Goal: Task Accomplishment & Management: Complete application form

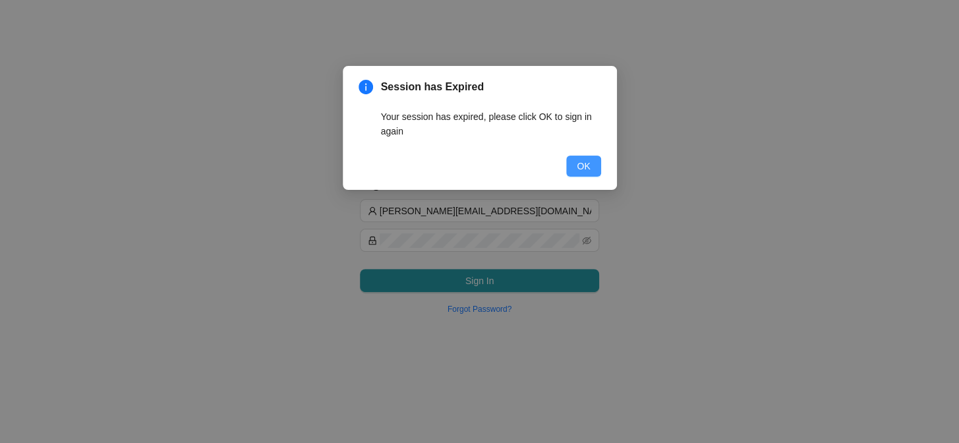
click at [592, 166] on button "OK" at bounding box center [583, 166] width 34 height 21
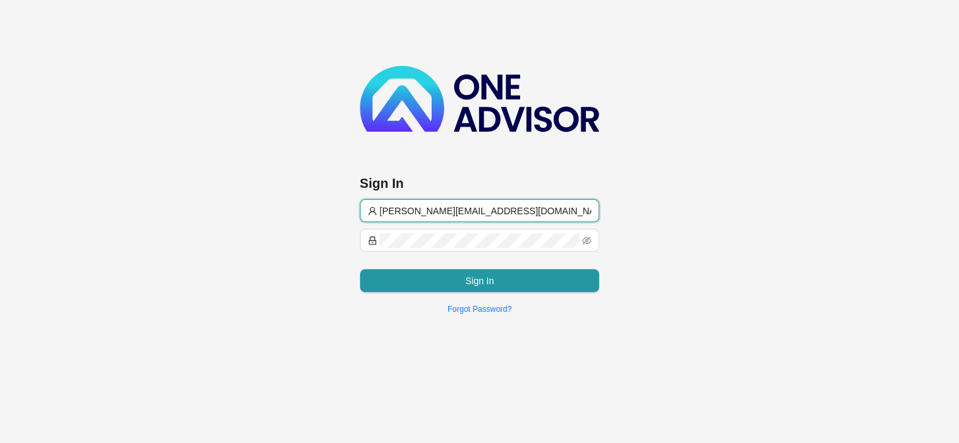
click at [510, 211] on input "[PERSON_NAME][EMAIL_ADDRESS][DOMAIN_NAME]" at bounding box center [486, 211] width 212 height 15
drag, startPoint x: 401, startPoint y: 214, endPoint x: 398, endPoint y: 222, distance: 8.6
click at [400, 218] on span "[PERSON_NAME][EMAIL_ADDRESS][DOMAIN_NAME]" at bounding box center [480, 210] width 240 height 23
type input "[EMAIL_ADDRESS][DOMAIN_NAME]"
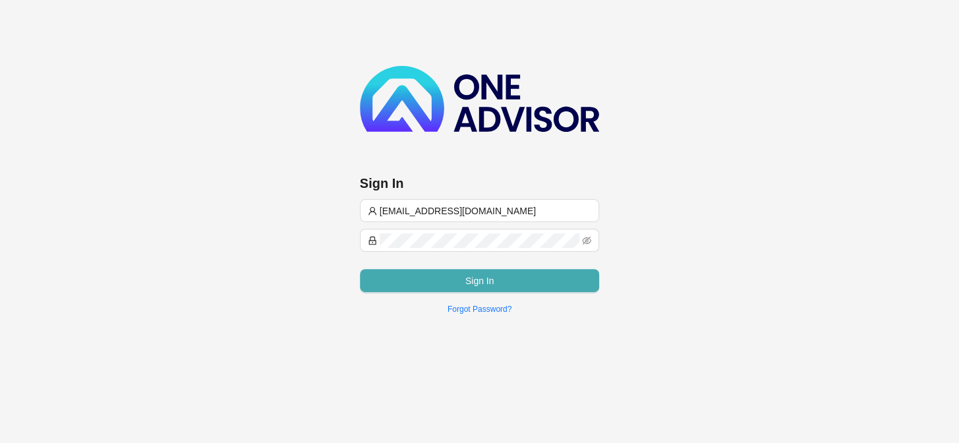
click at [403, 275] on button "Sign In" at bounding box center [480, 280] width 240 height 23
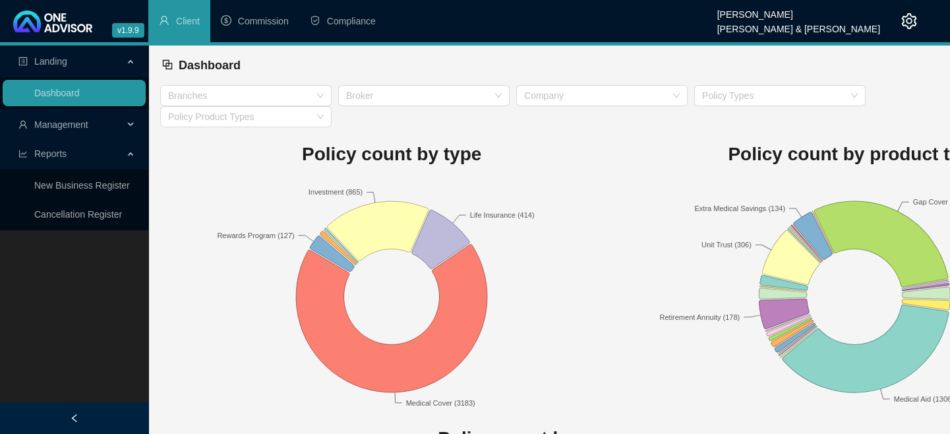
click at [74, 127] on span "Management" at bounding box center [61, 124] width 54 height 11
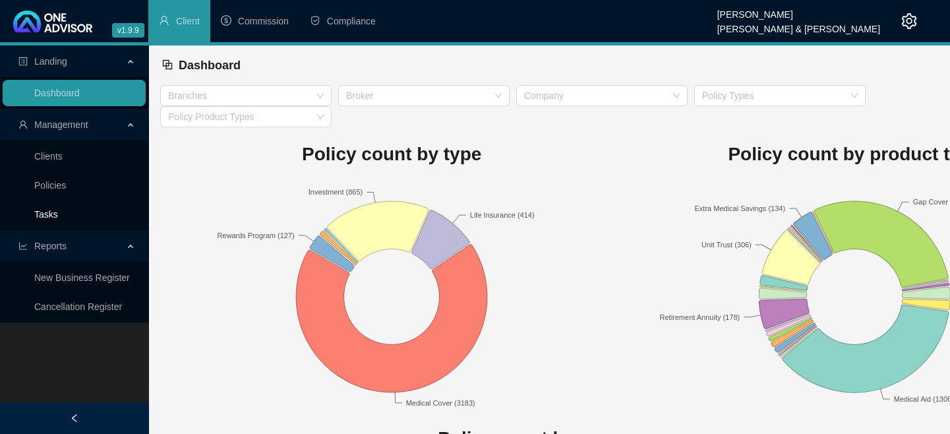
click at [53, 213] on link "Tasks" at bounding box center [46, 214] width 24 height 11
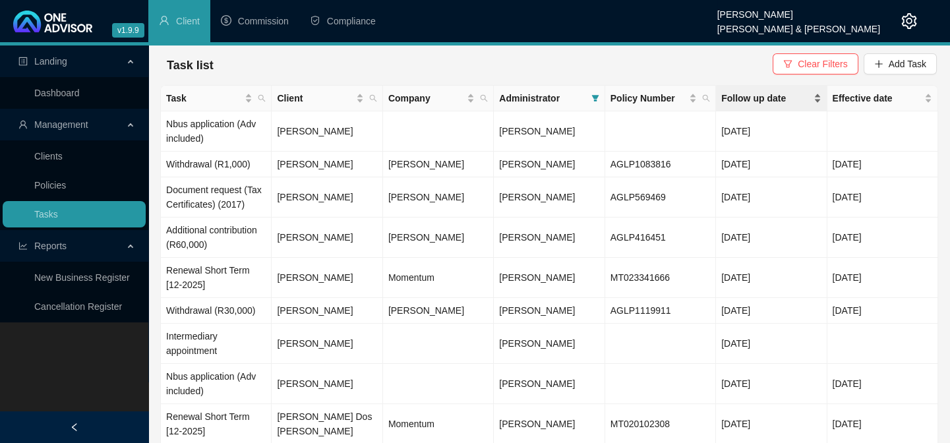
click at [739, 99] on span "Follow up date" at bounding box center [765, 98] width 89 height 15
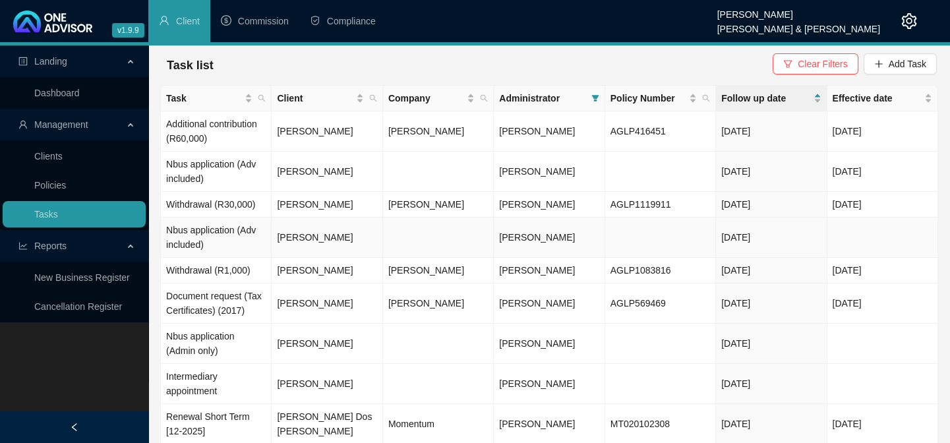
click at [309, 253] on td "[PERSON_NAME]" at bounding box center [327, 238] width 111 height 40
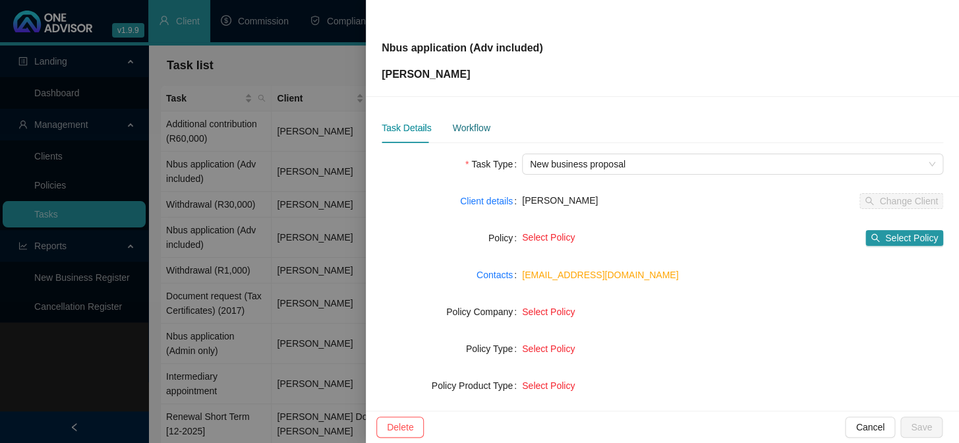
click at [462, 127] on div "Workflow" at bounding box center [471, 128] width 38 height 15
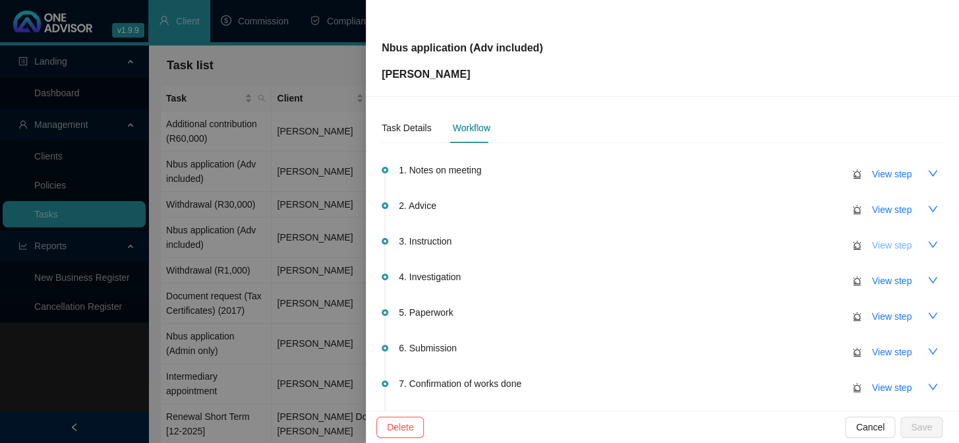
click at [874, 247] on span "View step" at bounding box center [892, 245] width 40 height 15
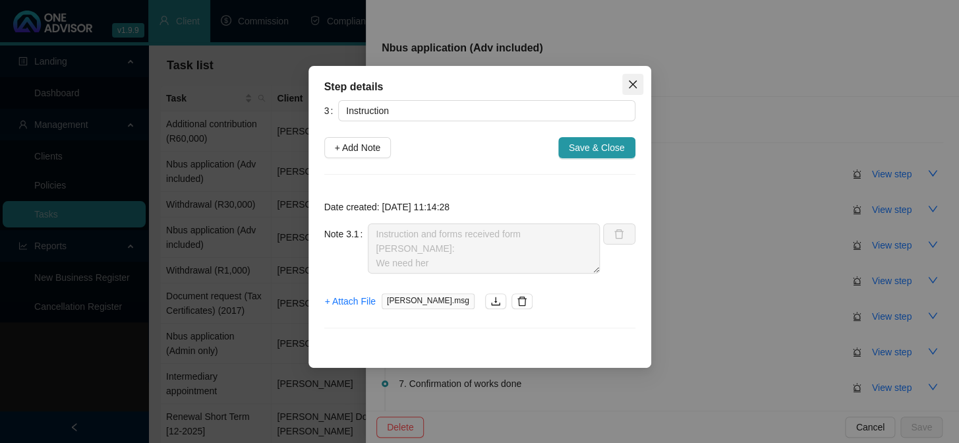
click at [628, 79] on icon "close" at bounding box center [633, 84] width 11 height 11
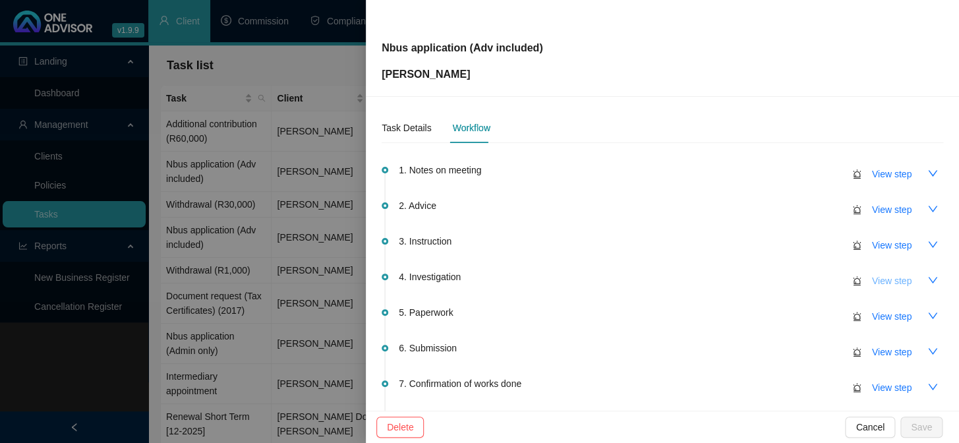
click at [874, 284] on span "View step" at bounding box center [892, 281] width 40 height 15
type input "Investigation"
type textarea "ID and POB on file - POB also has POA and is older than 3 months.. Signature mi…"
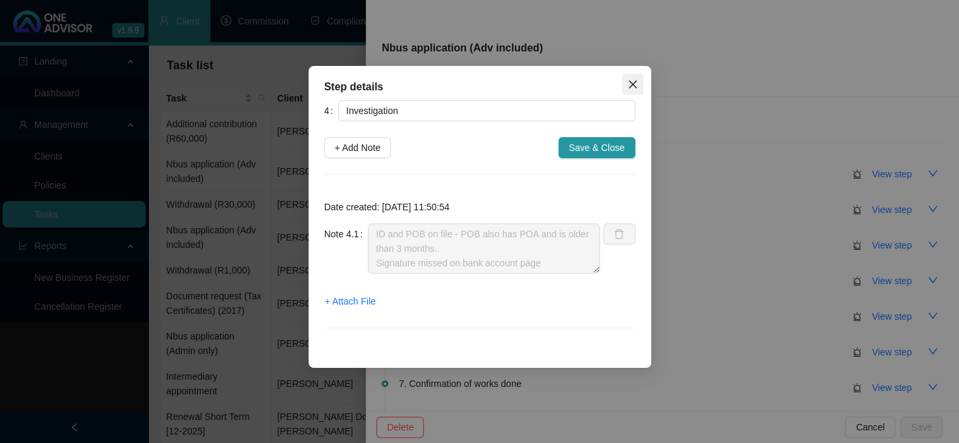
click at [628, 84] on icon "close" at bounding box center [633, 84] width 11 height 11
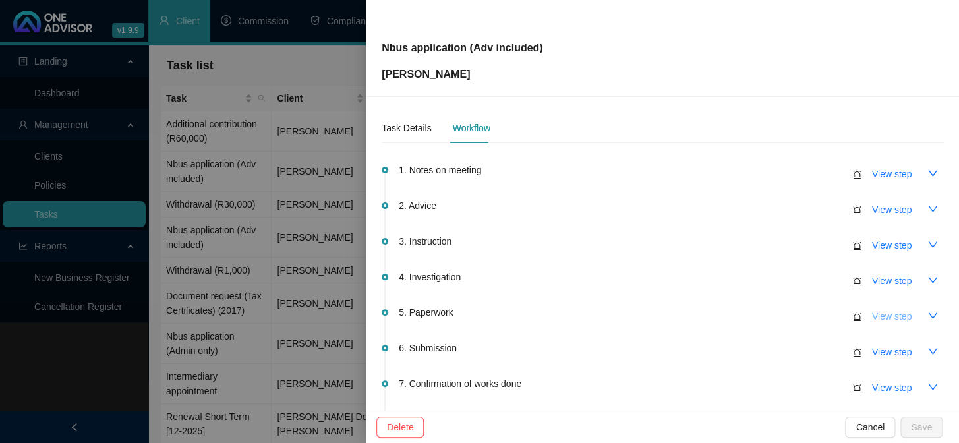
click at [876, 316] on span "View step" at bounding box center [892, 316] width 40 height 15
type input "Paperwork"
type textarea "Replied to client: It would be collected in 2 batches as the maximum [PERSON_NA…"
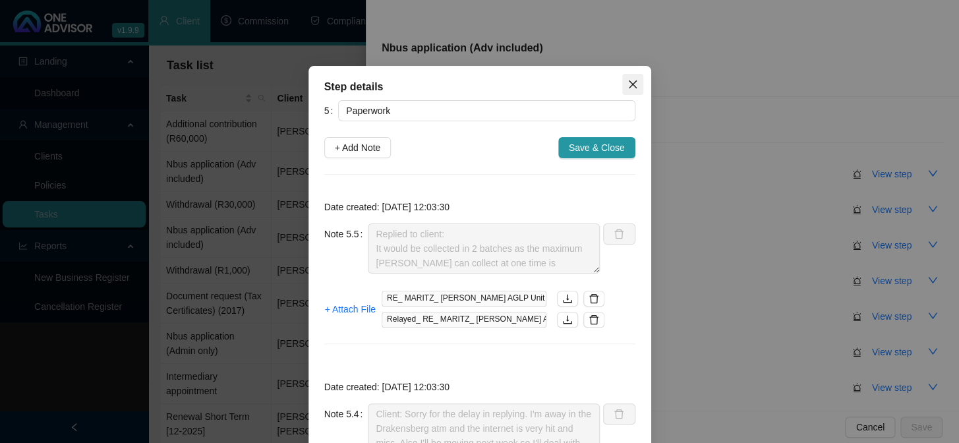
click at [628, 83] on icon "close" at bounding box center [633, 84] width 11 height 11
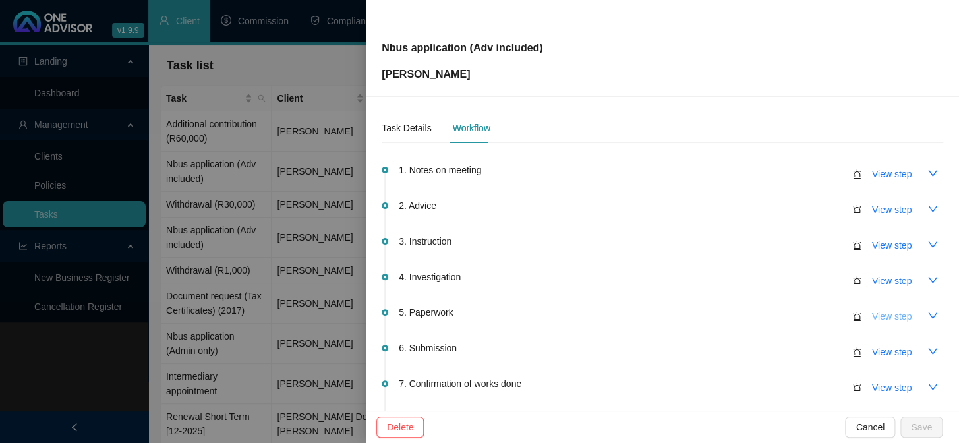
click at [872, 313] on span "View step" at bounding box center [892, 316] width 40 height 15
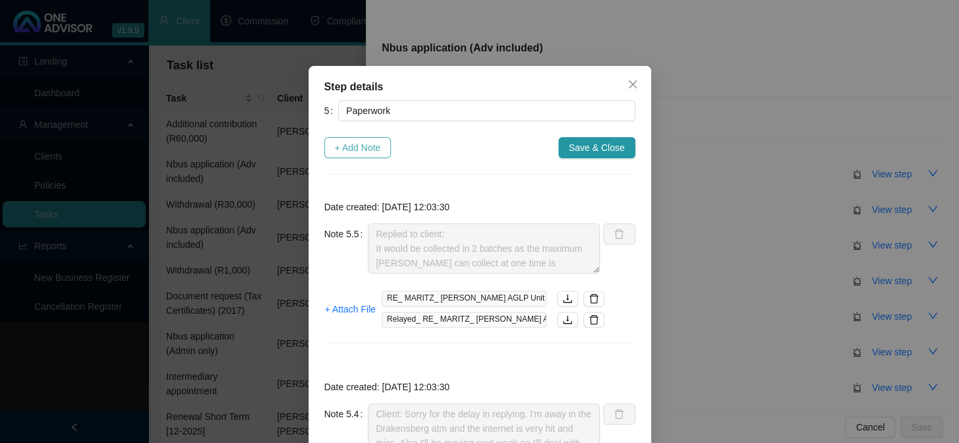
click at [354, 141] on span "+ Add Note" at bounding box center [358, 147] width 46 height 15
type textarea "Replied to client: It would be collected in 2 batches as the maximum [PERSON_NA…"
type textarea "Client: Sorry for the delay in replying. I'm away in the Drakensberg atm and th…"
type textarea "UK tax reference number which is 72571 96881"
type textarea "Signed page from client"
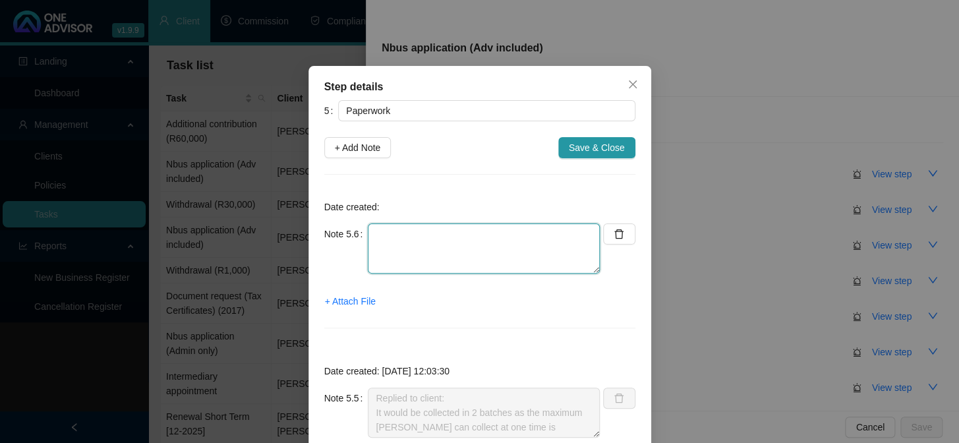
click at [412, 230] on textarea at bounding box center [484, 249] width 232 height 50
click at [481, 251] on textarea "Client confirmed:" at bounding box center [484, 249] width 232 height 50
paste textarea "I'm just waiting for R500k to come through to my Capitec account and then I sho…"
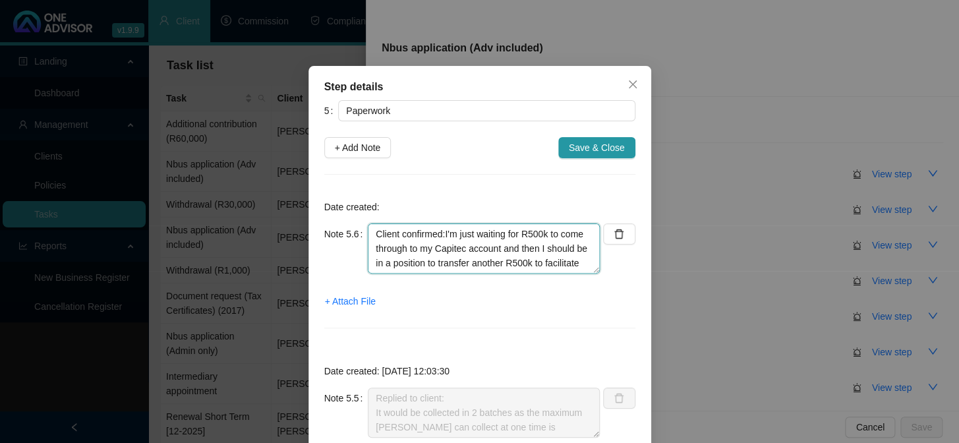
scroll to position [127, 0]
type textarea "Client confirmed:I'm just waiting for R500k to come through to my Capitec accou…"
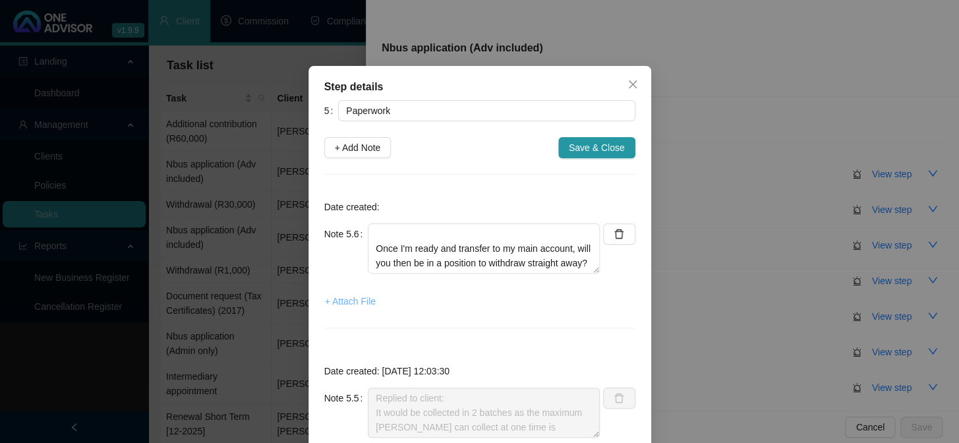
click at [351, 295] on span "+ Attach File" at bounding box center [350, 301] width 51 height 15
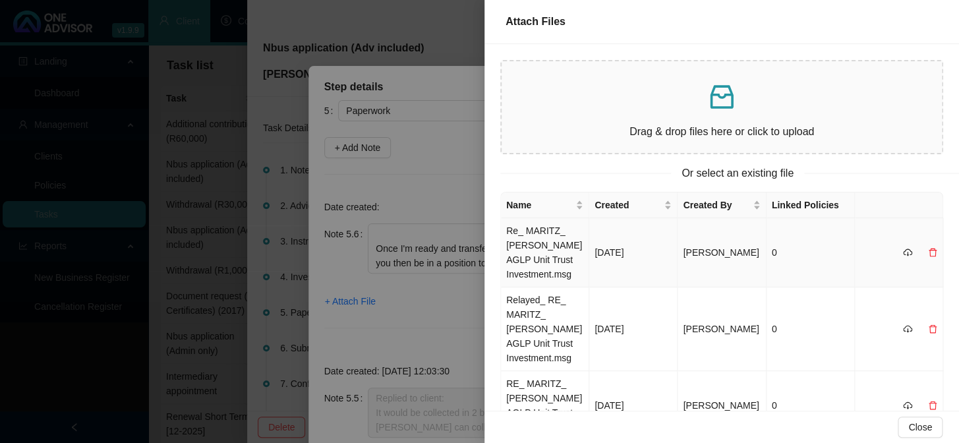
click at [545, 233] on td "Re_ MARITZ_ [PERSON_NAME] AGLP Unit Trust Investment.msg" at bounding box center [545, 252] width 88 height 69
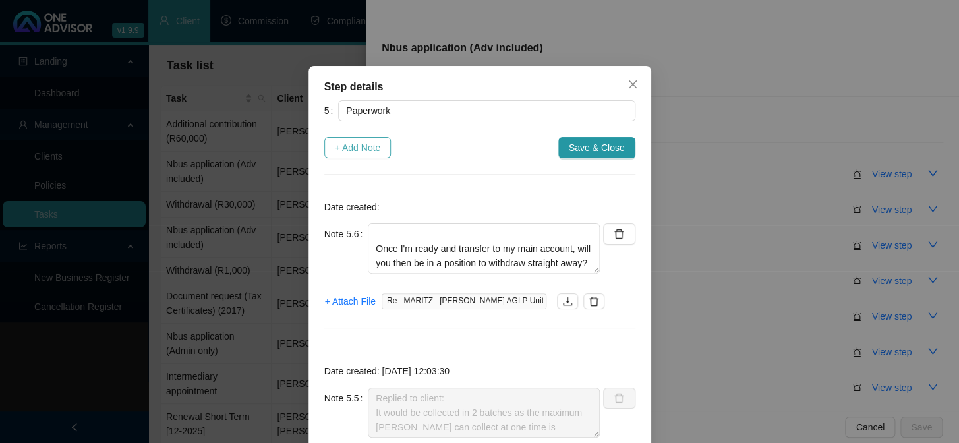
click at [353, 152] on span "+ Add Note" at bounding box center [358, 147] width 46 height 15
type textarea "Client confirmed:I'm just waiting for R500k to come through to my Capitec accou…"
type textarea "Replied to client: It would be collected in 2 batches as the maximum [PERSON_NA…"
type textarea "Client: Sorry for the delay in replying. I'm away in the Drakensberg atm and th…"
type textarea "UK tax reference number which is 72571 96881"
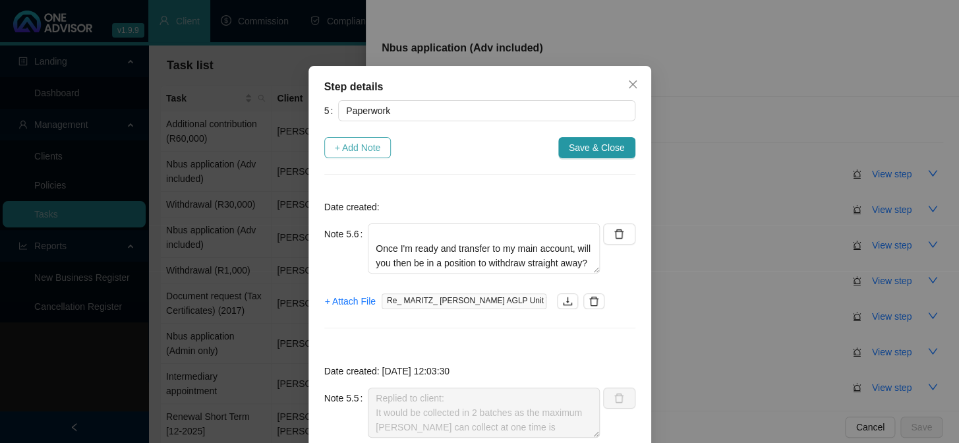
type textarea "Signed page from client"
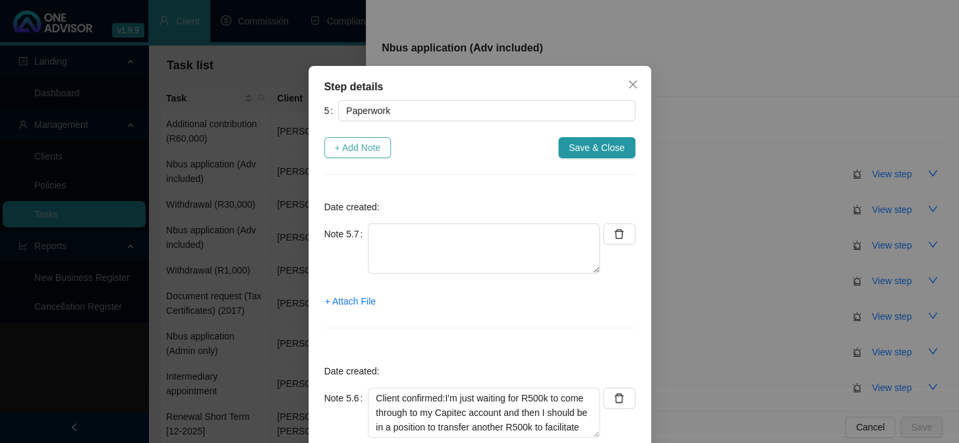
scroll to position [0, 0]
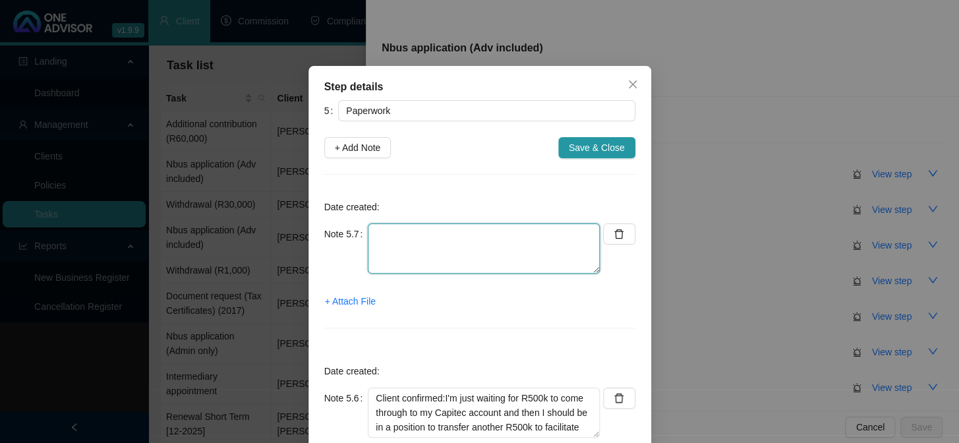
click at [431, 253] on textarea at bounding box center [484, 249] width 232 height 50
click at [356, 301] on span "+ Attach File" at bounding box center [350, 301] width 51 height 15
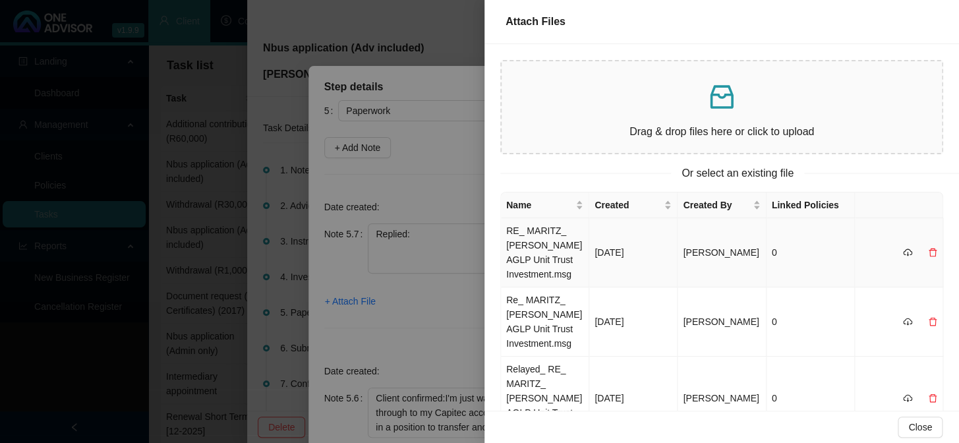
click at [528, 257] on td "RE_ MARITZ_ [PERSON_NAME] AGLP Unit Trust Investment.msg" at bounding box center [545, 252] width 88 height 69
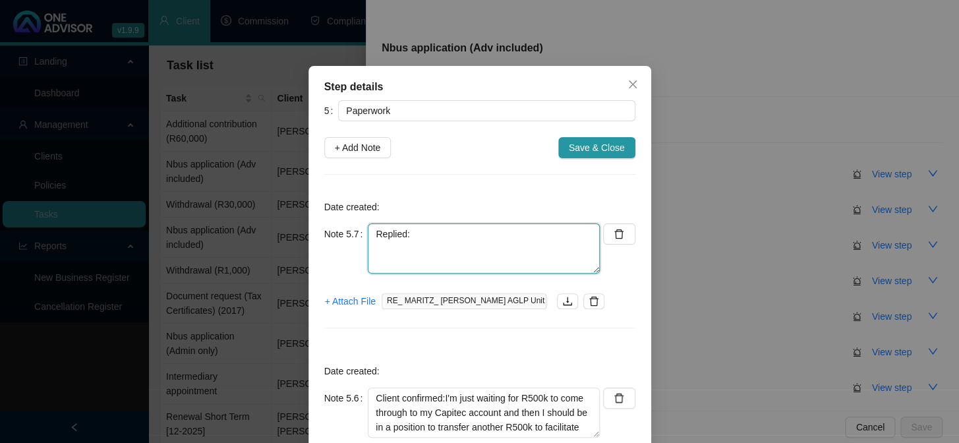
click at [492, 241] on textarea "Replied:" at bounding box center [484, 249] width 232 height 50
paste textarea "I will send the [PERSON_NAME] application in now and then tell them to hold on …"
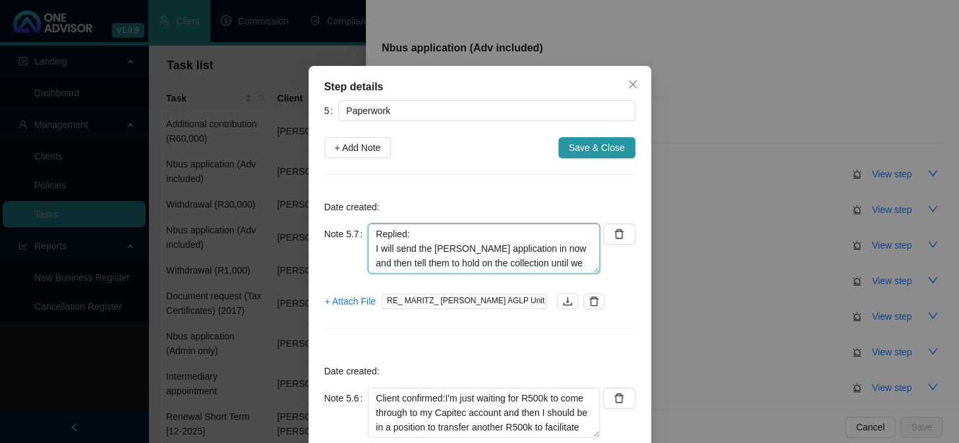
scroll to position [40, 0]
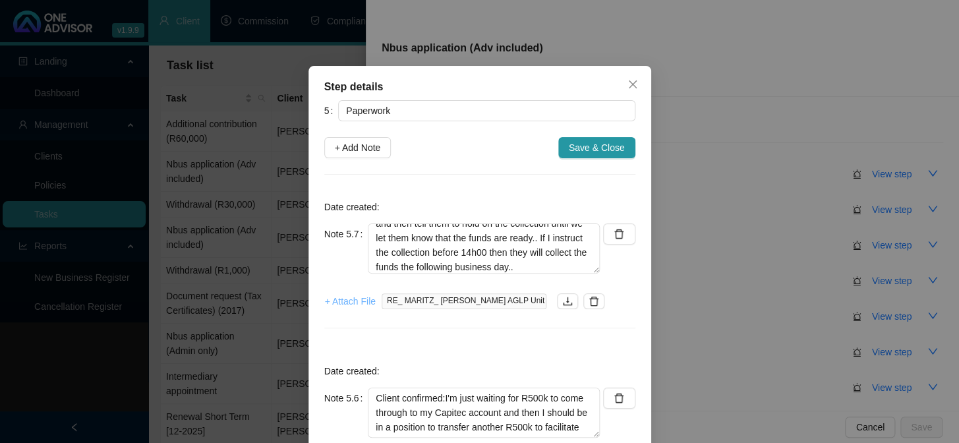
click at [340, 301] on span "+ Attach File" at bounding box center [350, 301] width 51 height 15
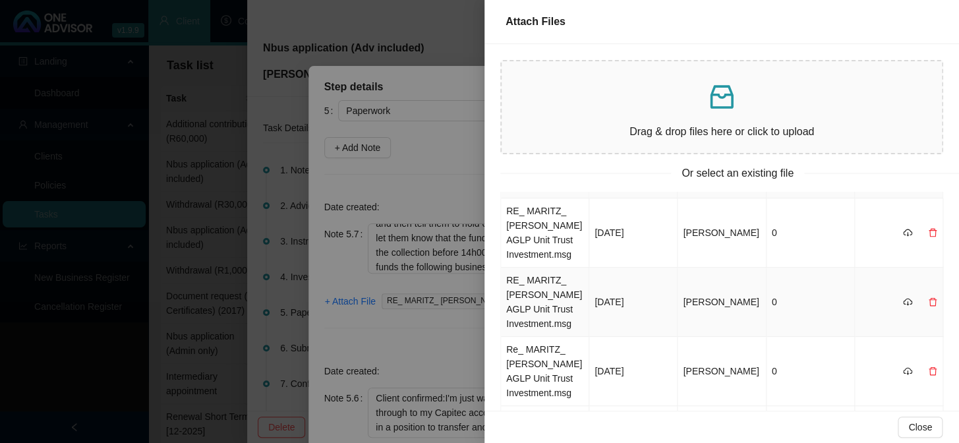
scroll to position [0, 0]
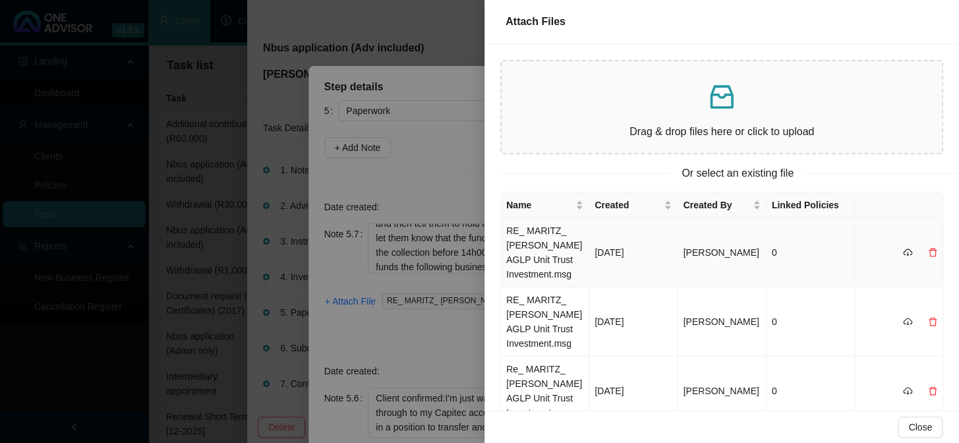
click at [545, 262] on td "RE_ MARITZ_ [PERSON_NAME] AGLP Unit Trust Investment.msg" at bounding box center [545, 252] width 88 height 69
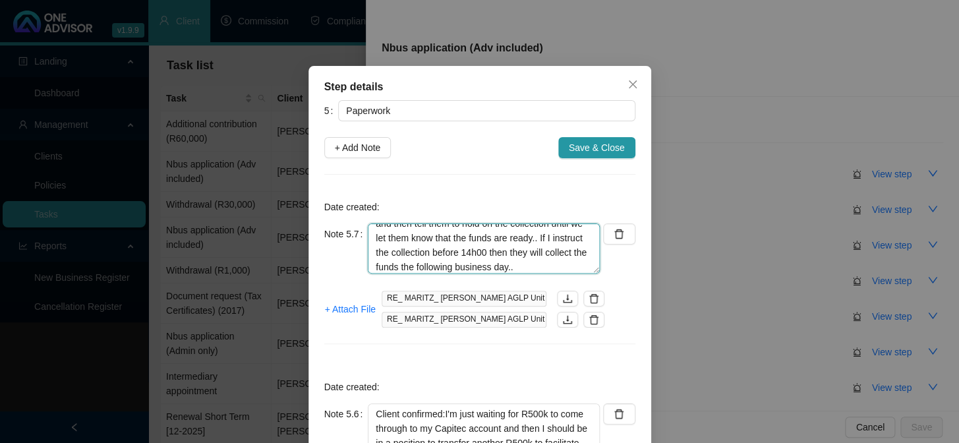
click at [545, 264] on textarea "Replied: I will send the [PERSON_NAME] application in now and then tell them to…" at bounding box center [484, 249] width 232 height 50
click at [396, 264] on textarea "Replied: I will send the [PERSON_NAME] application in now and then tell them to…" at bounding box center [484, 249] width 232 height 50
paste textarea "When I instruct I will only instruct the R1,000,000 – and then the rest when av…"
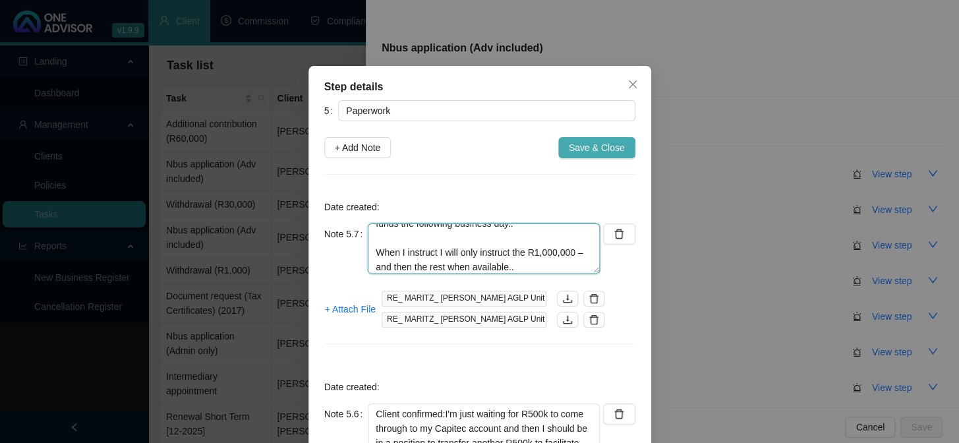
type textarea "Replied: I will send the [PERSON_NAME] application in now and then tell them to…"
click at [581, 148] on span "Save & Close" at bounding box center [597, 147] width 56 height 15
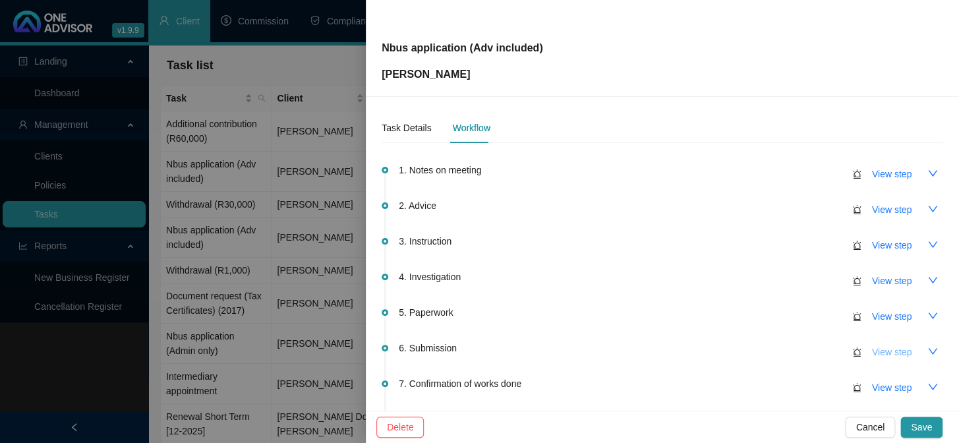
click at [874, 351] on span "View step" at bounding box center [892, 352] width 40 height 15
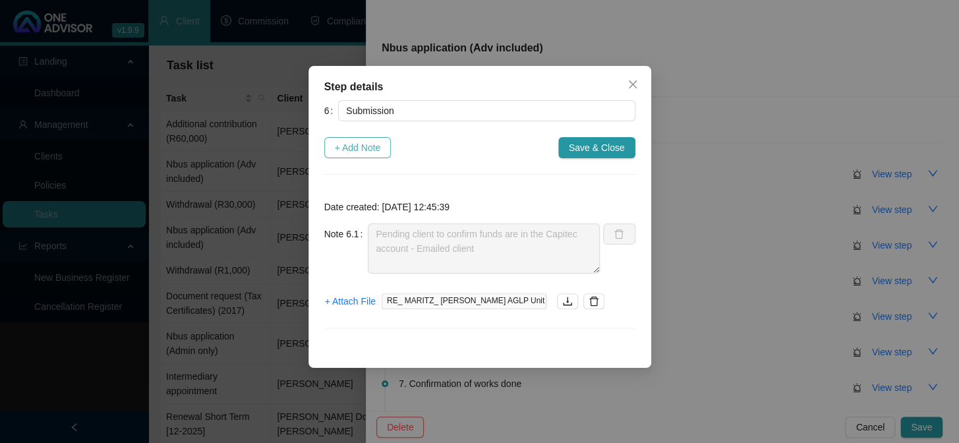
click at [356, 148] on span "+ Add Note" at bounding box center [358, 147] width 46 height 15
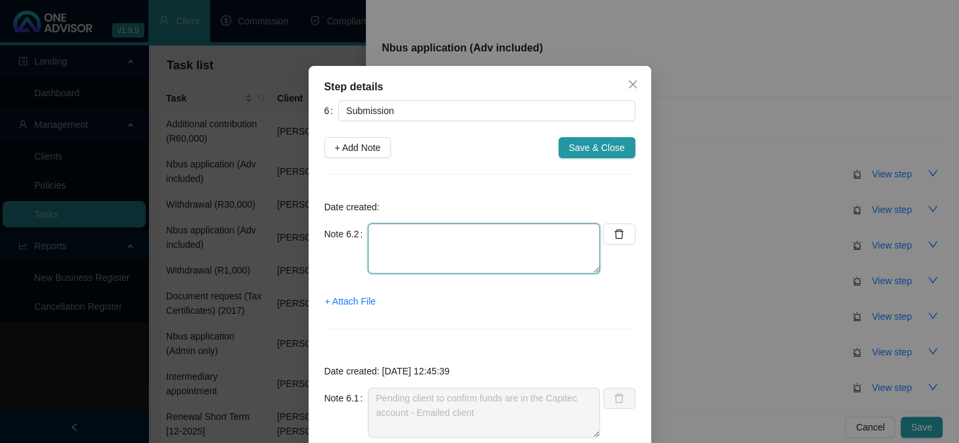
click at [403, 247] on textarea at bounding box center [484, 249] width 232 height 50
type textarea "Application emailed to [PERSON_NAME]."
click at [355, 299] on span "+ Attach File" at bounding box center [350, 301] width 51 height 15
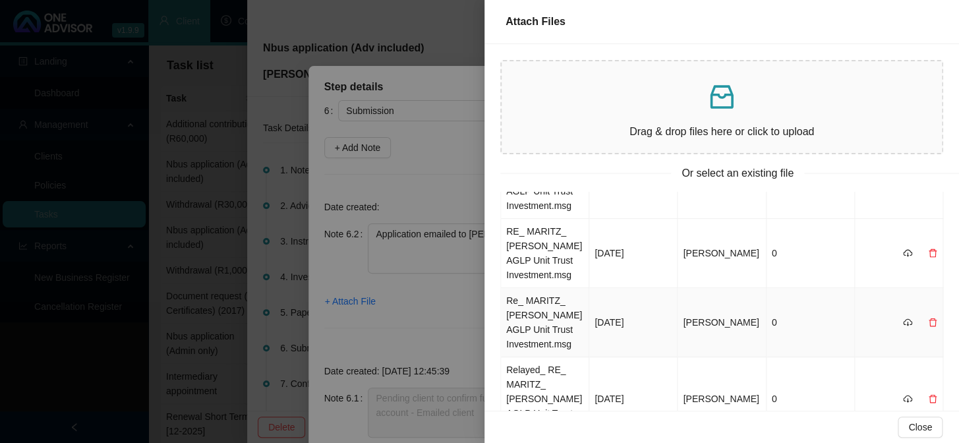
scroll to position [0, 0]
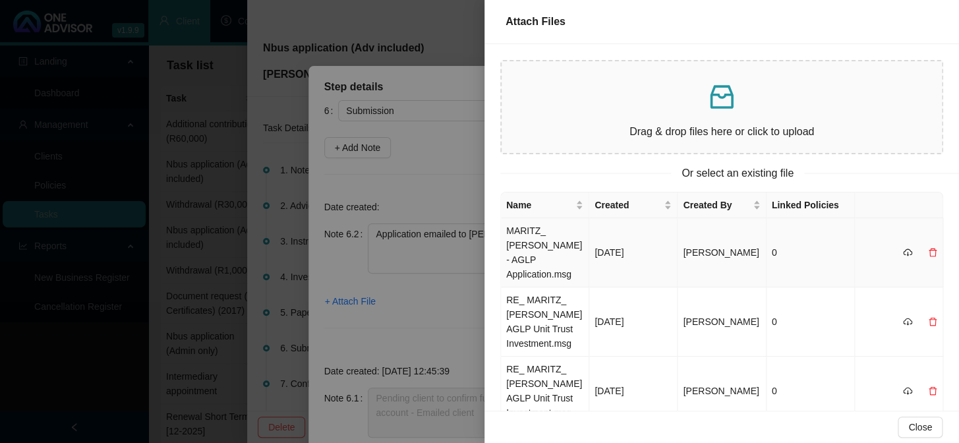
click at [528, 241] on td "MARITZ_ [PERSON_NAME] - AGLP Application.msg" at bounding box center [545, 252] width 88 height 69
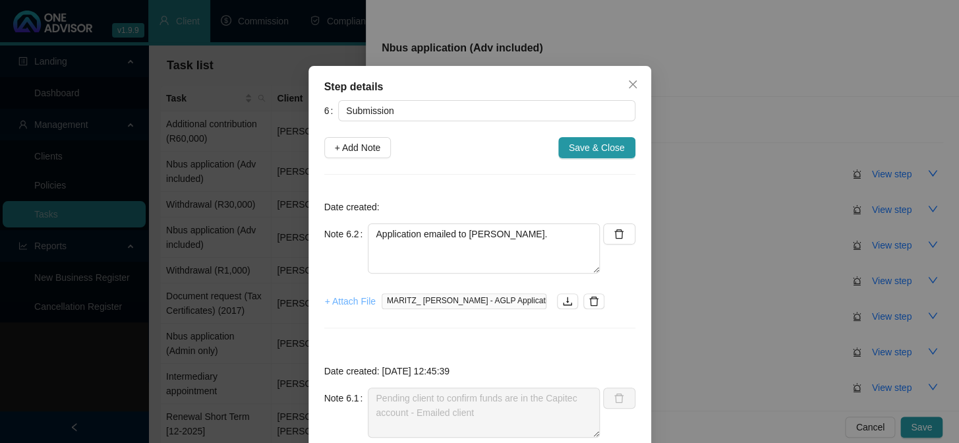
click at [347, 298] on span "+ Attach File" at bounding box center [350, 301] width 51 height 15
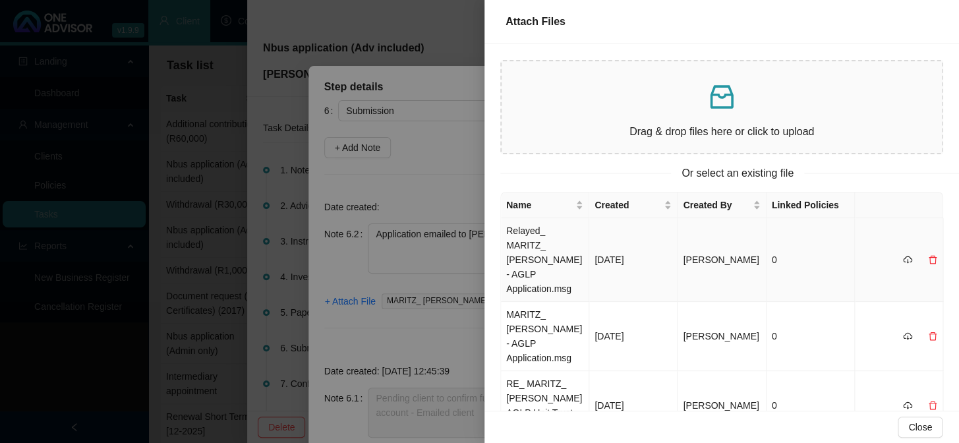
click at [538, 254] on td "Relayed_ MARITZ_ [PERSON_NAME] - AGLP Application.msg" at bounding box center [545, 260] width 88 height 84
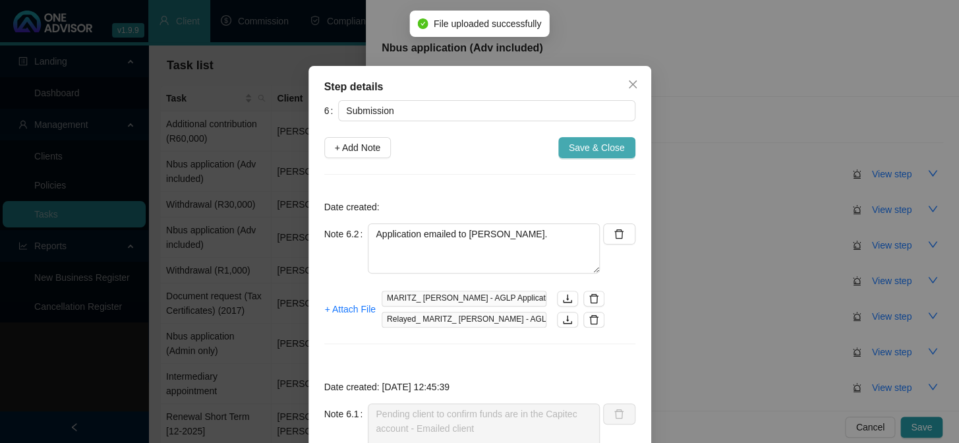
click at [569, 146] on span "Save & Close" at bounding box center [597, 147] width 56 height 15
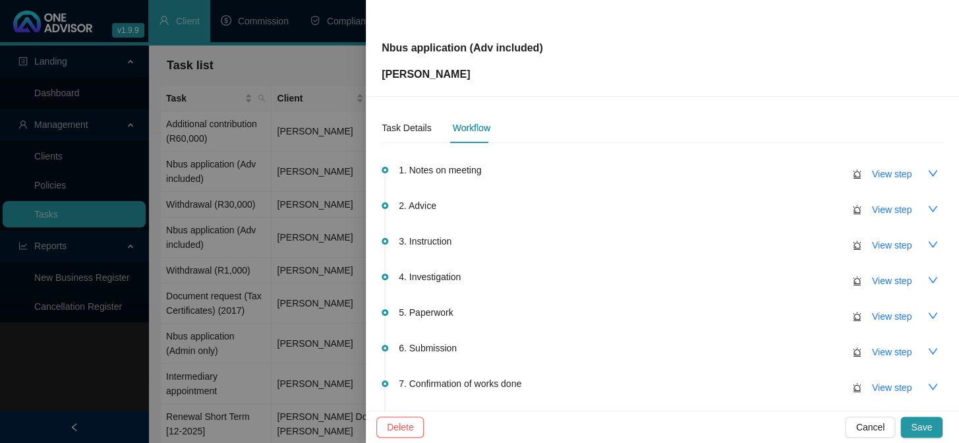
scroll to position [148, 0]
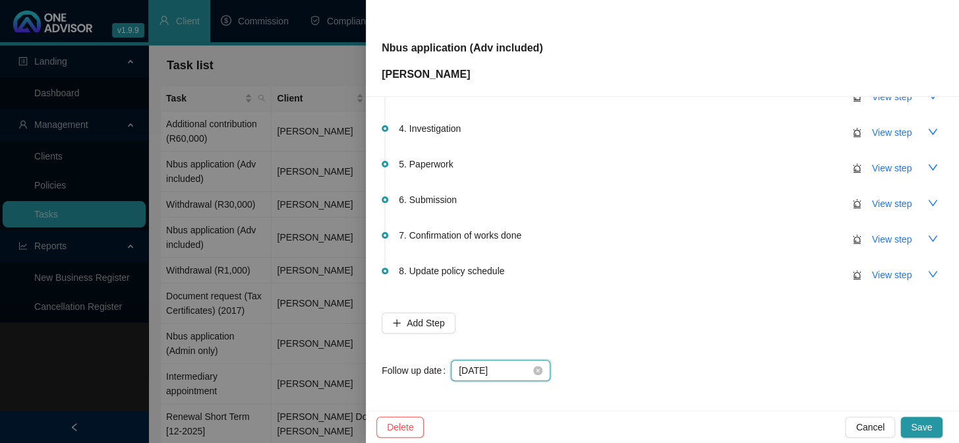
click at [506, 366] on input "[DATE]" at bounding box center [495, 370] width 72 height 15
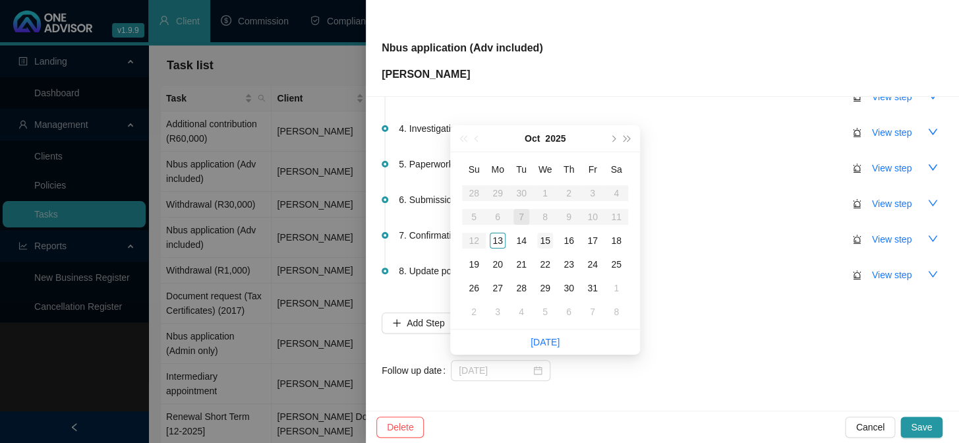
click at [546, 241] on div "15" at bounding box center [545, 241] width 16 height 16
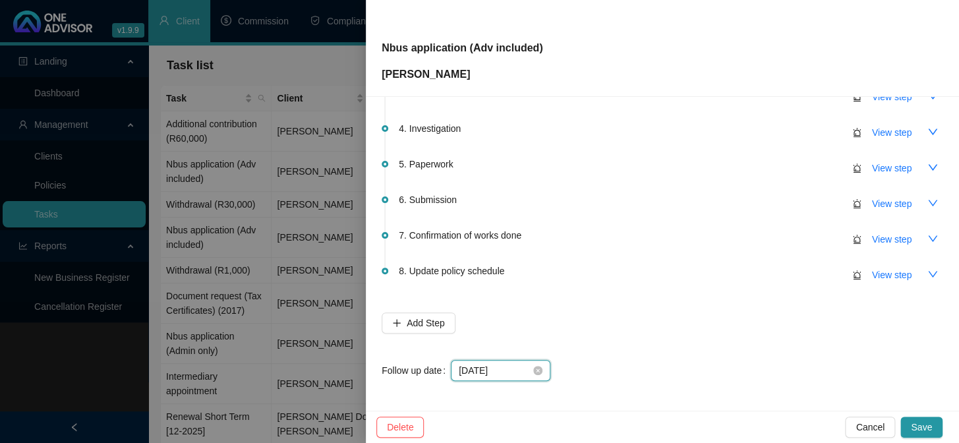
click at [510, 369] on input "[DATE]" at bounding box center [495, 370] width 72 height 15
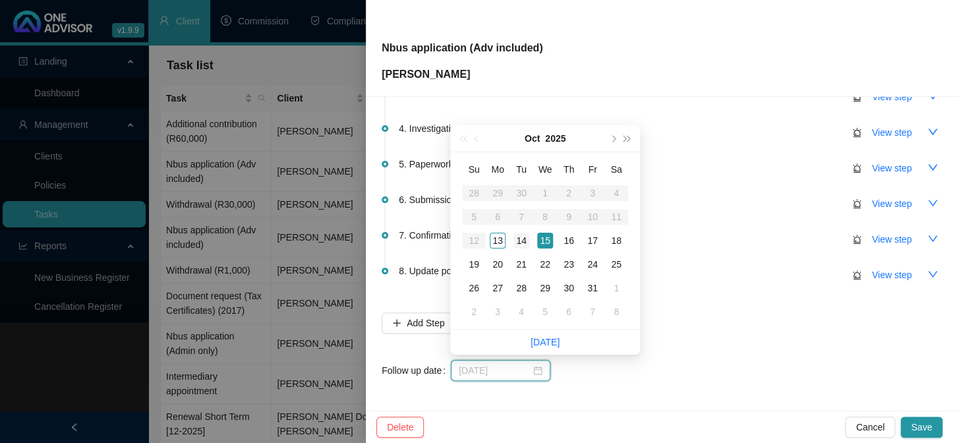
type input "[DATE]"
click at [528, 242] on div "14" at bounding box center [522, 241] width 16 height 16
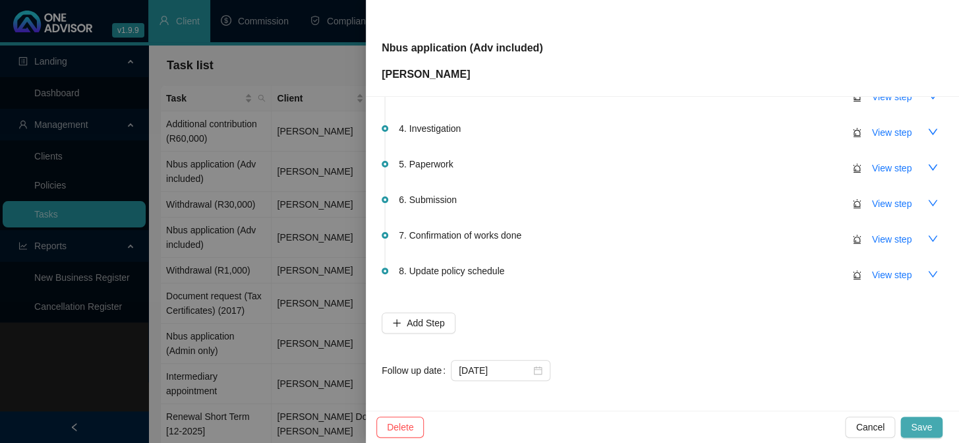
click at [921, 423] on span "Save" at bounding box center [921, 427] width 21 height 15
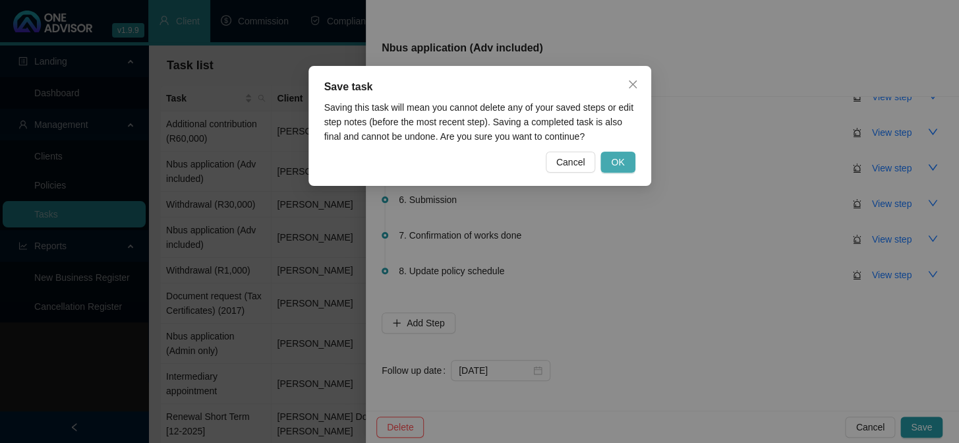
click at [622, 156] on span "OK" at bounding box center [617, 162] width 13 height 15
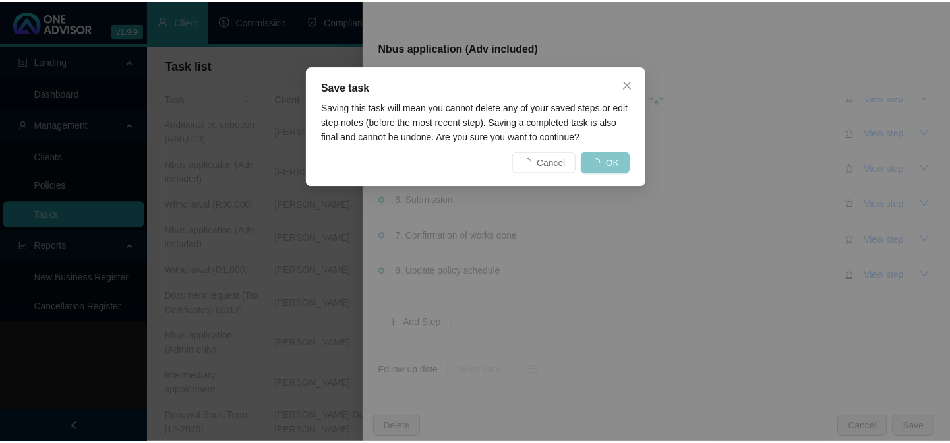
scroll to position [0, 0]
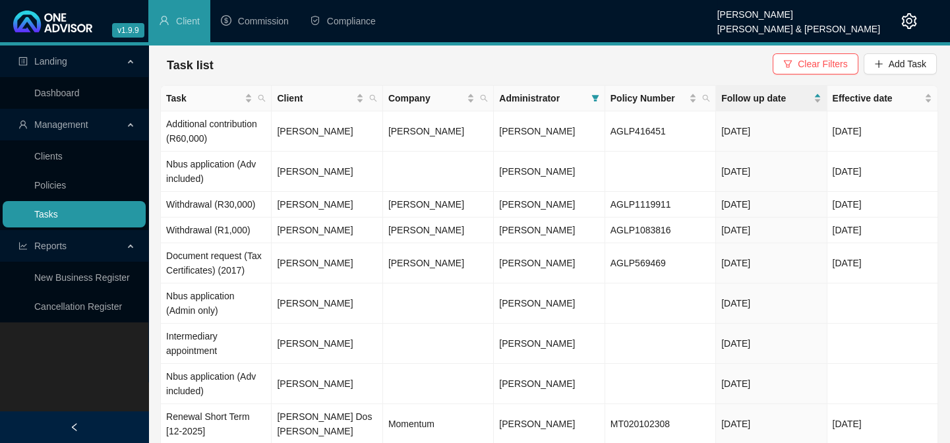
click at [35, 209] on link "Tasks" at bounding box center [46, 214] width 24 height 11
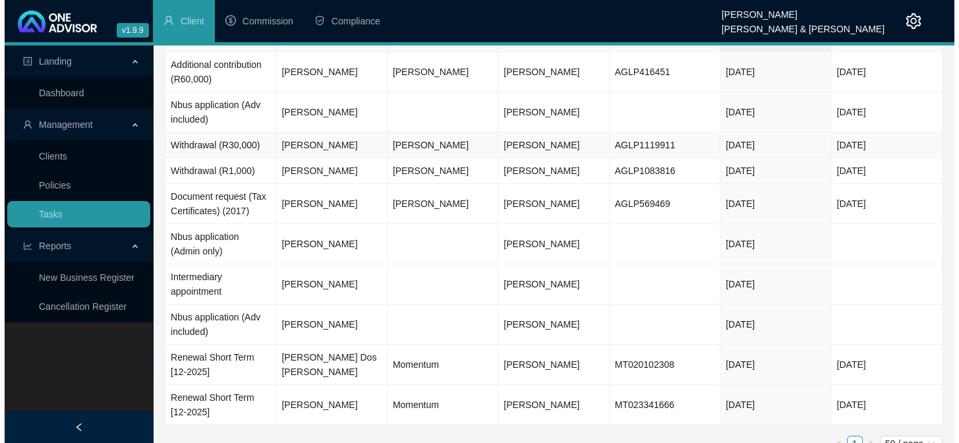
scroll to position [92, 0]
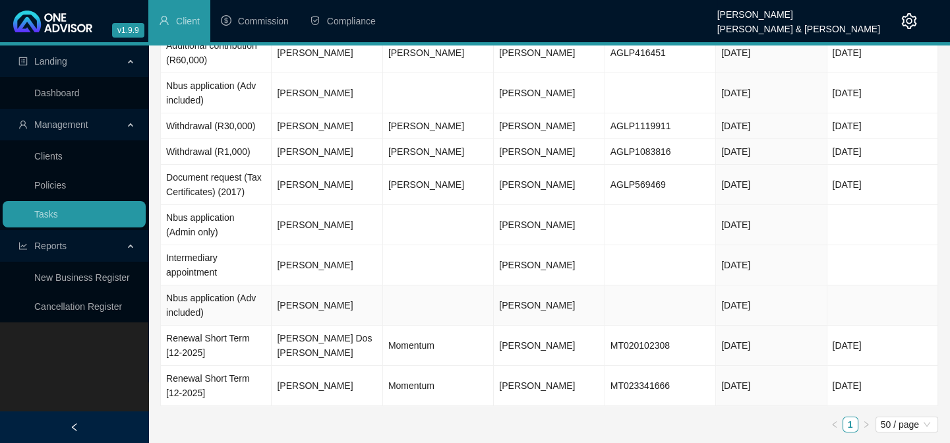
click at [294, 307] on td "[PERSON_NAME]" at bounding box center [327, 306] width 111 height 40
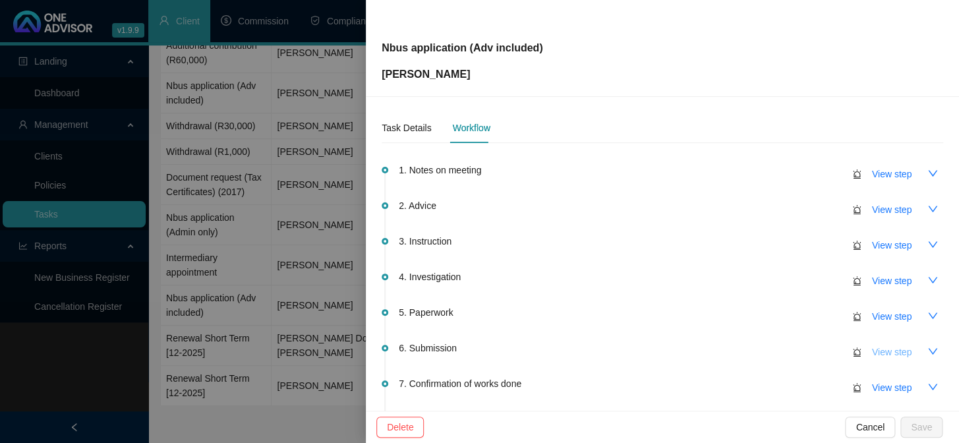
click at [884, 349] on span "View step" at bounding box center [892, 352] width 40 height 15
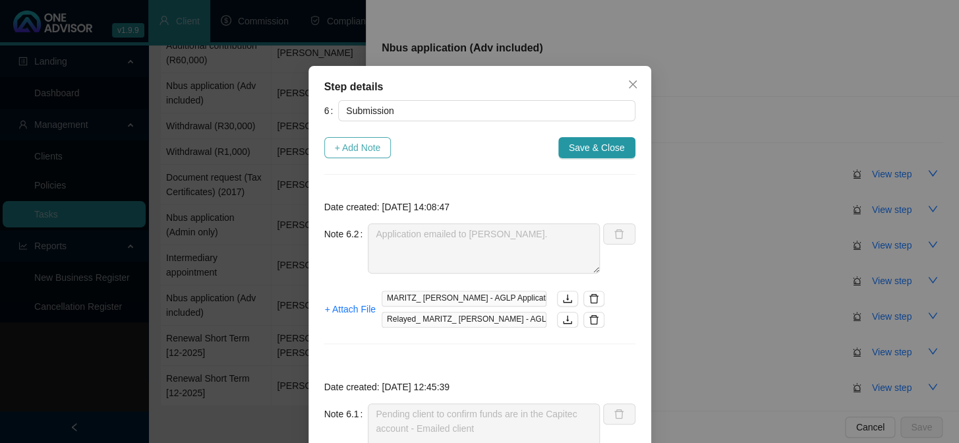
click at [340, 148] on span "+ Add Note" at bounding box center [358, 147] width 46 height 15
type textarea "Application emailed to [PERSON_NAME]."
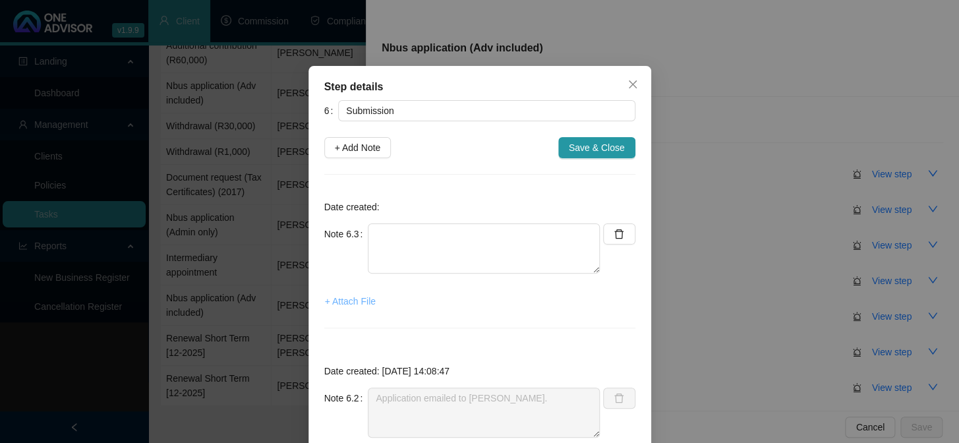
click at [344, 298] on span "+ Attach File" at bounding box center [350, 301] width 51 height 15
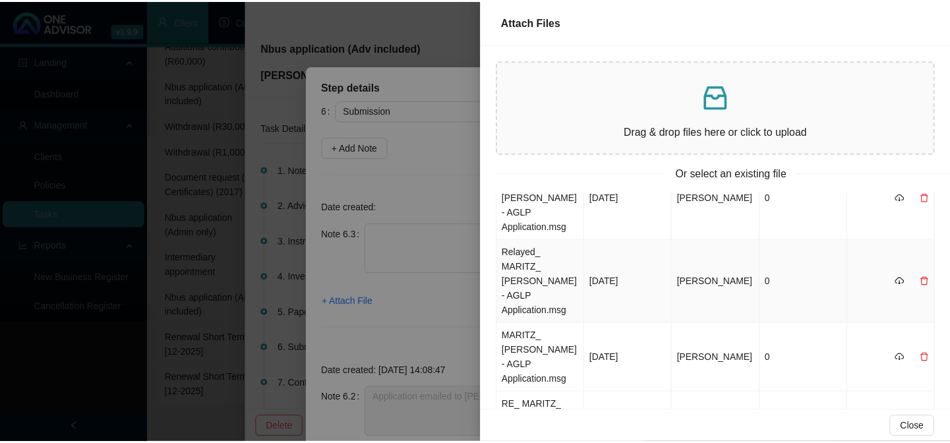
scroll to position [0, 0]
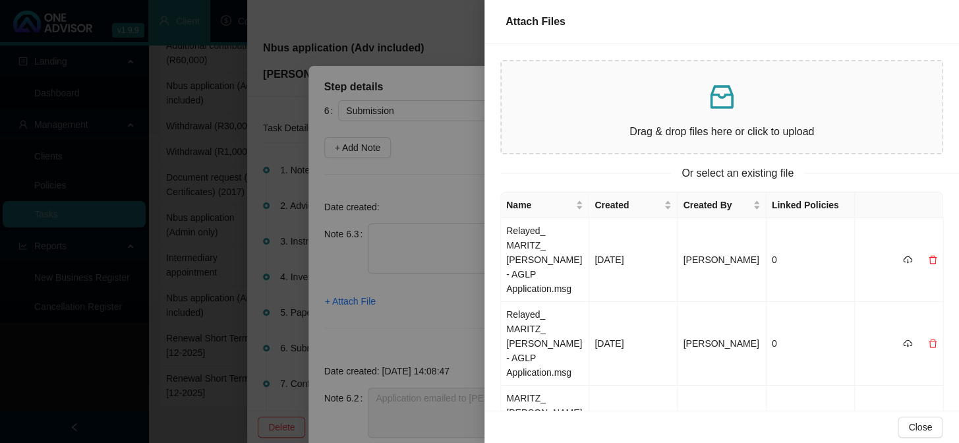
click at [343, 306] on div at bounding box center [479, 221] width 959 height 443
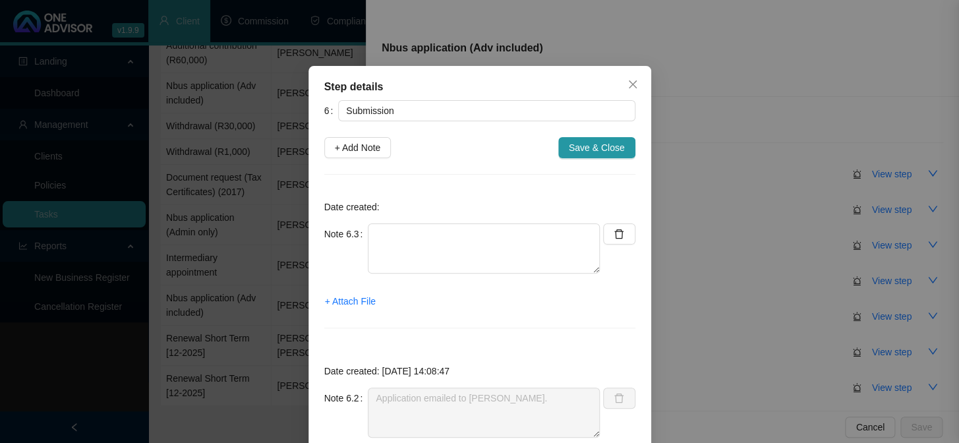
click at [345, 302] on span "+ Attach File" at bounding box center [350, 301] width 51 height 15
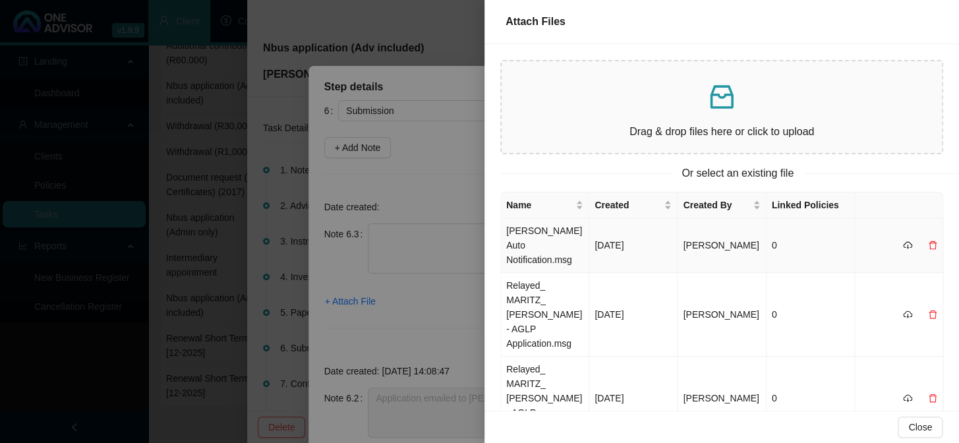
click at [541, 237] on td "[PERSON_NAME] Auto Notification.msg" at bounding box center [545, 245] width 88 height 55
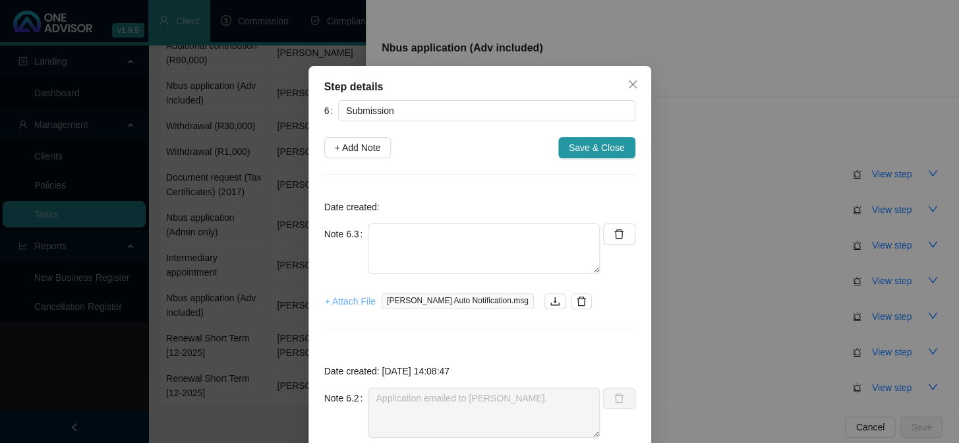
click at [345, 296] on span "+ Attach File" at bounding box center [350, 301] width 51 height 15
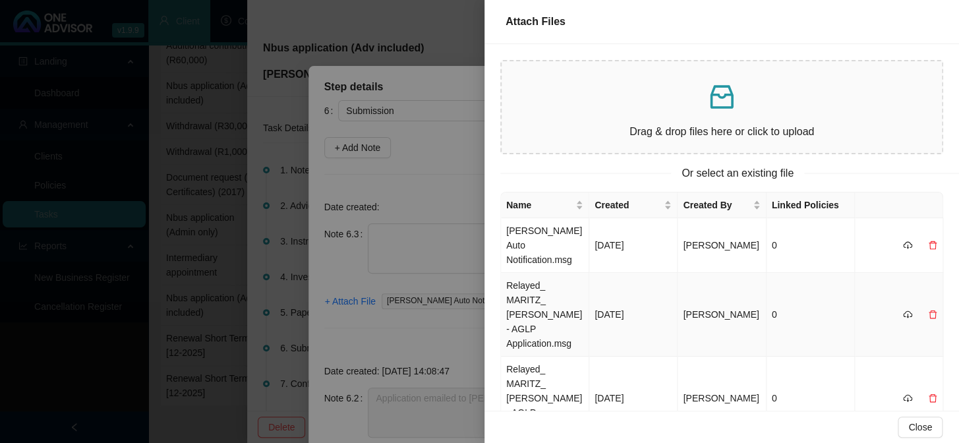
click at [928, 285] on td at bounding box center [899, 315] width 88 height 84
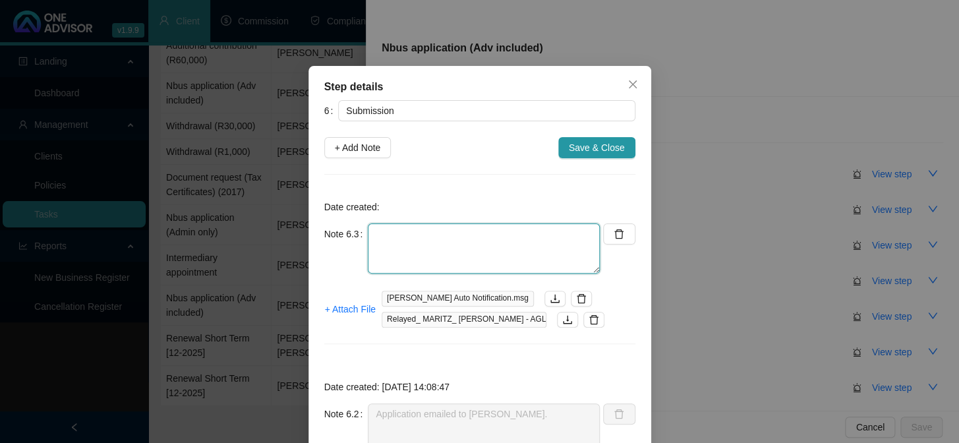
click at [423, 241] on textarea at bounding box center [484, 249] width 232 height 50
paste textarea "Your reference number is: 2-070666921."
type textarea "Your reference number is: 2-070666921."
click at [589, 312] on button "button" at bounding box center [594, 320] width 21 height 16
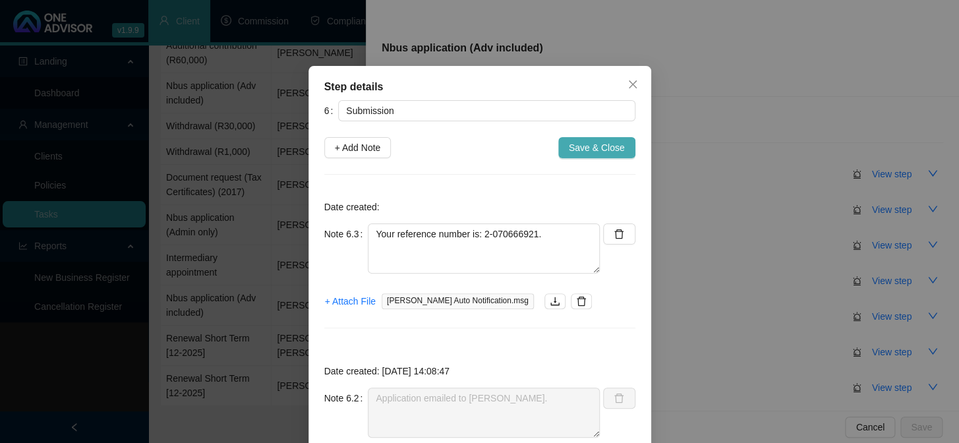
click at [593, 148] on span "Save & Close" at bounding box center [597, 147] width 56 height 15
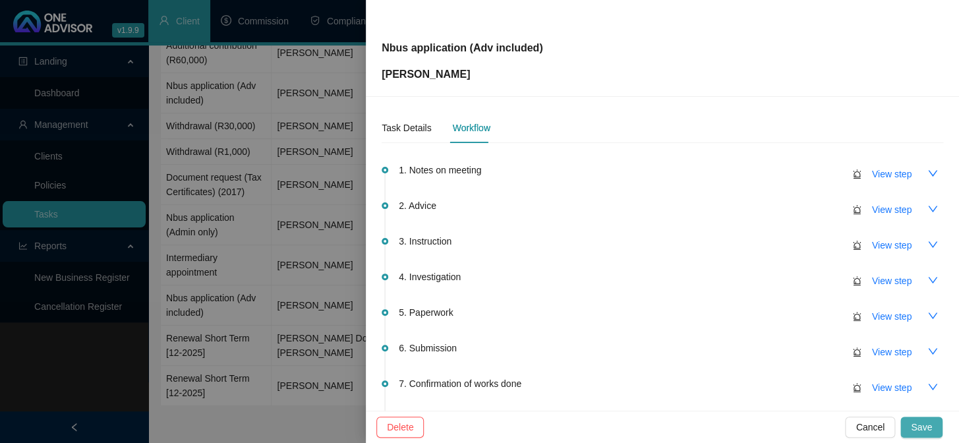
click at [921, 424] on span "Save" at bounding box center [921, 427] width 21 height 15
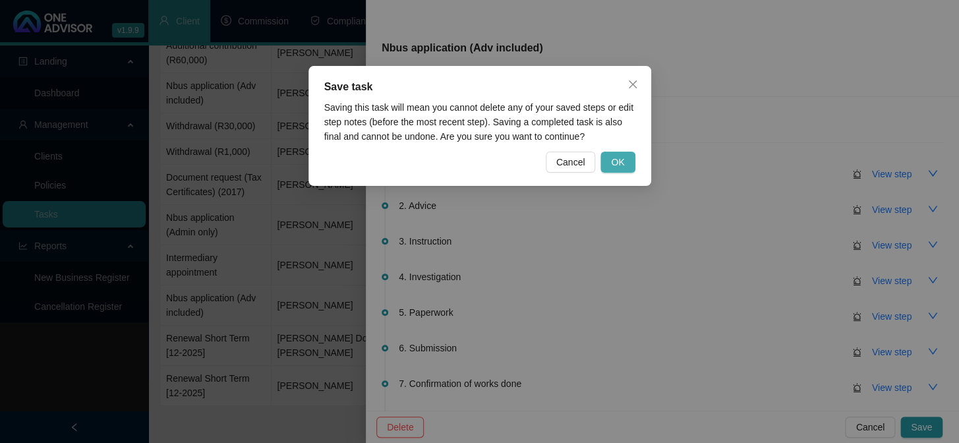
click at [617, 158] on span "OK" at bounding box center [617, 162] width 13 height 15
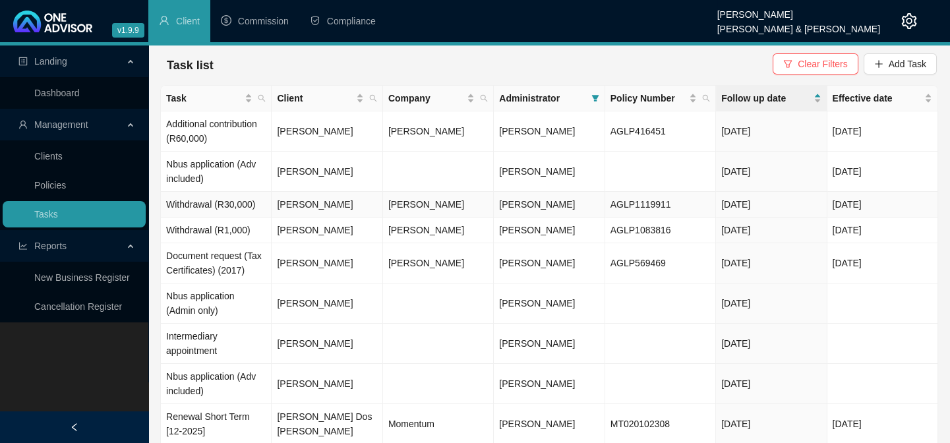
click at [300, 201] on td "[PERSON_NAME]" at bounding box center [327, 205] width 111 height 26
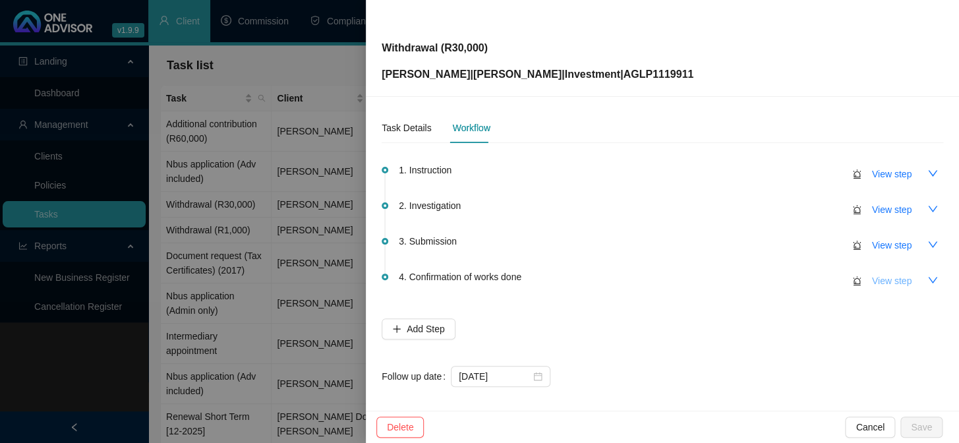
click at [881, 283] on span "View step" at bounding box center [892, 281] width 40 height 15
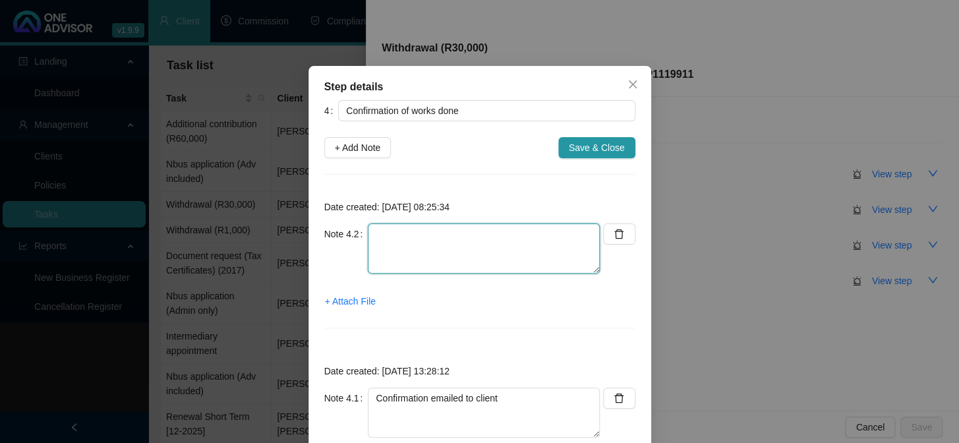
click at [380, 257] on textarea at bounding box center [484, 249] width 232 height 50
click at [345, 303] on span "+ Attach File" at bounding box center [350, 301] width 51 height 15
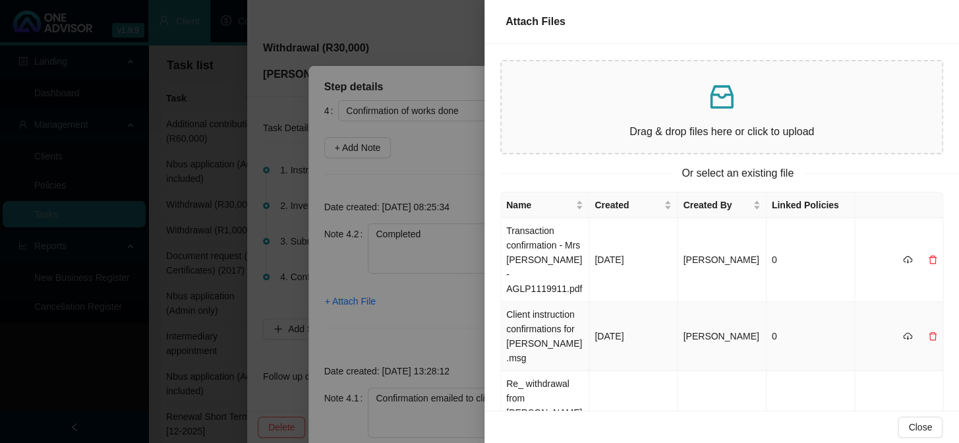
click at [535, 328] on td "Client instruction confirmations for [PERSON_NAME].msg" at bounding box center [545, 336] width 88 height 69
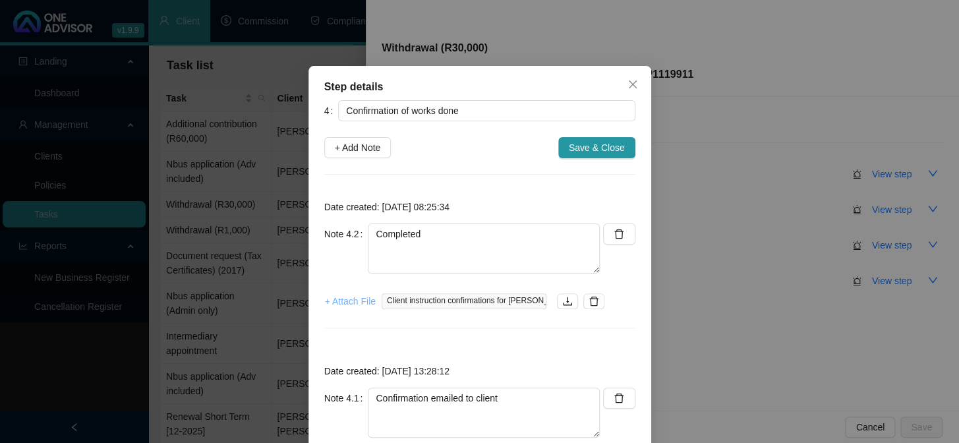
click at [357, 299] on span "+ Attach File" at bounding box center [350, 301] width 51 height 15
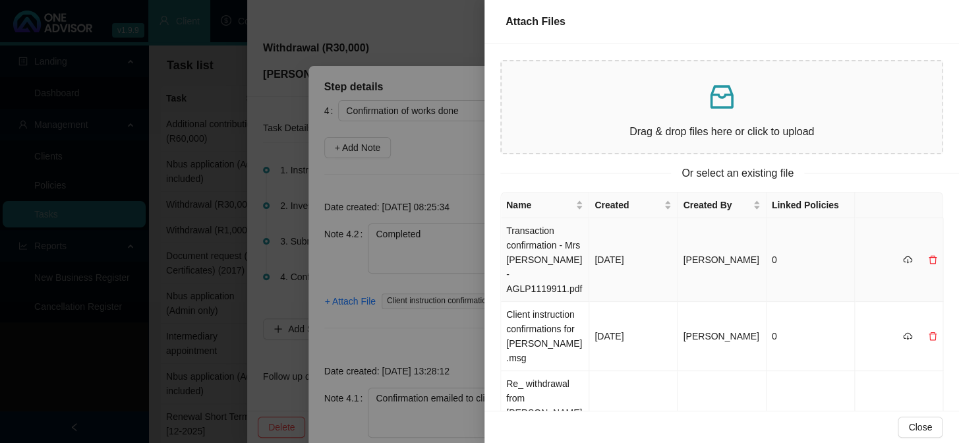
click at [524, 245] on td "Transaction confirmation - Mrs [PERSON_NAME] - AGLP1119911.pdf" at bounding box center [545, 260] width 88 height 84
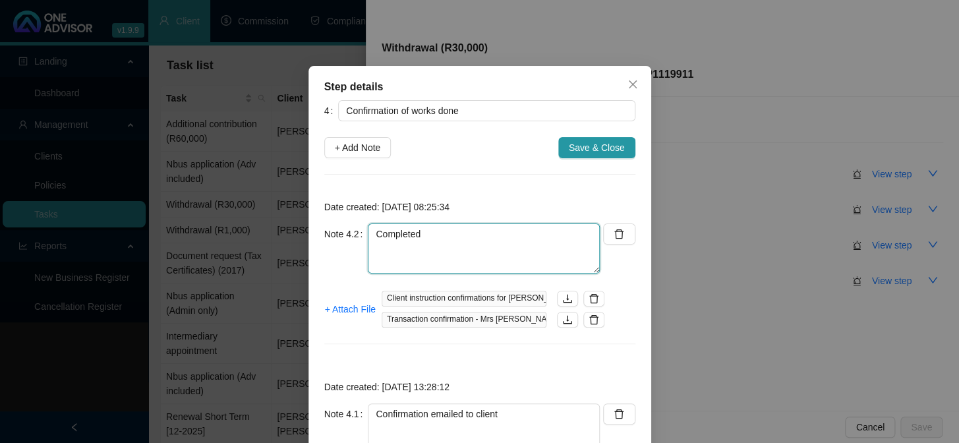
click at [441, 254] on textarea "Completed" at bounding box center [484, 249] width 232 height 50
type textarea "Completed D354"
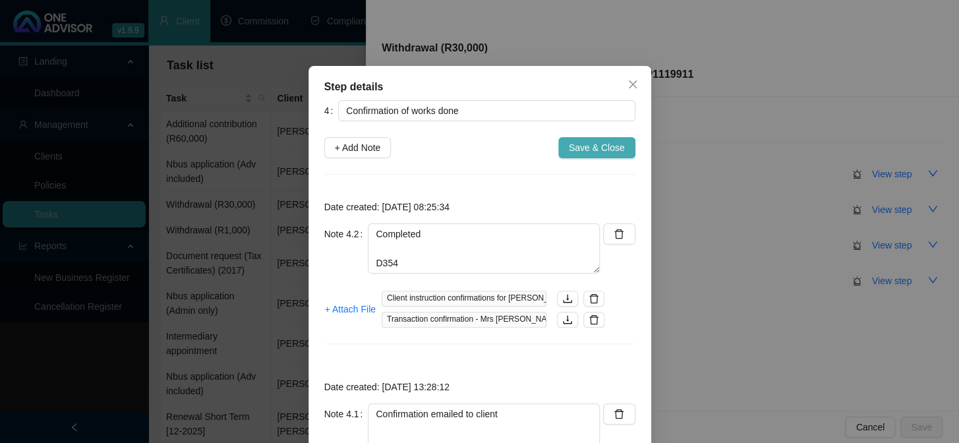
click at [574, 148] on span "Save & Close" at bounding box center [597, 147] width 56 height 15
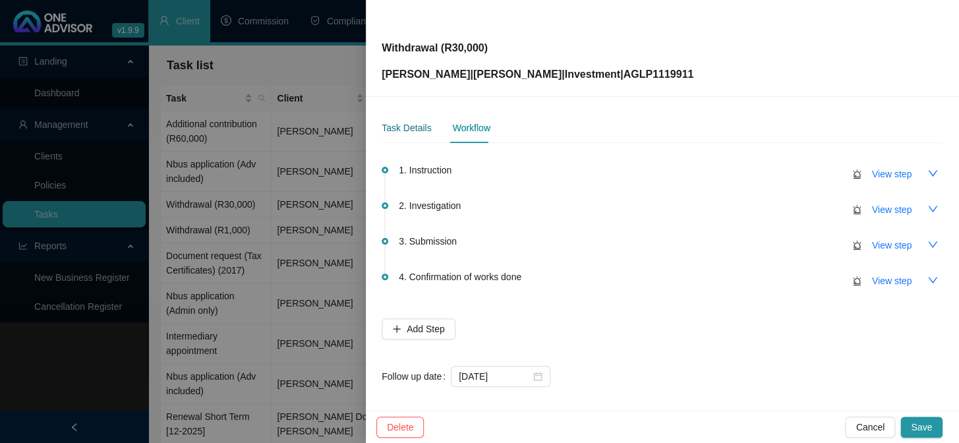
click at [402, 129] on div "Task Details" at bounding box center [406, 128] width 49 height 15
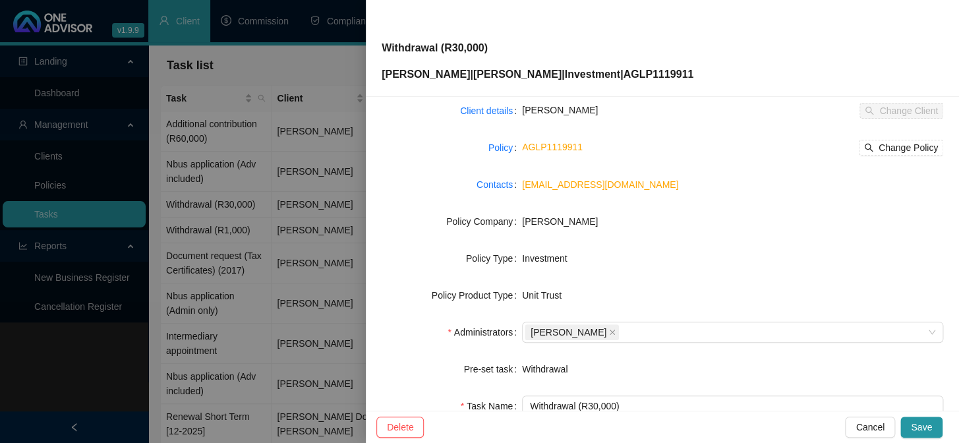
scroll to position [201, 0]
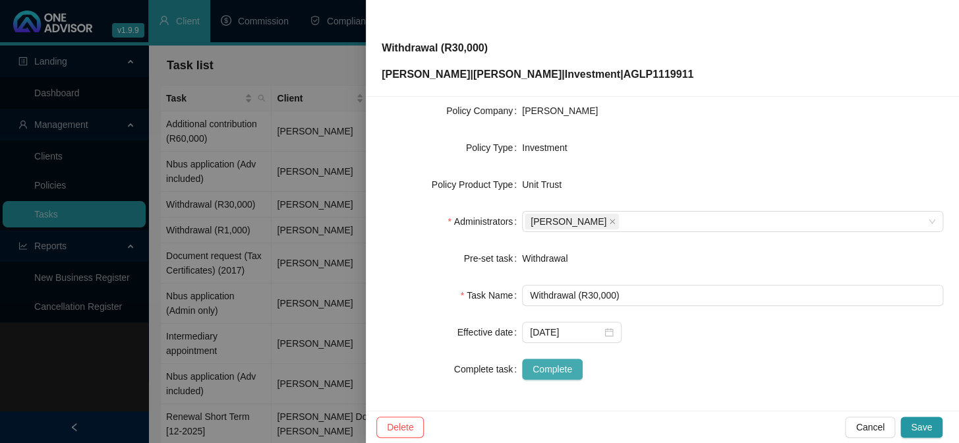
click at [557, 369] on span "Complete" at bounding box center [553, 369] width 40 height 15
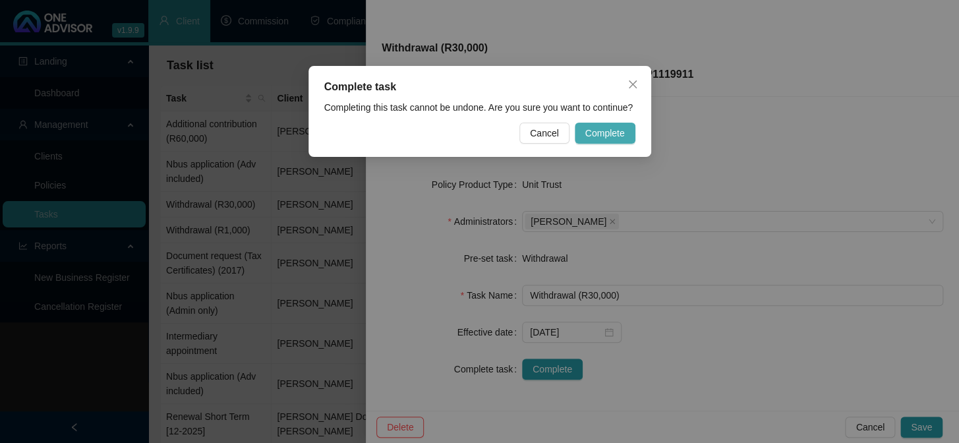
click at [609, 137] on span "Complete" at bounding box center [606, 133] width 40 height 15
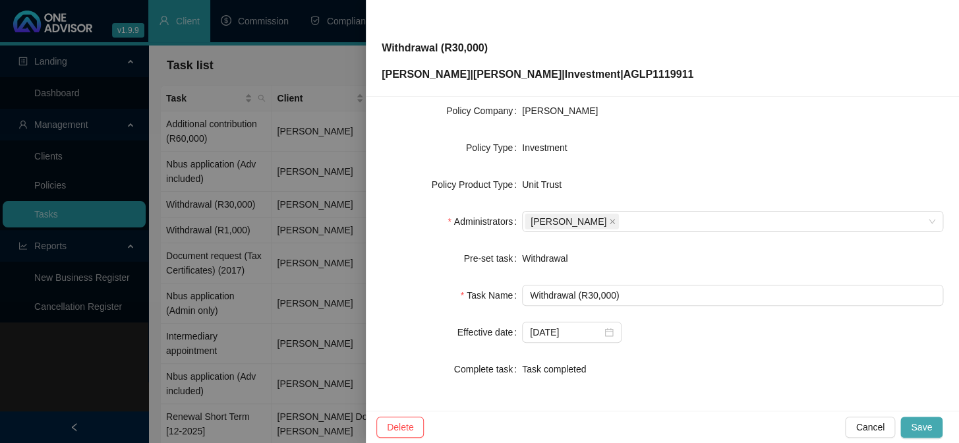
click at [921, 427] on span "Save" at bounding box center [921, 427] width 21 height 15
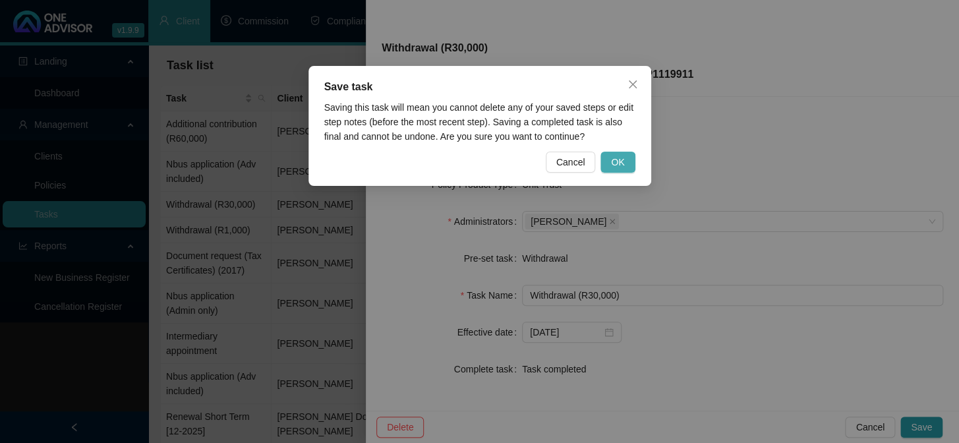
click at [617, 162] on span "OK" at bounding box center [617, 162] width 13 height 15
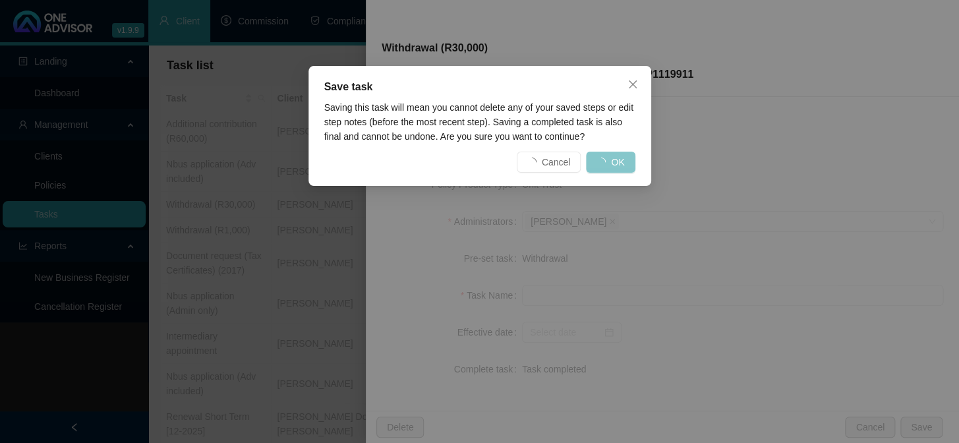
scroll to position [185, 0]
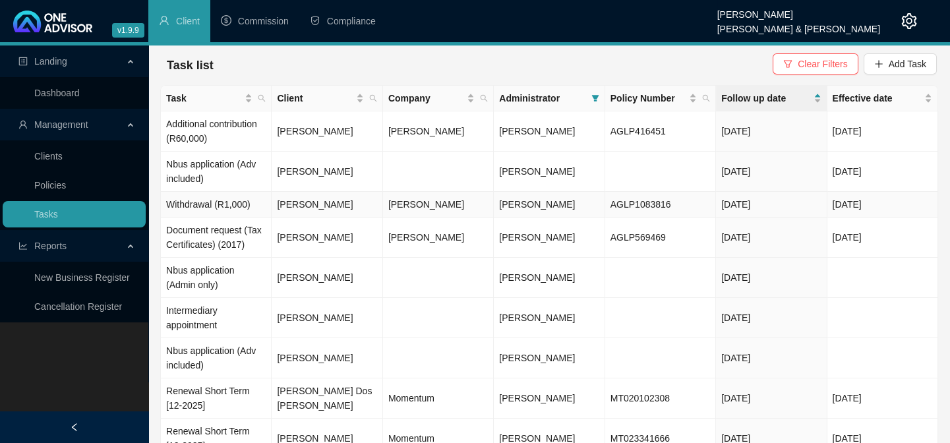
click at [303, 206] on td "[PERSON_NAME]" at bounding box center [327, 205] width 111 height 26
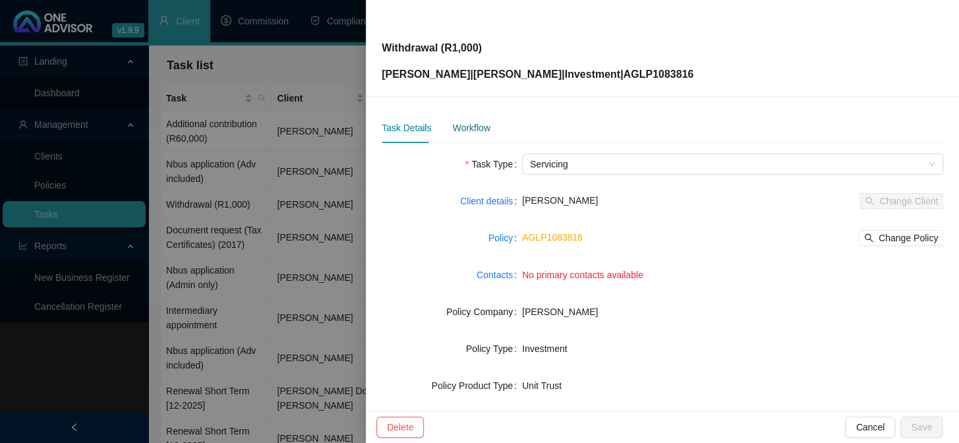
click at [472, 125] on div "Workflow" at bounding box center [471, 128] width 38 height 15
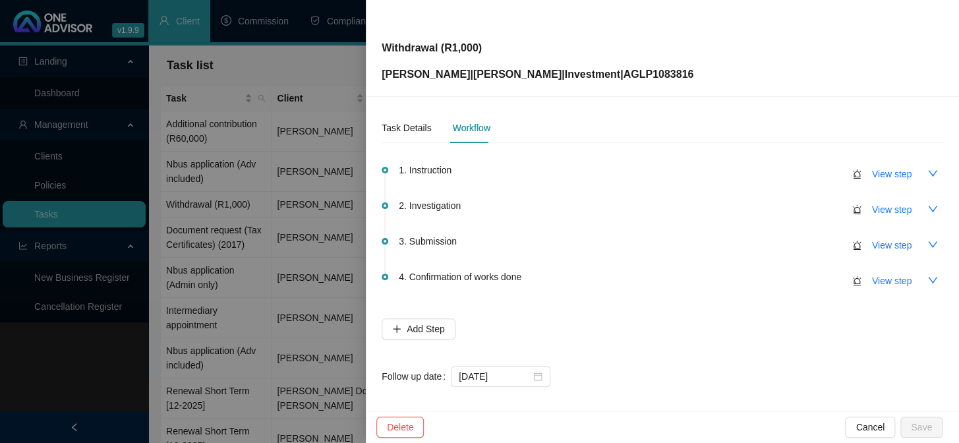
scroll to position [7, 0]
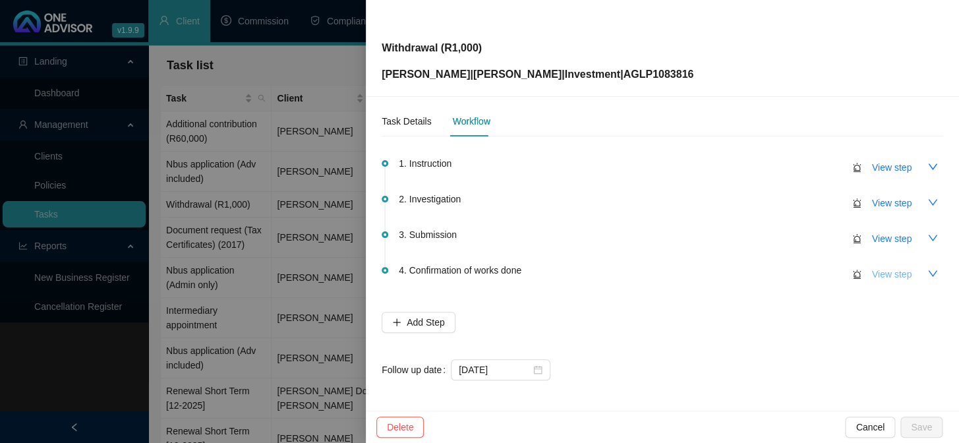
click at [872, 274] on span "View step" at bounding box center [892, 274] width 40 height 15
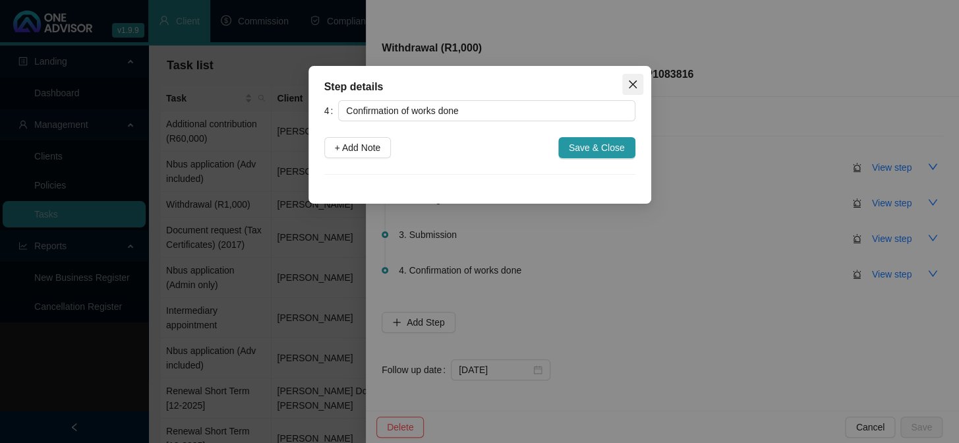
click at [635, 89] on icon "close" at bounding box center [633, 84] width 11 height 11
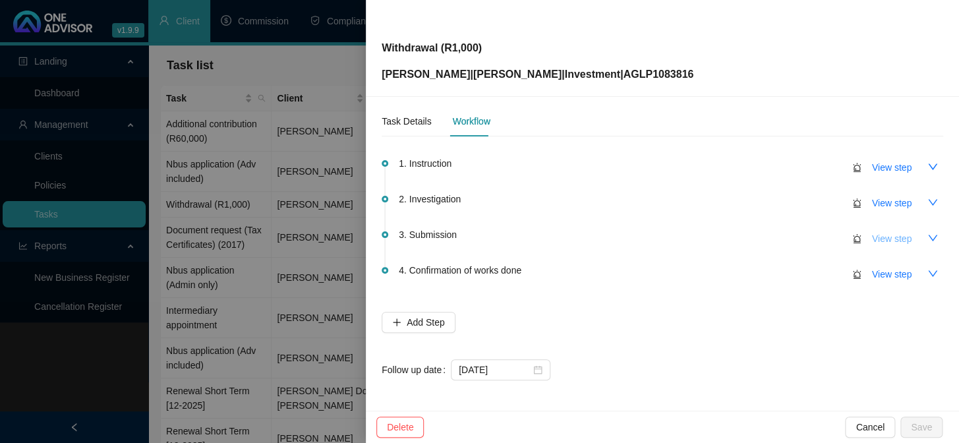
click at [872, 243] on span "View step" at bounding box center [892, 238] width 40 height 15
type input "Submission"
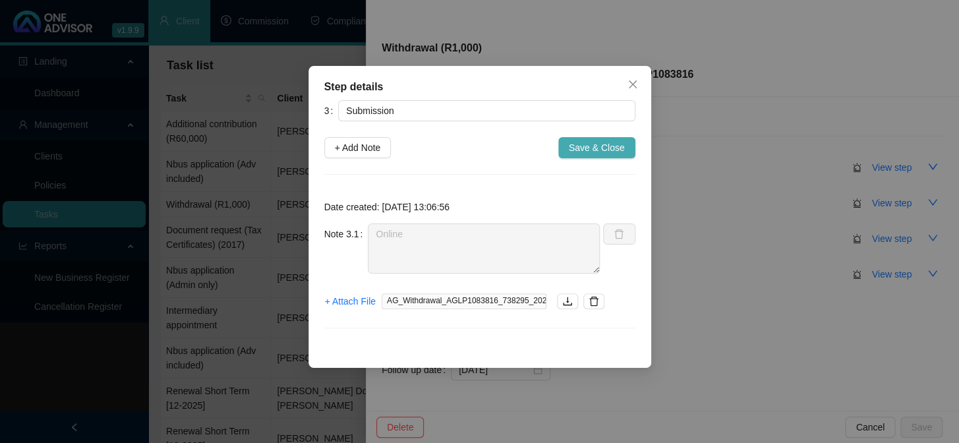
click at [617, 144] on span "Save & Close" at bounding box center [597, 147] width 56 height 15
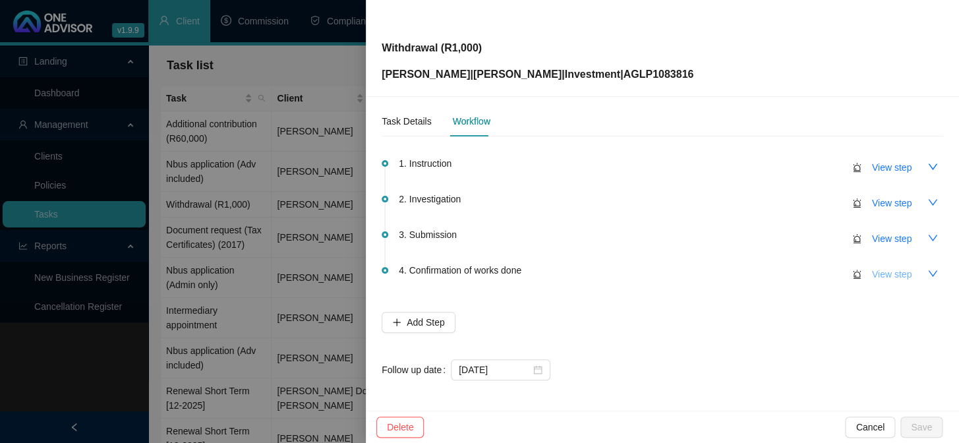
click at [874, 270] on span "View step" at bounding box center [892, 274] width 40 height 15
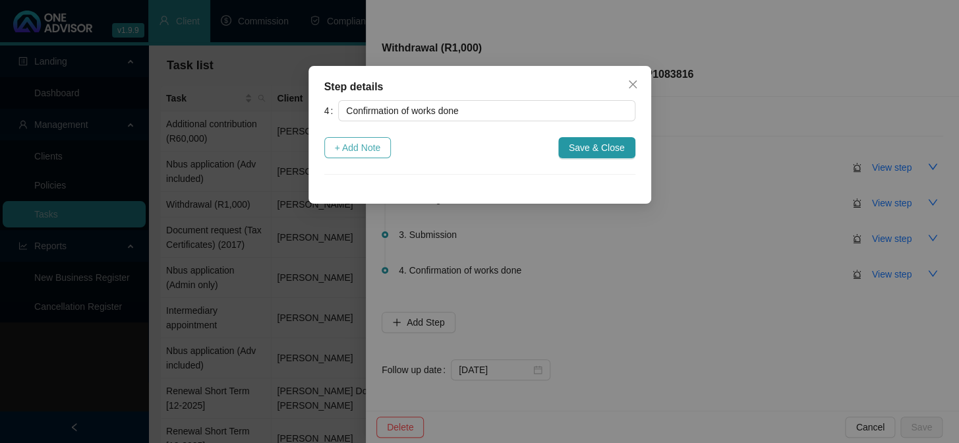
click at [367, 146] on span "+ Add Note" at bounding box center [358, 147] width 46 height 15
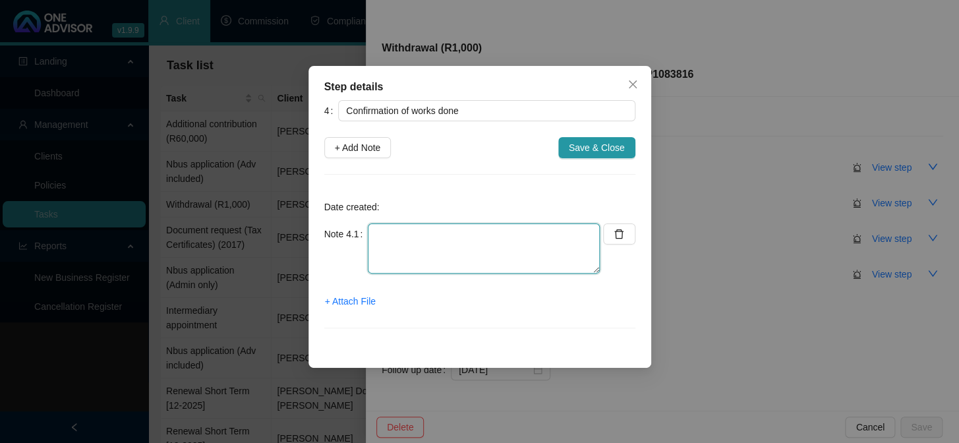
click at [396, 233] on textarea at bounding box center [484, 249] width 232 height 50
click at [351, 295] on span "+ Attach File" at bounding box center [350, 301] width 51 height 15
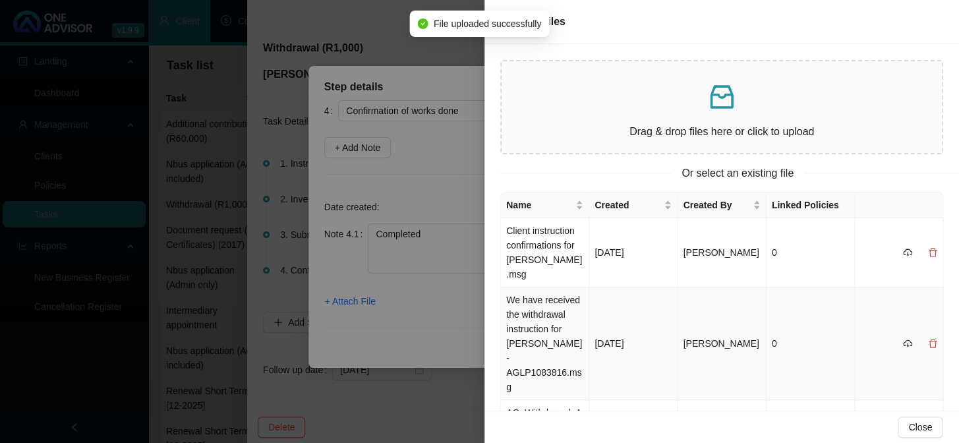
click at [533, 311] on td "We have received the withdrawal instruction for [PERSON_NAME] - AGLP1083816.msg" at bounding box center [545, 344] width 88 height 113
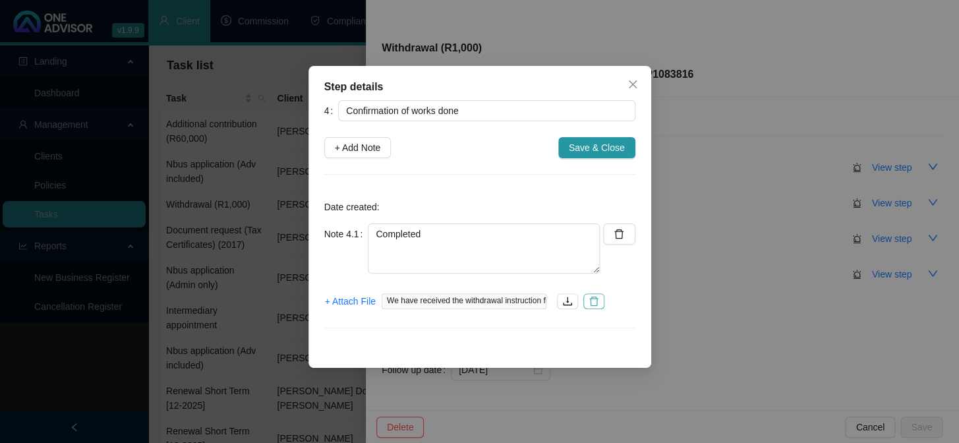
click at [599, 299] on button "button" at bounding box center [594, 301] width 21 height 16
click at [366, 300] on span "+ Attach File" at bounding box center [350, 301] width 51 height 15
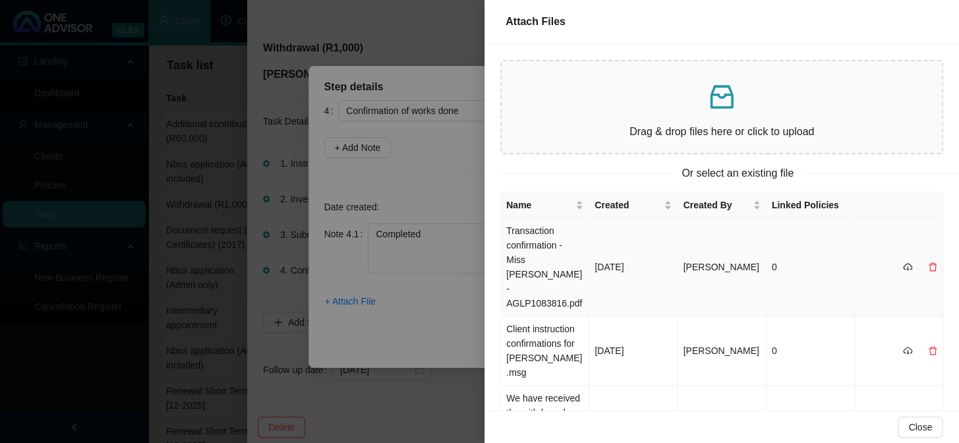
click at [531, 247] on td "Transaction confirmation - Miss [PERSON_NAME] - AGLP1083816.pdf" at bounding box center [545, 267] width 88 height 98
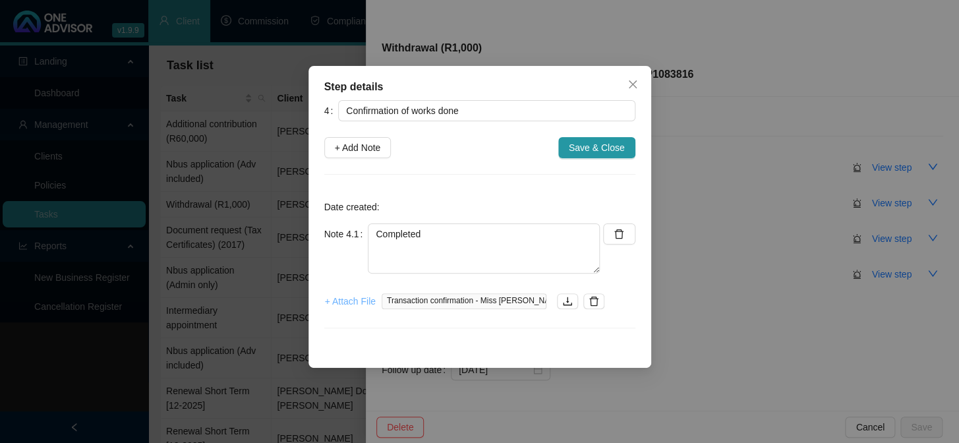
click at [357, 299] on span "+ Attach File" at bounding box center [350, 301] width 51 height 15
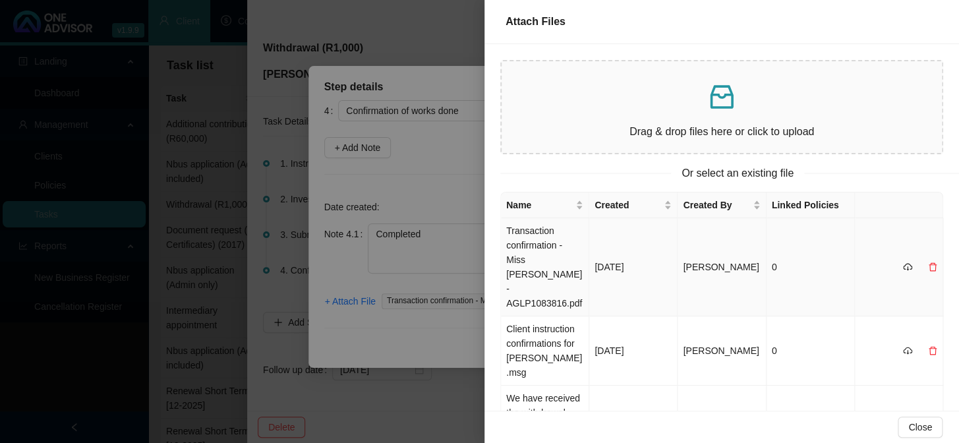
click at [538, 289] on td "Transaction confirmation - Miss [PERSON_NAME] - AGLP1083816.pdf" at bounding box center [545, 267] width 88 height 98
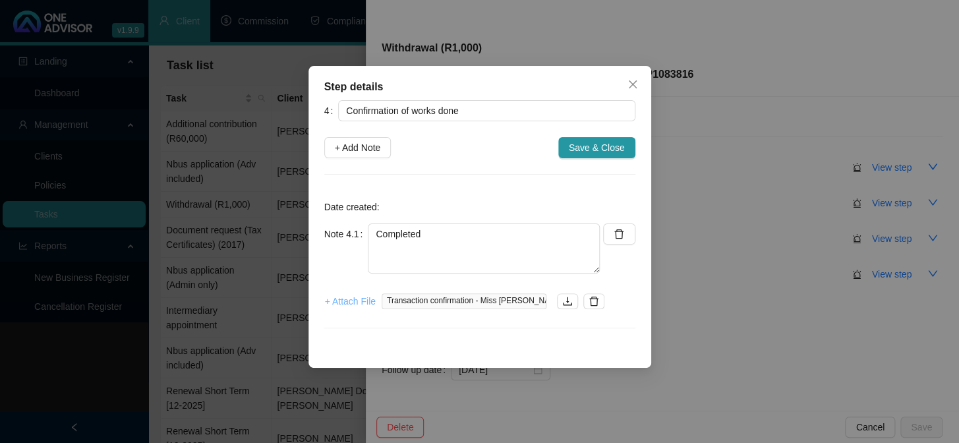
click at [349, 303] on span "+ Attach File" at bounding box center [350, 301] width 51 height 15
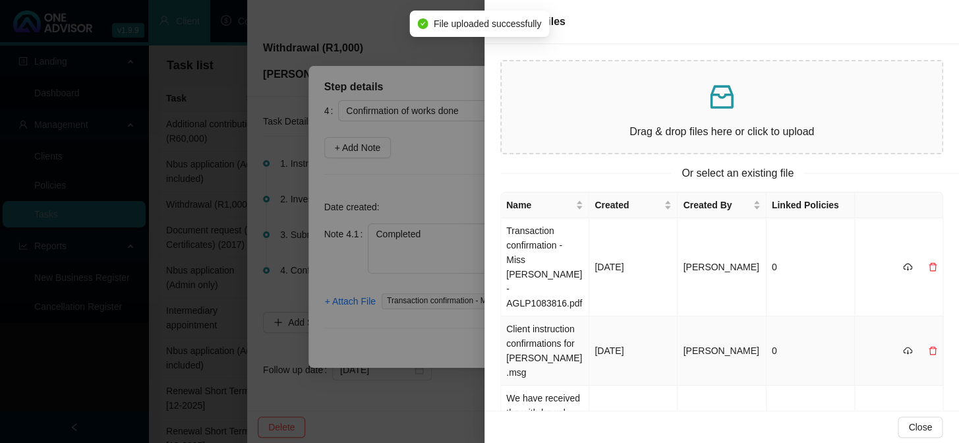
click at [526, 323] on td "Client instruction confirmations for [PERSON_NAME].msg" at bounding box center [545, 351] width 88 height 69
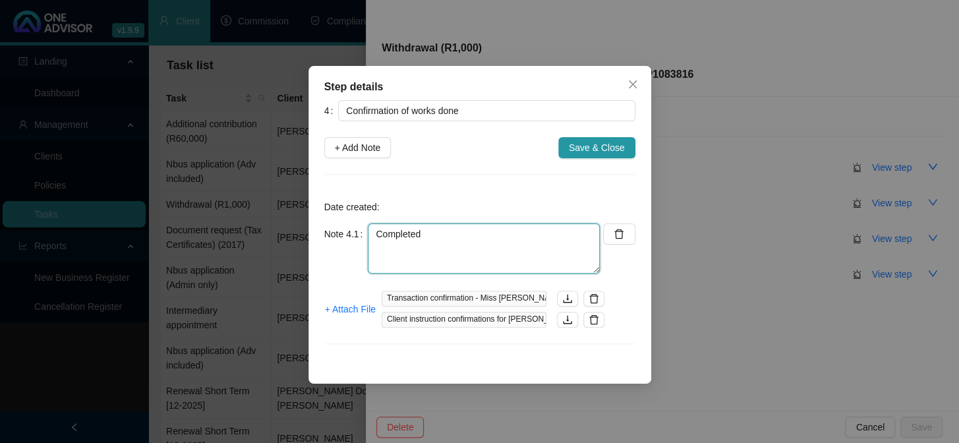
click at [415, 253] on textarea "Completed" at bounding box center [484, 249] width 232 height 50
type textarea "Completed D354"
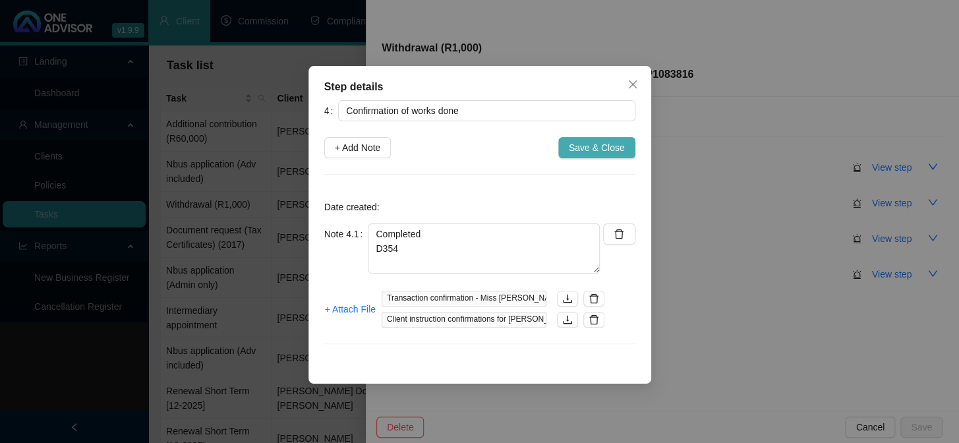
click at [603, 147] on span "Save & Close" at bounding box center [597, 147] width 56 height 15
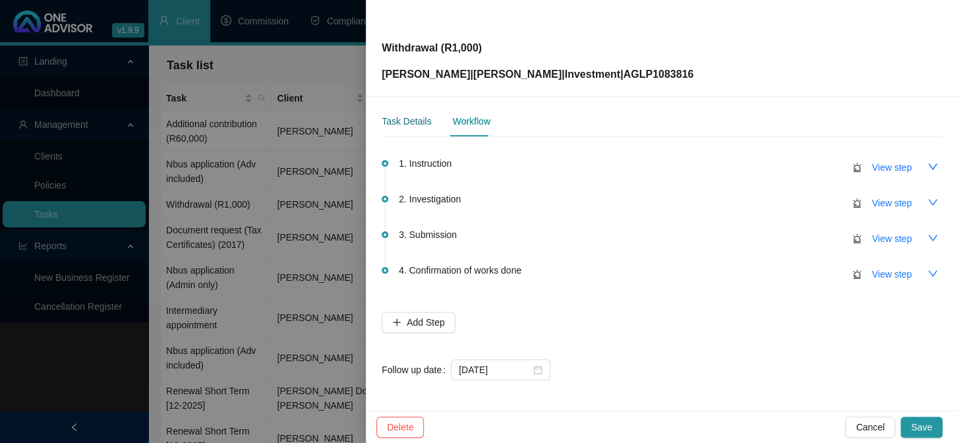
click at [411, 119] on div "Task Details" at bounding box center [406, 121] width 49 height 15
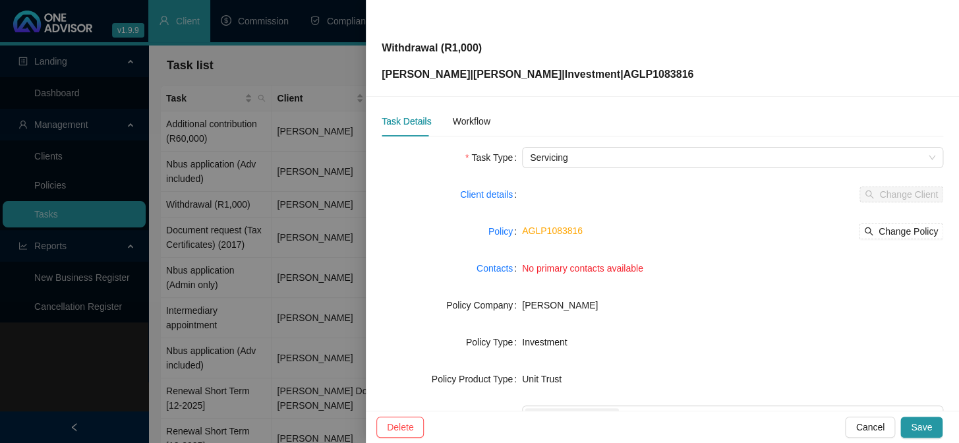
scroll to position [201, 0]
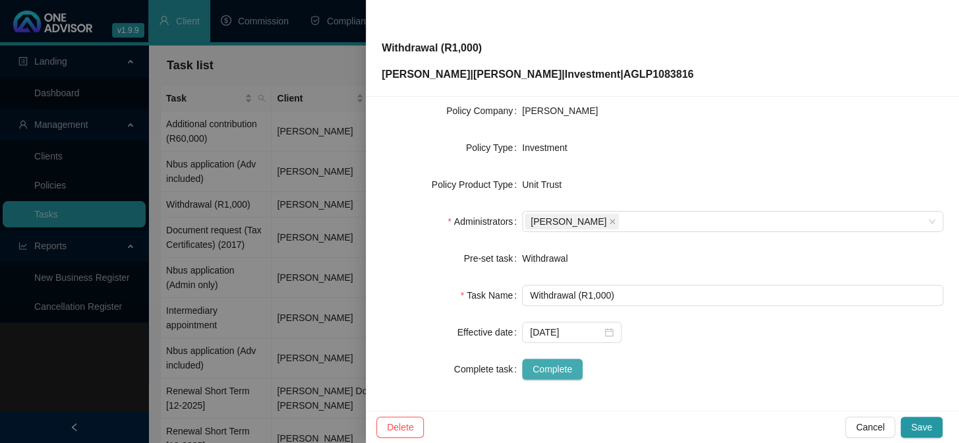
click at [561, 369] on span "Complete" at bounding box center [553, 369] width 40 height 15
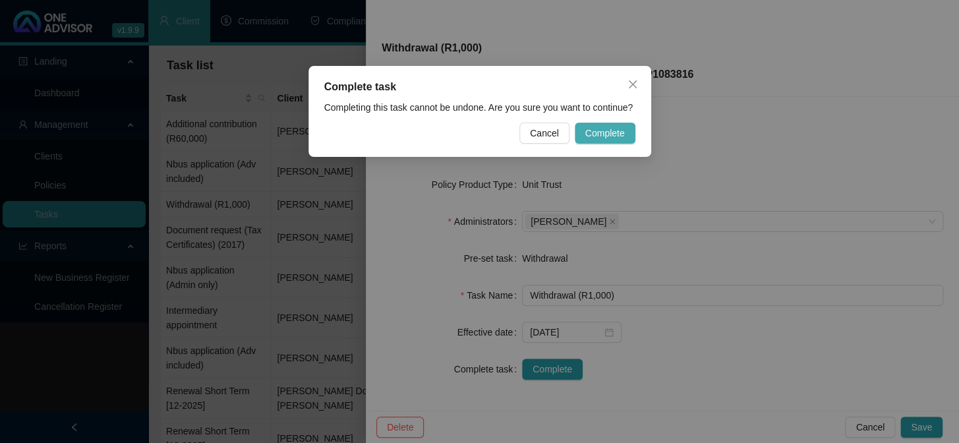
click at [603, 131] on span "Complete" at bounding box center [606, 133] width 40 height 15
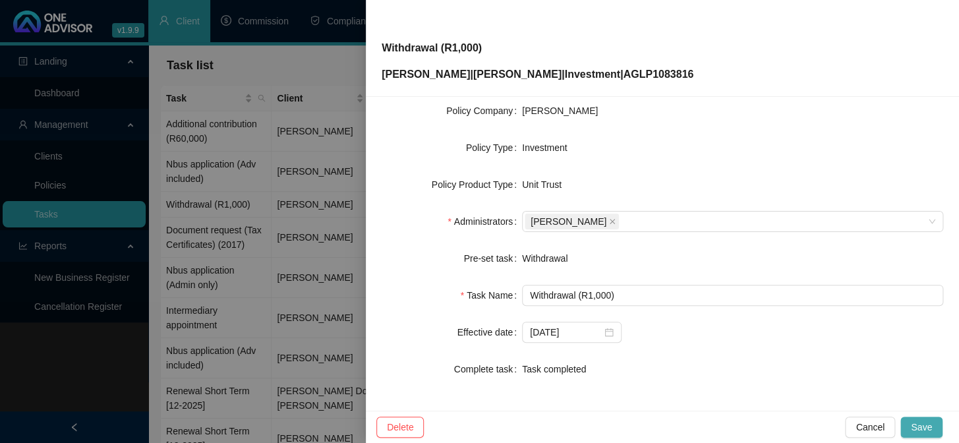
click at [922, 430] on span "Save" at bounding box center [921, 427] width 21 height 15
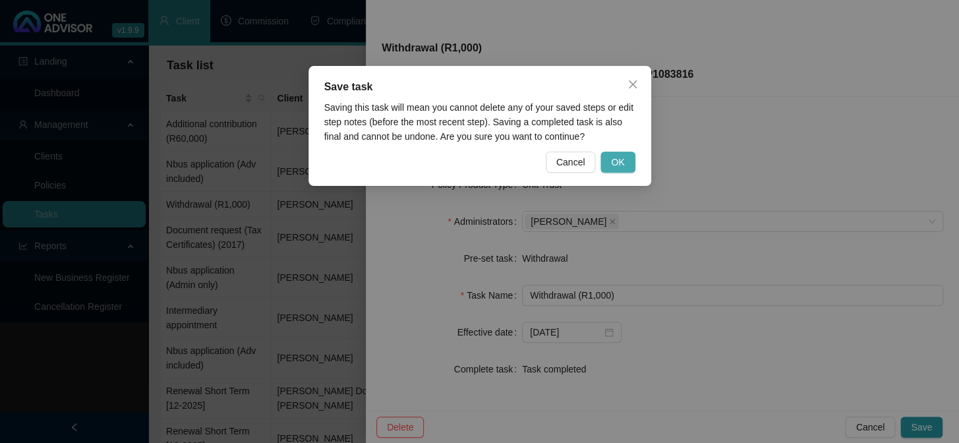
click at [613, 157] on span "OK" at bounding box center [617, 162] width 13 height 15
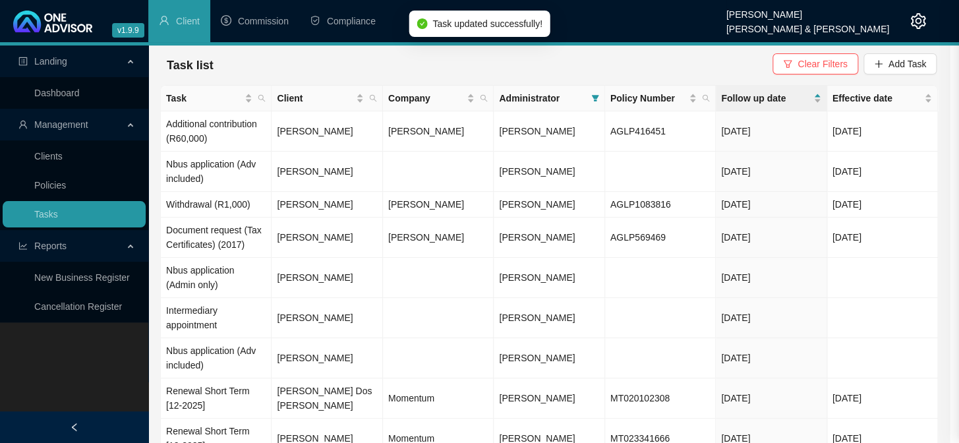
scroll to position [185, 0]
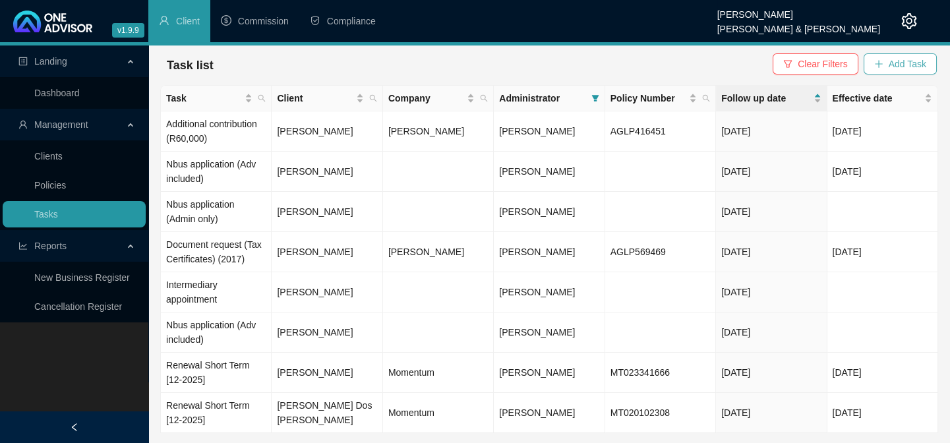
click at [919, 62] on span "Add Task" at bounding box center [908, 64] width 38 height 15
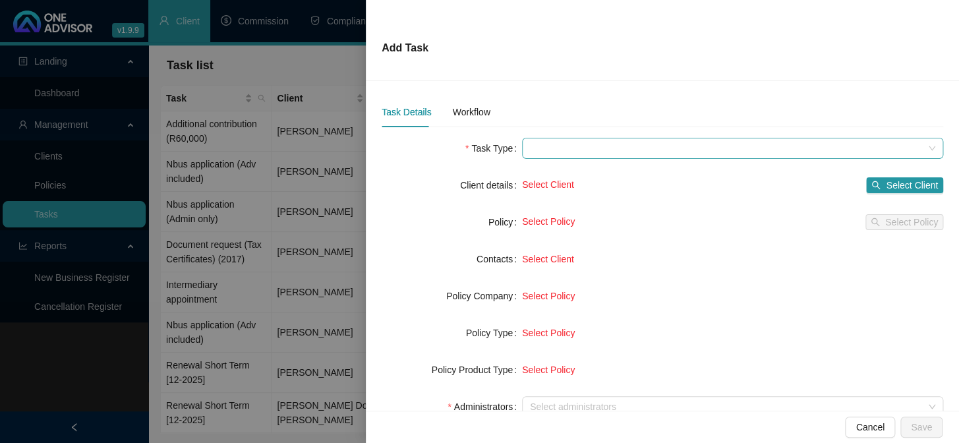
click at [559, 153] on span at bounding box center [733, 148] width 406 height 20
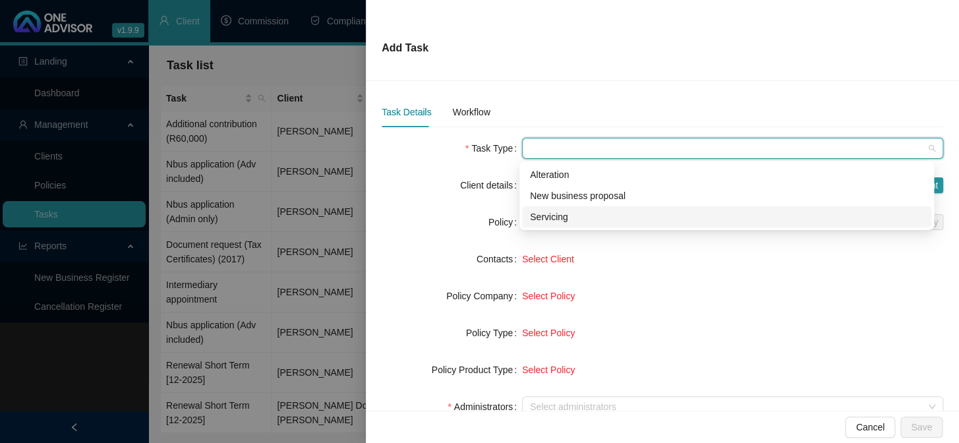
click at [551, 214] on div "Servicing" at bounding box center [727, 217] width 394 height 15
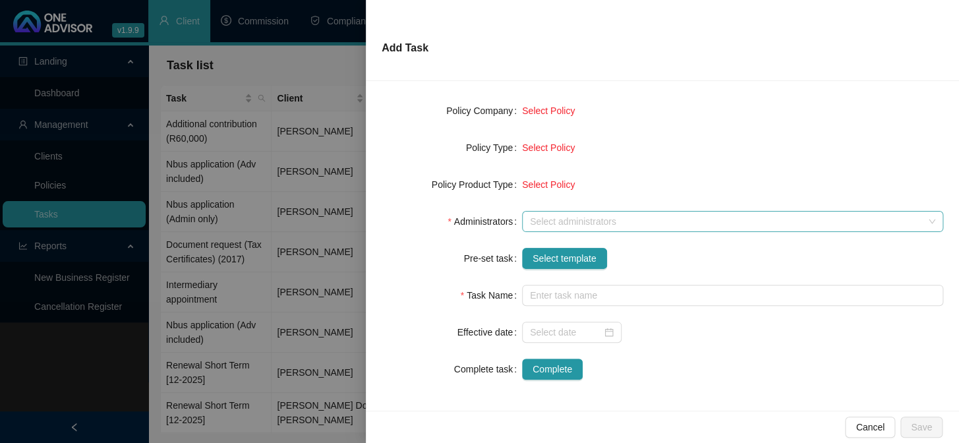
click at [540, 219] on div at bounding box center [726, 222] width 402 height 10
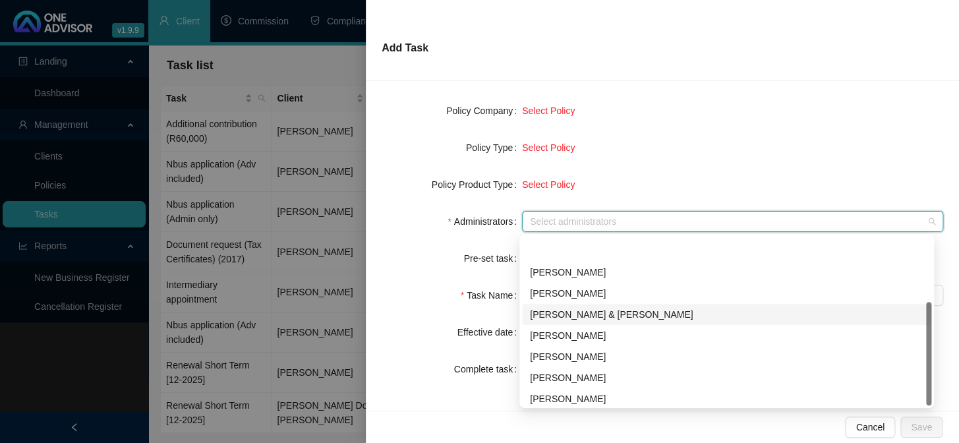
scroll to position [106, 0]
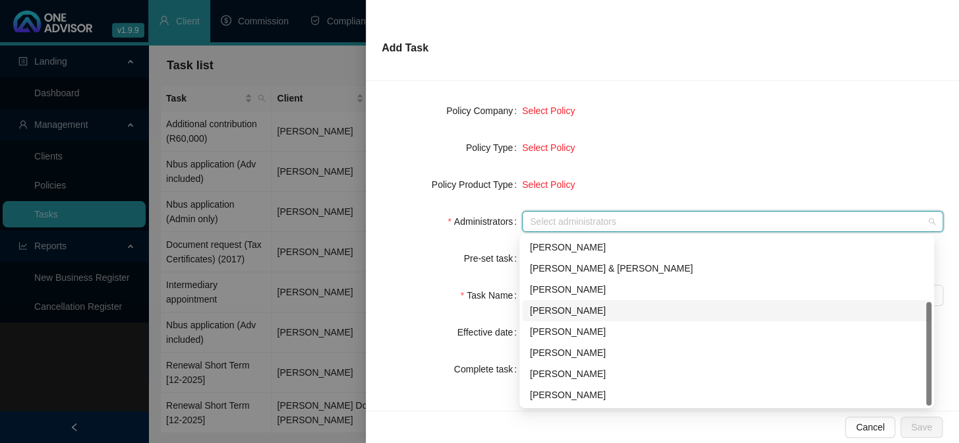
click at [541, 314] on div "[PERSON_NAME]" at bounding box center [727, 310] width 394 height 15
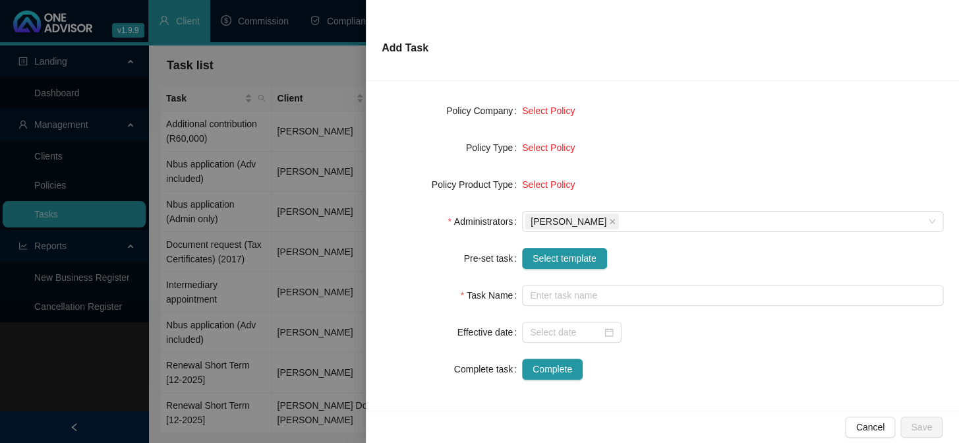
click at [706, 142] on div "Select Policy" at bounding box center [732, 147] width 421 height 15
click at [580, 254] on span "Select template" at bounding box center [565, 258] width 64 height 15
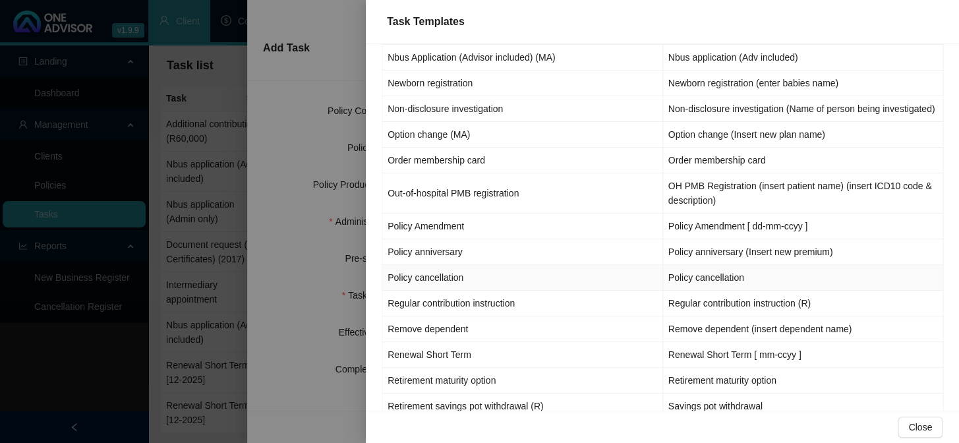
scroll to position [1556, 0]
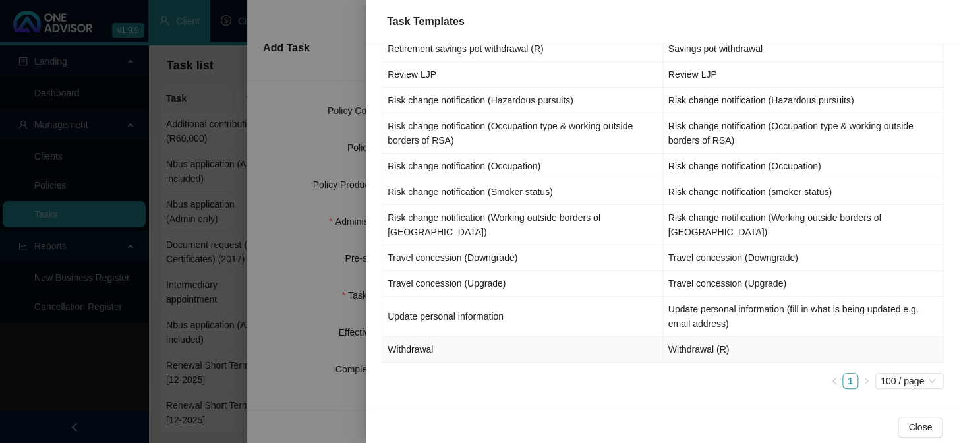
click at [421, 344] on td "Withdrawal" at bounding box center [522, 350] width 281 height 26
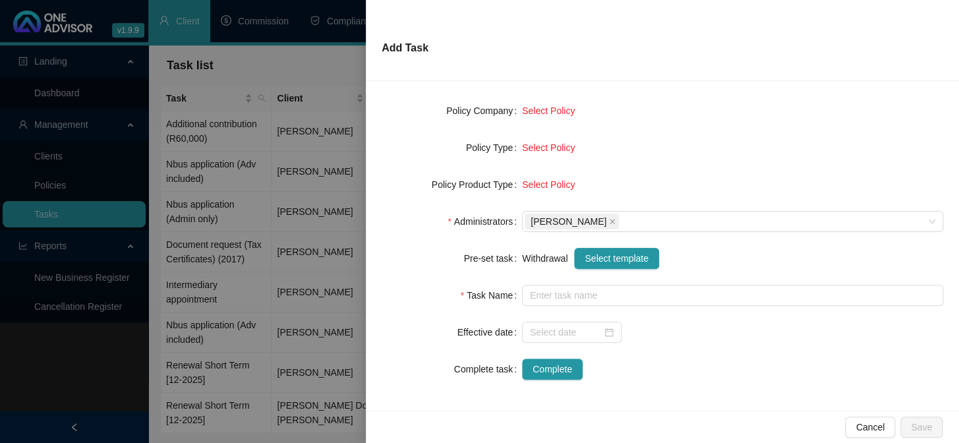
type input "Withdrawal (R)"
click at [540, 329] on input at bounding box center [566, 332] width 72 height 15
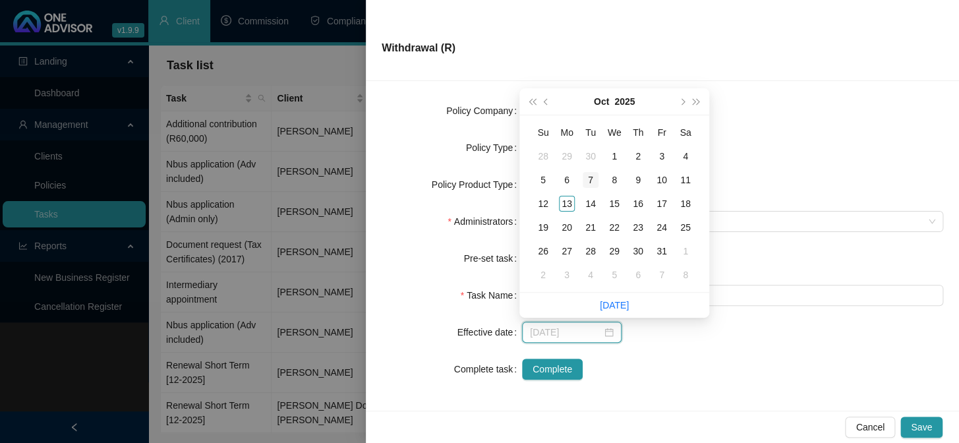
type input "[DATE]"
click at [591, 175] on div "7" at bounding box center [591, 180] width 16 height 16
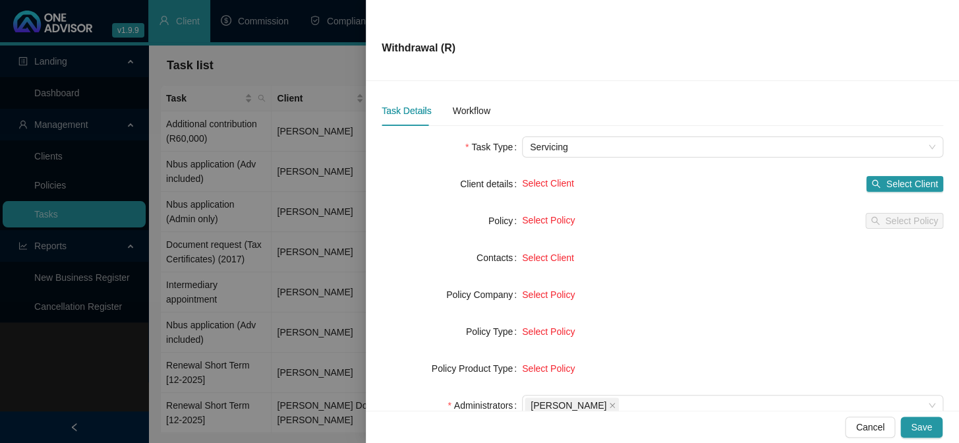
scroll to position [0, 0]
click at [897, 183] on span "Select Client" at bounding box center [912, 185] width 52 height 15
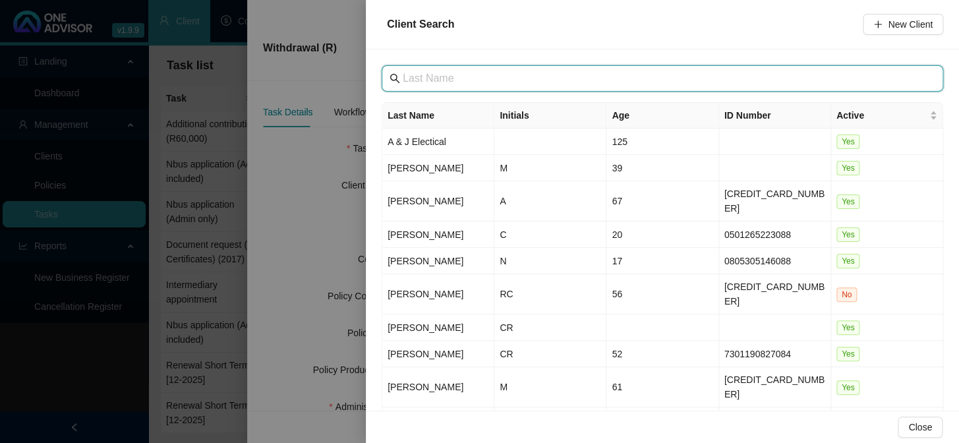
click at [460, 72] on input "text" at bounding box center [664, 79] width 522 height 16
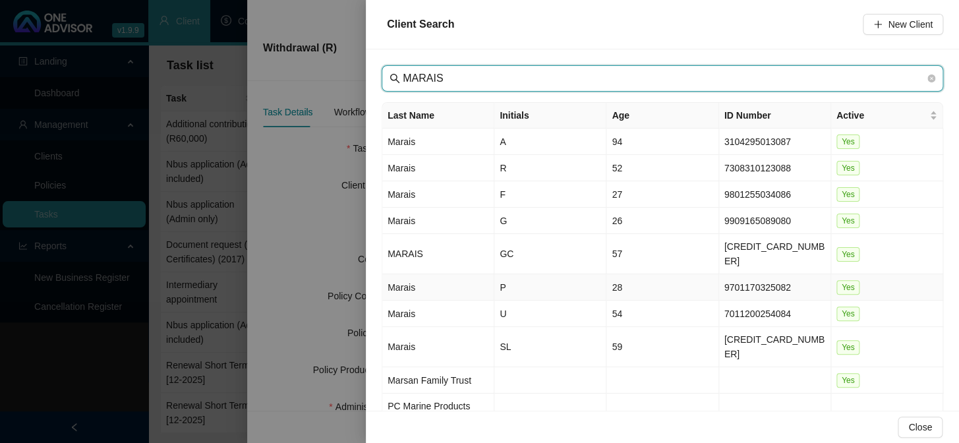
type input "MARAIS"
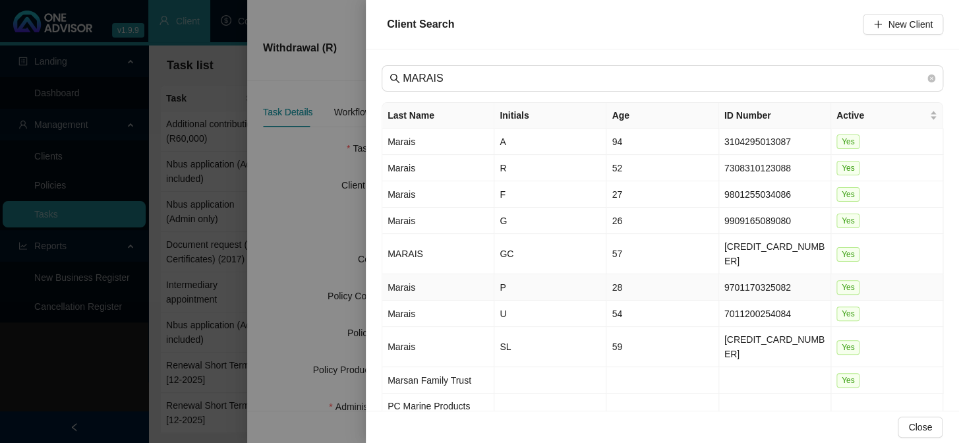
click at [400, 274] on td "Marais" at bounding box center [438, 287] width 112 height 26
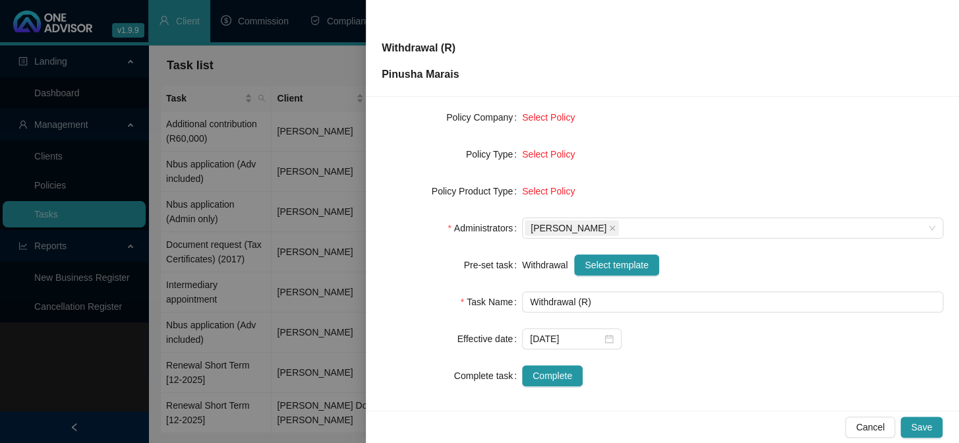
scroll to position [201, 0]
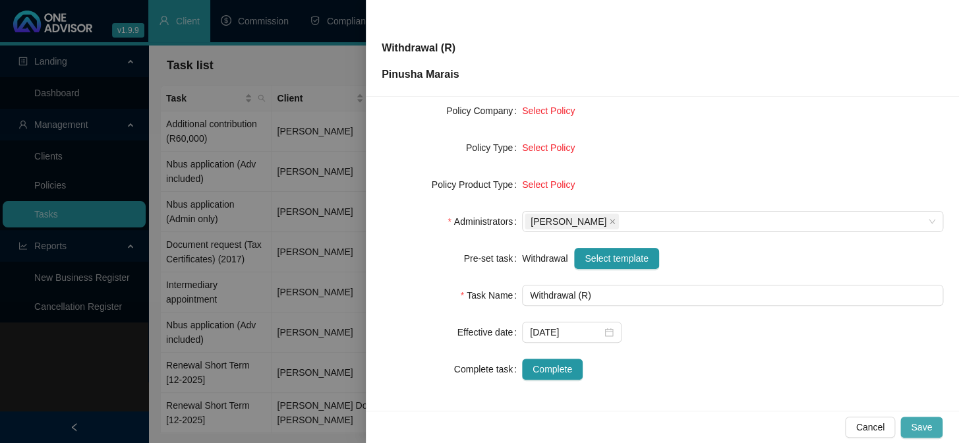
click at [919, 418] on button "Save" at bounding box center [922, 427] width 42 height 21
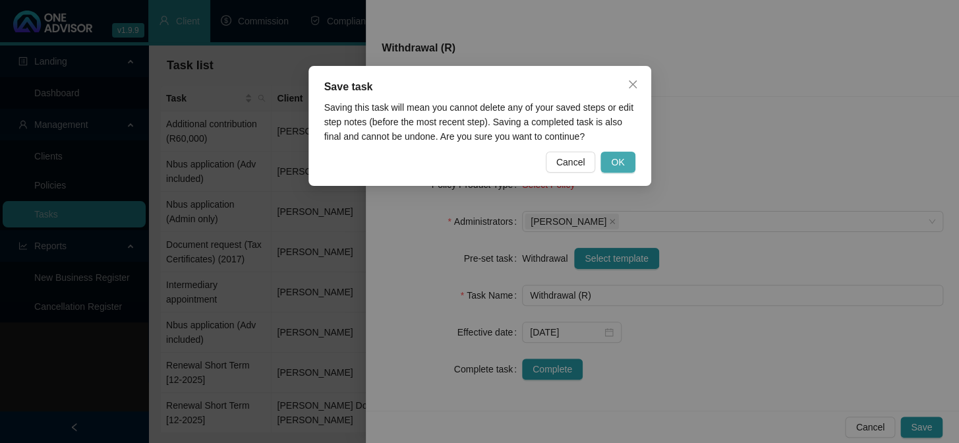
click at [625, 160] on button "OK" at bounding box center [618, 162] width 34 height 21
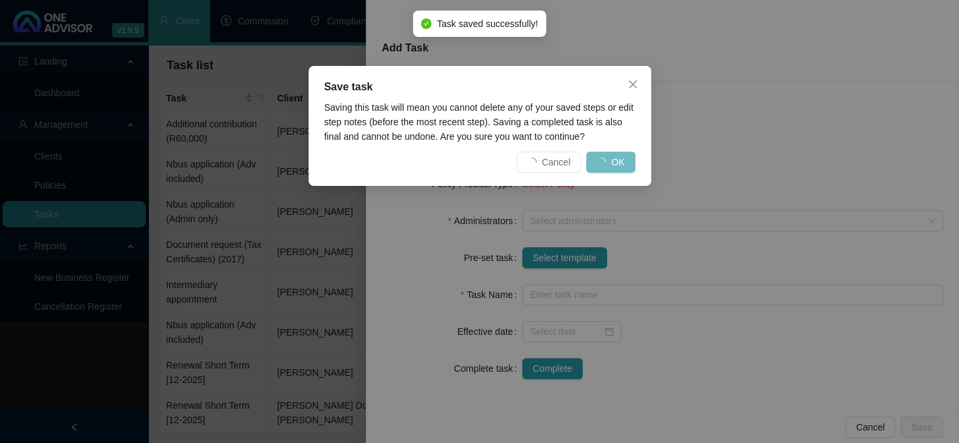
scroll to position [185, 0]
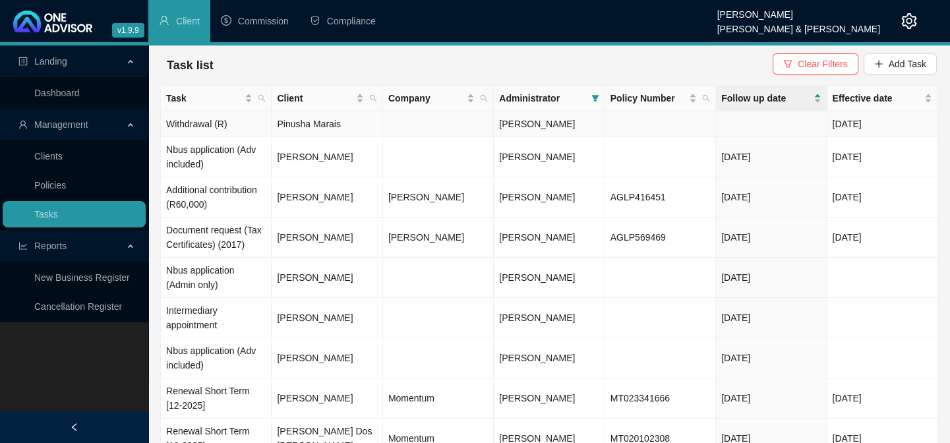
click at [313, 127] on td "Pinusha Marais" at bounding box center [327, 124] width 111 height 26
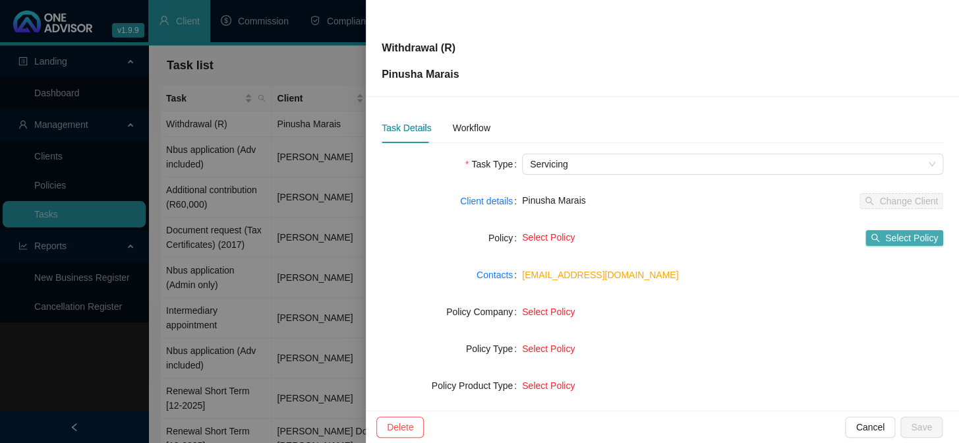
click at [897, 239] on span "Select Policy" at bounding box center [912, 238] width 53 height 15
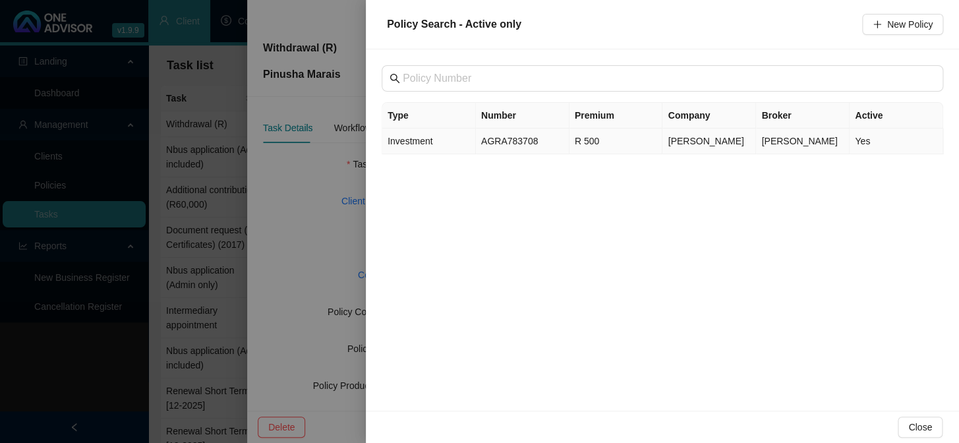
click at [419, 137] on span "Investment" at bounding box center [410, 141] width 45 height 11
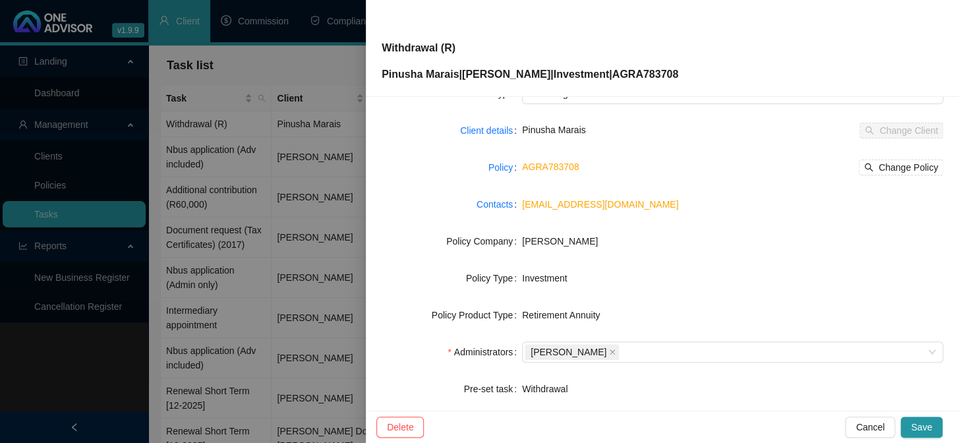
scroll to position [201, 0]
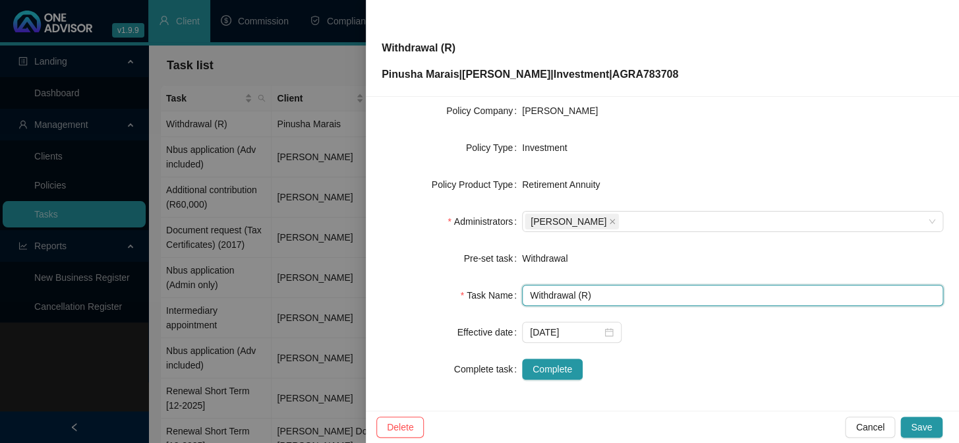
click at [584, 295] on input "Withdrawal (R)" at bounding box center [732, 295] width 421 height 21
type input "Withdrawal (R2196.27)"
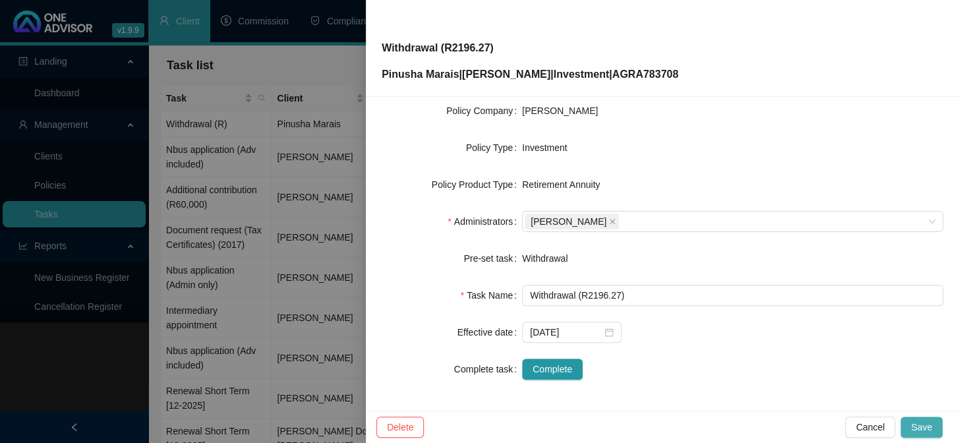
click at [934, 421] on button "Save" at bounding box center [922, 427] width 42 height 21
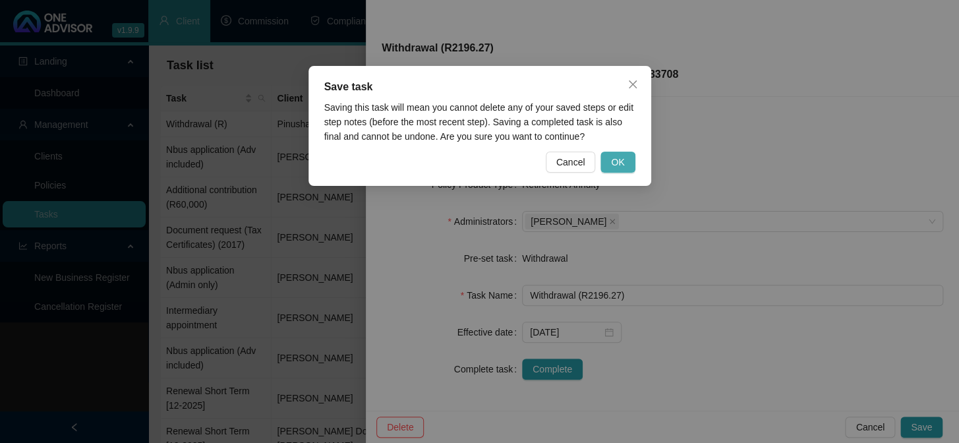
click at [615, 160] on span "OK" at bounding box center [617, 162] width 13 height 15
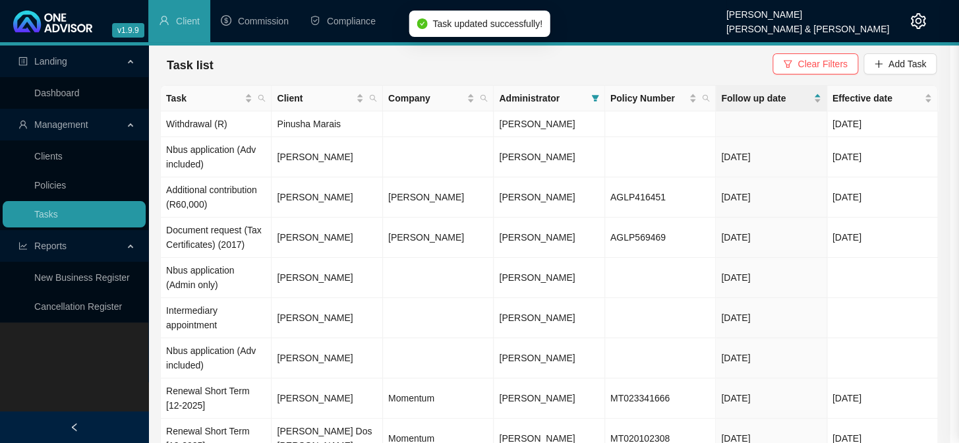
scroll to position [185, 0]
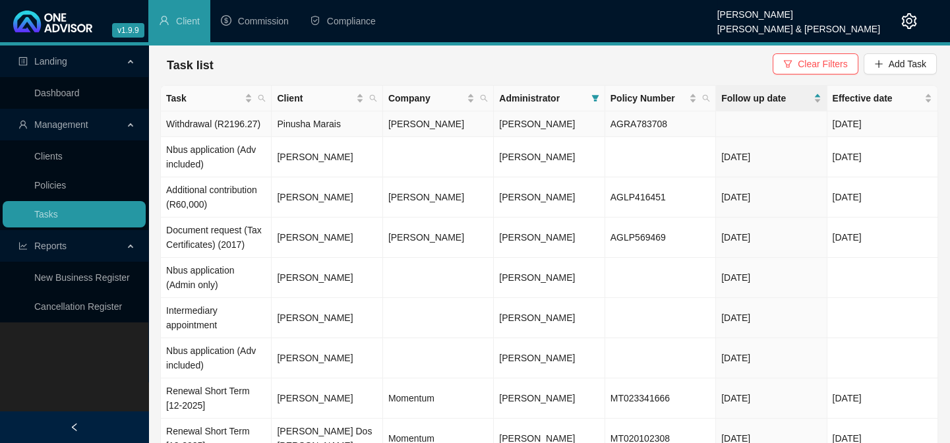
click at [321, 123] on td "Pinusha Marais" at bounding box center [327, 124] width 111 height 26
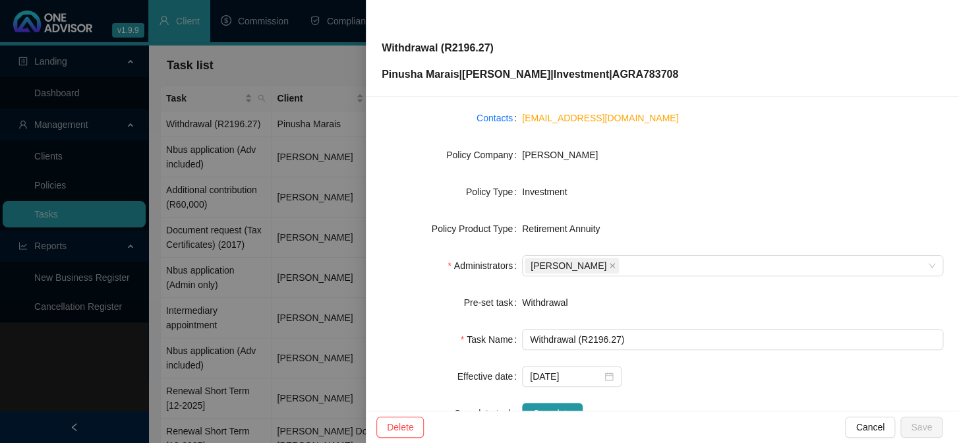
scroll to position [179, 0]
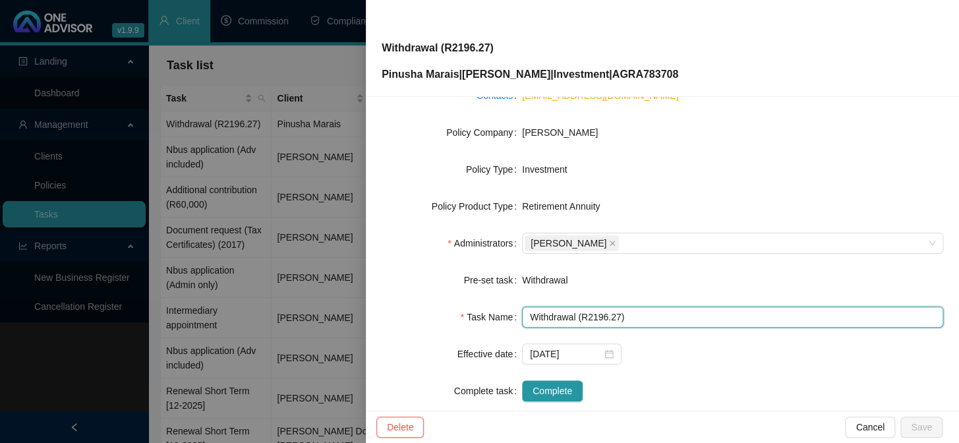
click at [628, 315] on input "Withdrawal (R2196.27)" at bounding box center [732, 317] width 421 height 21
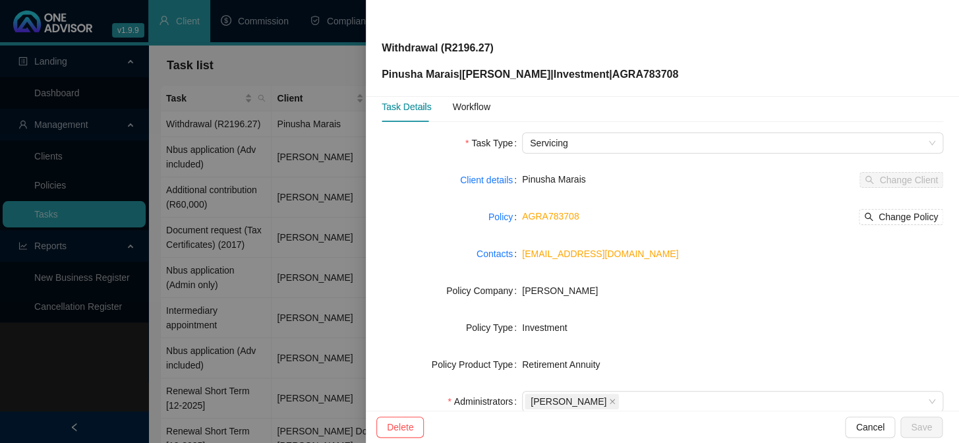
scroll to position [0, 0]
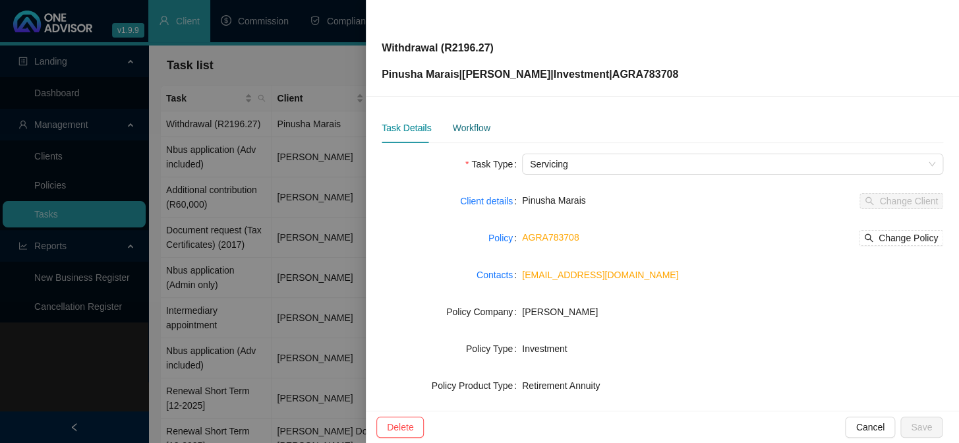
click at [471, 121] on div "Workflow" at bounding box center [471, 128] width 38 height 15
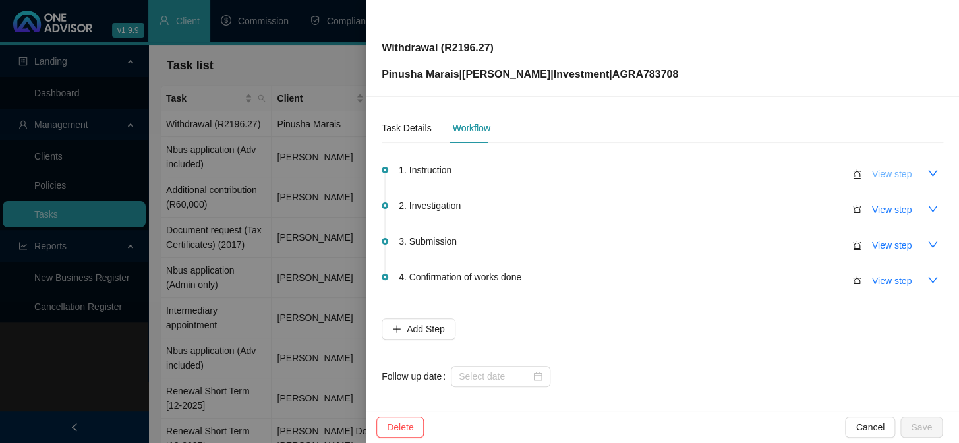
click at [872, 173] on span "View step" at bounding box center [892, 174] width 40 height 15
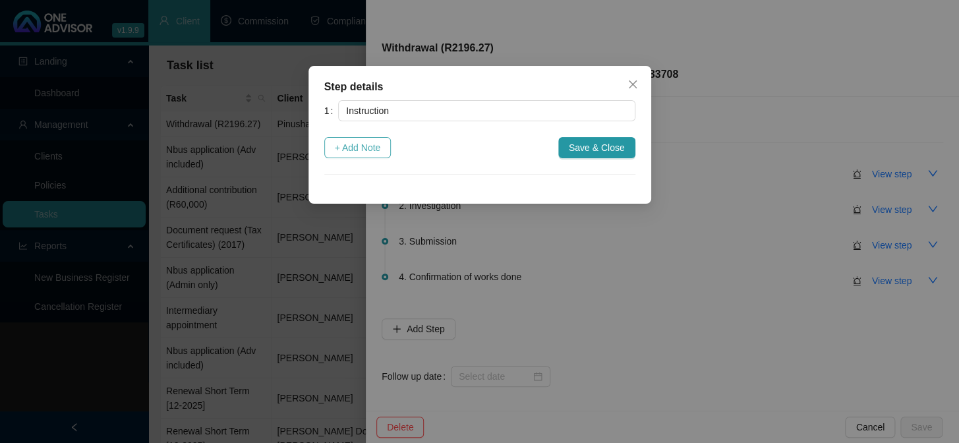
click at [379, 146] on span "+ Add Note" at bounding box center [358, 147] width 46 height 15
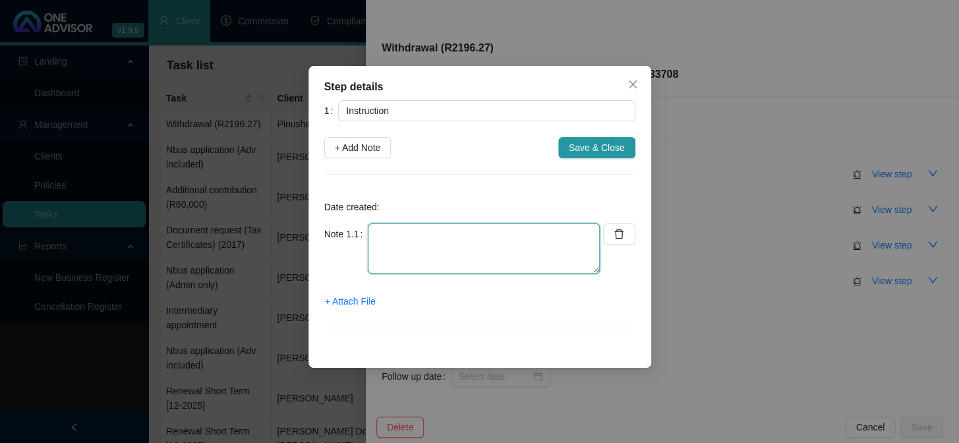
click at [405, 245] on textarea at bounding box center [484, 249] width 232 height 50
type textarea "n"
click at [505, 234] on textarea "Notice from AG - Client self - SAINGS POT" at bounding box center [484, 249] width 232 height 50
type textarea "Notice from AG - Client self - SAVINGS POT"
click at [363, 303] on span "+ Attach File" at bounding box center [350, 301] width 51 height 15
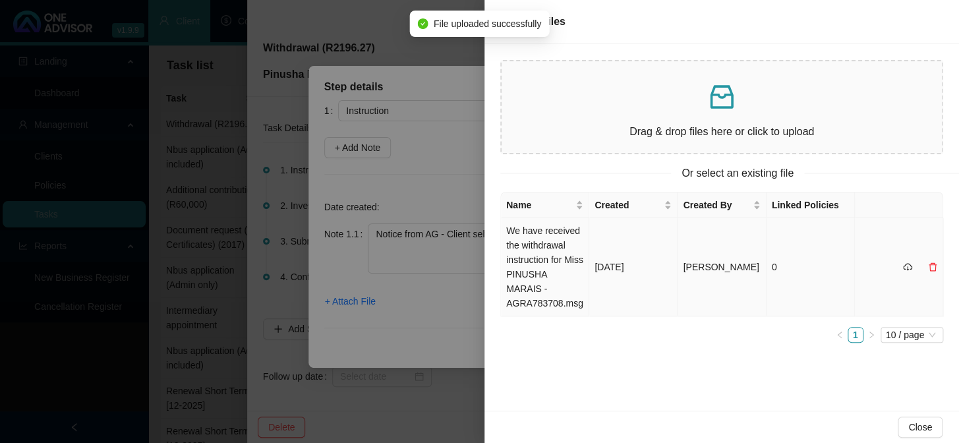
click at [526, 253] on td "We have received the withdrawal instruction for Miss PINUSHA MARAIS - AGRA78370…" at bounding box center [545, 267] width 88 height 98
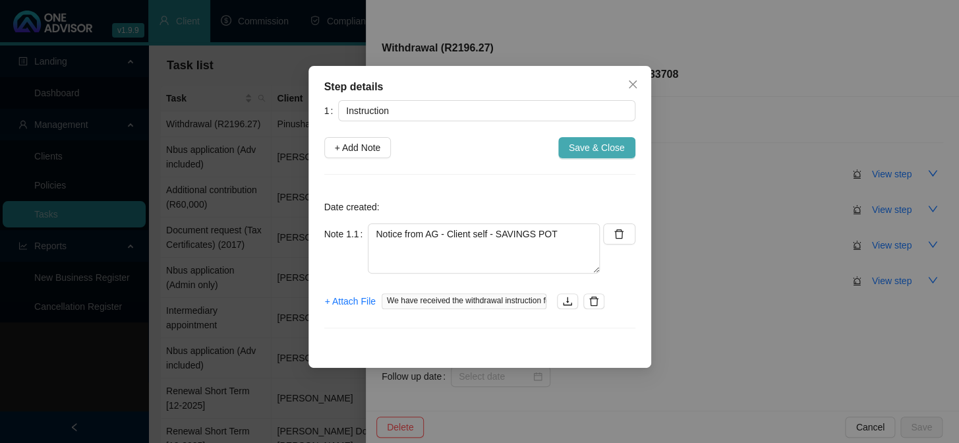
click at [606, 150] on span "Save & Close" at bounding box center [597, 147] width 56 height 15
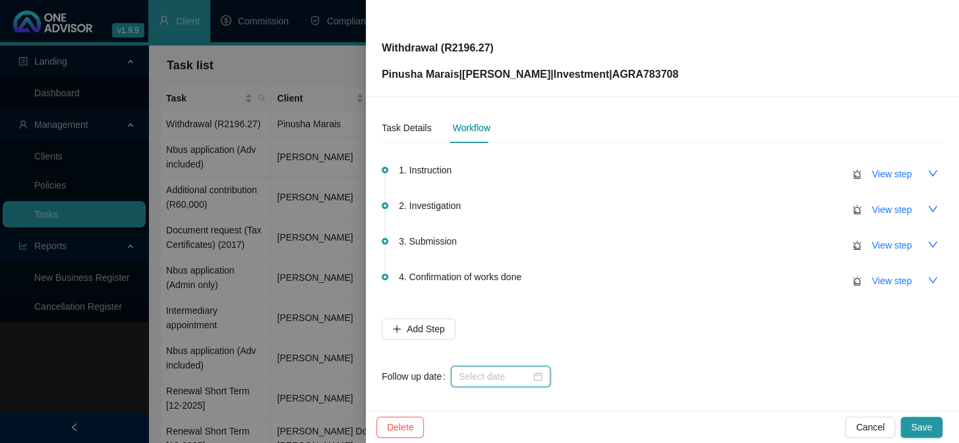
click at [467, 380] on input at bounding box center [495, 376] width 72 height 15
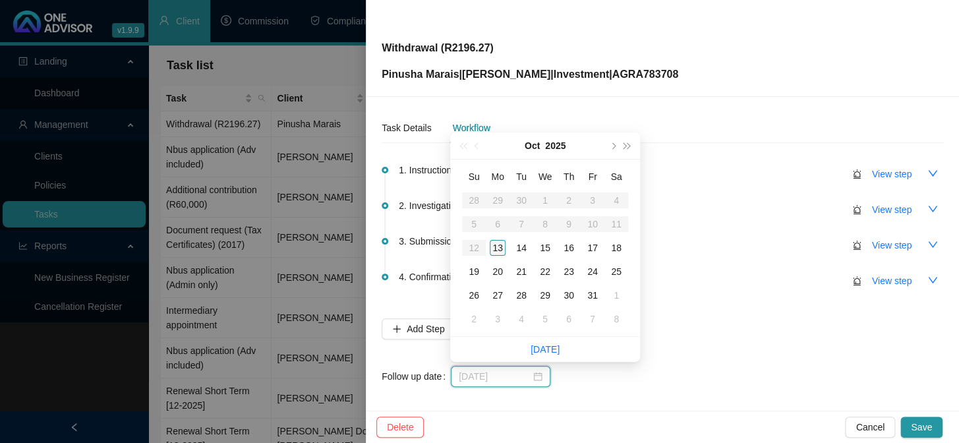
type input "[DATE]"
click at [498, 249] on div "13" at bounding box center [498, 248] width 16 height 16
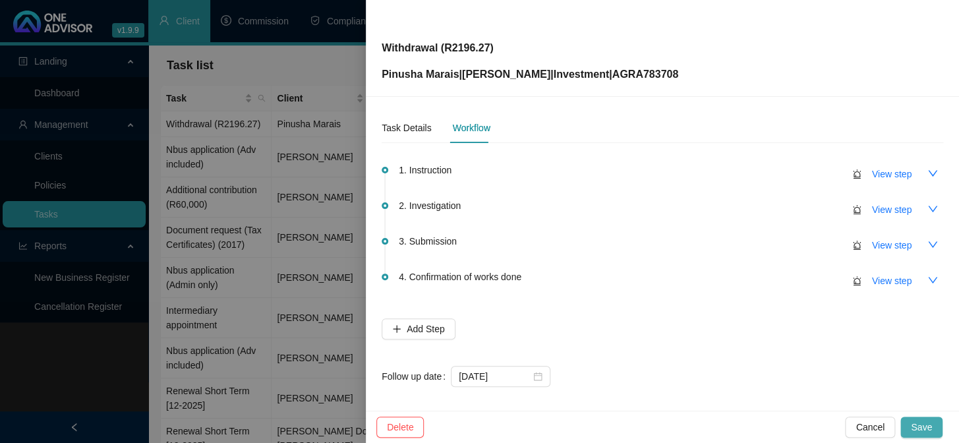
click at [924, 422] on span "Save" at bounding box center [921, 427] width 21 height 15
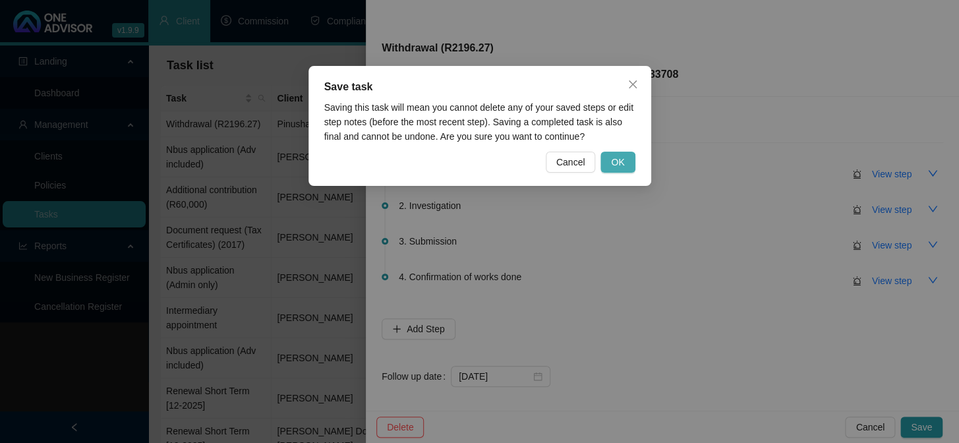
click at [628, 162] on button "OK" at bounding box center [618, 162] width 34 height 21
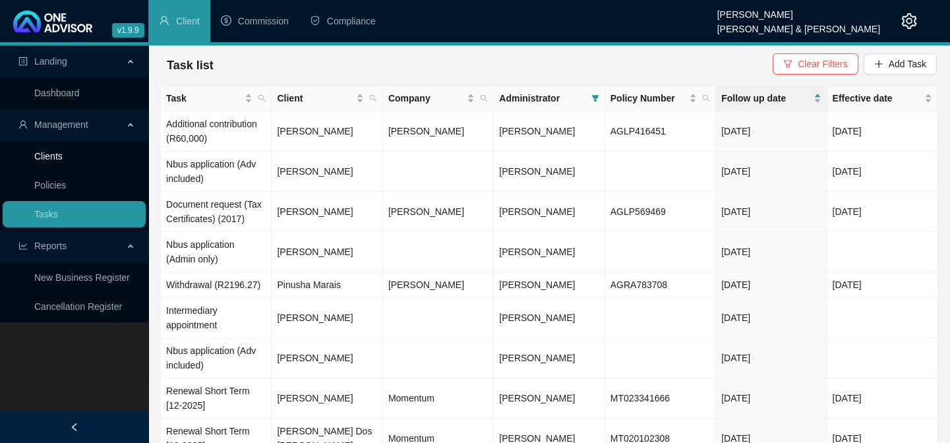
click at [34, 157] on link "Clients" at bounding box center [48, 156] width 28 height 11
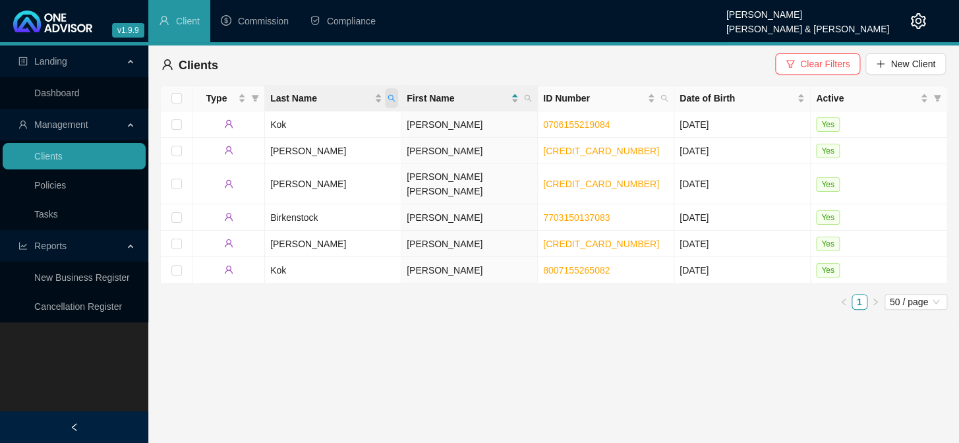
click at [394, 97] on icon "search" at bounding box center [392, 98] width 8 height 8
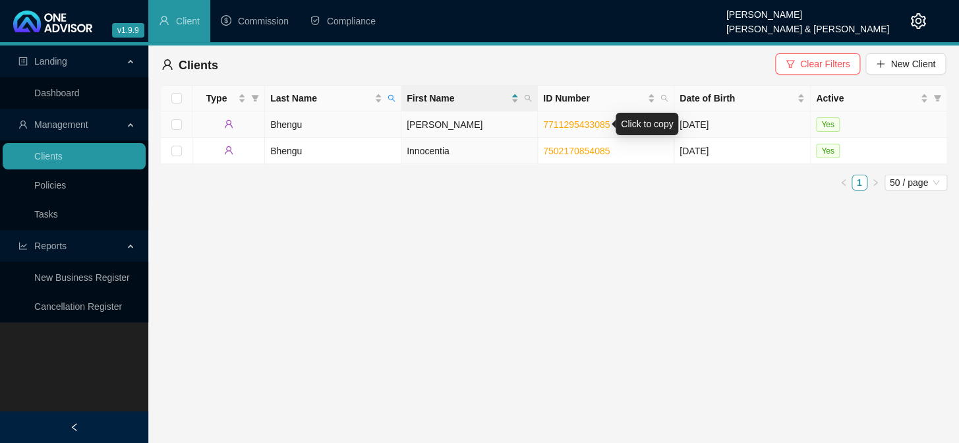
click at [566, 123] on link "7711295433085" at bounding box center [576, 124] width 67 height 11
click at [53, 367] on div "Landing Dashboard Management Clients Policies Tasks Reports New Business Regist…" at bounding box center [74, 267] width 148 height 443
click at [390, 95] on icon "search" at bounding box center [391, 98] width 7 height 7
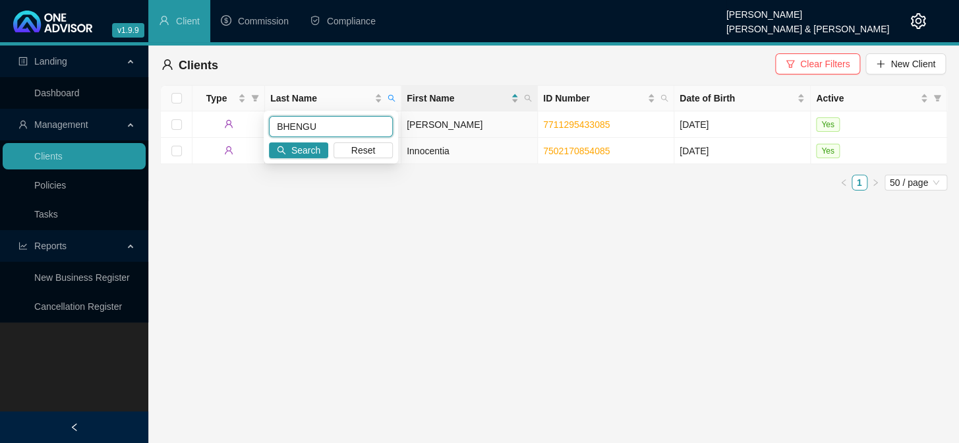
drag, startPoint x: 332, startPoint y: 124, endPoint x: 259, endPoint y: 129, distance: 73.3
click at [259, 129] on body "v1.9.9 [PERSON_NAME] van der Merwe [PERSON_NAME] & [PERSON_NAME] Client Commiss…" at bounding box center [479, 221] width 959 height 443
type input "[PERSON_NAME]"
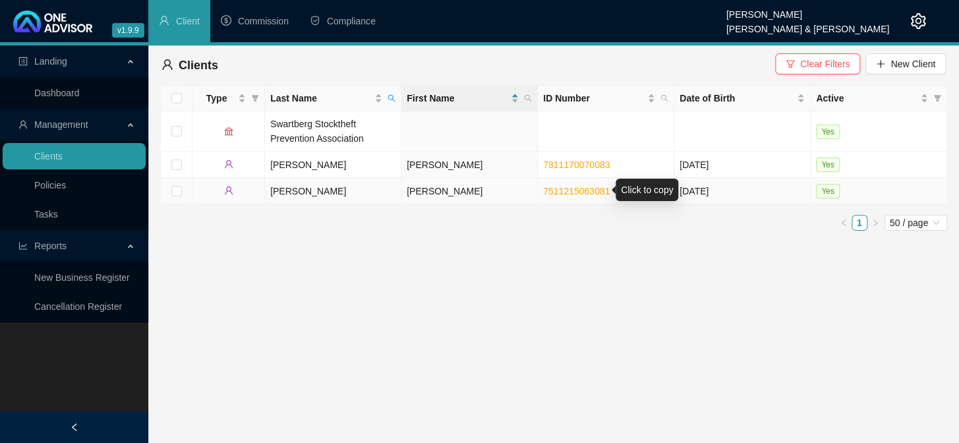
click at [573, 188] on link "7511215063081" at bounding box center [576, 191] width 67 height 11
click at [57, 367] on div "Landing Dashboard Management Clients Policies Tasks Reports New Business Regist…" at bounding box center [74, 267] width 148 height 443
click at [562, 191] on link "7511215063081" at bounding box center [576, 191] width 67 height 11
click at [54, 153] on link "Clients" at bounding box center [48, 156] width 28 height 11
click at [287, 195] on td "[PERSON_NAME]" at bounding box center [333, 191] width 137 height 26
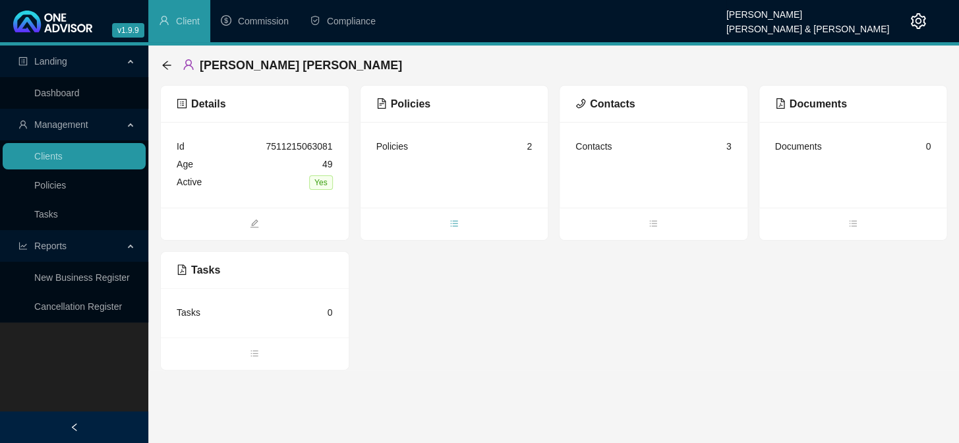
click at [452, 221] on icon "bars" at bounding box center [454, 223] width 9 height 9
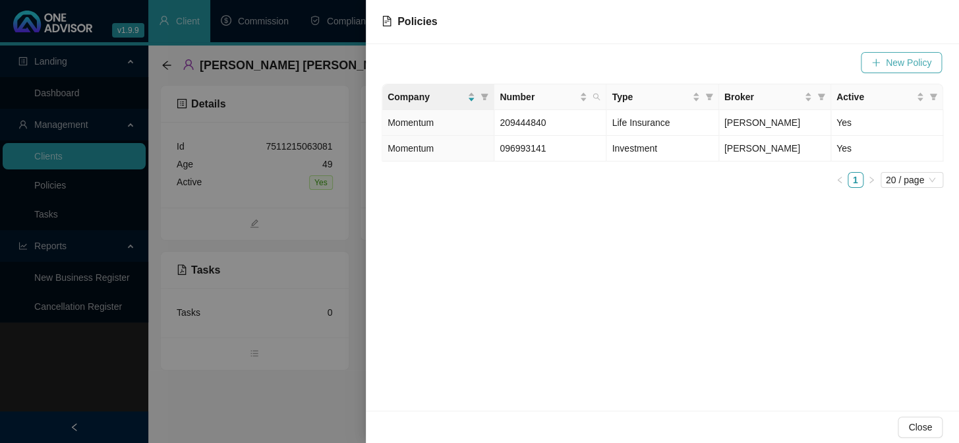
click at [869, 62] on button "New Policy" at bounding box center [901, 62] width 81 height 21
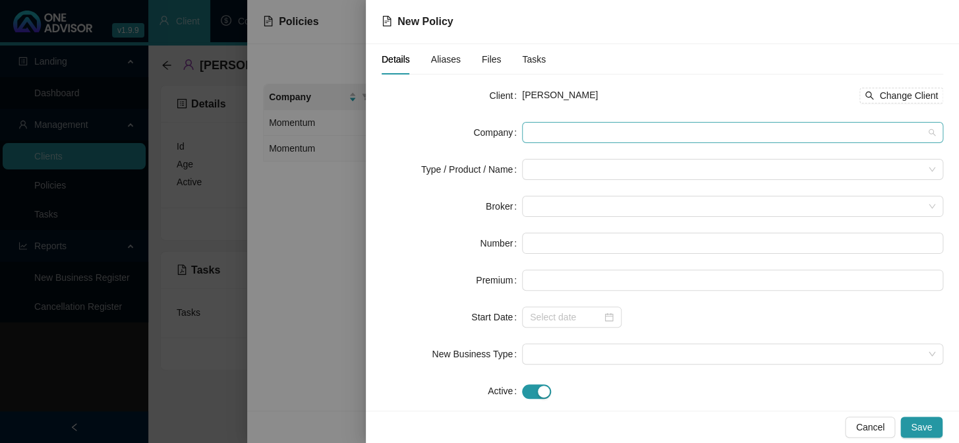
click at [534, 136] on span at bounding box center [733, 133] width 406 height 20
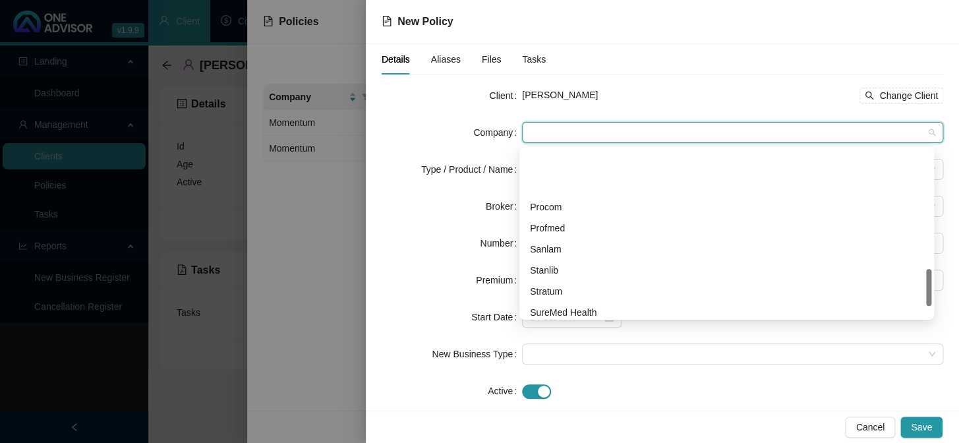
scroll to position [590, 0]
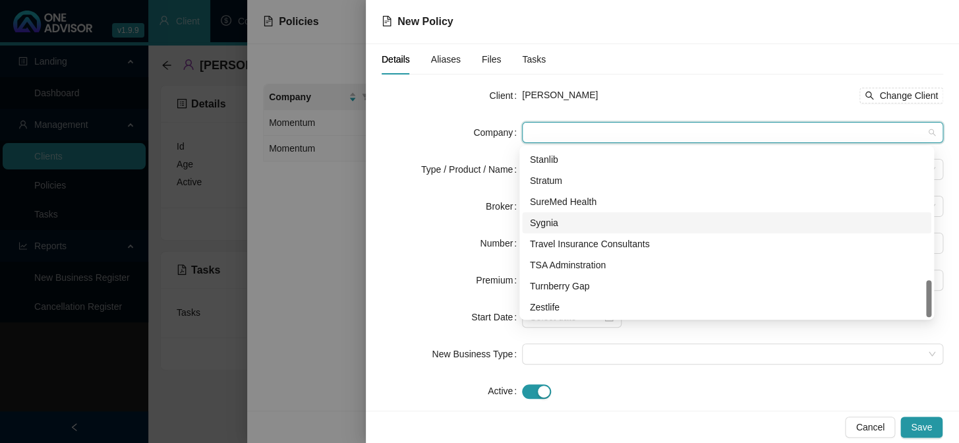
click at [554, 224] on div "Sygnia" at bounding box center [727, 223] width 394 height 15
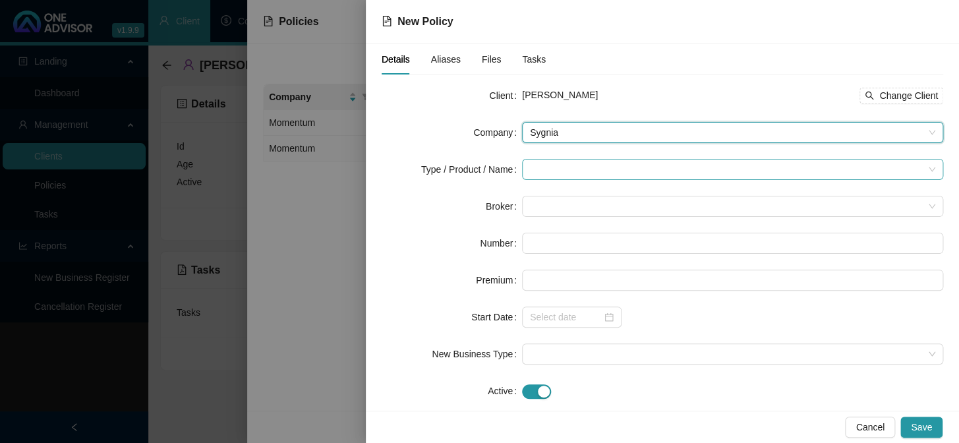
click at [533, 169] on input "search" at bounding box center [727, 170] width 394 height 20
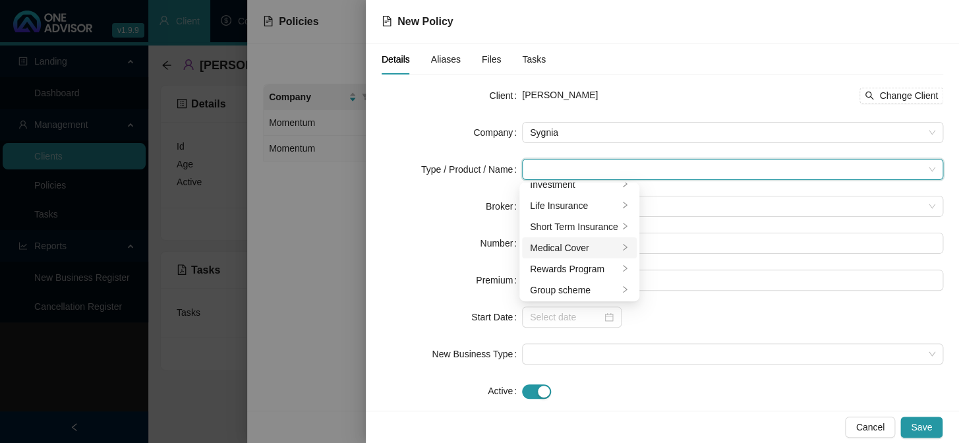
scroll to position [0, 0]
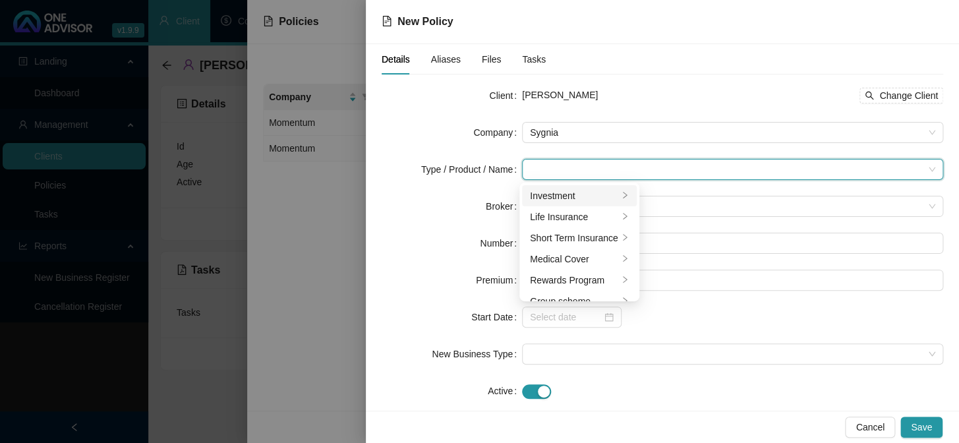
click at [559, 191] on div "Investment" at bounding box center [574, 196] width 88 height 15
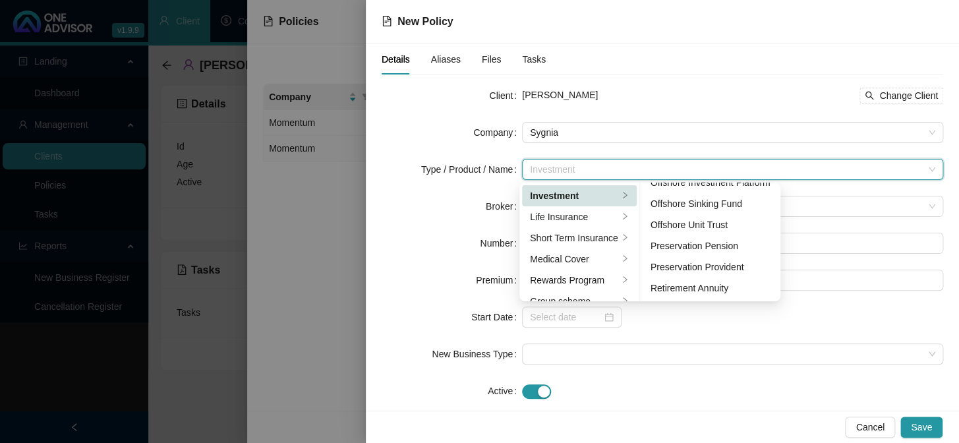
scroll to position [119, 0]
click at [707, 264] on div "Preservation Provident" at bounding box center [711, 266] width 120 height 15
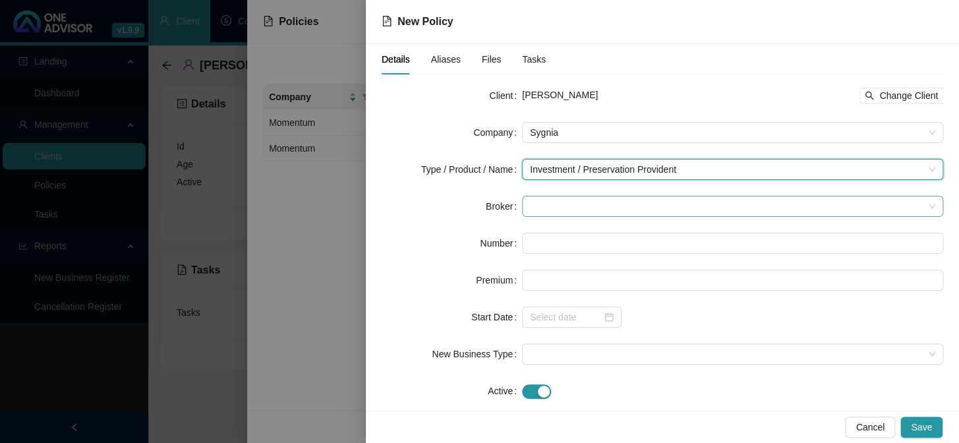
click at [582, 208] on span at bounding box center [733, 207] width 406 height 20
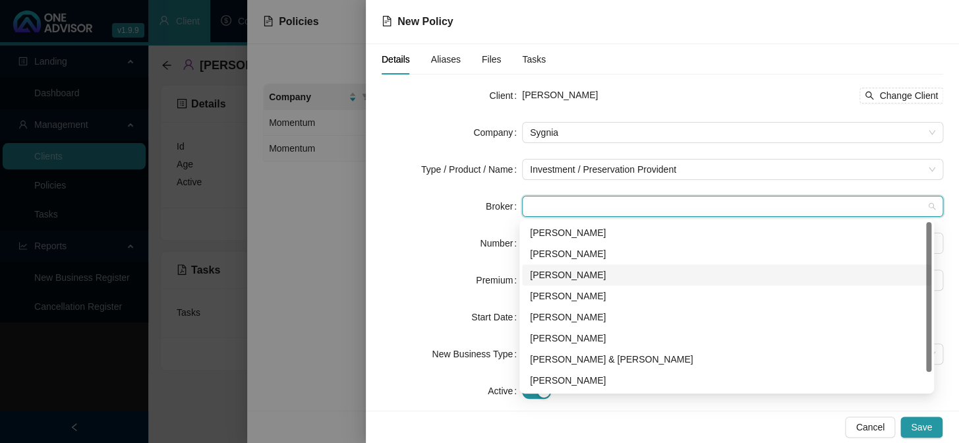
click at [562, 271] on div "[PERSON_NAME]" at bounding box center [727, 275] width 394 height 15
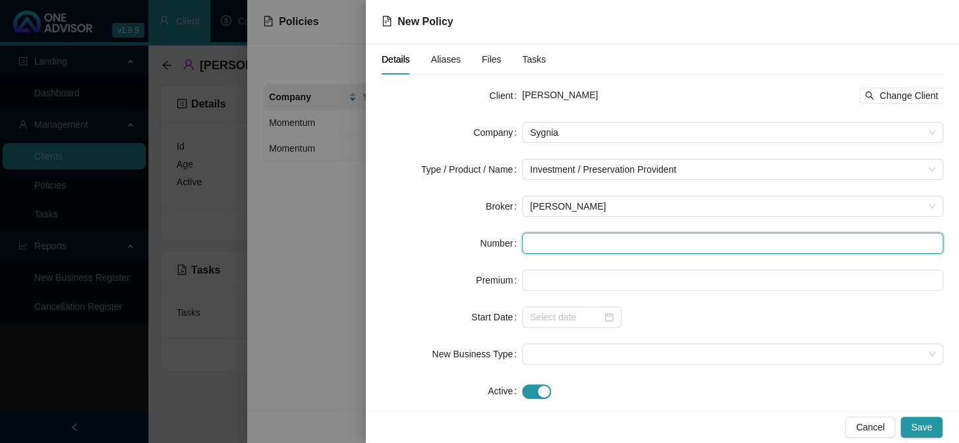
click at [537, 245] on input "text" at bounding box center [732, 243] width 421 height 21
type input "SYGPROV5909"
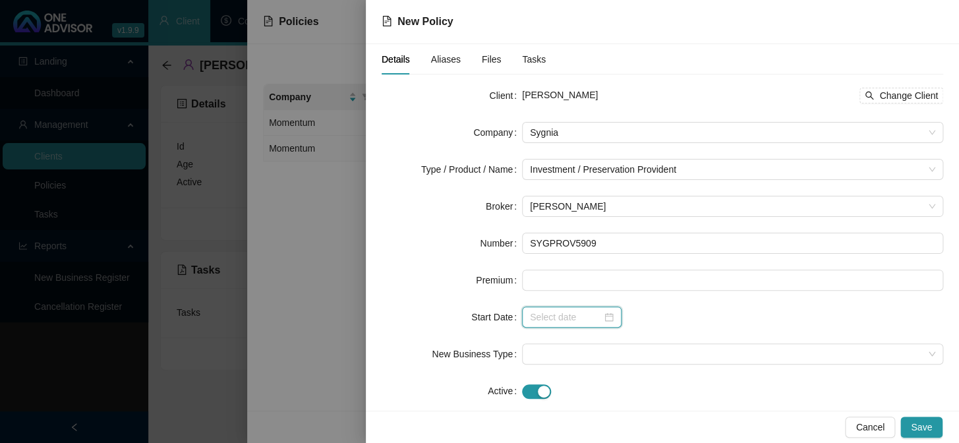
click at [541, 324] on div at bounding box center [572, 317] width 100 height 21
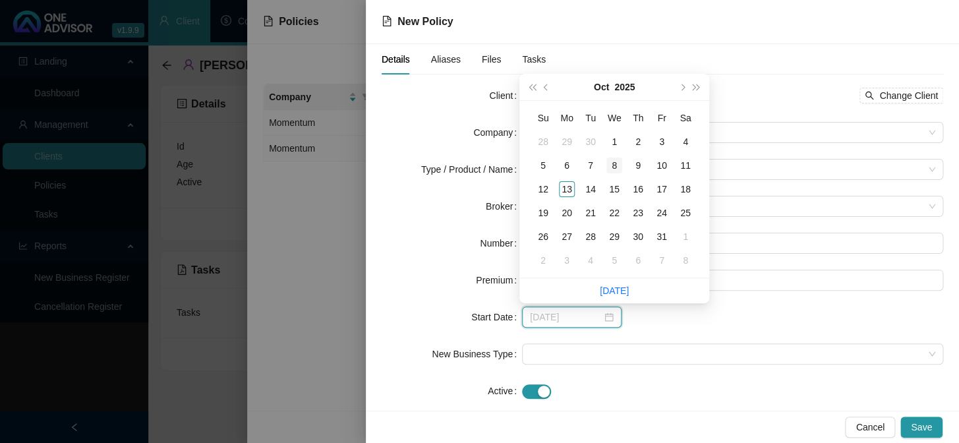
type input "[DATE]"
click at [613, 166] on div "8" at bounding box center [615, 166] width 16 height 16
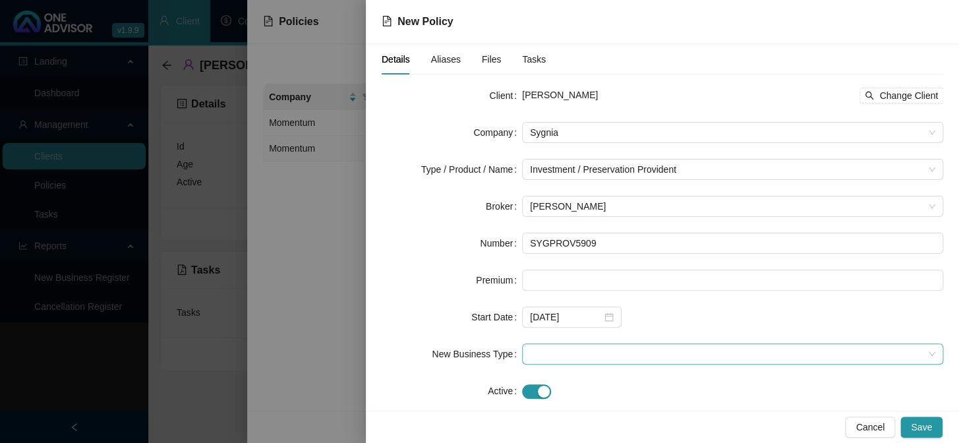
click at [561, 357] on span at bounding box center [733, 354] width 406 height 20
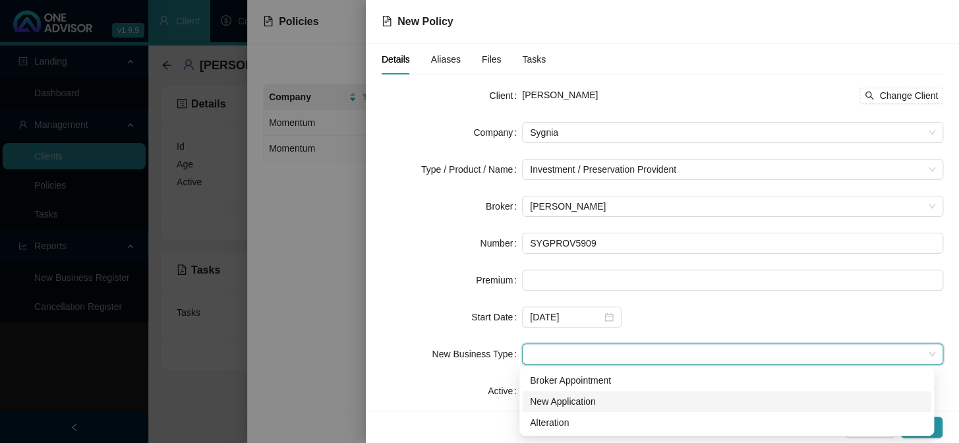
click at [551, 397] on div "New Application" at bounding box center [727, 401] width 394 height 15
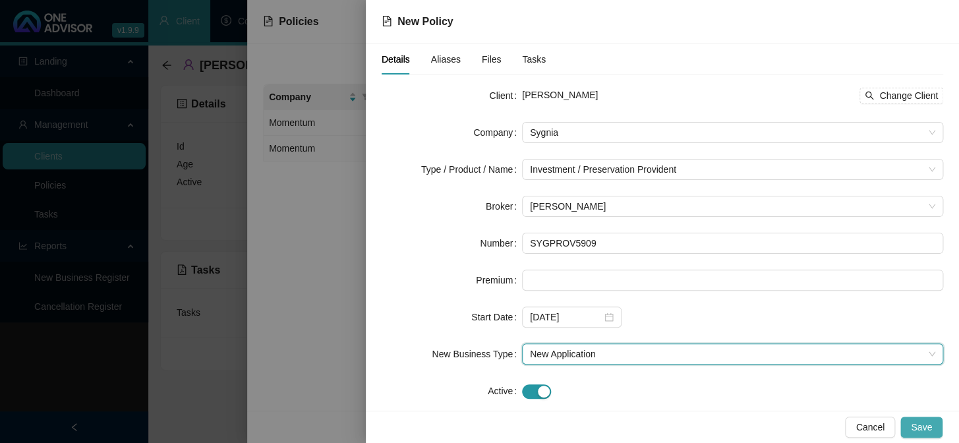
click at [928, 427] on span "Save" at bounding box center [921, 427] width 21 height 15
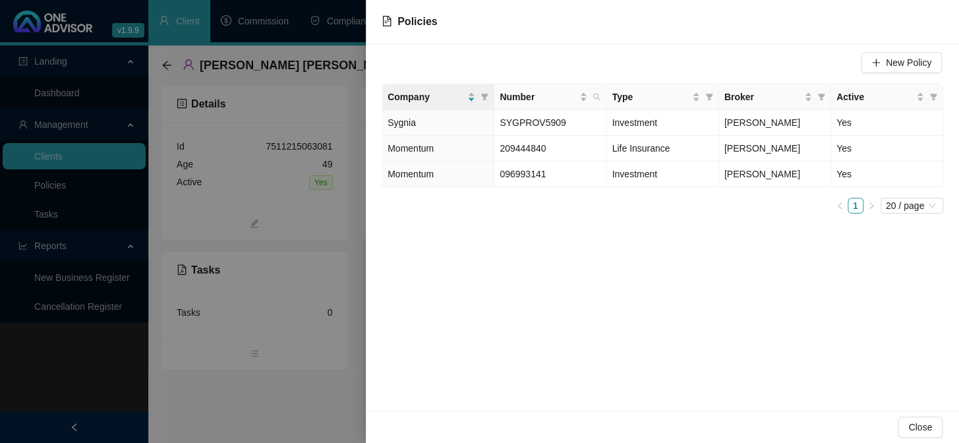
click at [164, 64] on div at bounding box center [479, 221] width 959 height 443
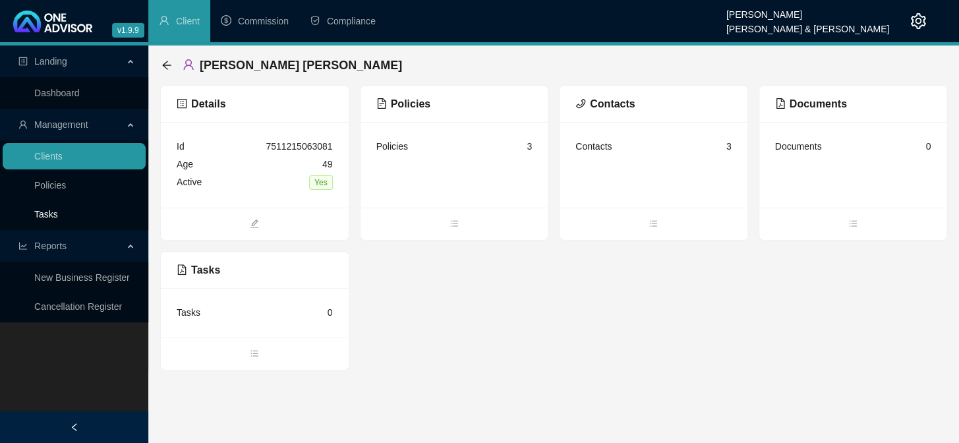
click at [44, 216] on link "Tasks" at bounding box center [46, 214] width 24 height 11
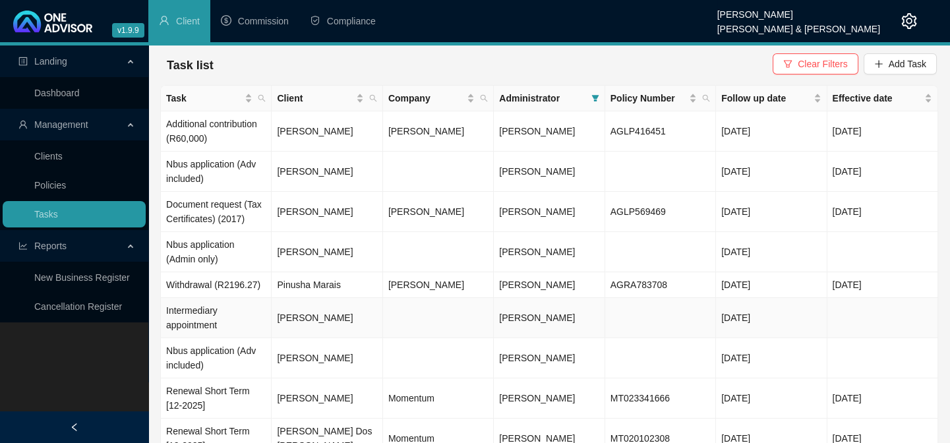
click at [296, 316] on td "[PERSON_NAME]" at bounding box center [327, 318] width 111 height 40
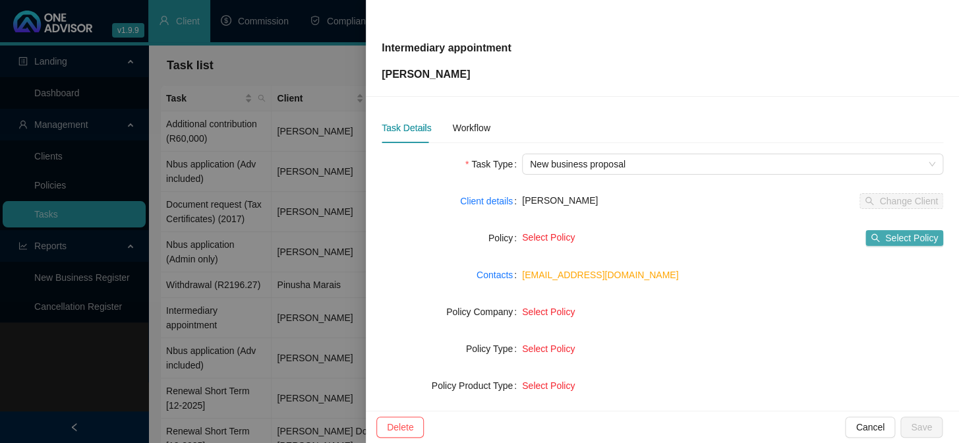
click at [898, 230] on button "Select Policy" at bounding box center [905, 238] width 78 height 16
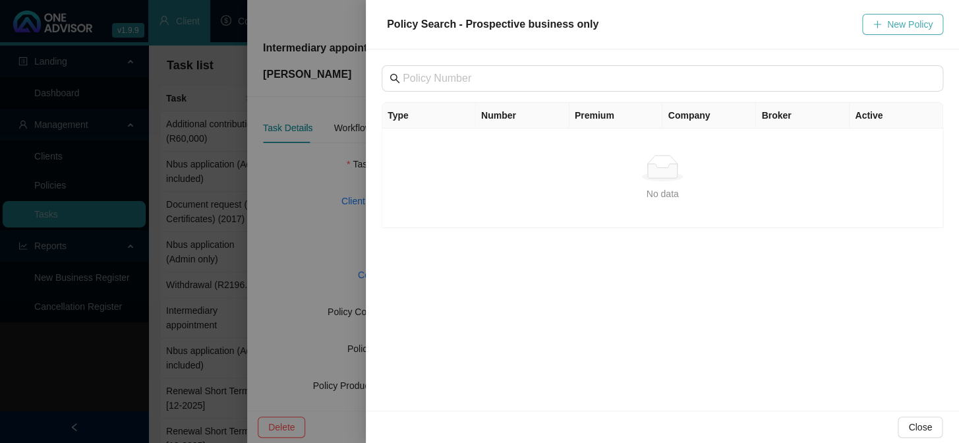
click at [897, 21] on span "New Policy" at bounding box center [911, 24] width 46 height 15
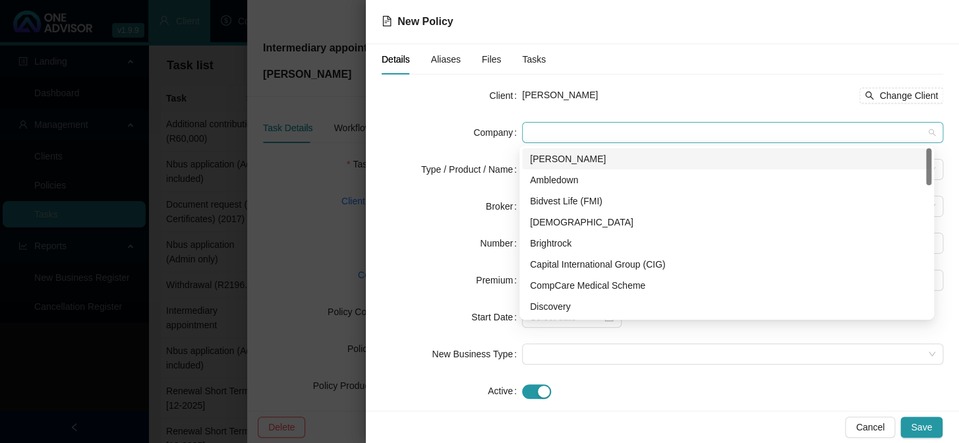
click at [596, 131] on span at bounding box center [733, 133] width 406 height 20
click at [558, 158] on div "[PERSON_NAME]" at bounding box center [727, 159] width 394 height 15
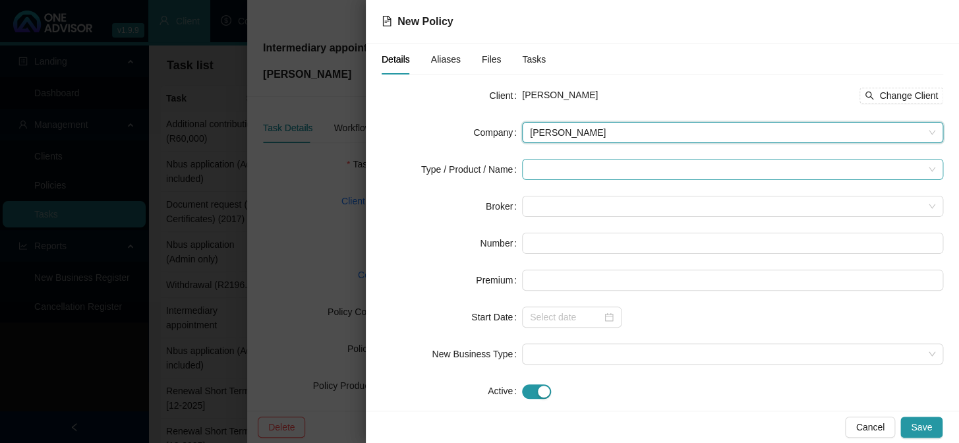
click at [536, 170] on input "search" at bounding box center [727, 170] width 394 height 20
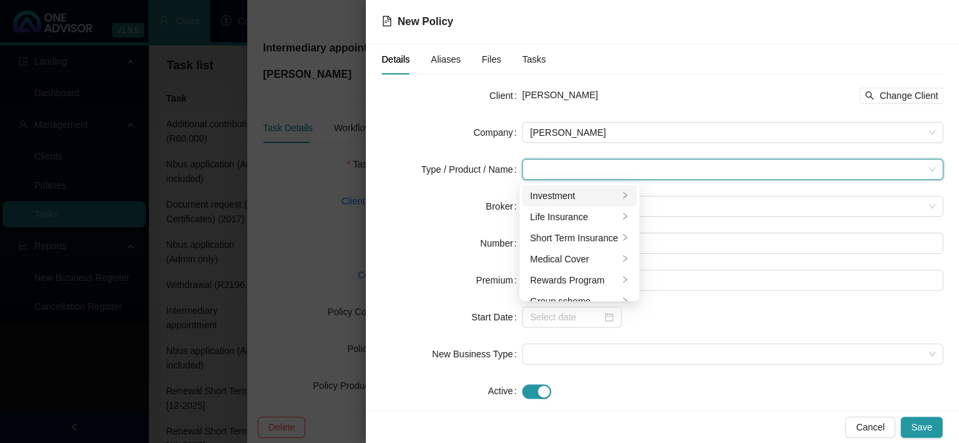
click at [543, 194] on div "Investment" at bounding box center [574, 196] width 88 height 15
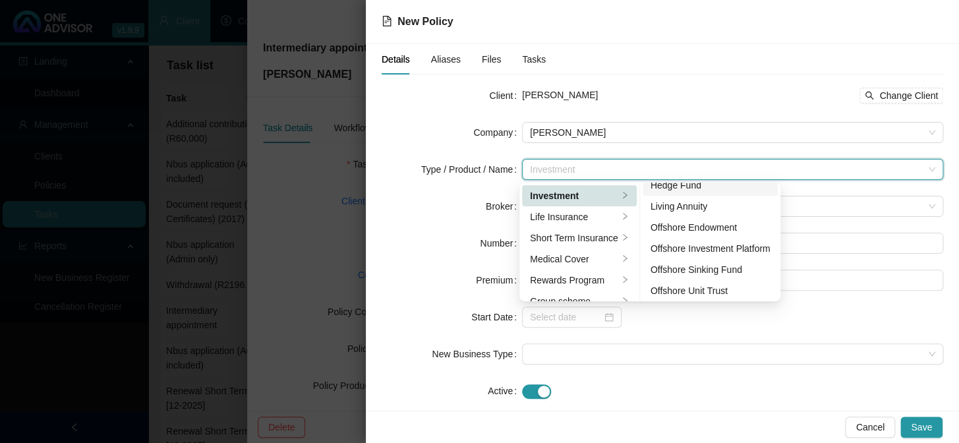
scroll to position [203, 0]
click at [675, 289] on div "Unit Trust" at bounding box center [711, 288] width 120 height 15
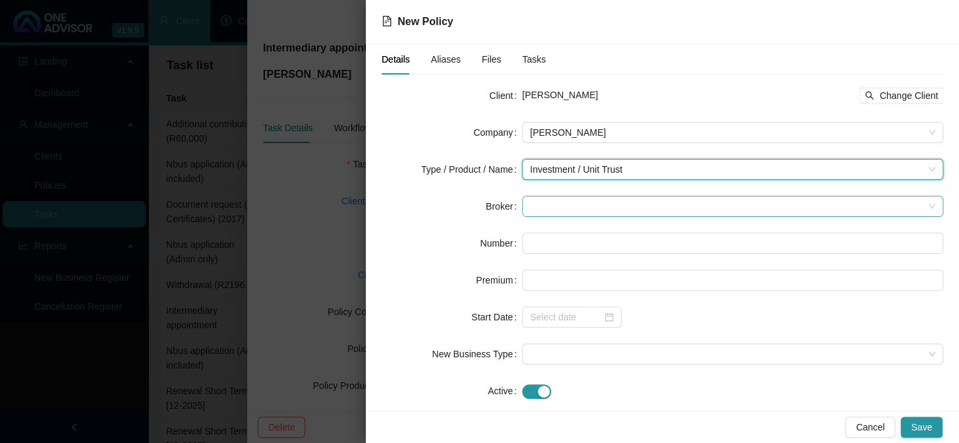
click at [543, 209] on span at bounding box center [733, 207] width 406 height 20
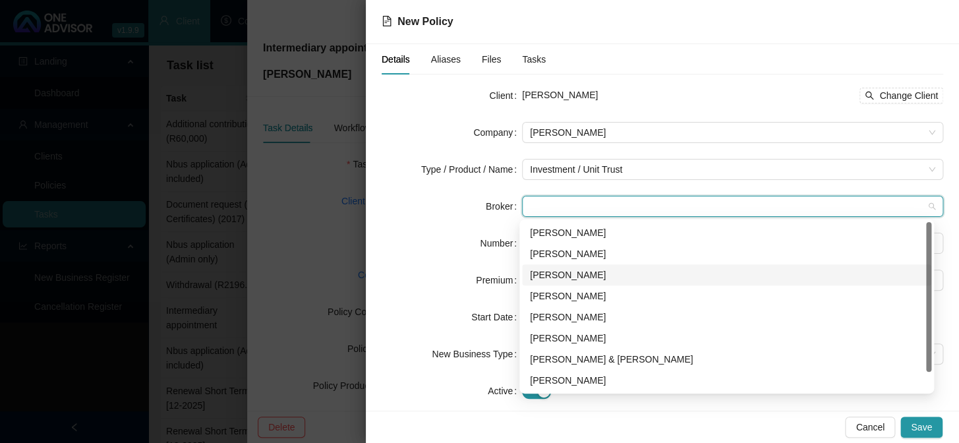
click at [555, 270] on div "[PERSON_NAME]" at bounding box center [727, 275] width 394 height 15
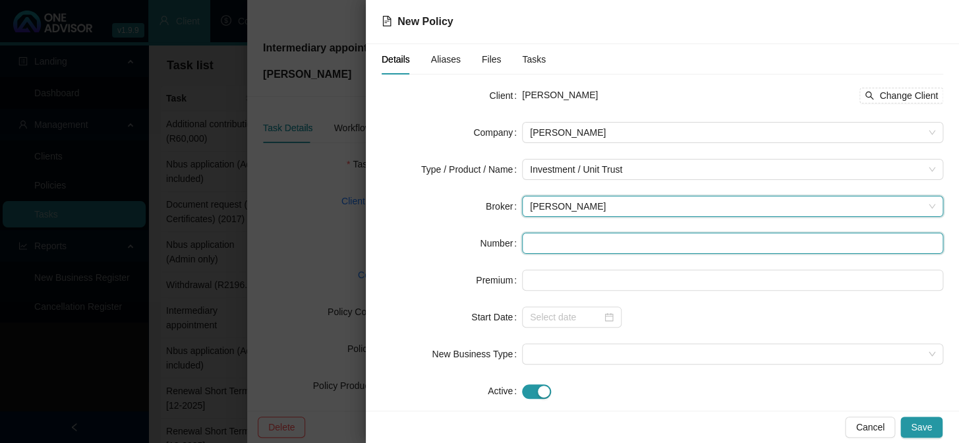
click at [532, 246] on input "text" at bounding box center [732, 243] width 421 height 21
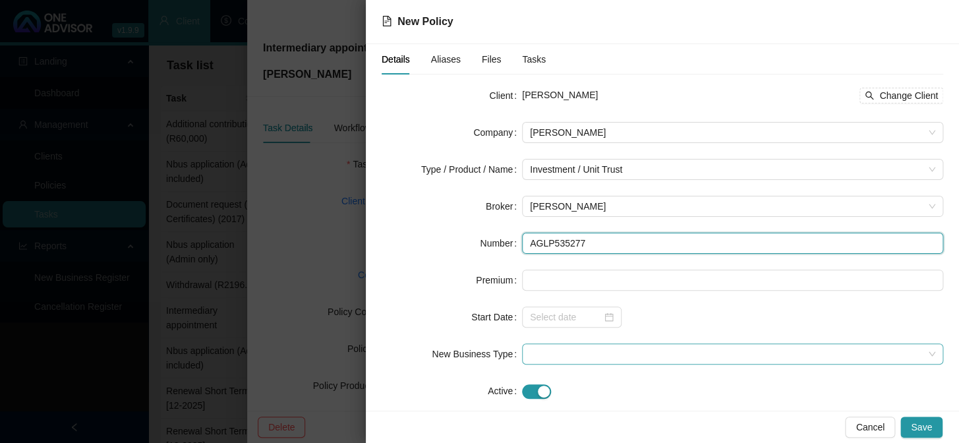
click at [538, 355] on span at bounding box center [733, 354] width 406 height 20
type input "AGLP535277"
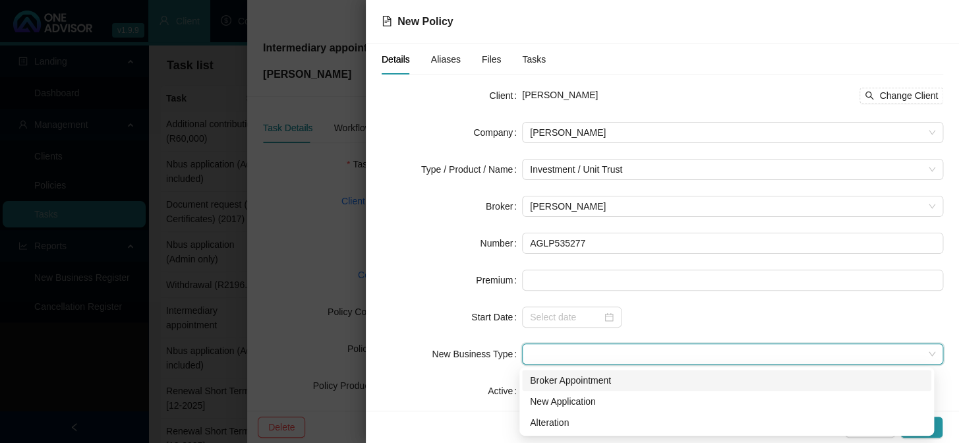
click at [564, 381] on div "Broker Appointment" at bounding box center [727, 380] width 394 height 15
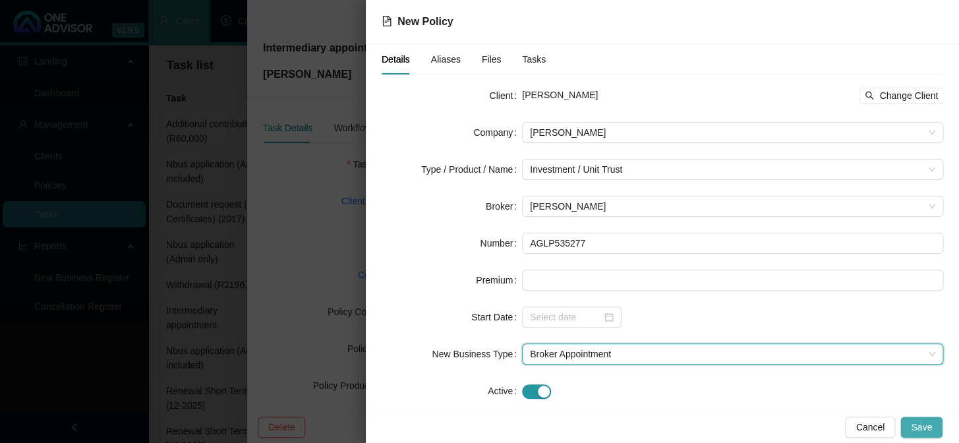
click at [924, 425] on span "Save" at bounding box center [921, 427] width 21 height 15
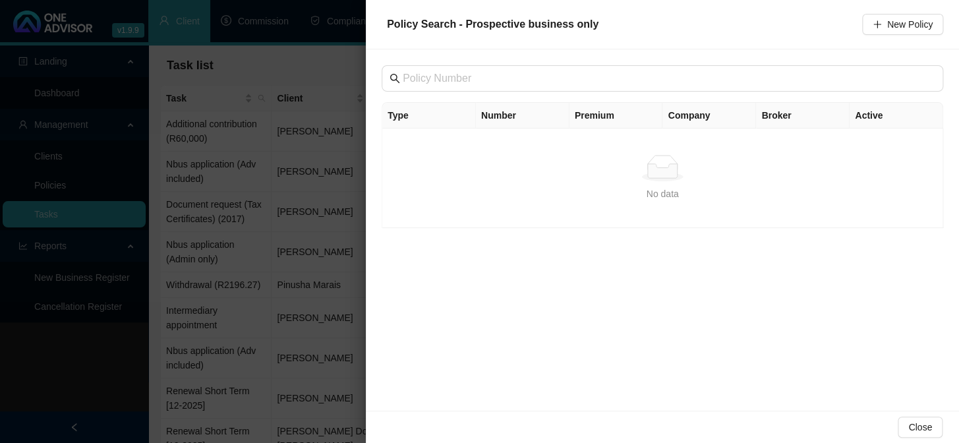
click at [658, 362] on div "Type Number Premium Company Broker Active No data No data" at bounding box center [662, 229] width 593 height 361
click at [922, 428] on span "Close" at bounding box center [921, 427] width 24 height 15
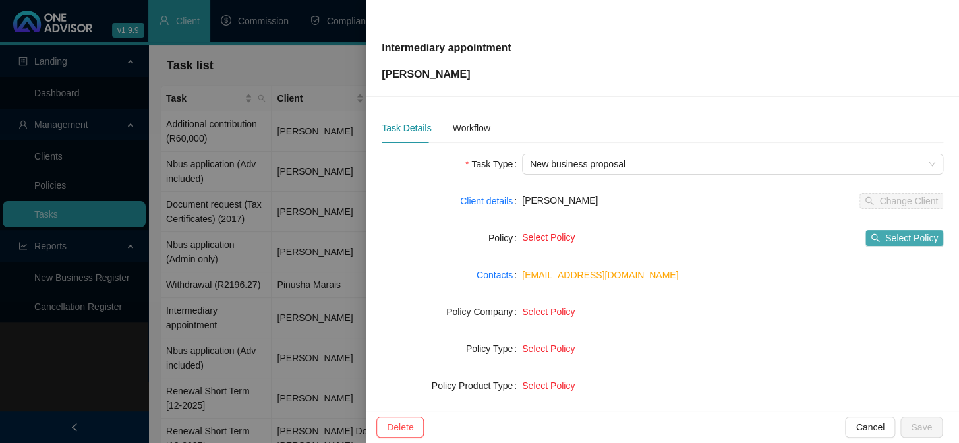
click at [876, 237] on button "Select Policy" at bounding box center [905, 238] width 78 height 16
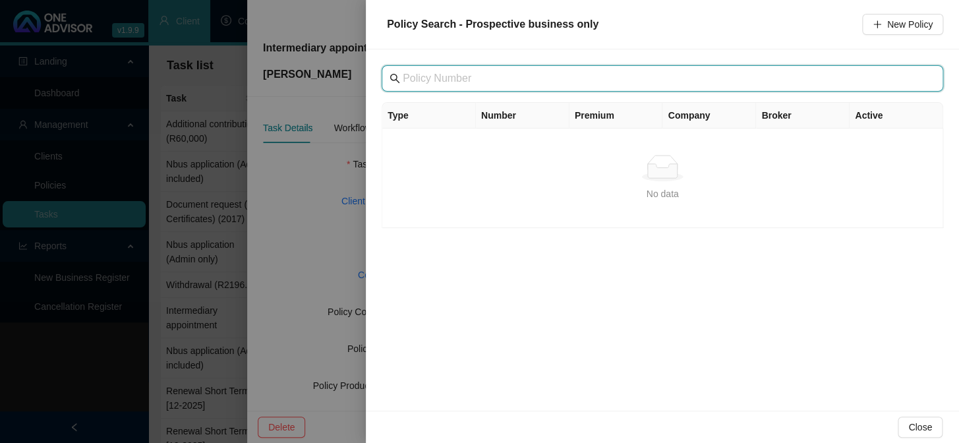
click at [479, 78] on input "text" at bounding box center [664, 79] width 522 height 16
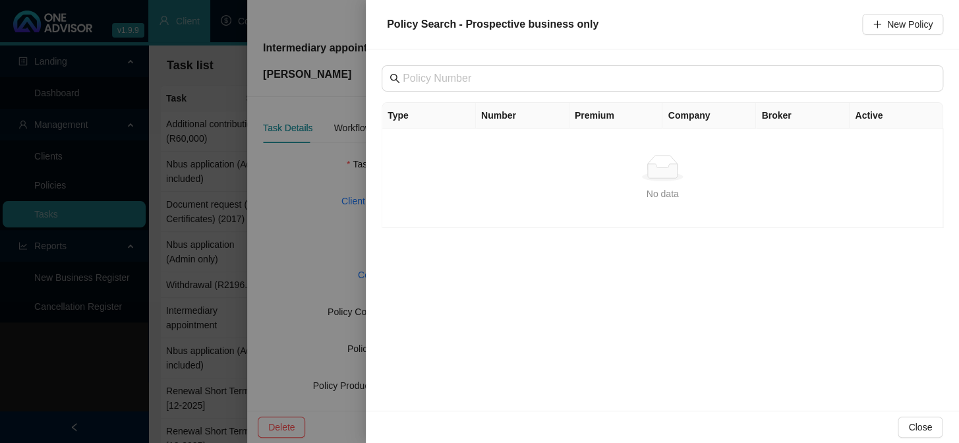
click at [259, 235] on div at bounding box center [479, 221] width 959 height 443
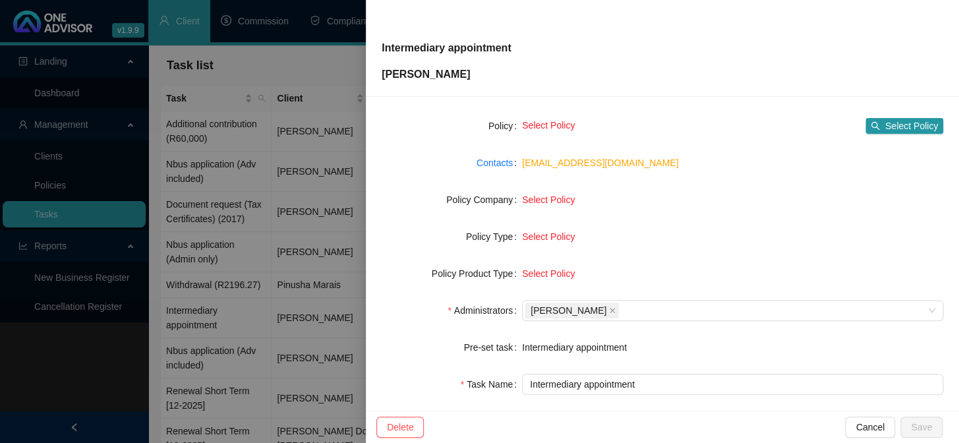
scroll to position [0, 0]
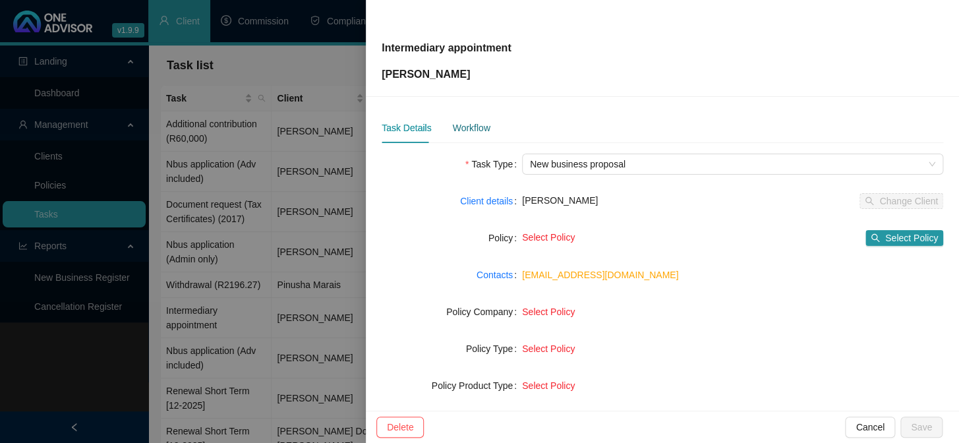
click at [477, 131] on div "Workflow" at bounding box center [471, 128] width 38 height 15
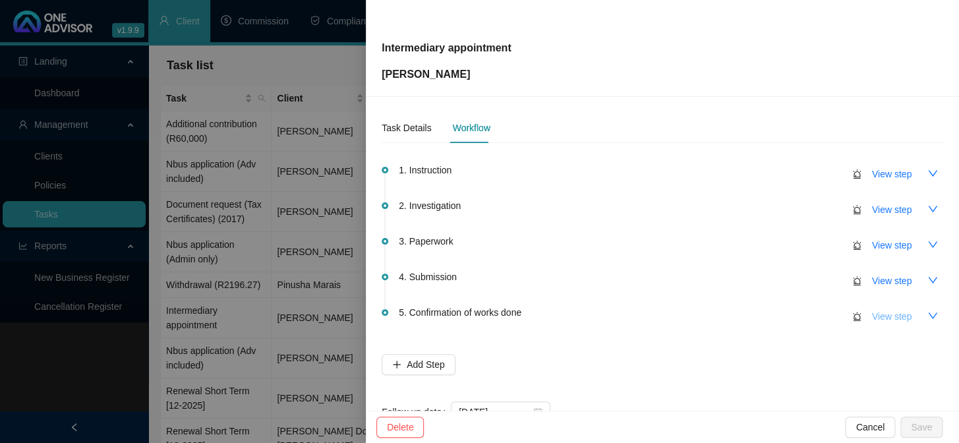
click at [878, 316] on span "View step" at bounding box center [892, 316] width 40 height 15
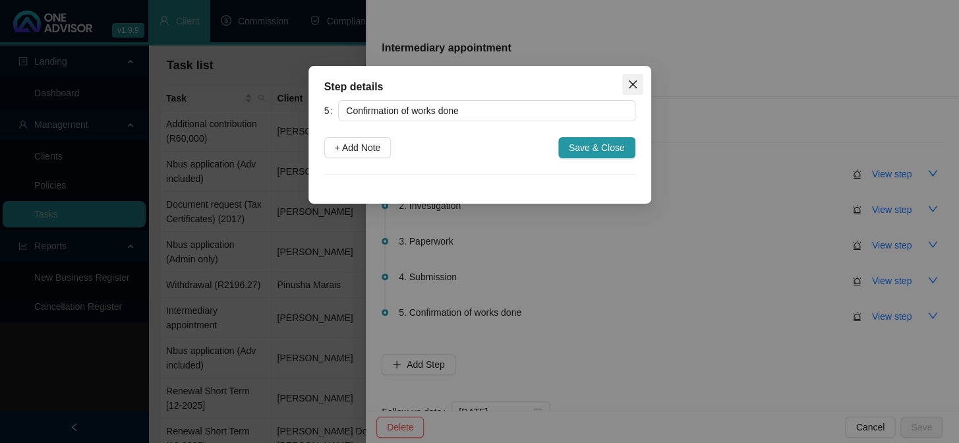
click at [630, 81] on icon "close" at bounding box center [633, 84] width 11 height 11
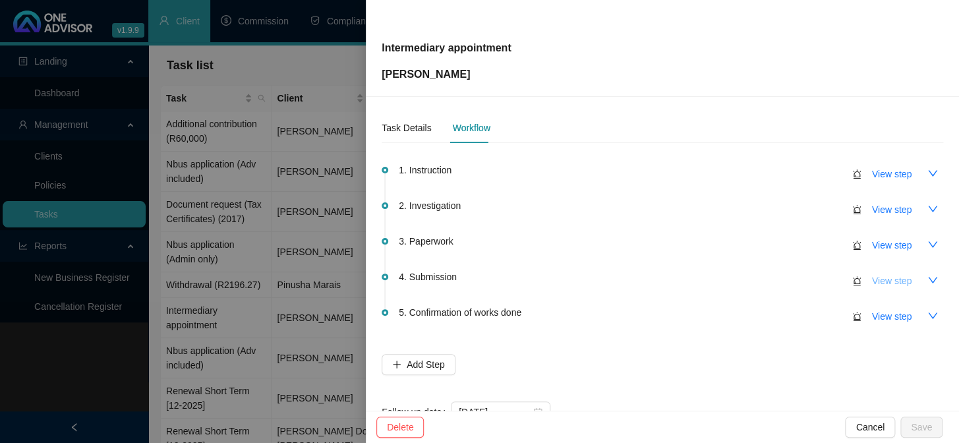
click at [888, 283] on span "View step" at bounding box center [892, 281] width 40 height 15
type input "Submission"
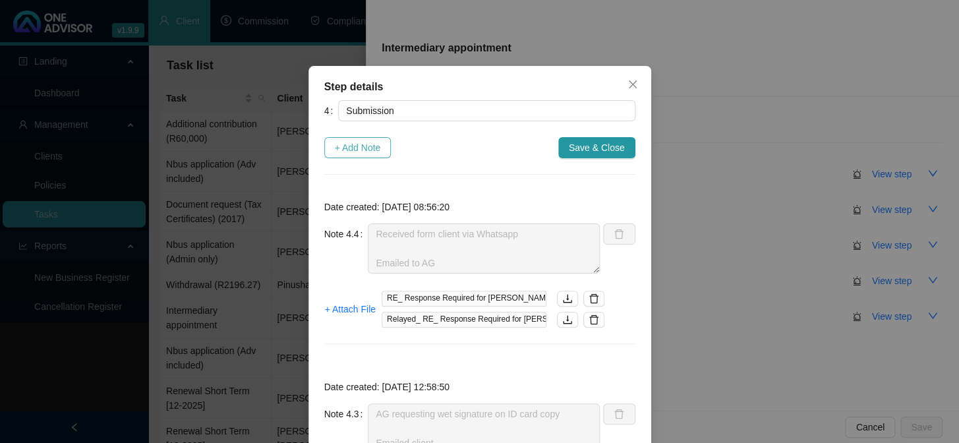
click at [365, 149] on span "+ Add Note" at bounding box center [358, 147] width 46 height 15
type textarea "Received form client via Whatsapp Emailed to AG"
type textarea "AG requesting wet signature on ID card copy Emailed client"
type textarea "AG requested ID with signature Emailed to AG"
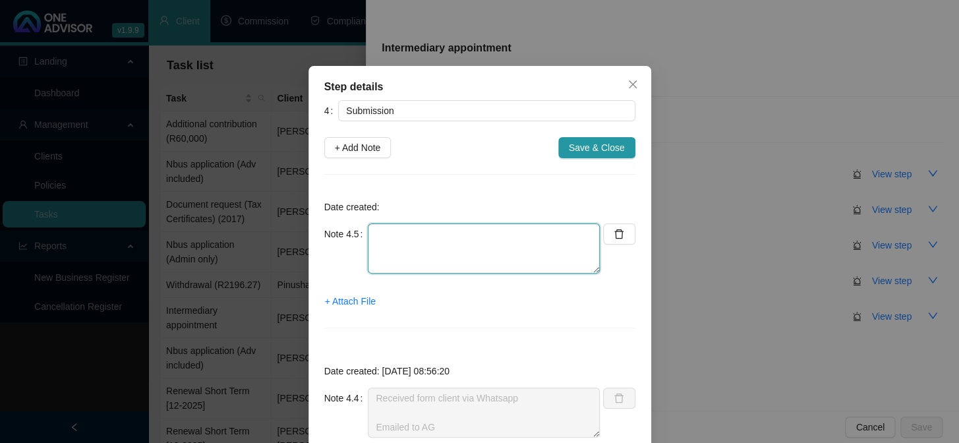
click at [435, 249] on textarea at bounding box center [484, 249] width 232 height 50
paste textarea "We received an instruction to add [PERSON_NAME] as the financial adviser on you…"
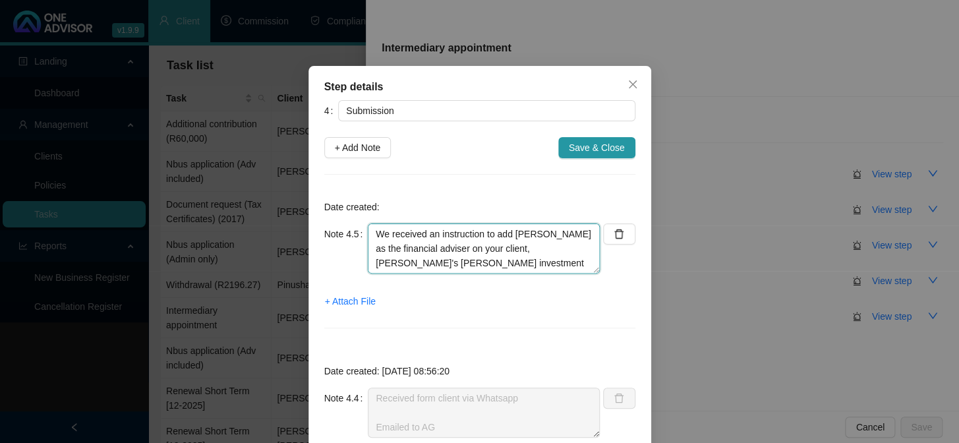
scroll to position [54, 0]
type textarea "We received an instruction to add [PERSON_NAME] as the financial adviser on you…"
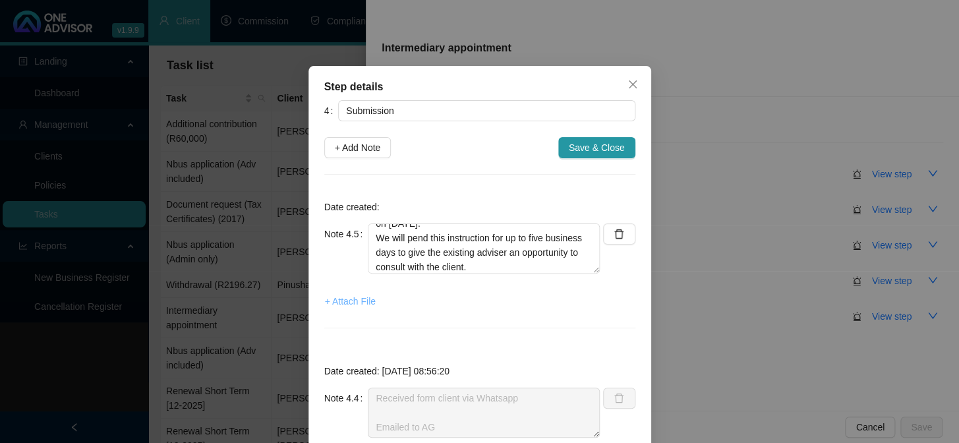
click at [353, 302] on span "+ Attach File" at bounding box center [350, 301] width 51 height 15
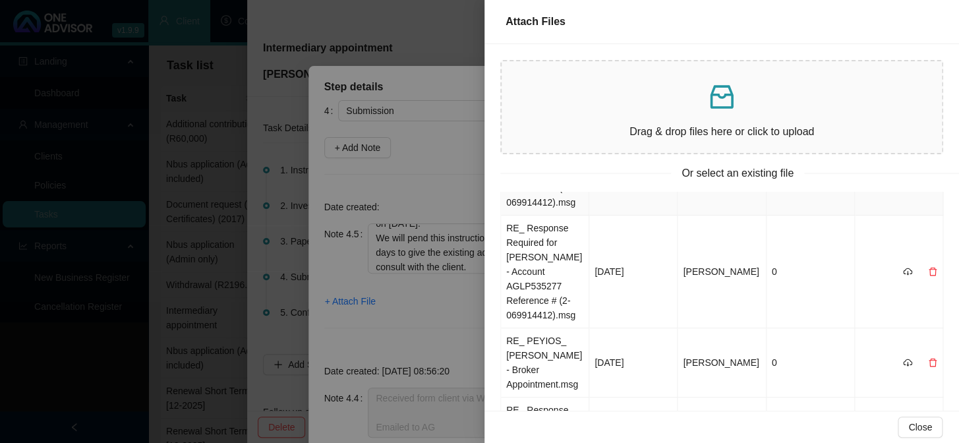
scroll to position [0, 0]
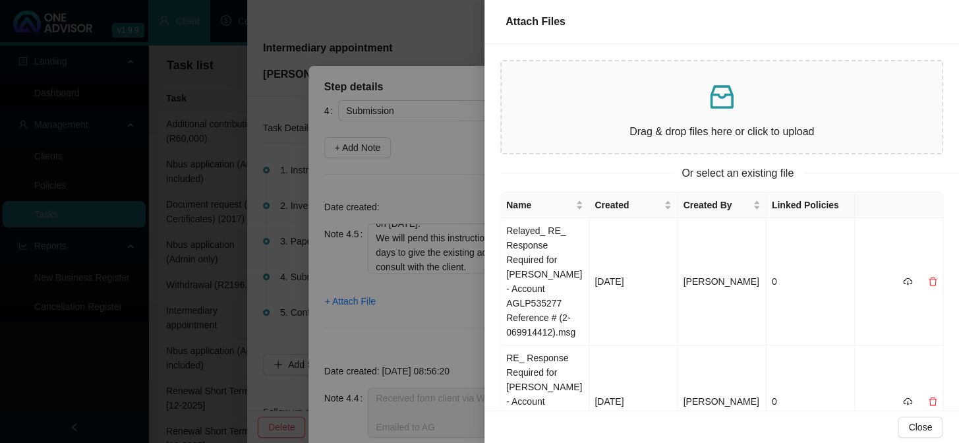
click at [349, 296] on div at bounding box center [479, 221] width 959 height 443
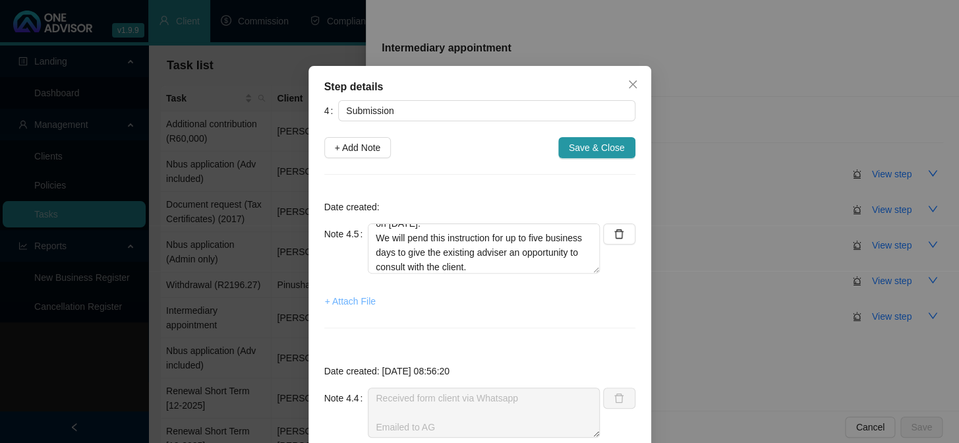
click at [343, 299] on span "+ Attach File" at bounding box center [350, 301] width 51 height 15
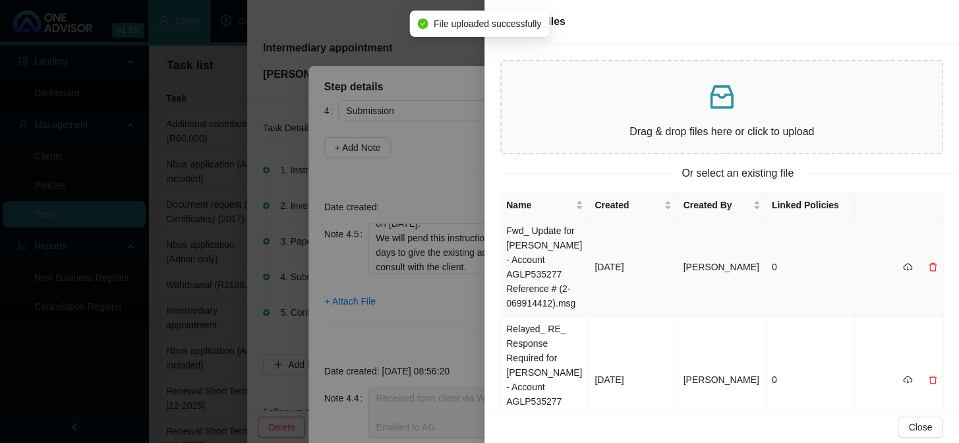
click at [524, 243] on td "Fwd_ Update for [PERSON_NAME] - Account AGLP535277 Reference # (2-069914412).msg" at bounding box center [545, 267] width 88 height 98
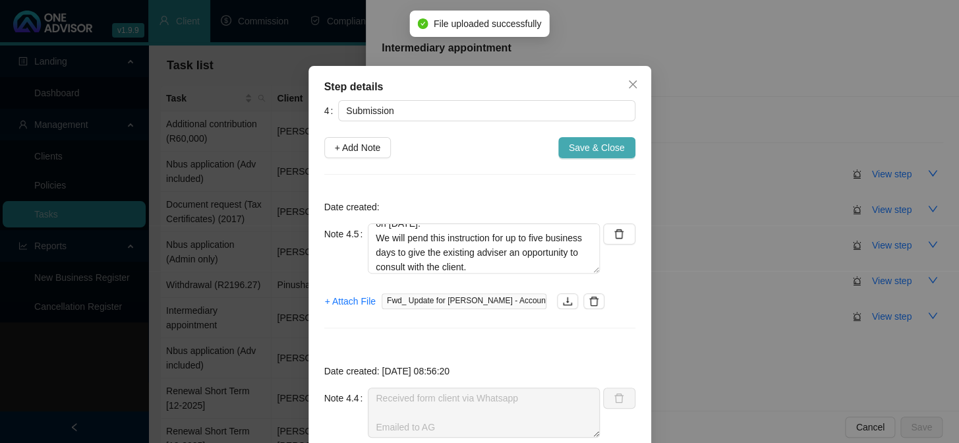
click at [601, 152] on span "Save & Close" at bounding box center [597, 147] width 56 height 15
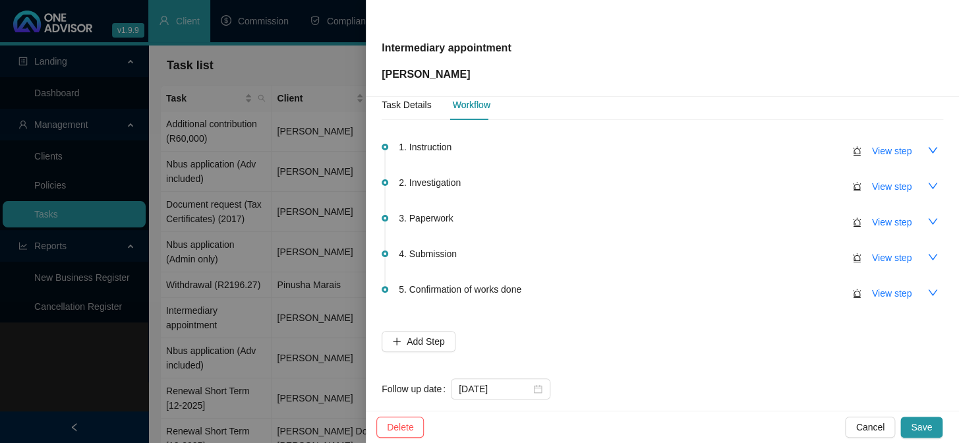
scroll to position [42, 0]
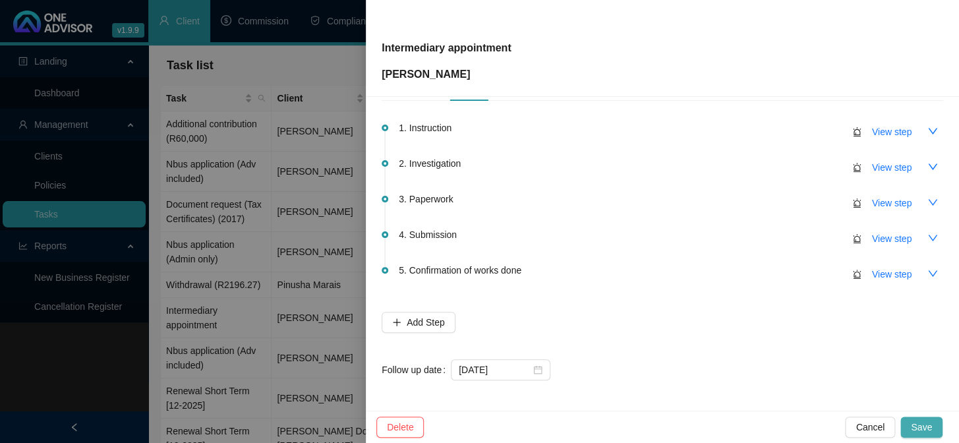
click at [929, 422] on span "Save" at bounding box center [921, 427] width 21 height 15
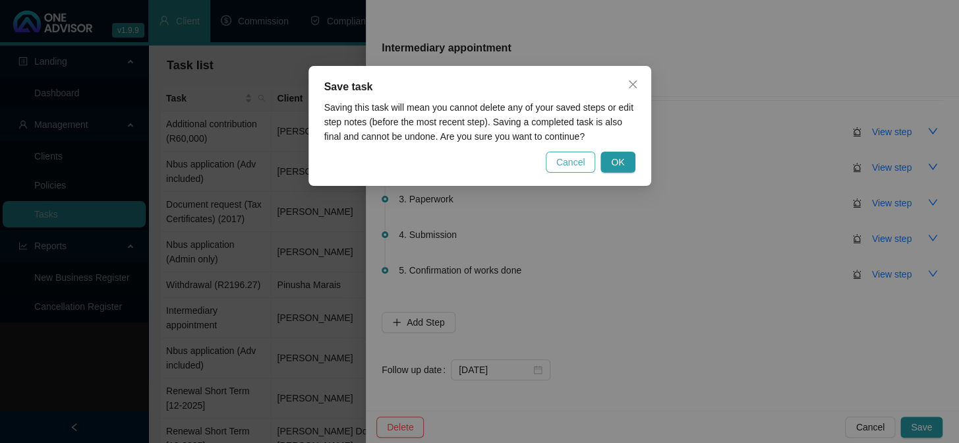
click at [578, 160] on span "Cancel" at bounding box center [571, 162] width 29 height 15
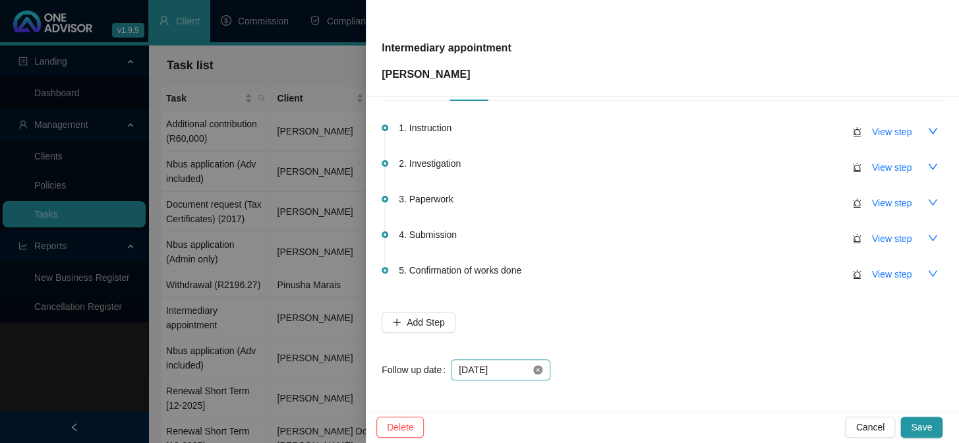
click at [539, 371] on icon "close-circle" at bounding box center [537, 369] width 9 height 9
click at [501, 360] on div at bounding box center [501, 369] width 100 height 21
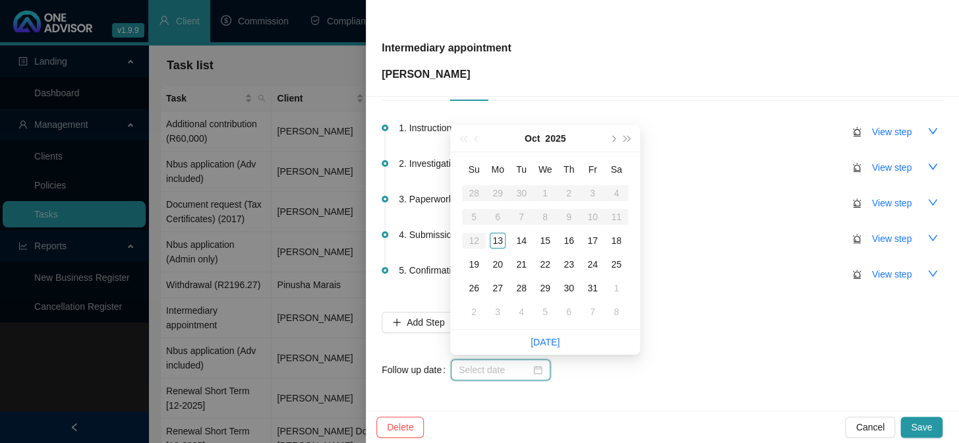
click at [500, 373] on input at bounding box center [495, 370] width 72 height 15
type input "[DATE]"
click at [570, 241] on div "16" at bounding box center [569, 241] width 16 height 16
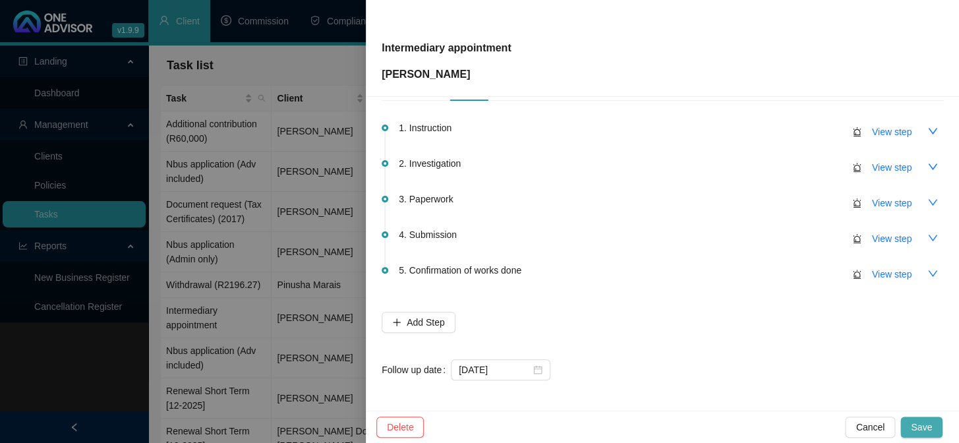
click at [932, 425] on button "Save" at bounding box center [922, 427] width 42 height 21
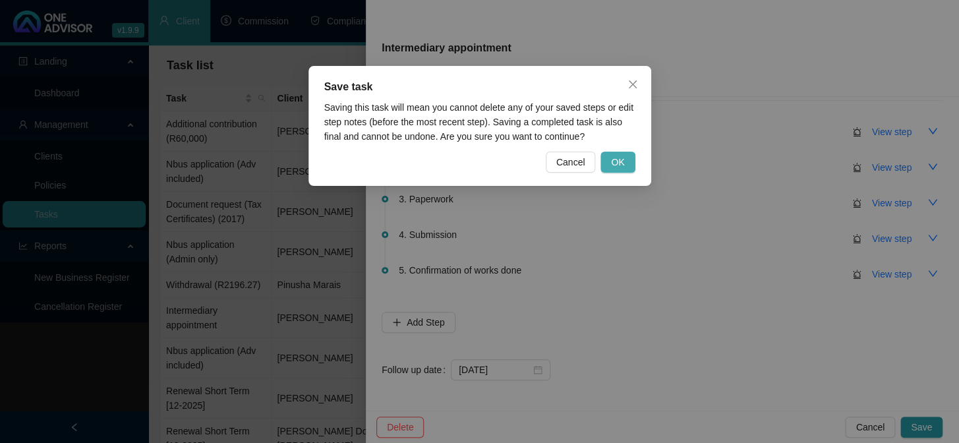
click at [617, 158] on span "OK" at bounding box center [617, 162] width 13 height 15
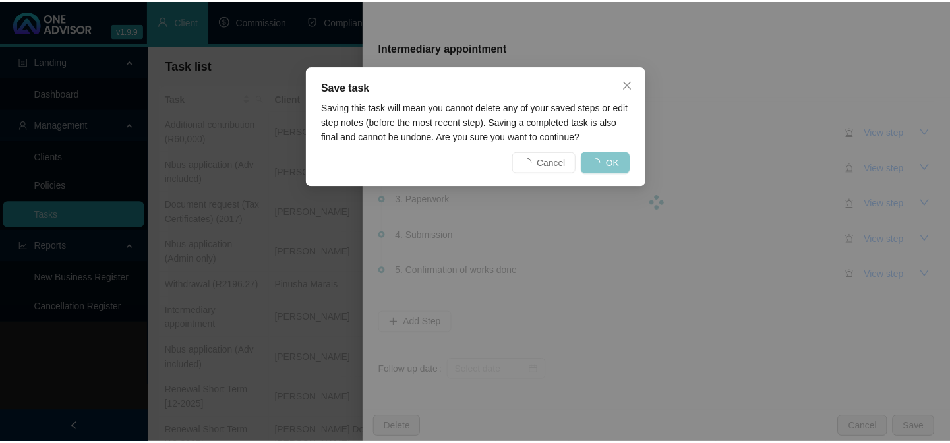
scroll to position [0, 0]
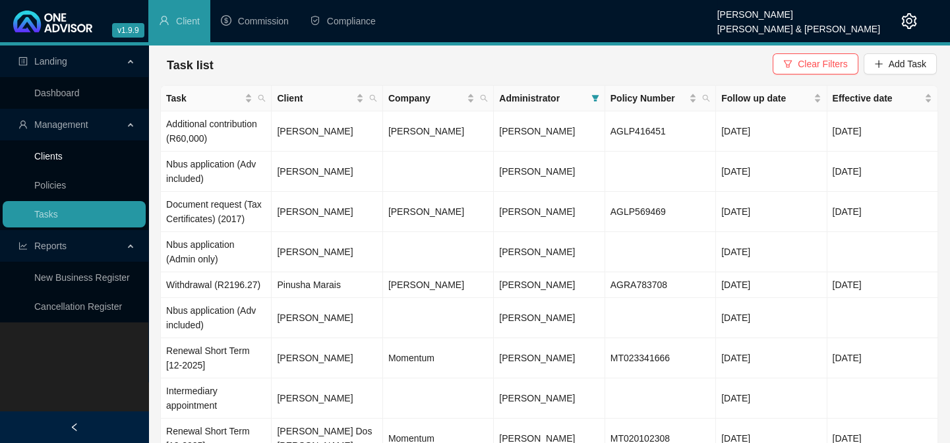
click at [42, 159] on link "Clients" at bounding box center [48, 156] width 28 height 11
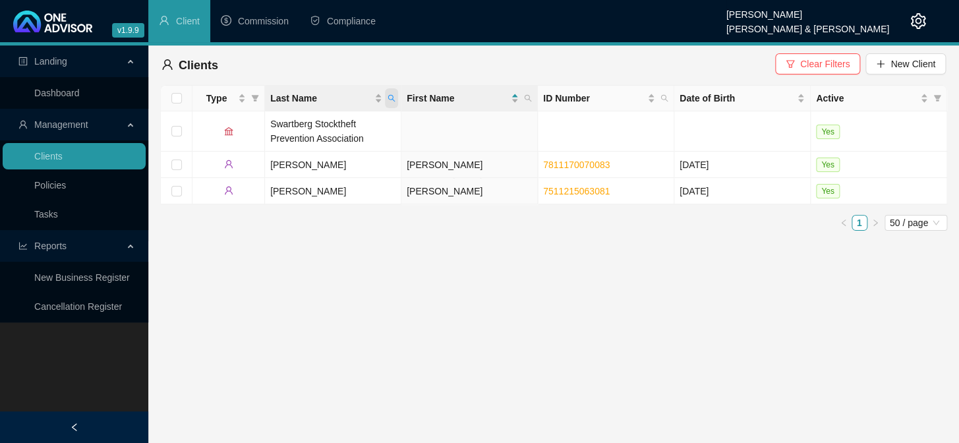
click at [396, 94] on span "Last Name" at bounding box center [391, 98] width 13 height 20
type input "peyios"
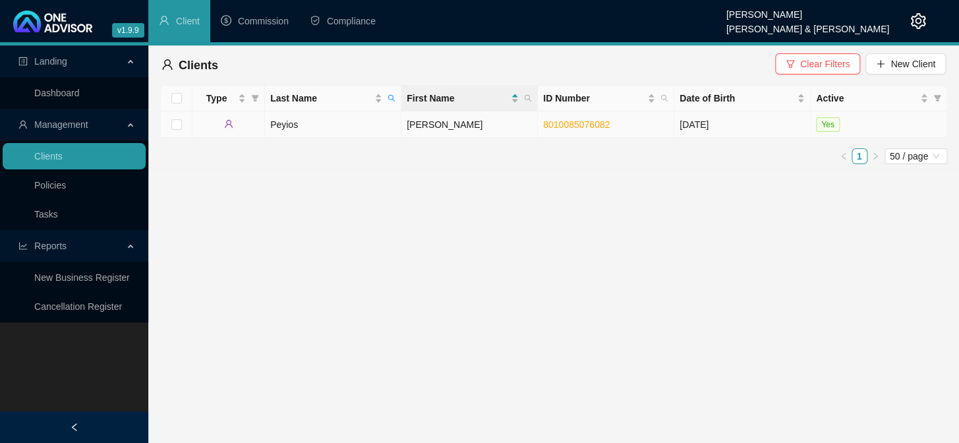
click at [273, 125] on td "Peyios" at bounding box center [333, 124] width 137 height 26
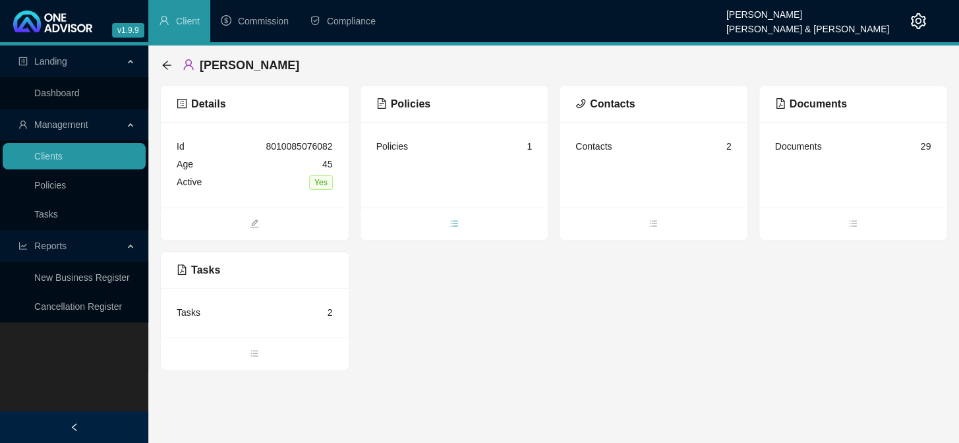
click at [460, 224] on span "bars" at bounding box center [455, 225] width 188 height 15
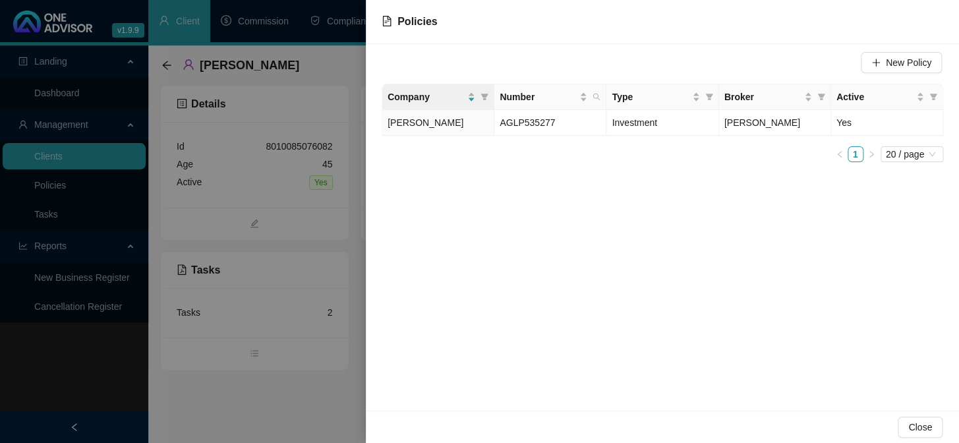
click at [269, 405] on div at bounding box center [479, 221] width 959 height 443
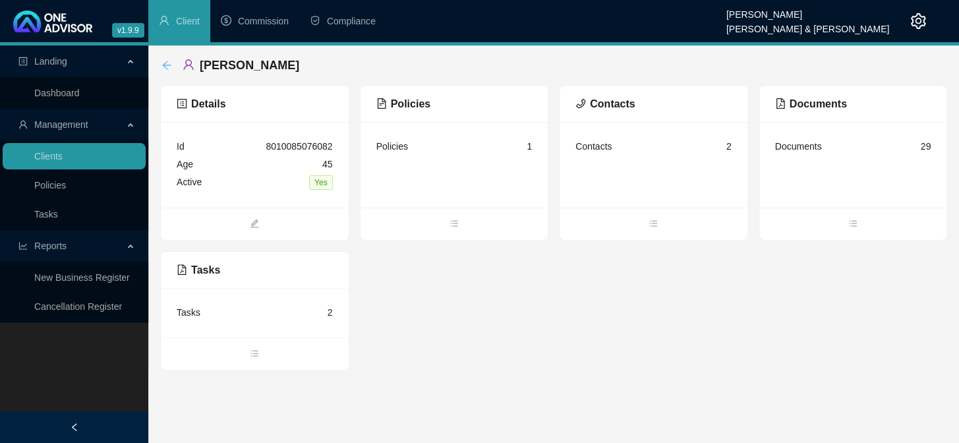
click at [162, 65] on icon "arrow-left" at bounding box center [167, 65] width 11 height 11
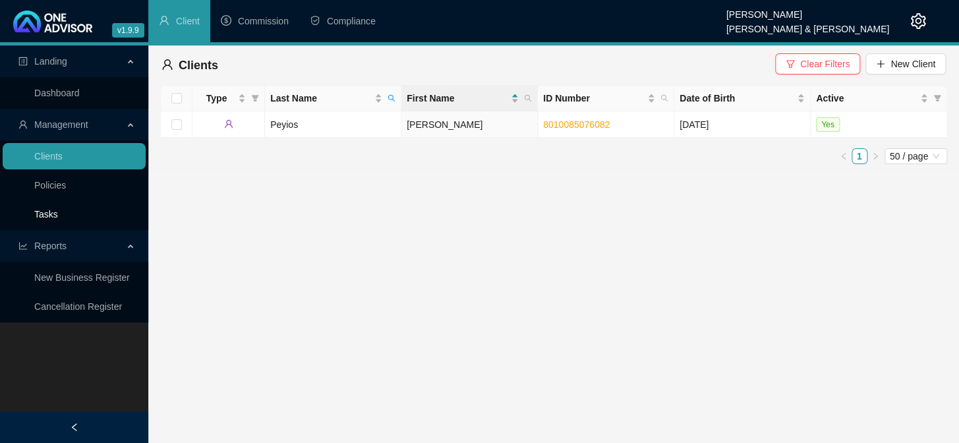
click at [51, 209] on link "Tasks" at bounding box center [46, 214] width 24 height 11
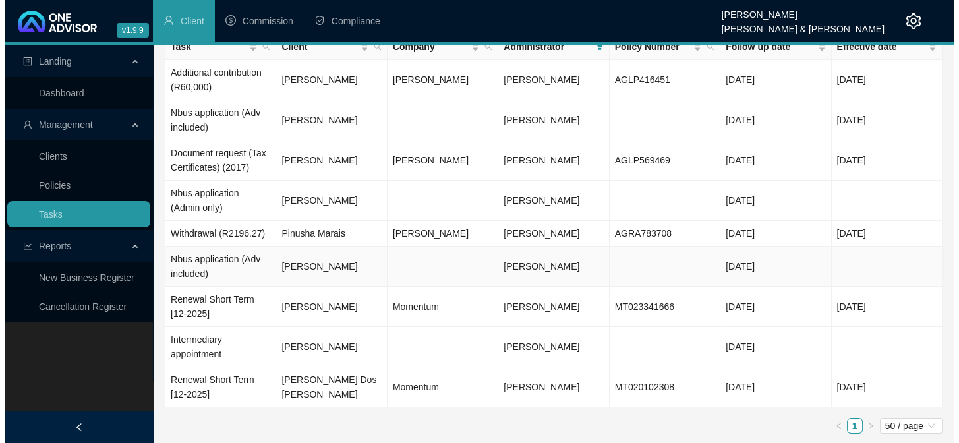
scroll to position [52, 0]
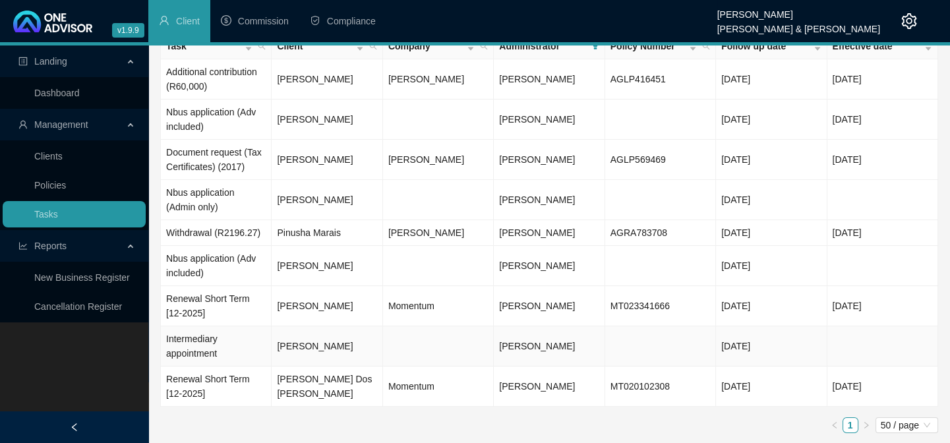
click at [174, 348] on td "Intermediary appointment" at bounding box center [216, 346] width 111 height 40
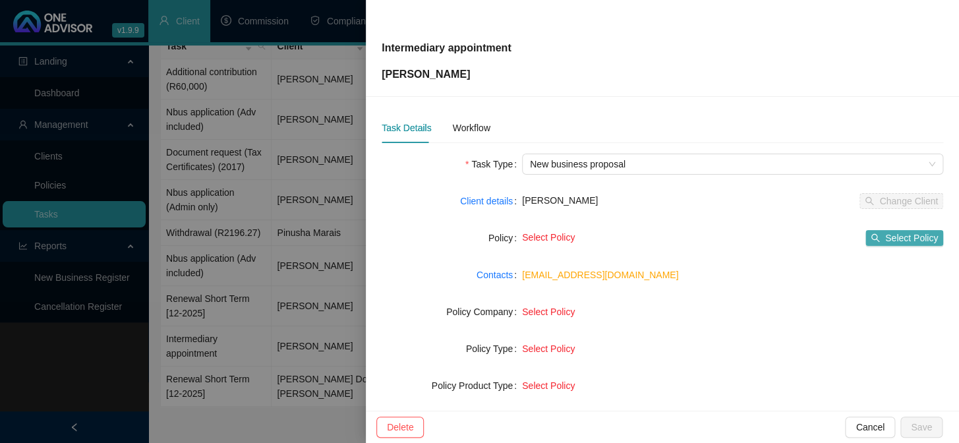
click at [893, 236] on span "Select Policy" at bounding box center [912, 238] width 53 height 15
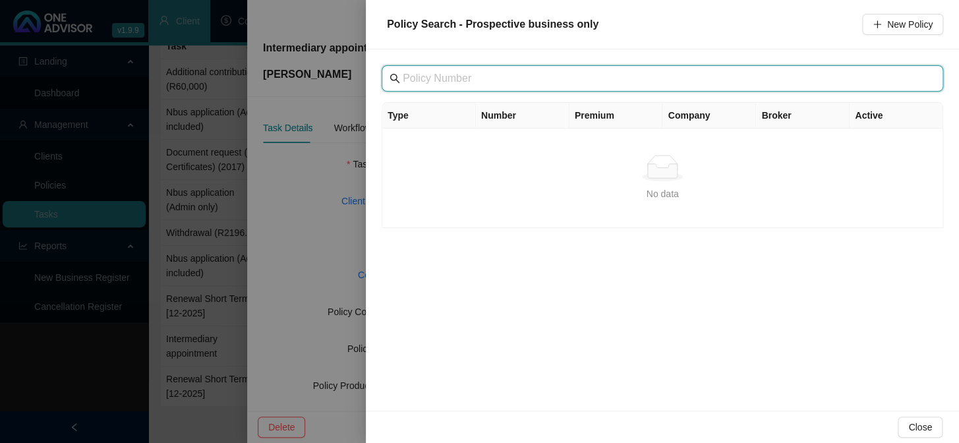
click at [438, 77] on input "text" at bounding box center [664, 79] width 522 height 16
type input "aglp"
drag, startPoint x: 928, startPoint y: 78, endPoint x: 893, endPoint y: 98, distance: 40.7
click at [928, 78] on icon "close-circle" at bounding box center [932, 79] width 8 height 8
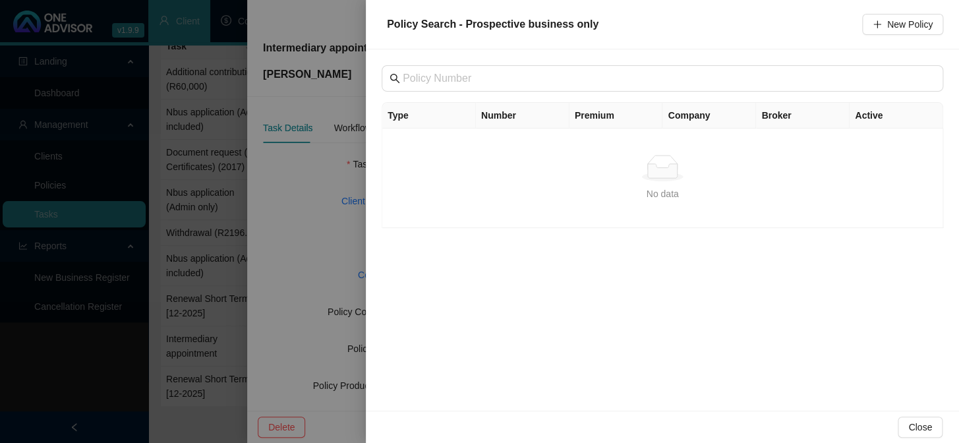
click at [255, 295] on div at bounding box center [479, 221] width 959 height 443
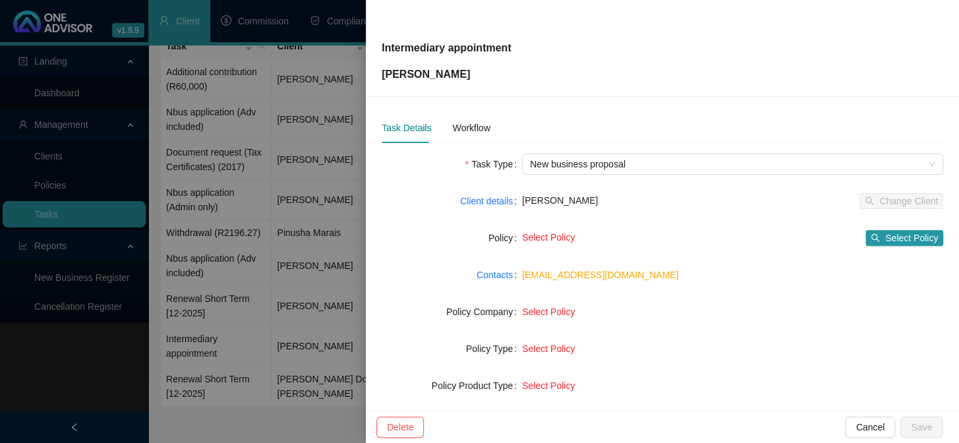
click at [409, 301] on div "Policy Company" at bounding box center [452, 311] width 140 height 21
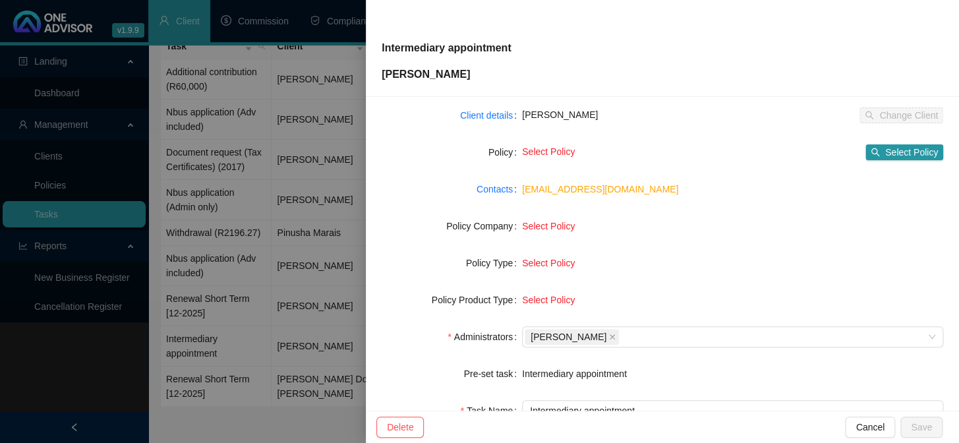
scroll to position [201, 0]
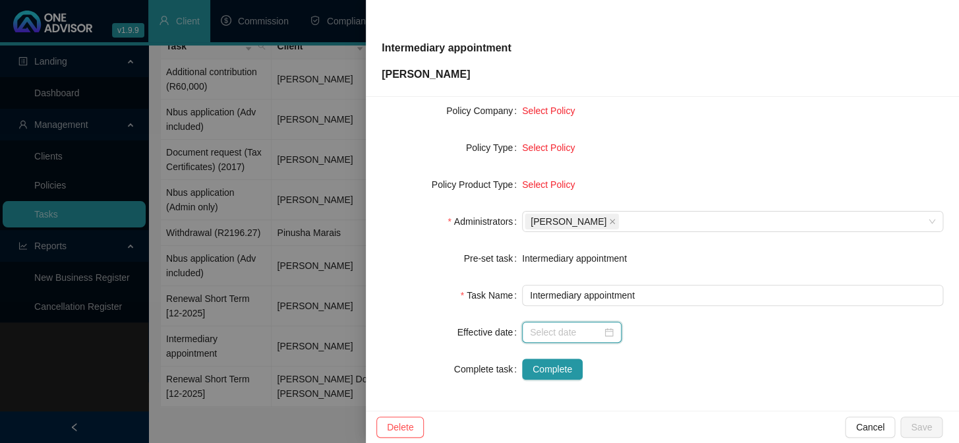
click at [556, 336] on input at bounding box center [566, 332] width 72 height 15
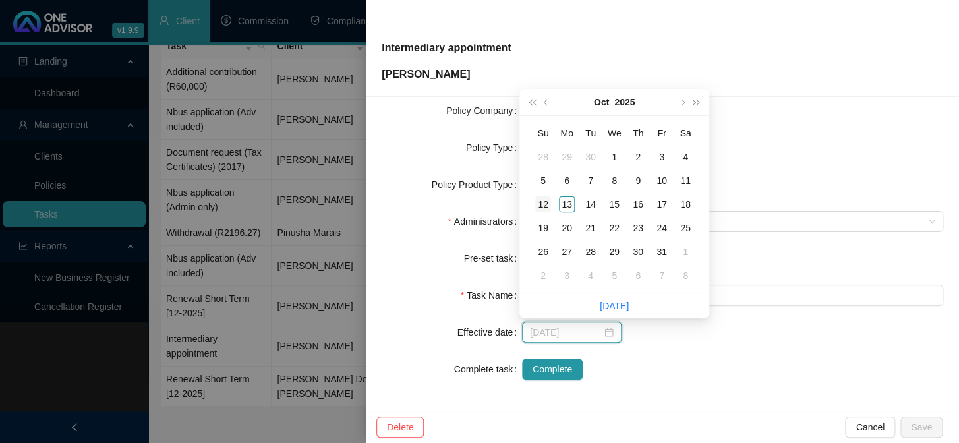
type input "[DATE]"
click at [539, 205] on div "12" at bounding box center [543, 205] width 16 height 16
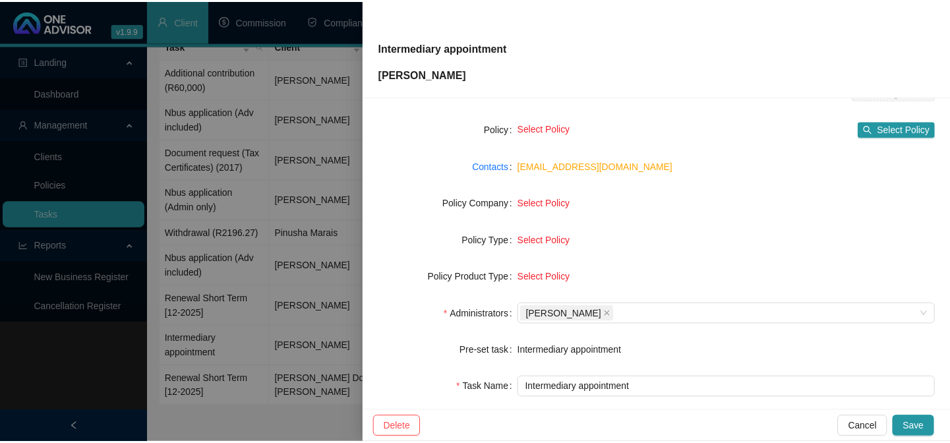
scroll to position [0, 0]
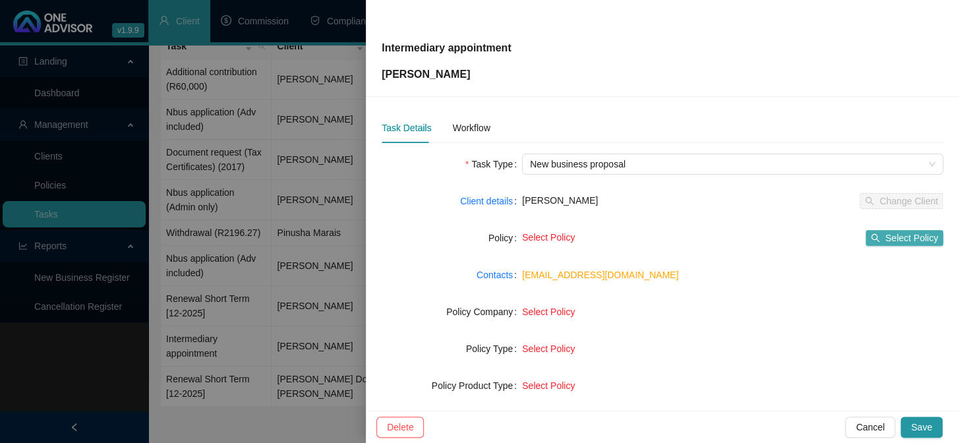
click at [897, 239] on span "Select Policy" at bounding box center [912, 238] width 53 height 15
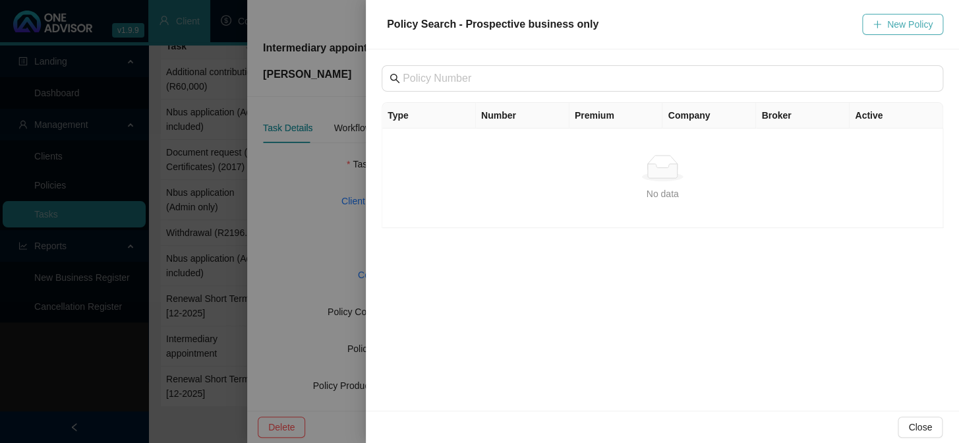
click at [895, 26] on span "New Policy" at bounding box center [911, 24] width 46 height 15
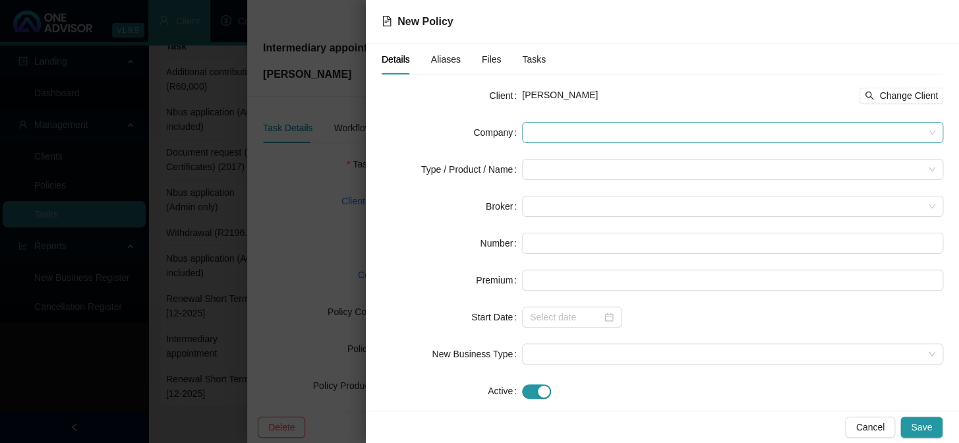
click at [560, 127] on span at bounding box center [733, 133] width 406 height 20
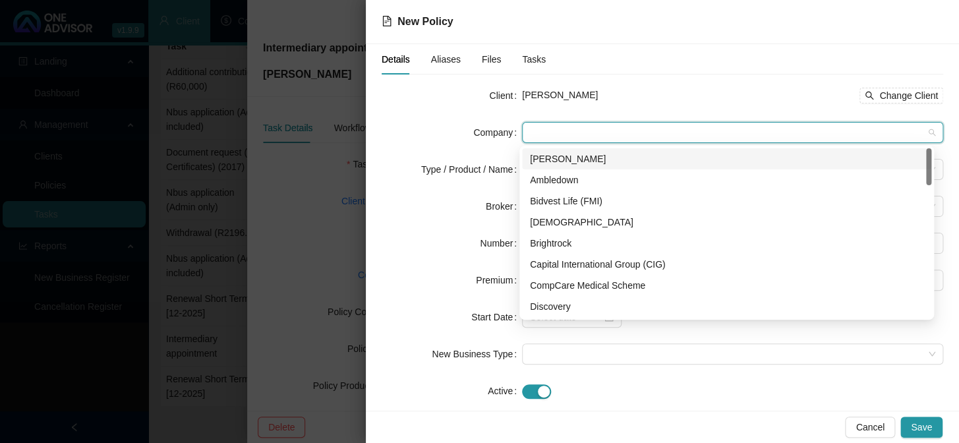
click at [548, 160] on div "[PERSON_NAME]" at bounding box center [727, 159] width 394 height 15
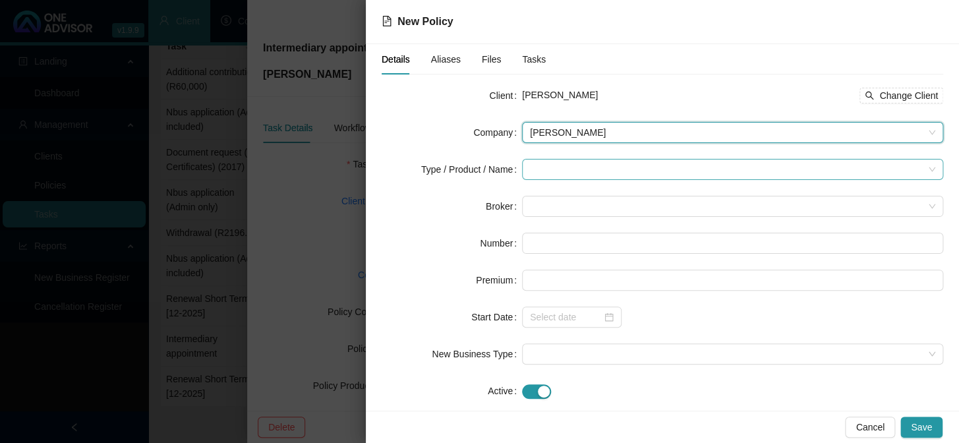
click at [542, 168] on input "search" at bounding box center [727, 170] width 394 height 20
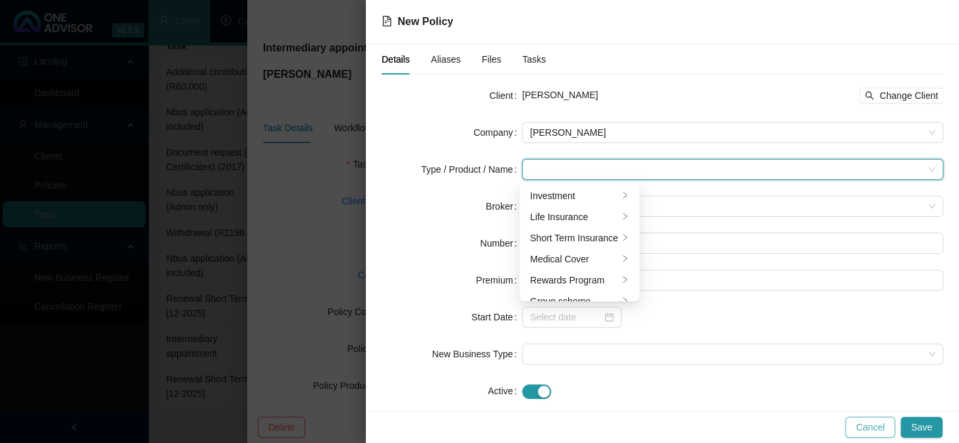
click at [876, 429] on span "Cancel" at bounding box center [870, 427] width 29 height 15
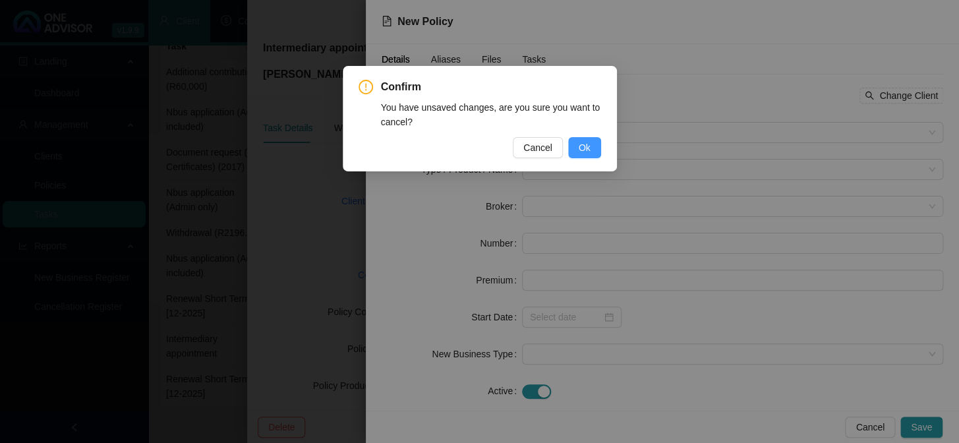
click at [597, 152] on button "Ok" at bounding box center [584, 147] width 33 height 21
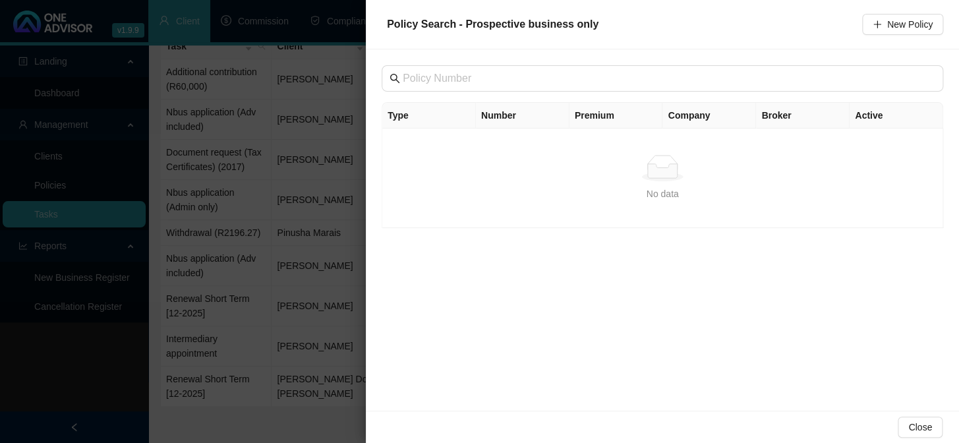
click at [313, 358] on div at bounding box center [479, 221] width 959 height 443
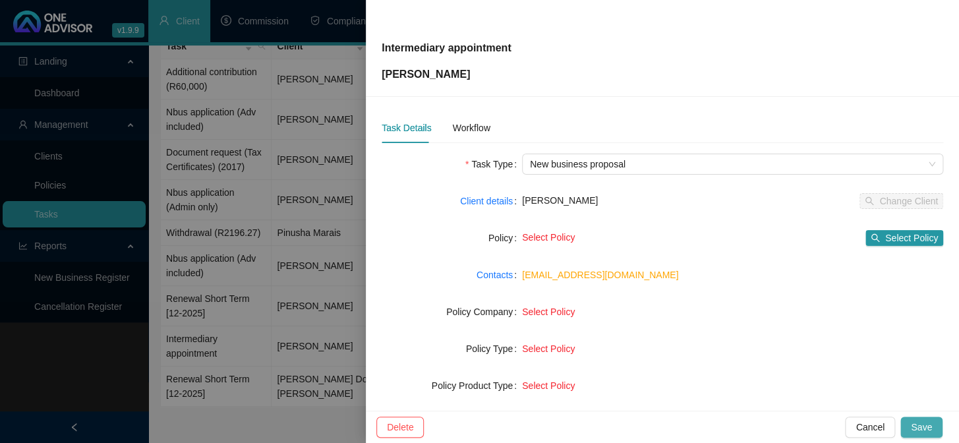
click at [921, 419] on button "Save" at bounding box center [922, 427] width 42 height 21
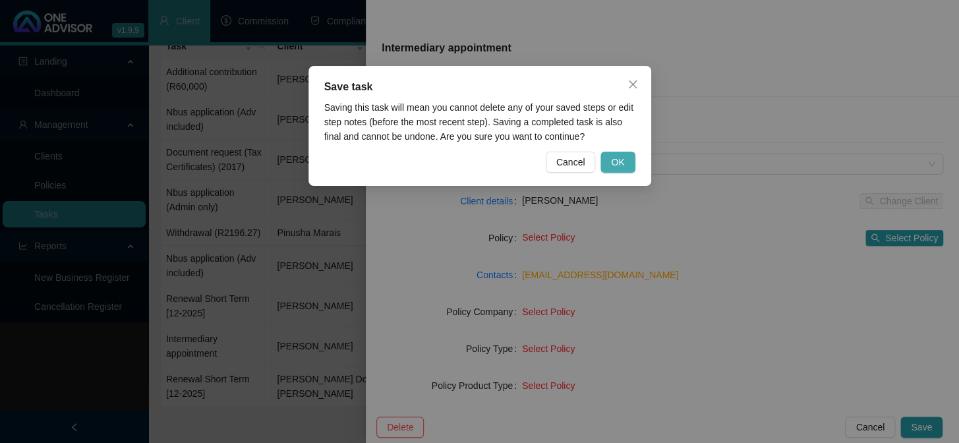
click at [622, 162] on span "OK" at bounding box center [617, 162] width 13 height 15
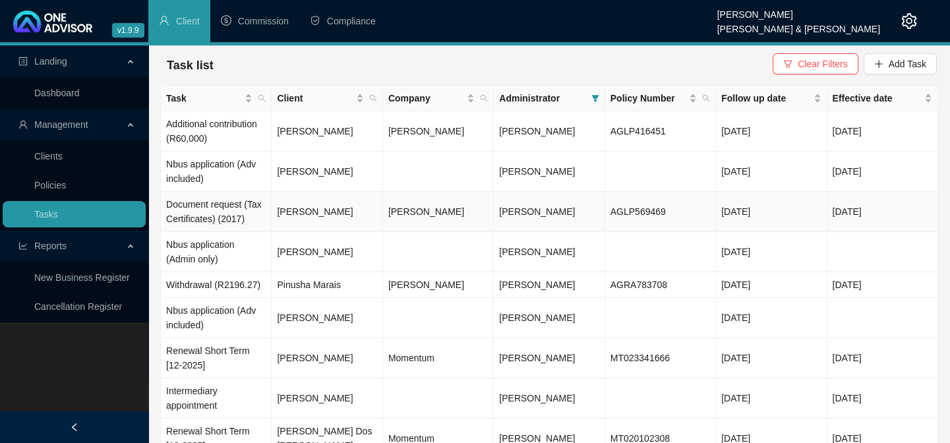
click at [301, 204] on td "[PERSON_NAME]" at bounding box center [327, 212] width 111 height 40
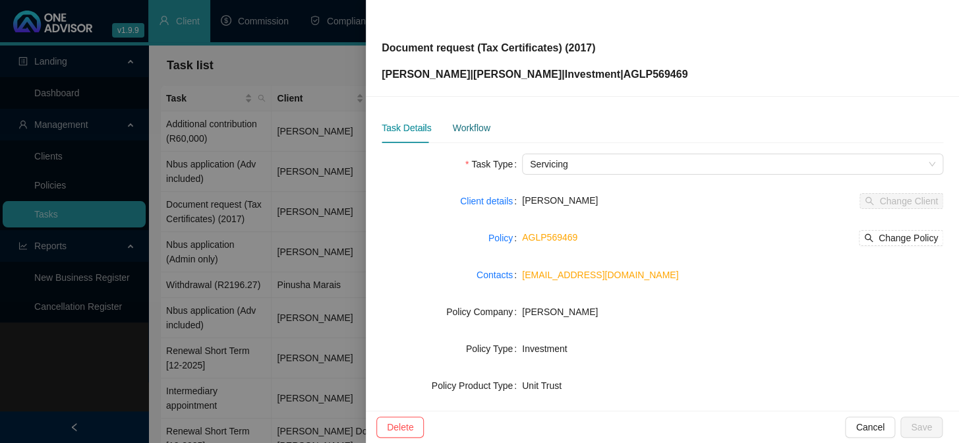
click at [452, 127] on div "Workflow" at bounding box center [471, 128] width 38 height 15
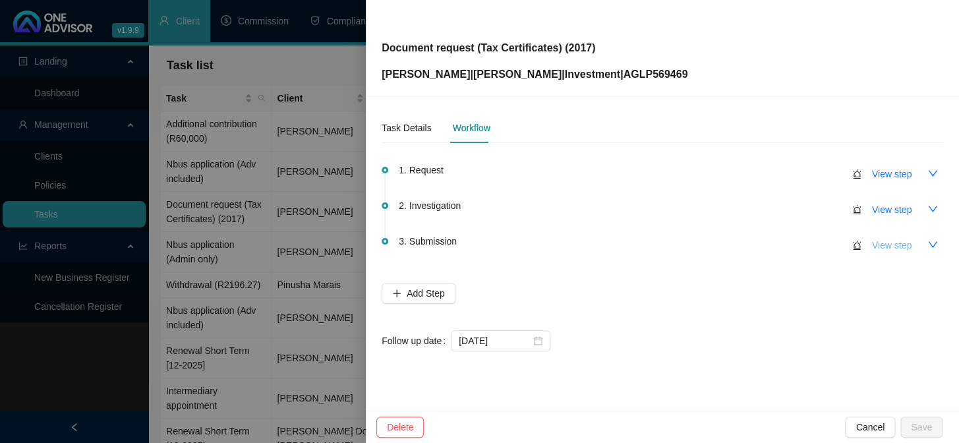
click at [903, 241] on span "View step" at bounding box center [892, 245] width 40 height 15
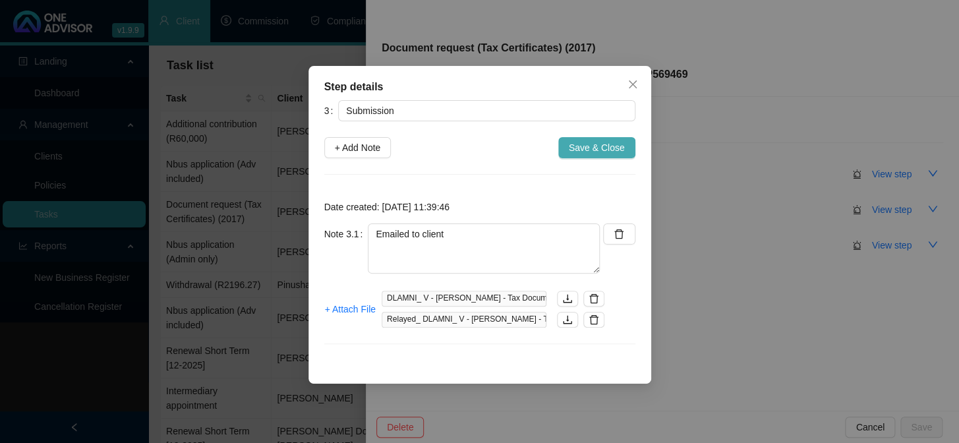
click at [595, 150] on span "Save & Close" at bounding box center [597, 147] width 56 height 15
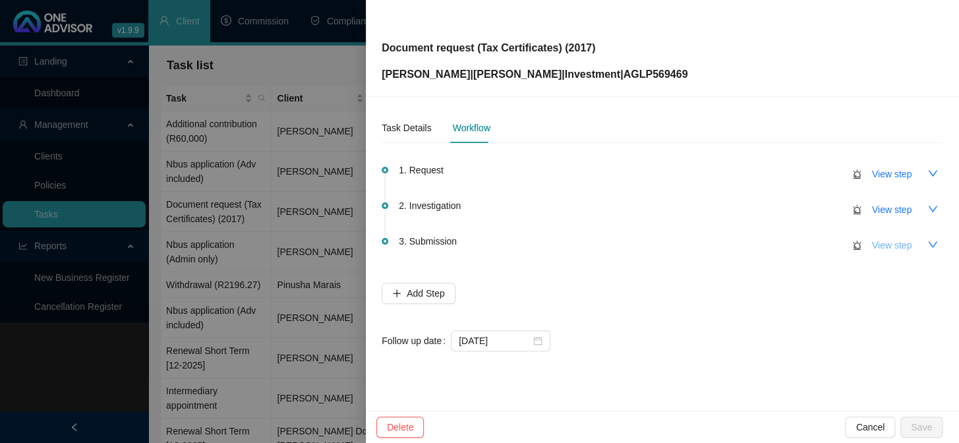
click at [899, 244] on span "View step" at bounding box center [892, 245] width 40 height 15
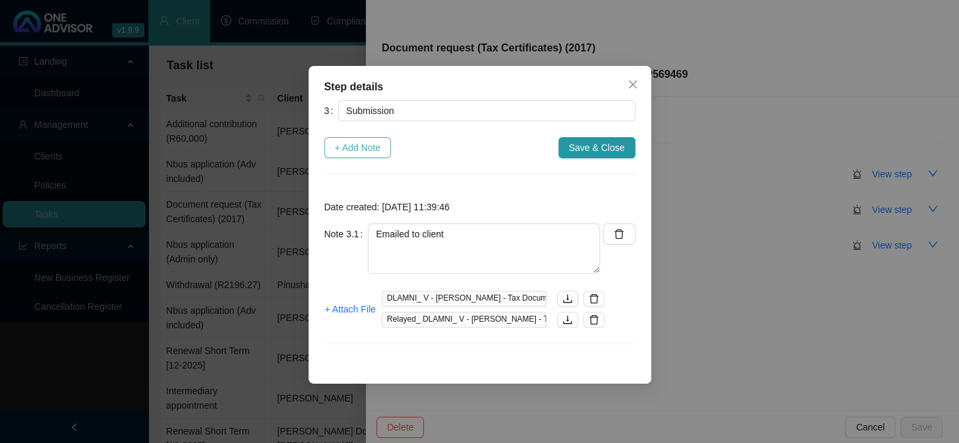
click at [336, 141] on span "+ Add Note" at bounding box center [358, 147] width 46 height 15
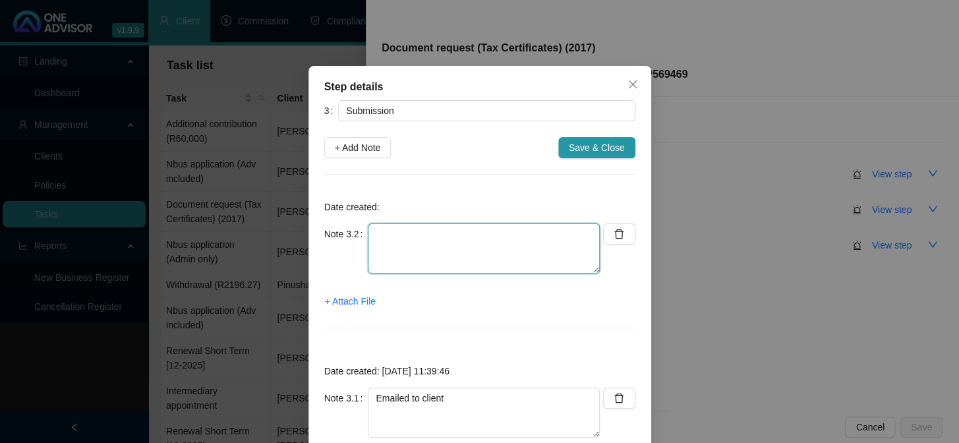
click at [442, 249] on textarea at bounding box center [484, 249] width 232 height 50
type textarea "Client confirmed receipt"
click at [351, 297] on span "+ Attach File" at bounding box center [350, 301] width 51 height 15
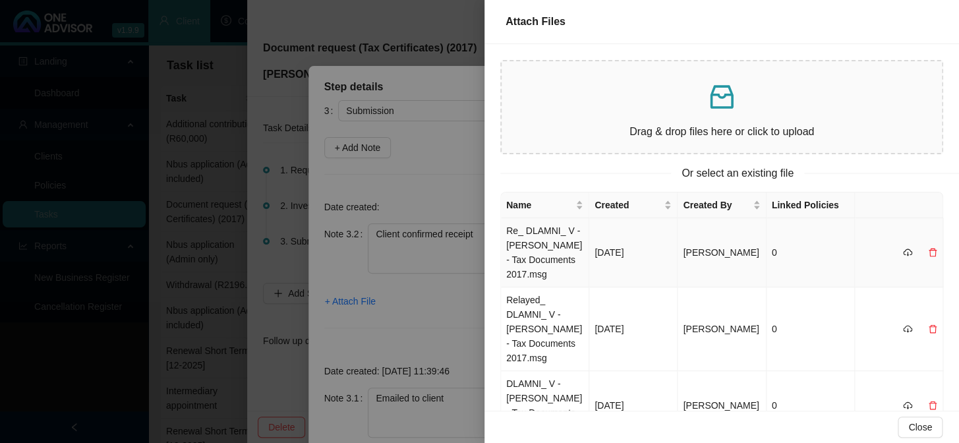
click at [539, 249] on td "Re_ DLAMNI_ V - [PERSON_NAME] - Tax Documents 2017.msg" at bounding box center [545, 252] width 88 height 69
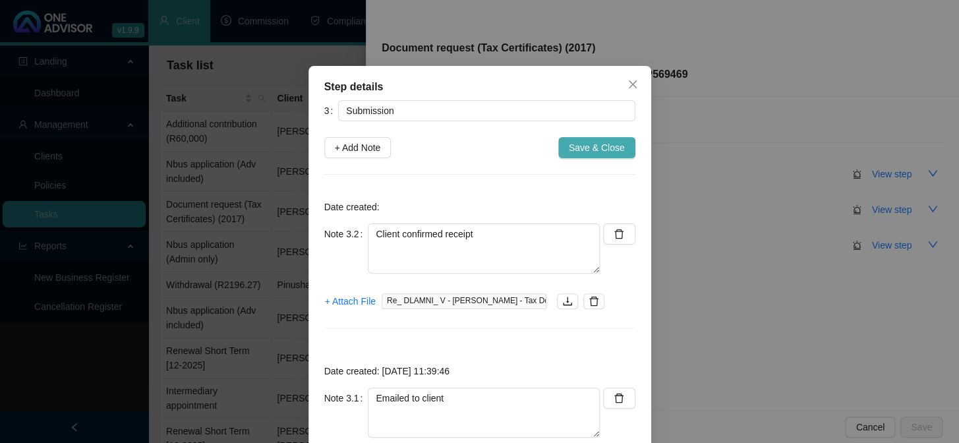
click at [593, 150] on span "Save & Close" at bounding box center [597, 147] width 56 height 15
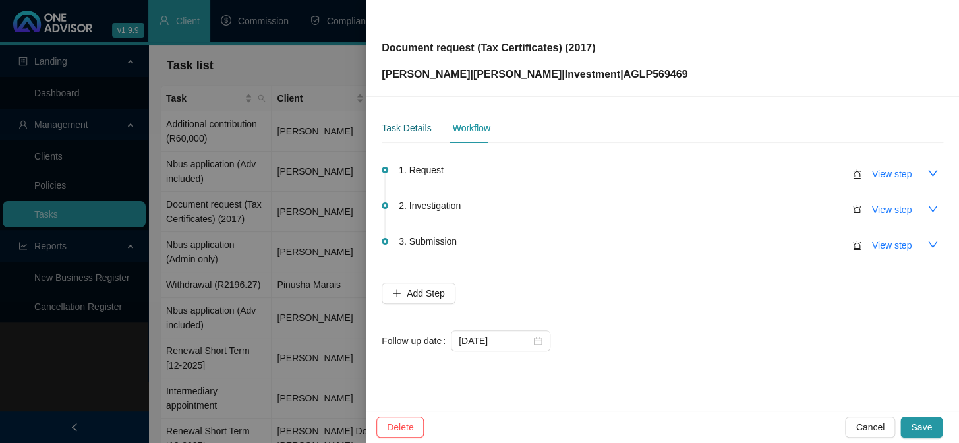
click at [401, 127] on div "Task Details" at bounding box center [406, 128] width 49 height 15
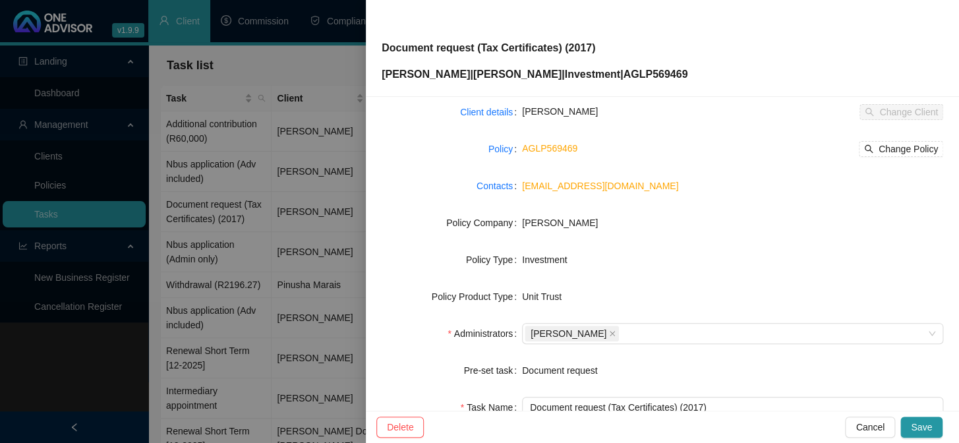
scroll to position [201, 0]
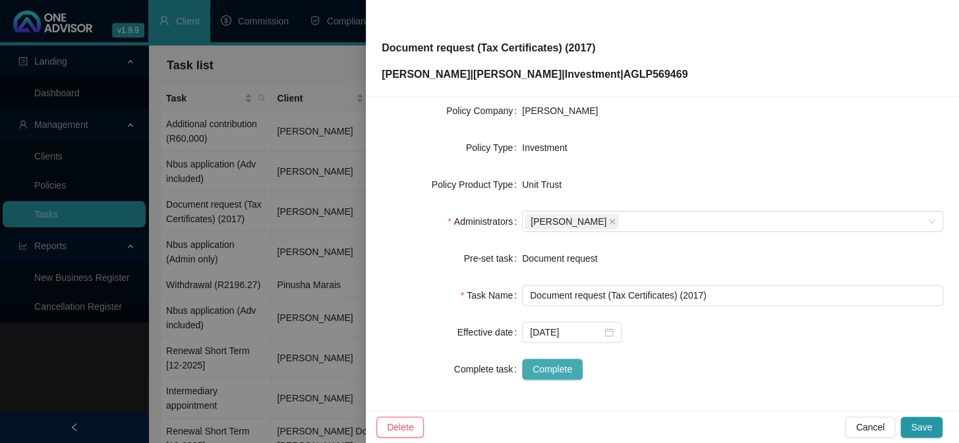
click at [562, 369] on span "Complete" at bounding box center [553, 369] width 40 height 15
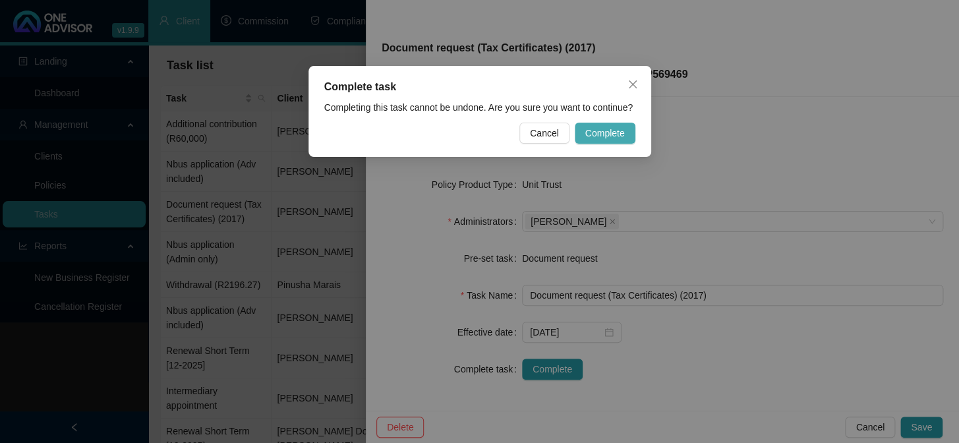
click at [606, 127] on span "Complete" at bounding box center [606, 133] width 40 height 15
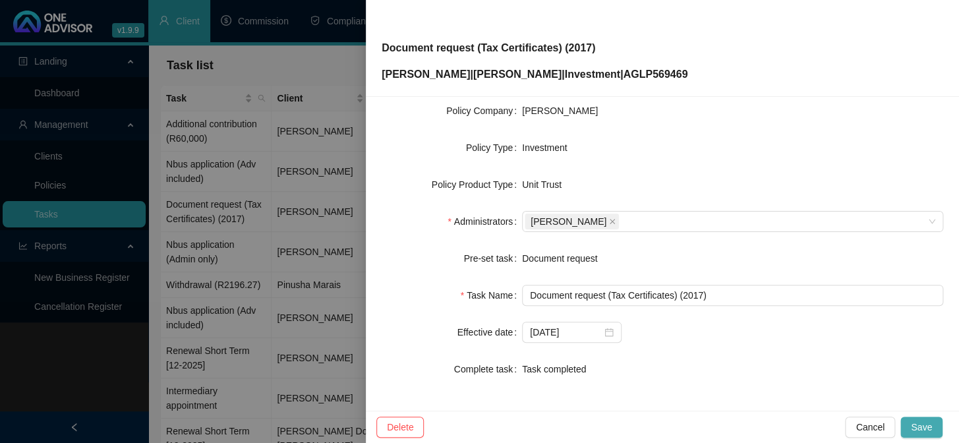
click at [930, 429] on span "Save" at bounding box center [921, 427] width 21 height 15
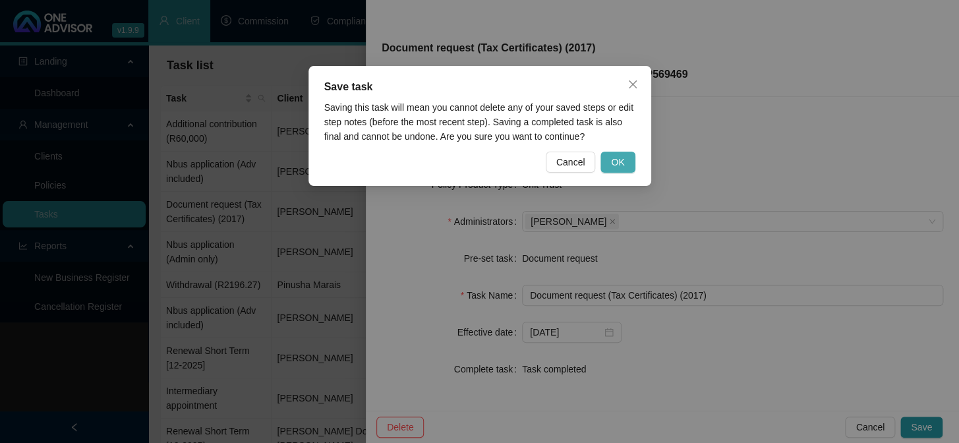
click at [622, 162] on span "OK" at bounding box center [617, 162] width 13 height 15
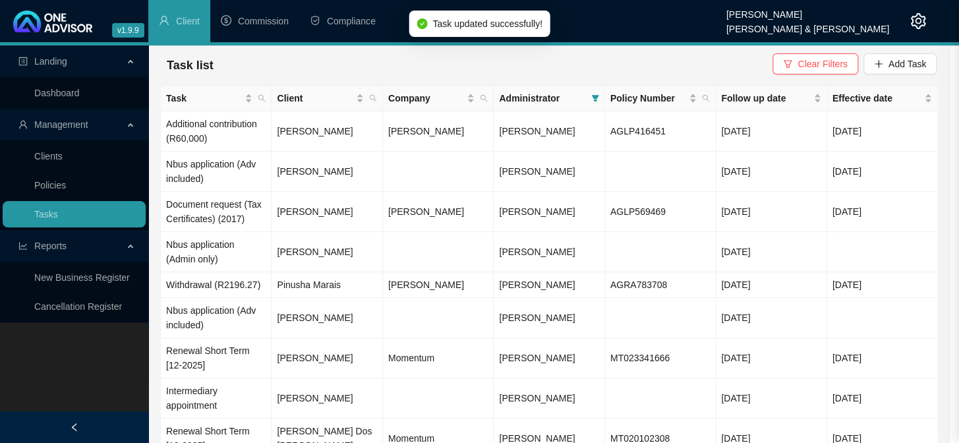
scroll to position [185, 0]
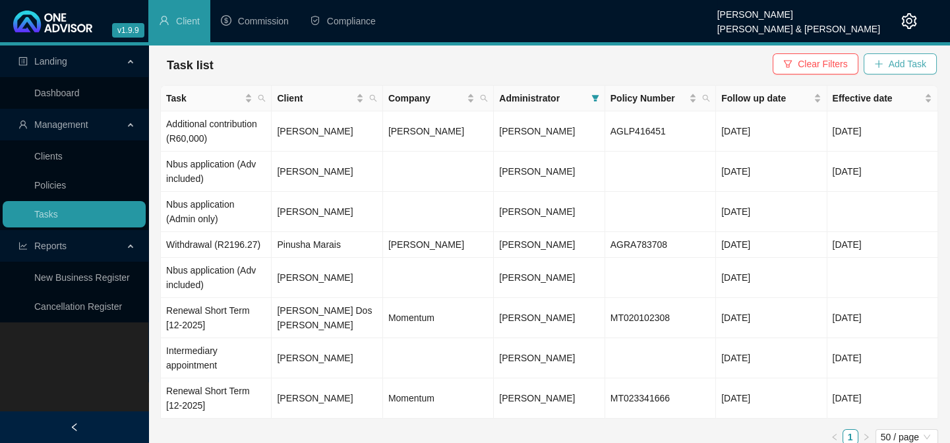
click at [905, 66] on span "Add Task" at bounding box center [908, 64] width 38 height 15
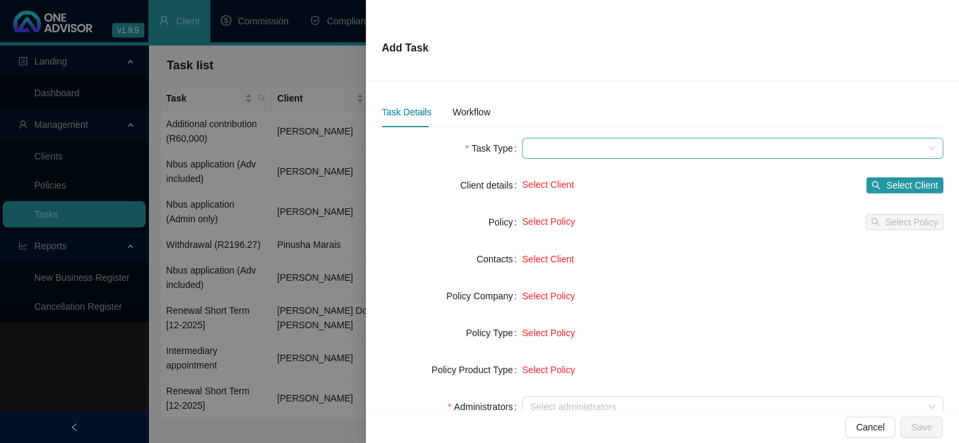
click at [575, 151] on span at bounding box center [733, 148] width 406 height 20
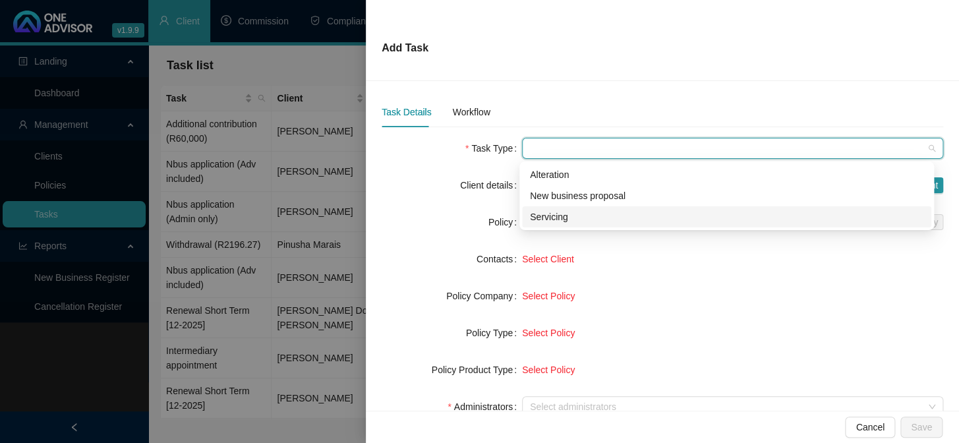
click at [559, 217] on div "Servicing" at bounding box center [727, 217] width 394 height 15
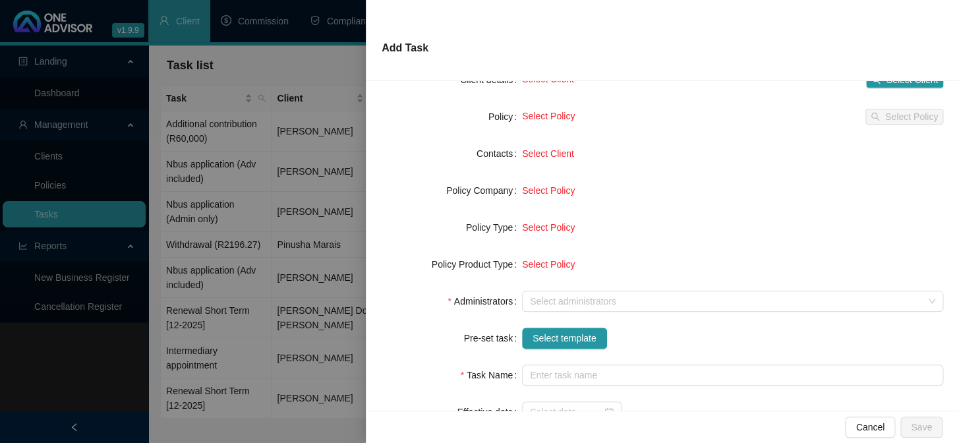
scroll to position [119, 0]
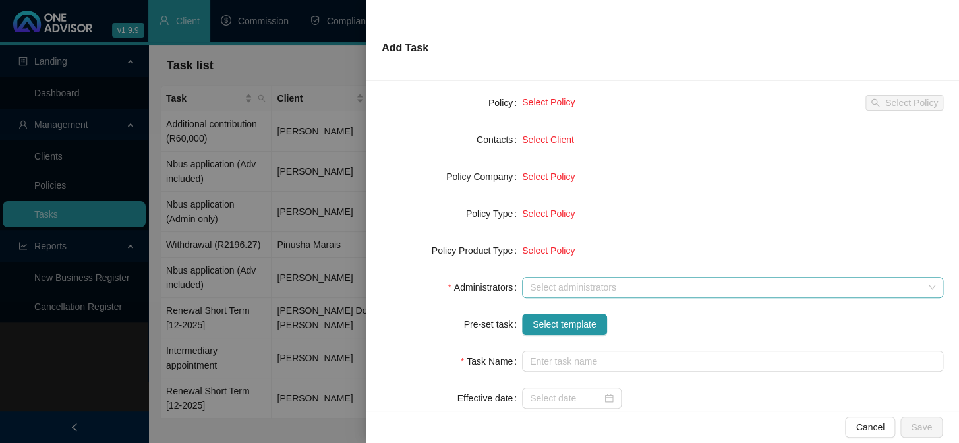
click at [536, 289] on div at bounding box center [726, 288] width 402 height 10
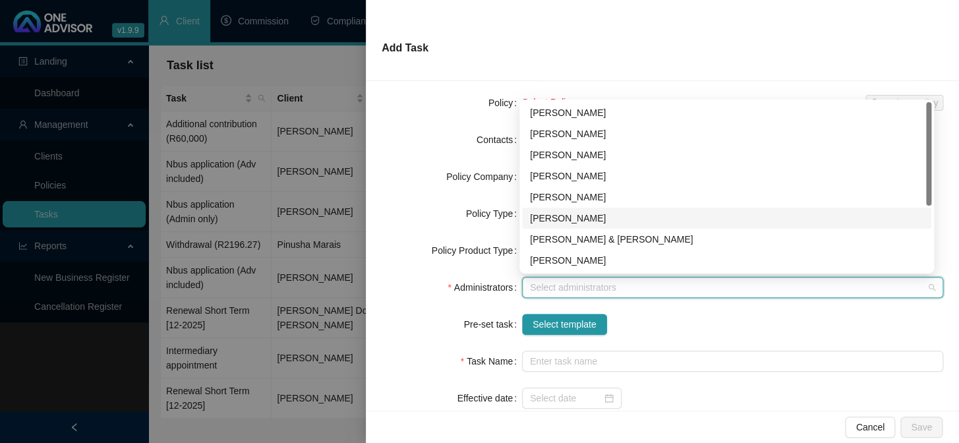
scroll to position [59, 0]
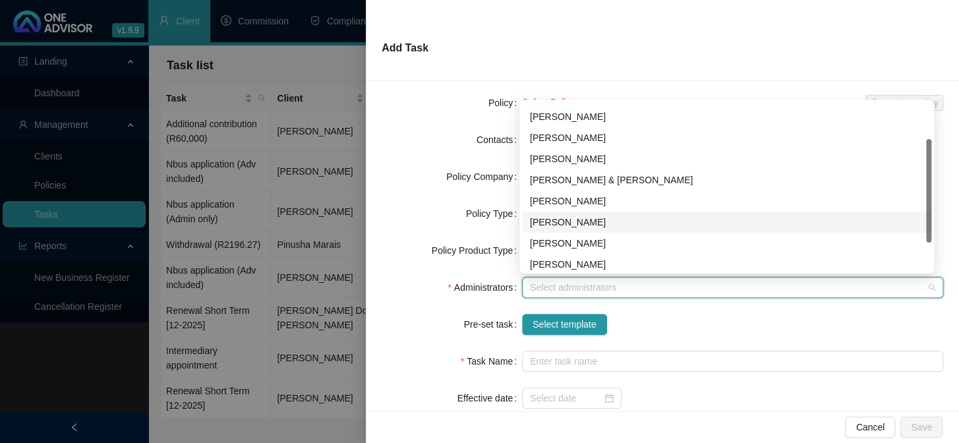
click at [555, 222] on div "[PERSON_NAME]" at bounding box center [727, 222] width 394 height 15
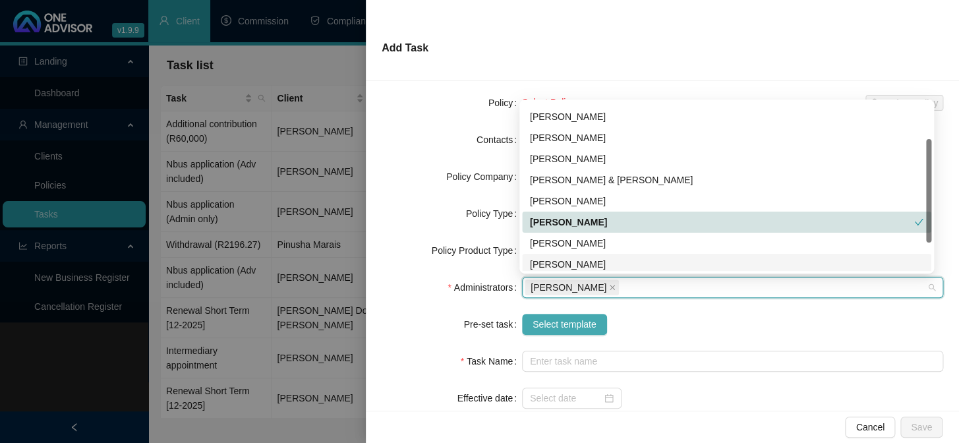
click at [539, 328] on span "Select template" at bounding box center [565, 324] width 64 height 15
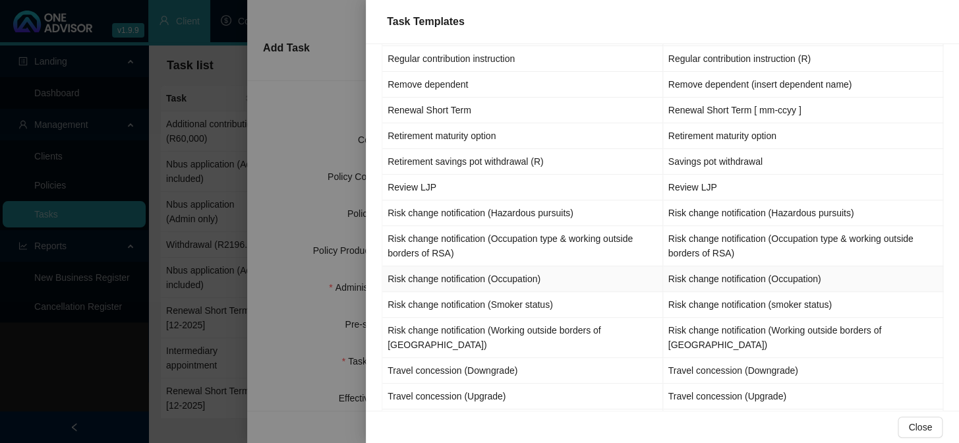
scroll to position [1556, 0]
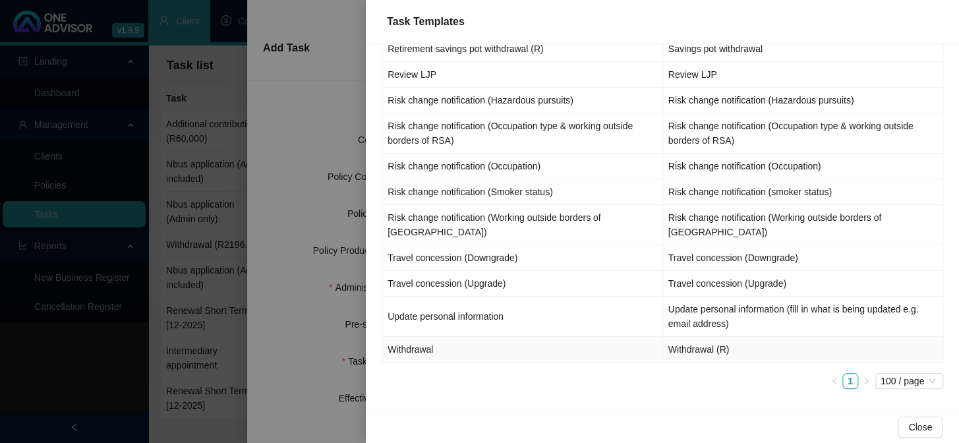
click at [409, 352] on td "Withdrawal" at bounding box center [522, 350] width 281 height 26
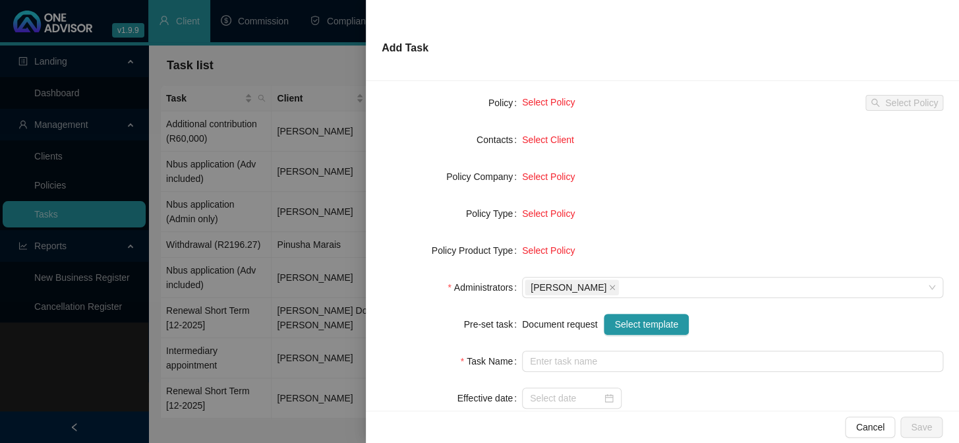
type input "Withdrawal (R)"
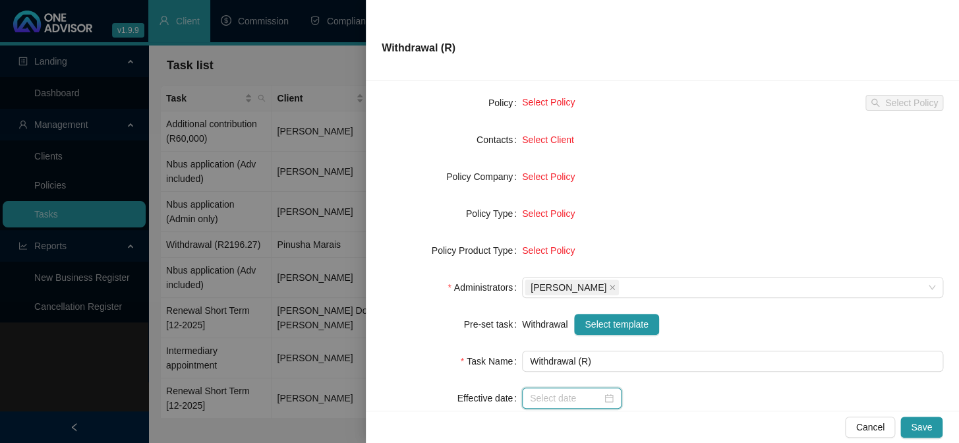
click at [539, 398] on input at bounding box center [566, 398] width 72 height 15
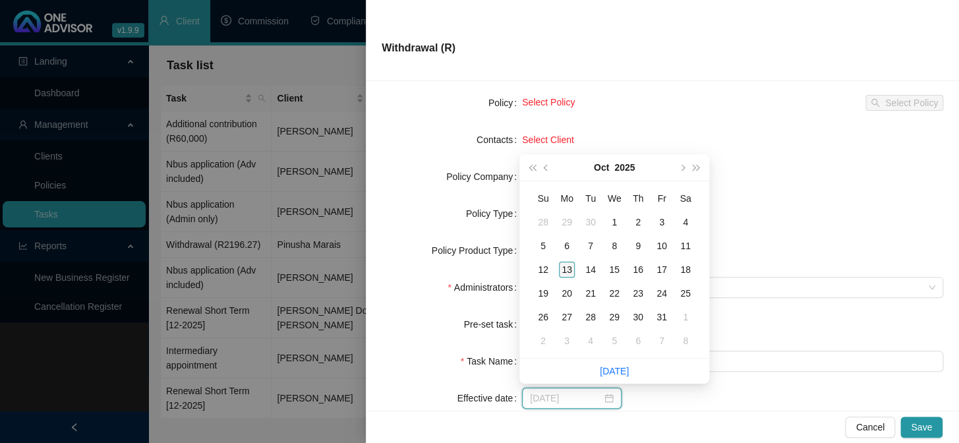
type input "[DATE]"
click at [567, 270] on div "13" at bounding box center [567, 270] width 16 height 16
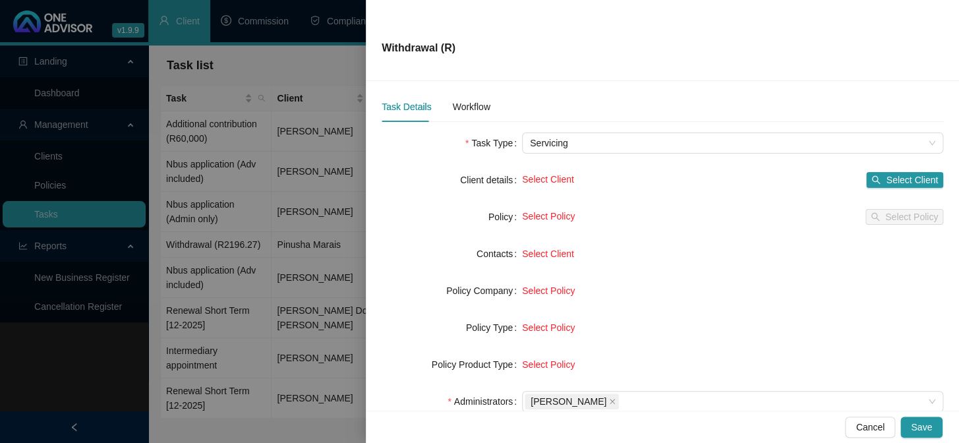
scroll to position [0, 0]
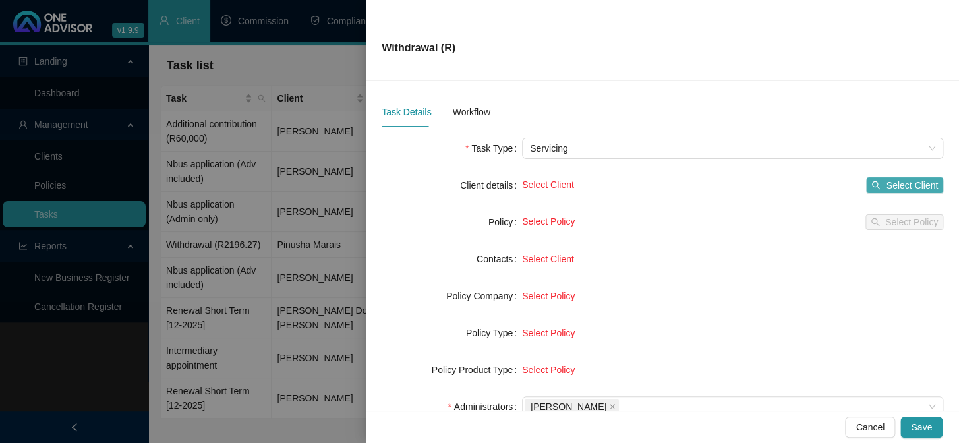
click at [897, 179] on span "Select Client" at bounding box center [912, 185] width 52 height 15
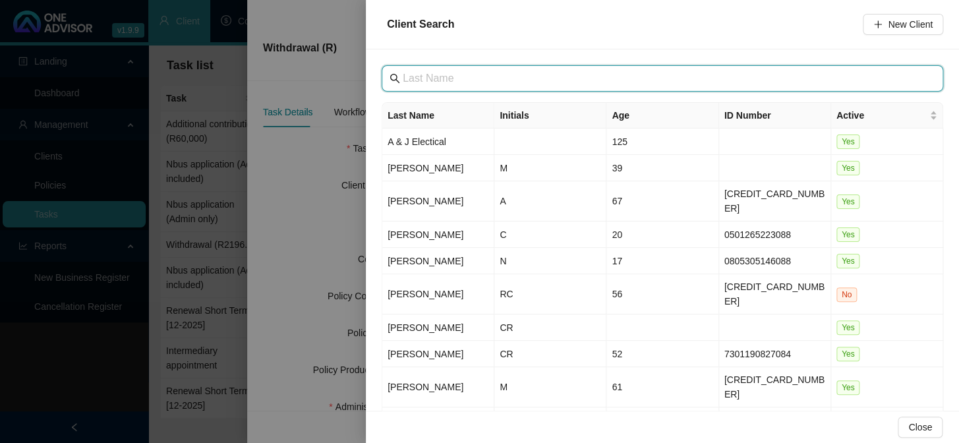
click at [472, 72] on input "text" at bounding box center [664, 79] width 522 height 16
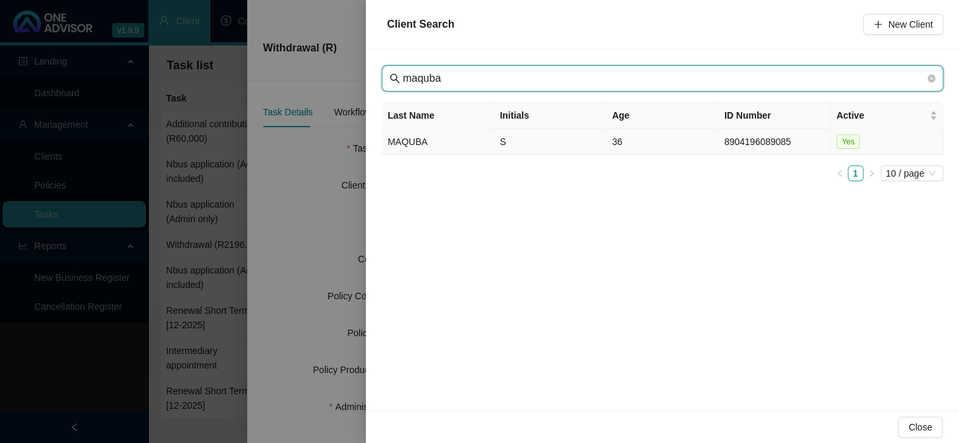
type input "maquba"
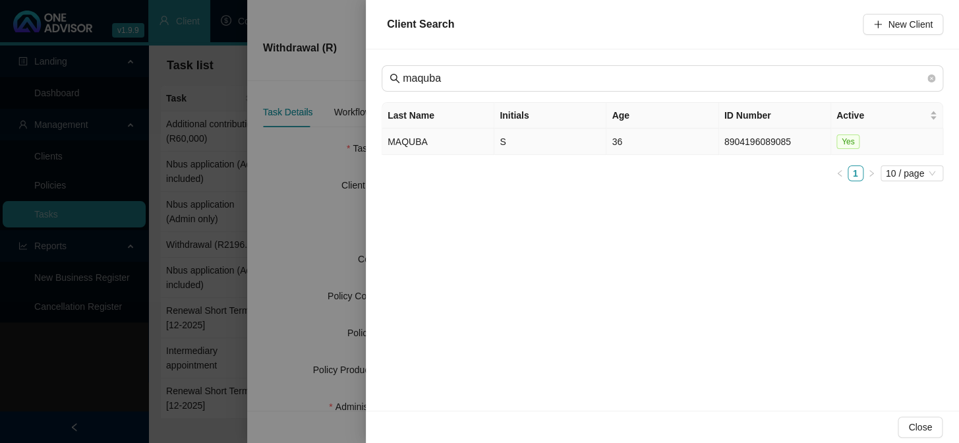
click at [402, 137] on td "MAQUBA" at bounding box center [438, 142] width 112 height 26
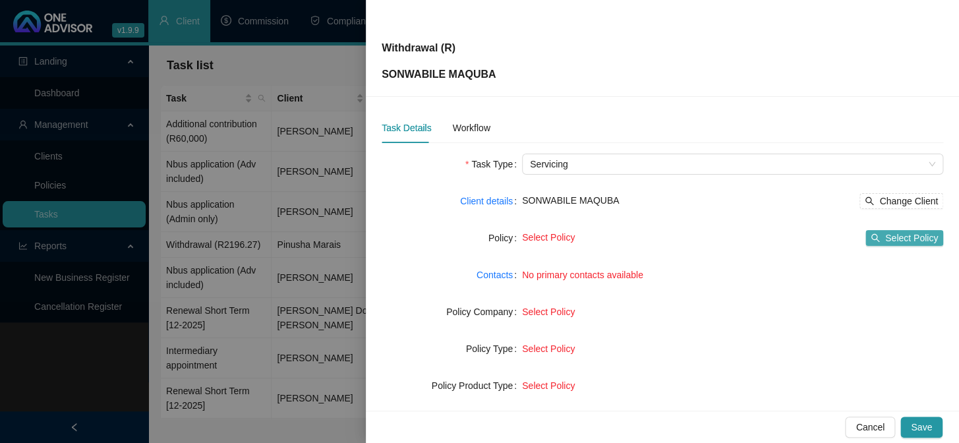
click at [905, 234] on span "Select Policy" at bounding box center [912, 238] width 53 height 15
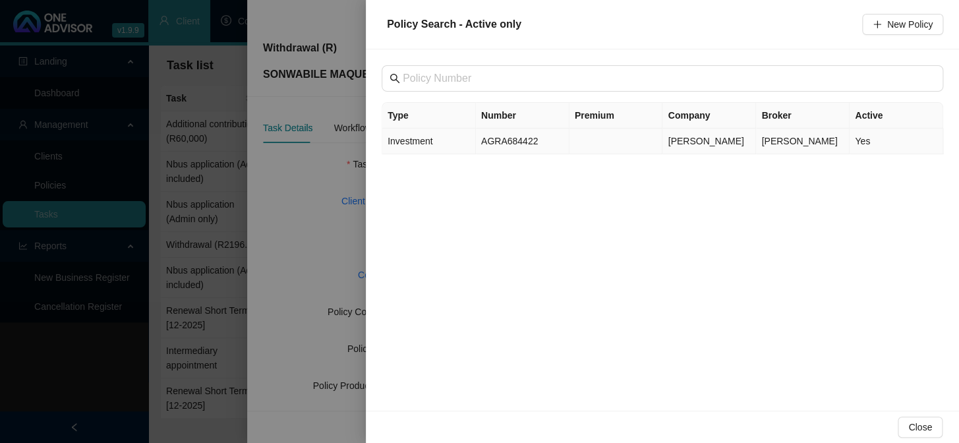
click at [406, 140] on span "Investment" at bounding box center [410, 141] width 45 height 11
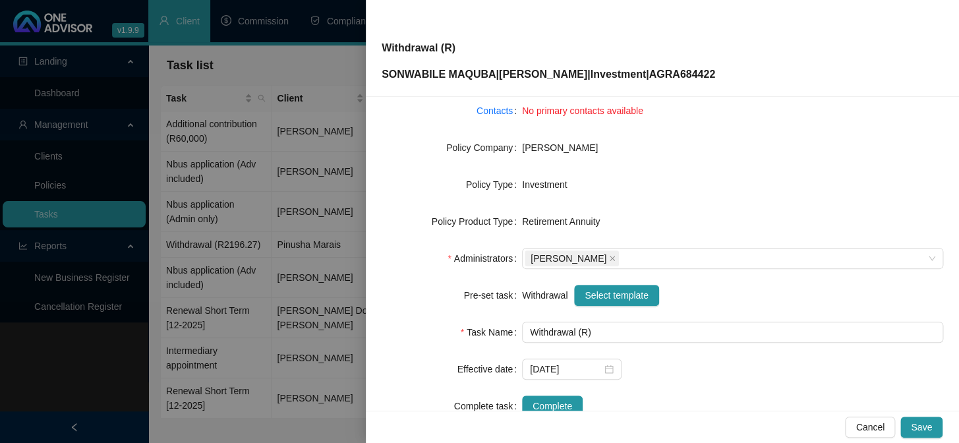
scroll to position [201, 0]
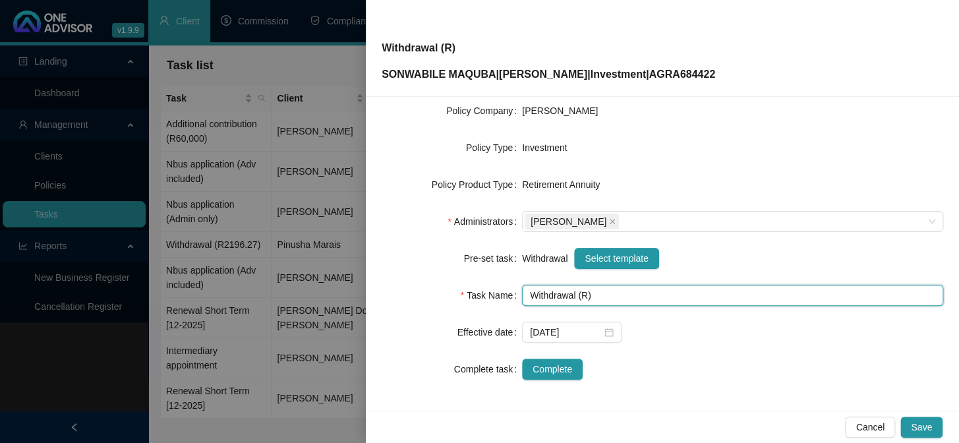
click at [584, 295] on input "Withdrawal (R)" at bounding box center [732, 295] width 421 height 21
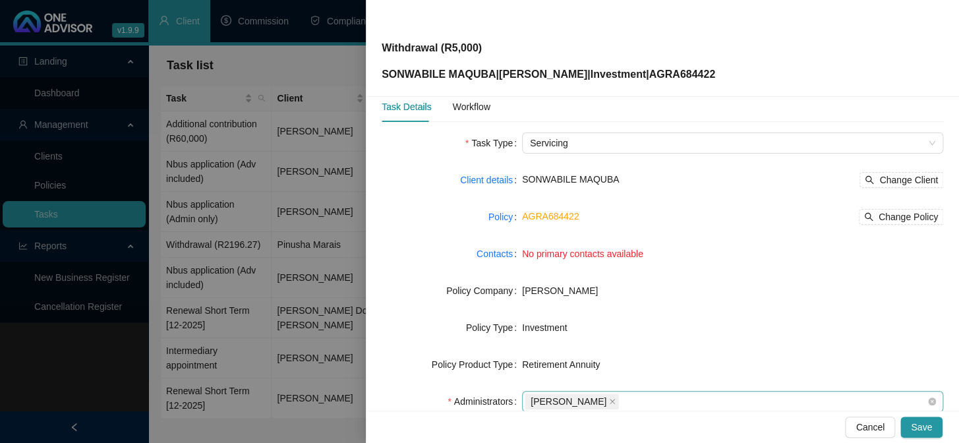
scroll to position [0, 0]
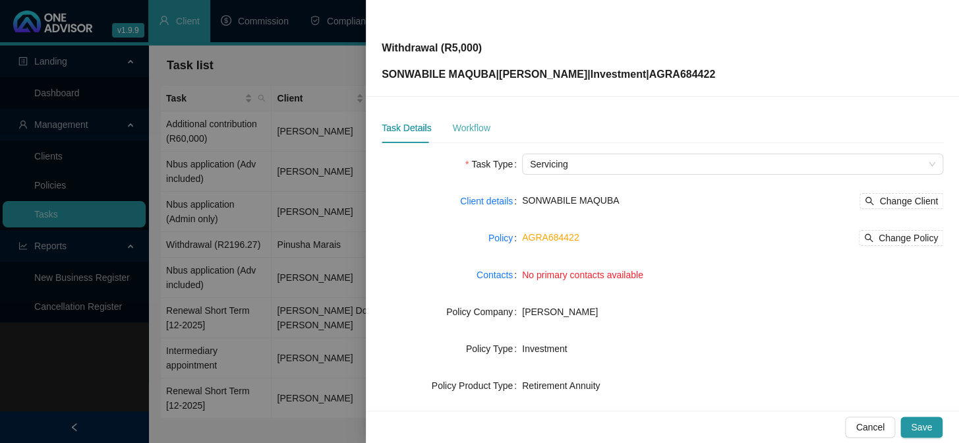
type input "Withdrawal (R5,000)"
click at [471, 129] on div "Workflow" at bounding box center [471, 128] width 38 height 15
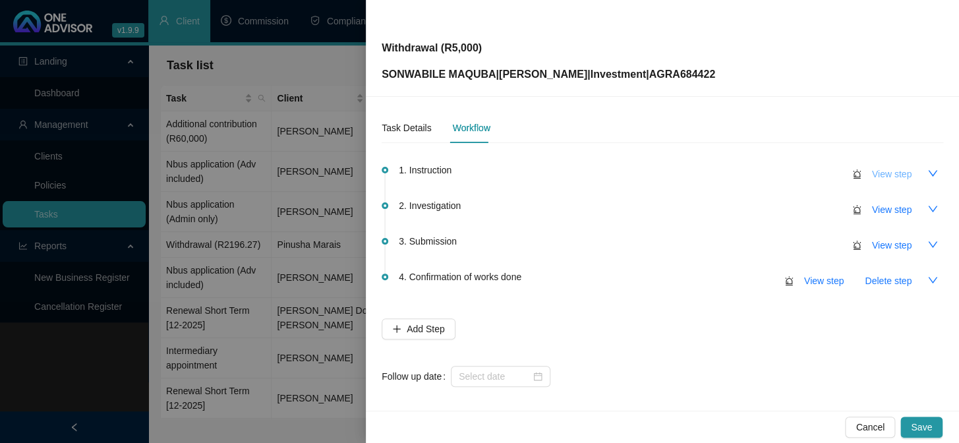
click at [872, 177] on span "View step" at bounding box center [892, 174] width 40 height 15
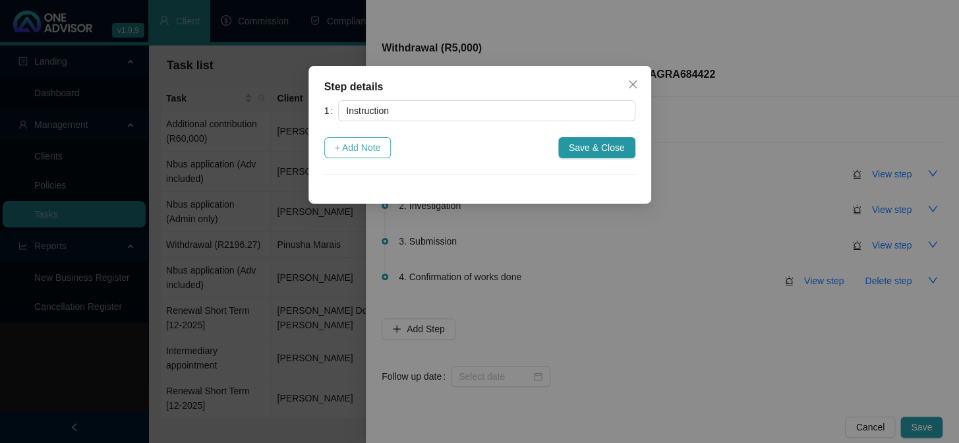
click at [349, 143] on span "+ Add Note" at bounding box center [358, 147] width 46 height 15
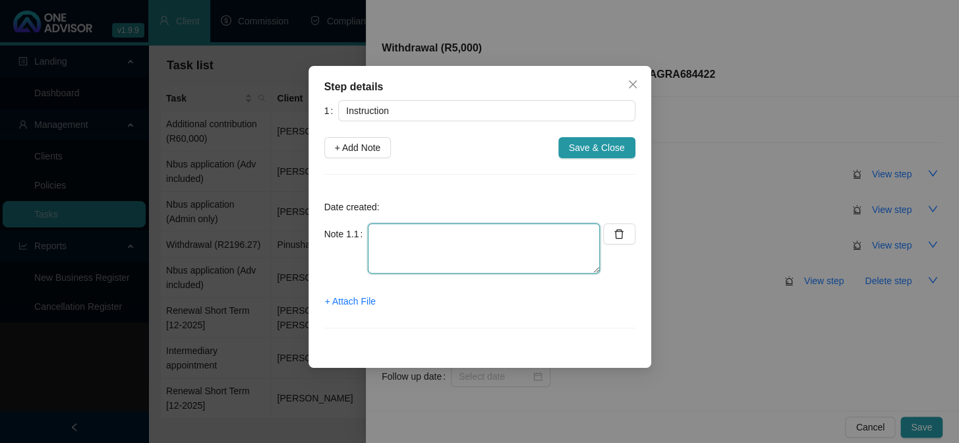
click at [416, 241] on textarea at bounding box center [484, 249] width 232 height 50
type textarea "Notification from AG - client self - SAVINGS COMPONENT"
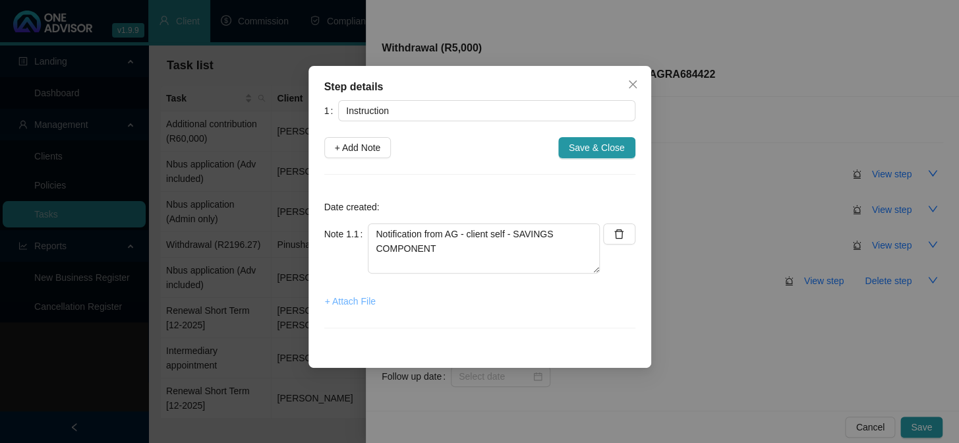
click at [361, 304] on span "+ Attach File" at bounding box center [350, 301] width 51 height 15
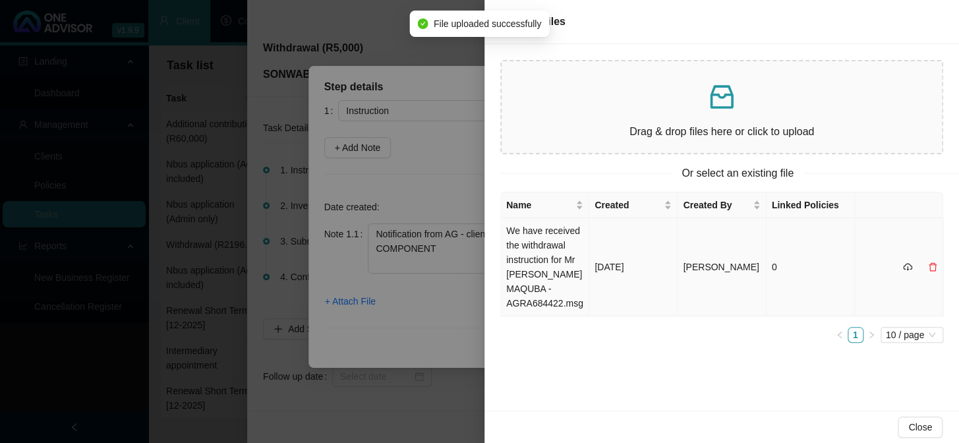
click at [529, 247] on td "We have received the withdrawal instruction for Mr [PERSON_NAME] MAQUBA - AGRA6…" at bounding box center [545, 267] width 88 height 98
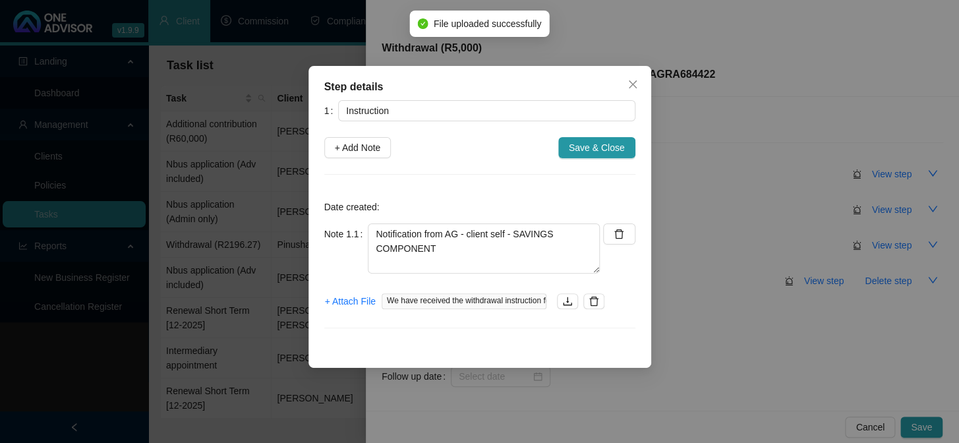
click at [611, 133] on div "1 Instruction + Add Note Save & Close Date created: Note 1.1 Notification from …" at bounding box center [479, 222] width 311 height 244
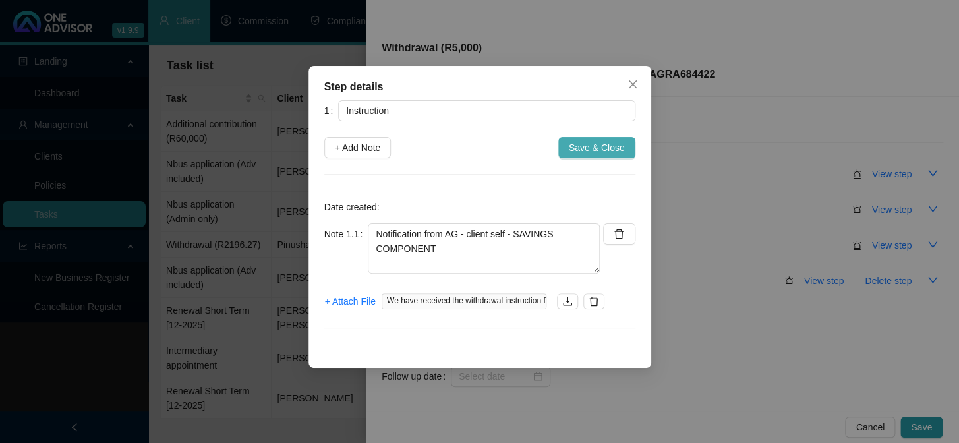
click at [607, 144] on span "Save & Close" at bounding box center [597, 147] width 56 height 15
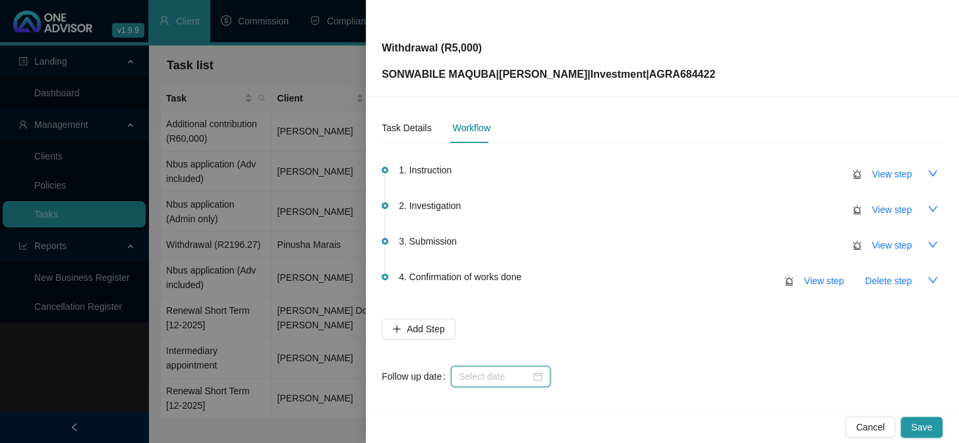
click at [479, 374] on input at bounding box center [495, 376] width 72 height 15
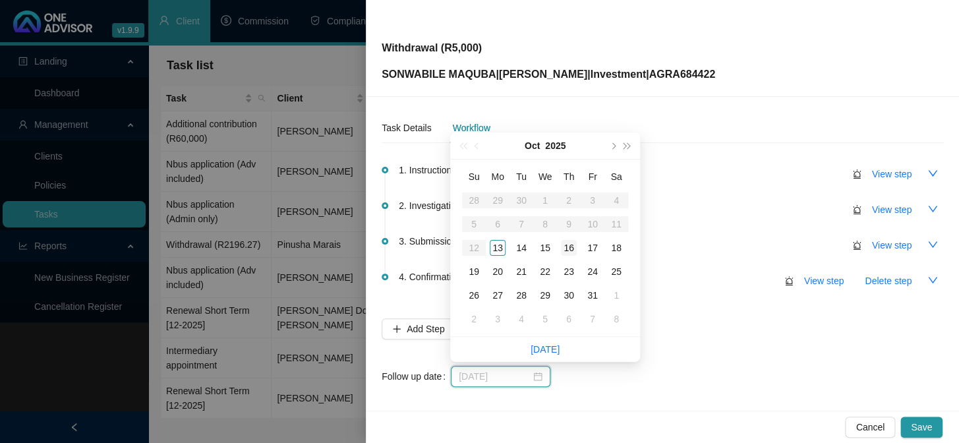
type input "[DATE]"
click at [568, 249] on div "16" at bounding box center [569, 248] width 16 height 16
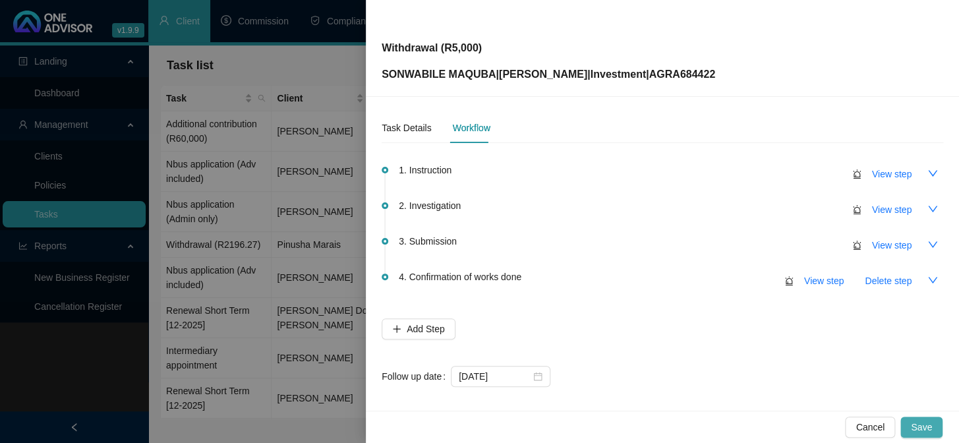
click at [934, 425] on button "Save" at bounding box center [922, 427] width 42 height 21
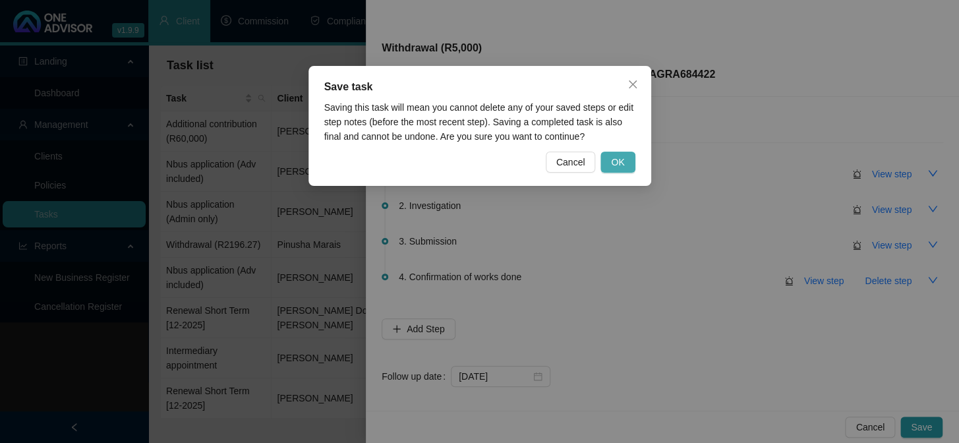
click at [606, 163] on button "OK" at bounding box center [618, 162] width 34 height 21
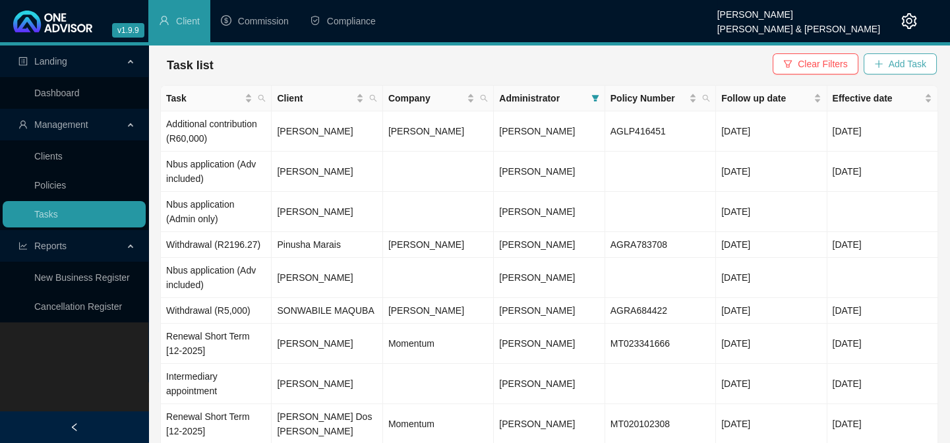
click at [897, 64] on span "Add Task" at bounding box center [908, 64] width 38 height 15
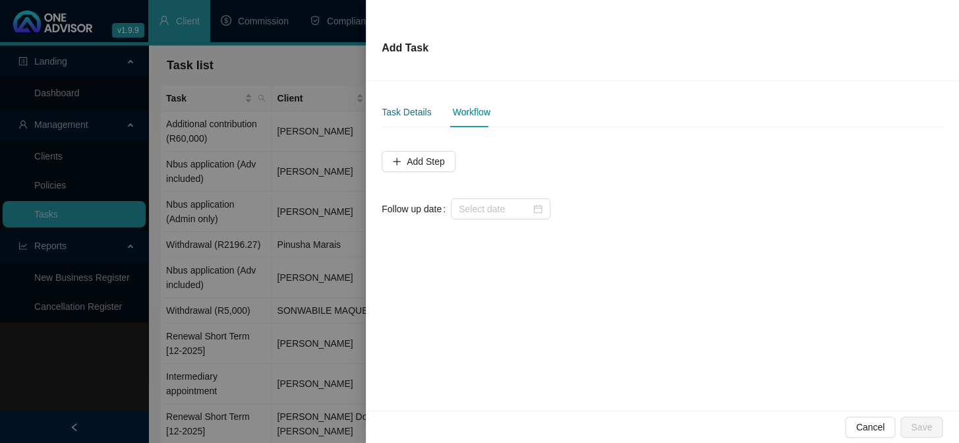
click at [411, 110] on div "Task Details" at bounding box center [406, 112] width 49 height 15
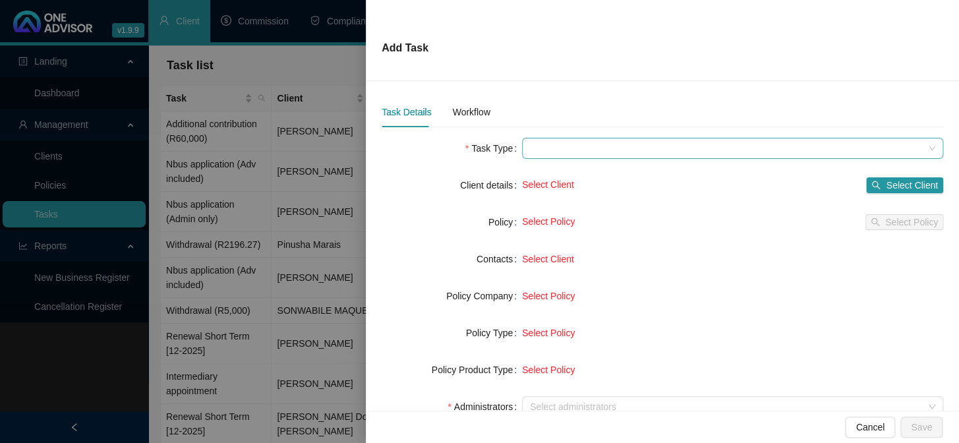
click at [541, 150] on span at bounding box center [733, 148] width 406 height 20
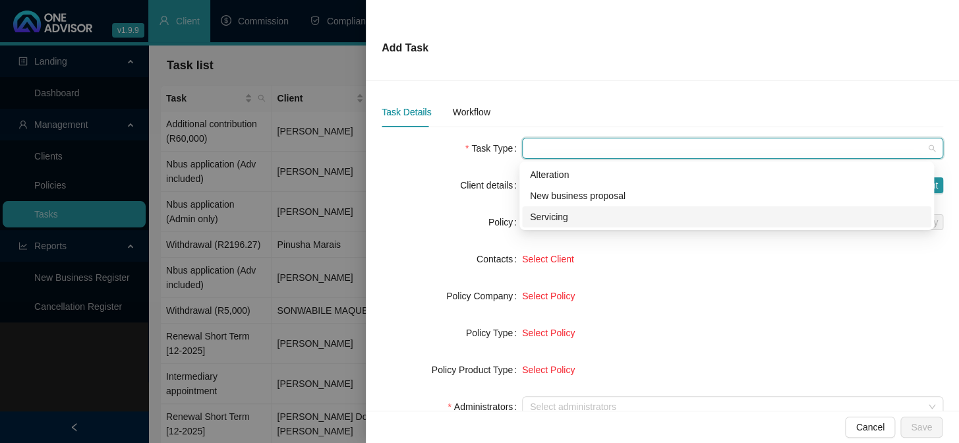
click at [551, 218] on div "Servicing" at bounding box center [727, 217] width 394 height 15
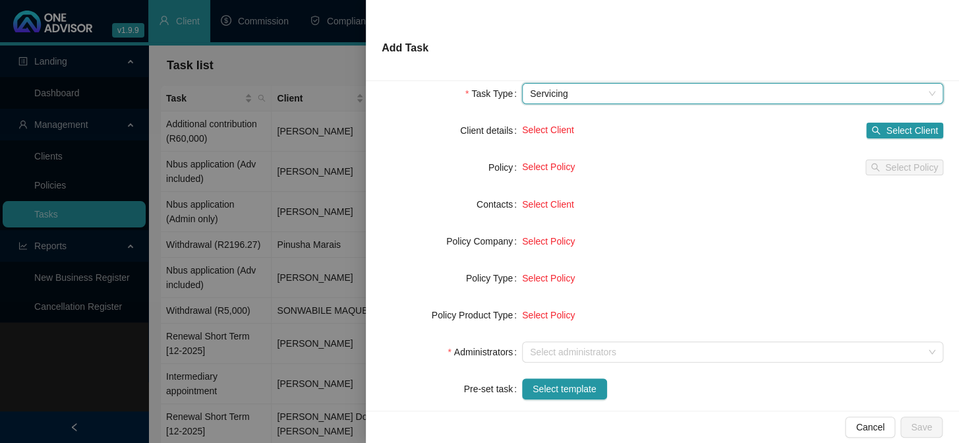
scroll to position [119, 0]
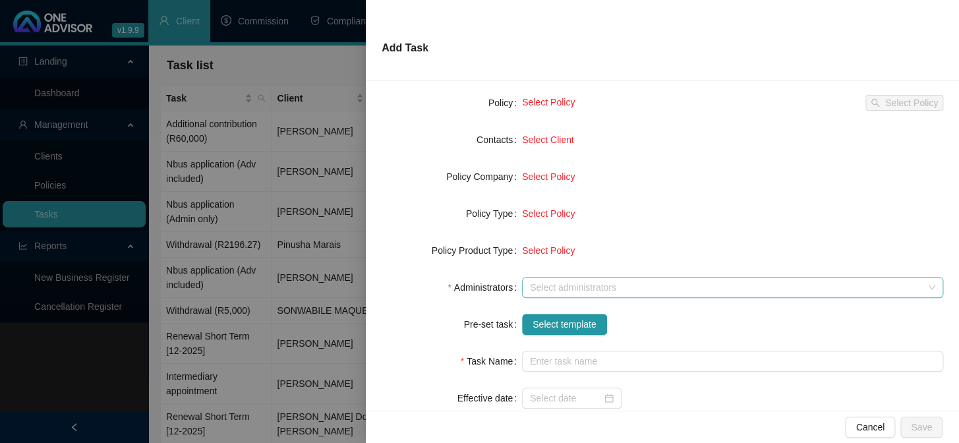
click at [540, 285] on div at bounding box center [726, 288] width 402 height 10
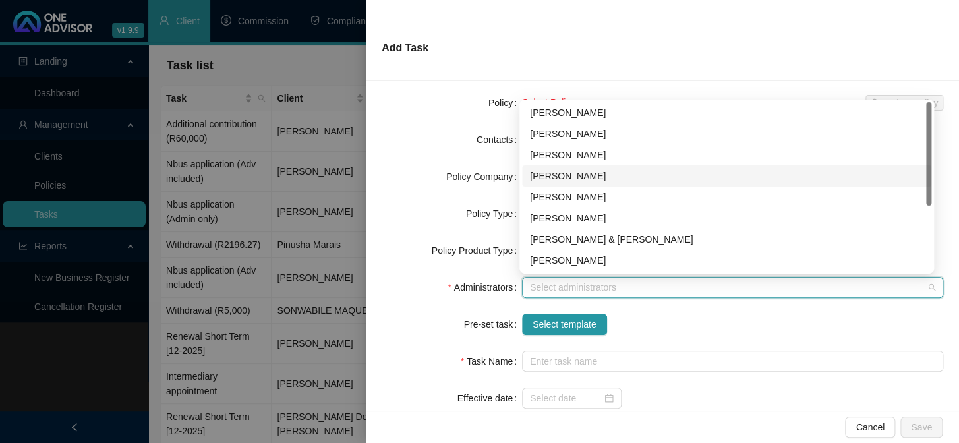
scroll to position [106, 0]
click at [554, 180] on div "[PERSON_NAME]" at bounding box center [727, 176] width 394 height 15
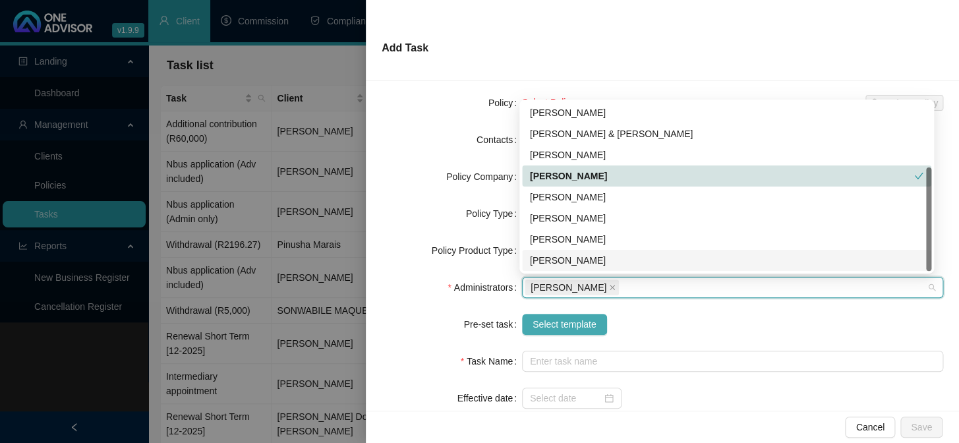
click at [560, 325] on span "Select template" at bounding box center [565, 324] width 64 height 15
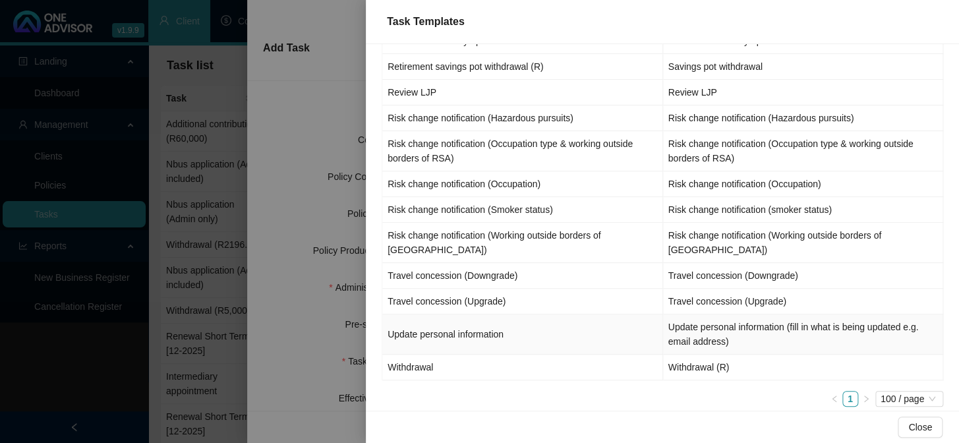
scroll to position [1556, 0]
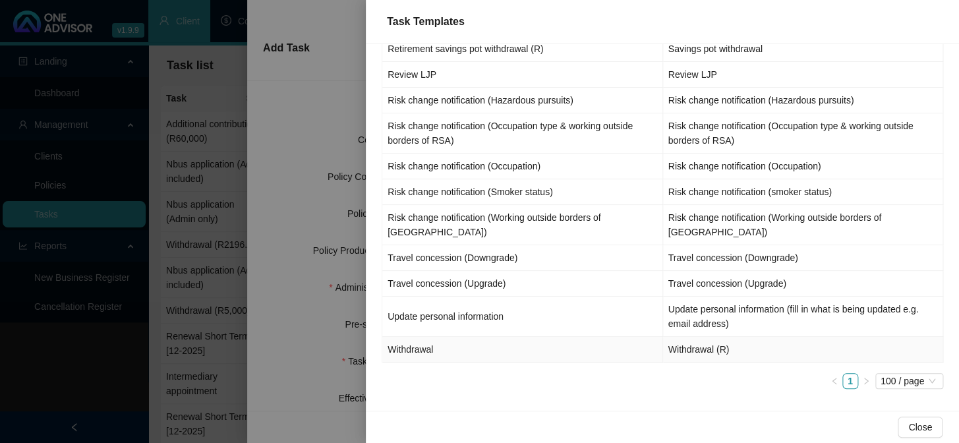
click at [432, 348] on td "Withdrawal" at bounding box center [522, 350] width 281 height 26
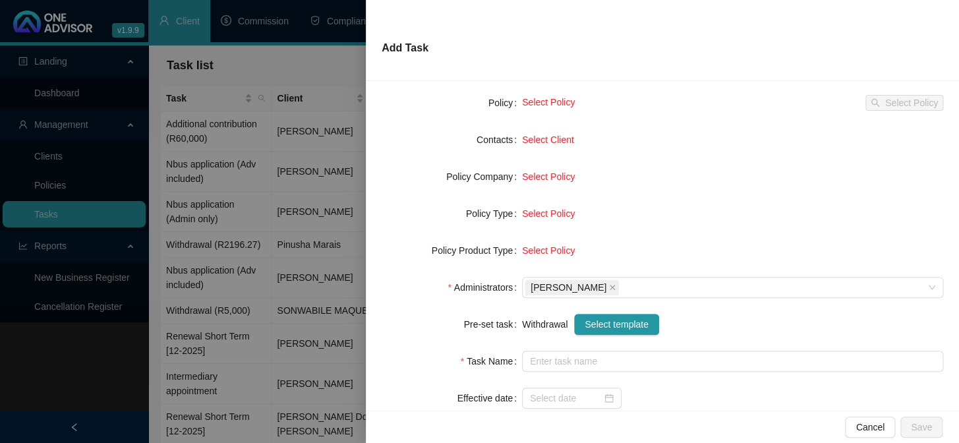
type input "Withdrawal (R)"
click at [534, 400] on input at bounding box center [566, 398] width 72 height 15
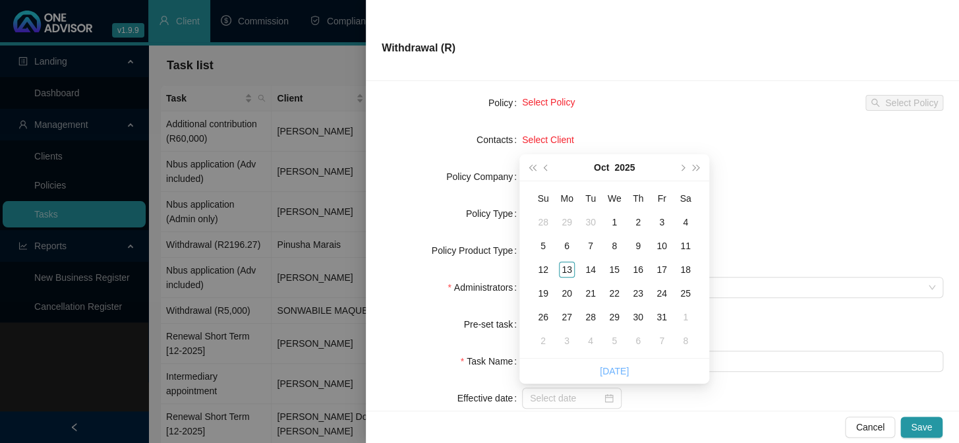
click at [622, 373] on link "[DATE]" at bounding box center [614, 371] width 29 height 11
type input "[DATE]"
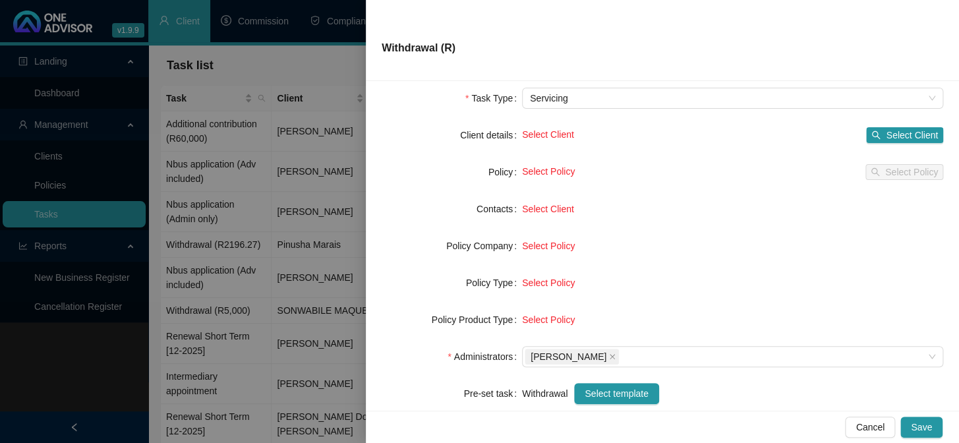
scroll to position [0, 0]
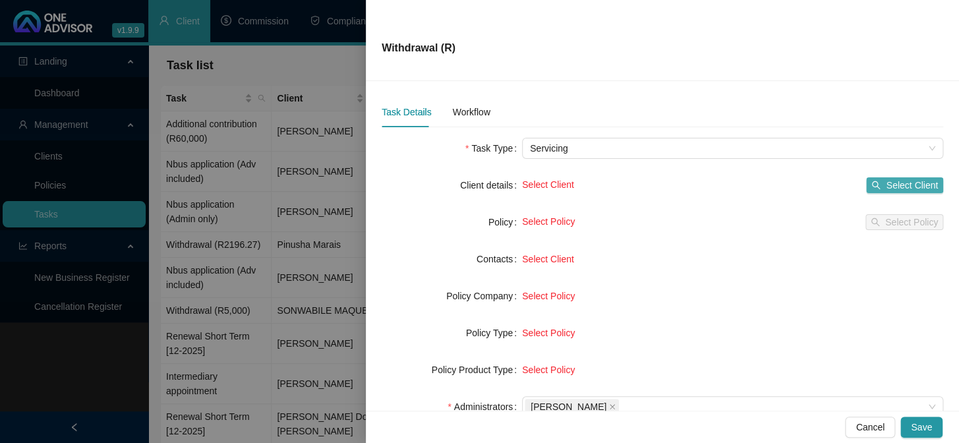
click at [903, 187] on span "Select Client" at bounding box center [912, 185] width 52 height 15
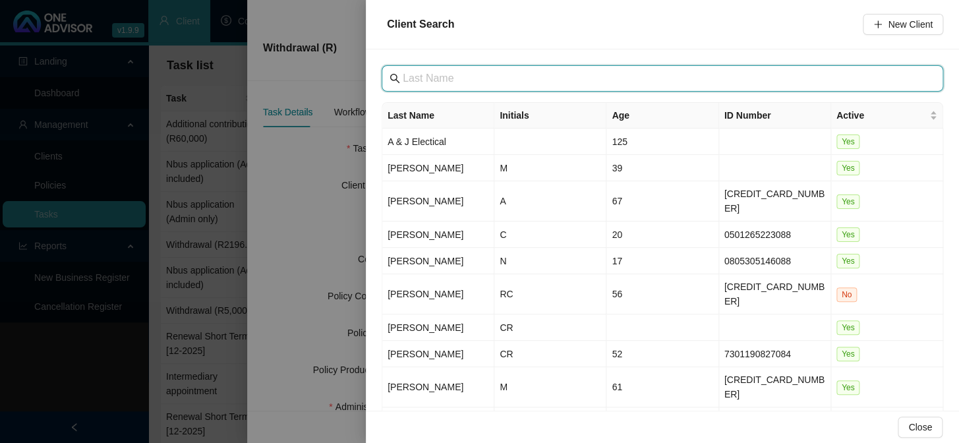
click at [427, 80] on input "text" at bounding box center [664, 79] width 522 height 16
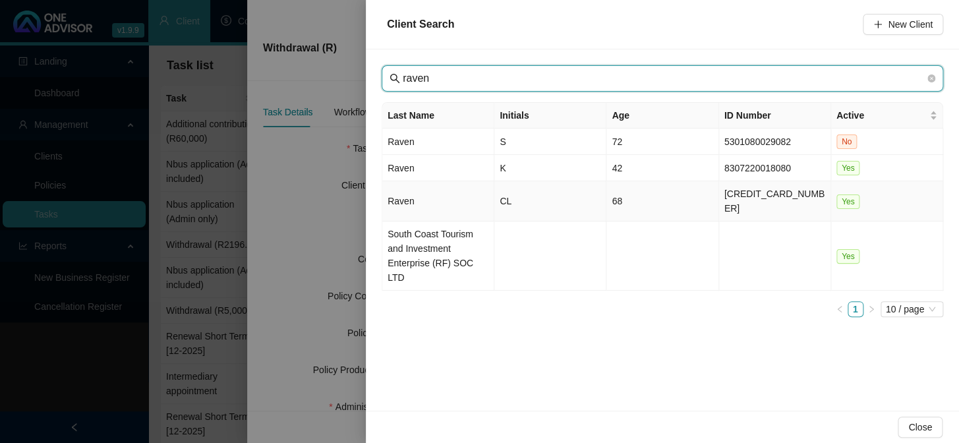
type input "raven"
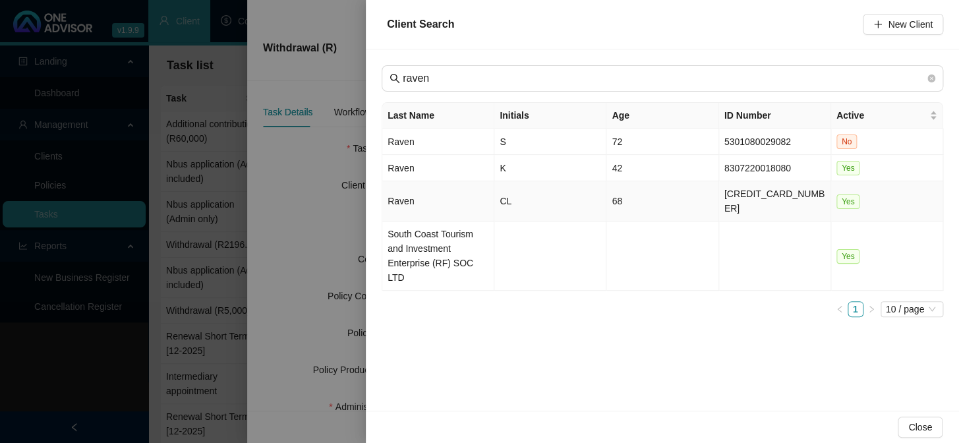
click at [400, 192] on td "Raven" at bounding box center [438, 201] width 112 height 40
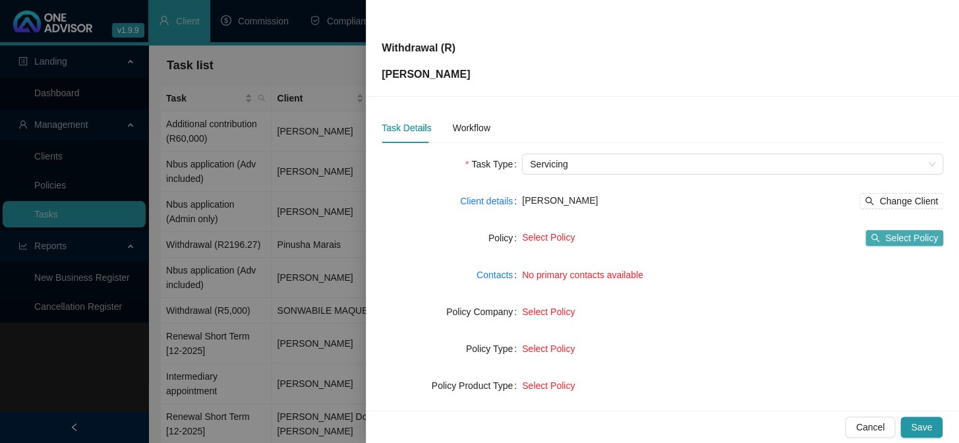
click at [913, 236] on span "Select Policy" at bounding box center [912, 238] width 53 height 15
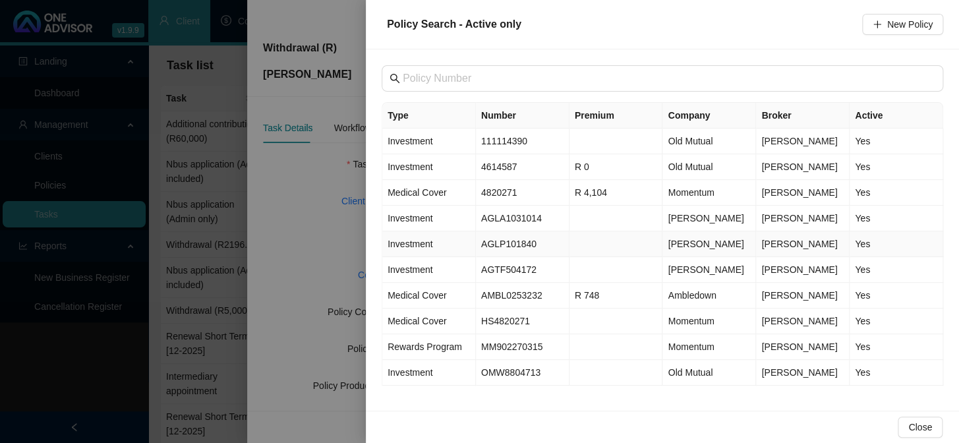
click at [415, 244] on span "Investment" at bounding box center [410, 244] width 45 height 11
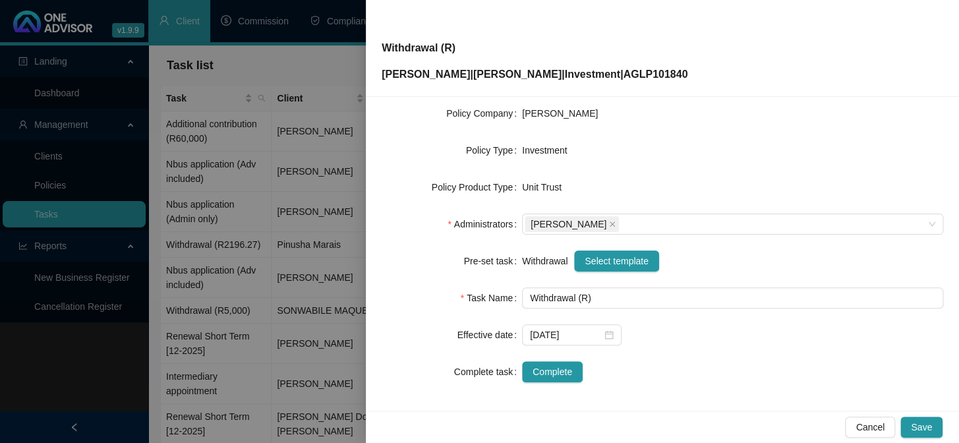
scroll to position [201, 0]
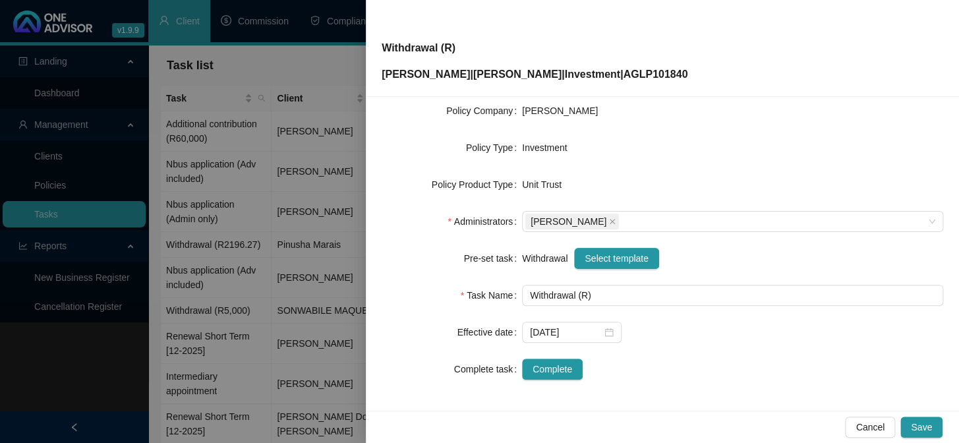
click at [770, 177] on div "Unit Trust" at bounding box center [732, 184] width 421 height 15
click at [884, 429] on span "Cancel" at bounding box center [870, 427] width 29 height 15
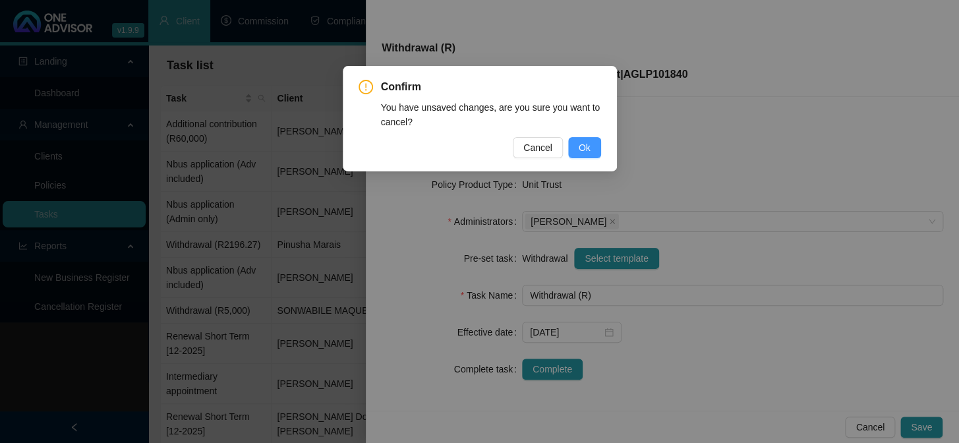
click at [578, 142] on button "Ok" at bounding box center [584, 147] width 33 height 21
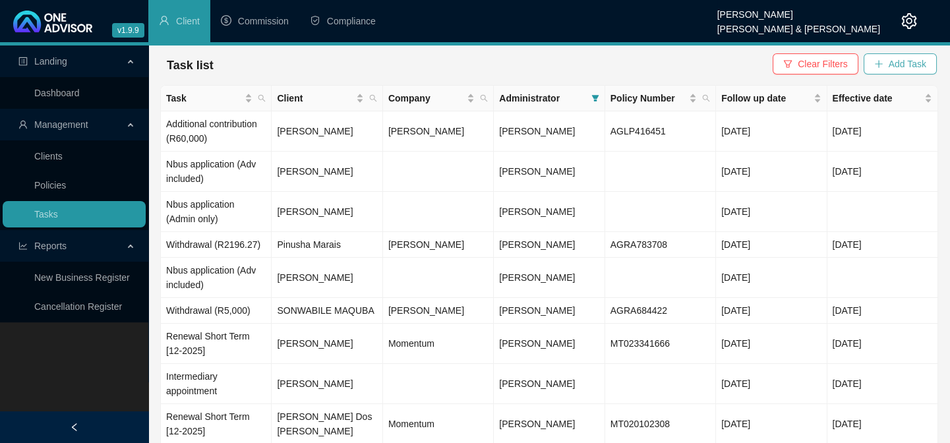
click at [917, 55] on button "Add Task" at bounding box center [900, 63] width 73 height 21
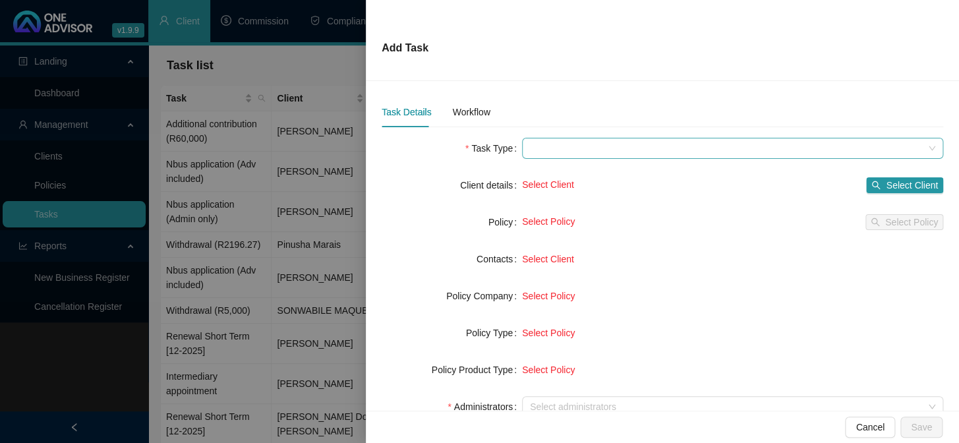
click at [564, 144] on span at bounding box center [733, 148] width 406 height 20
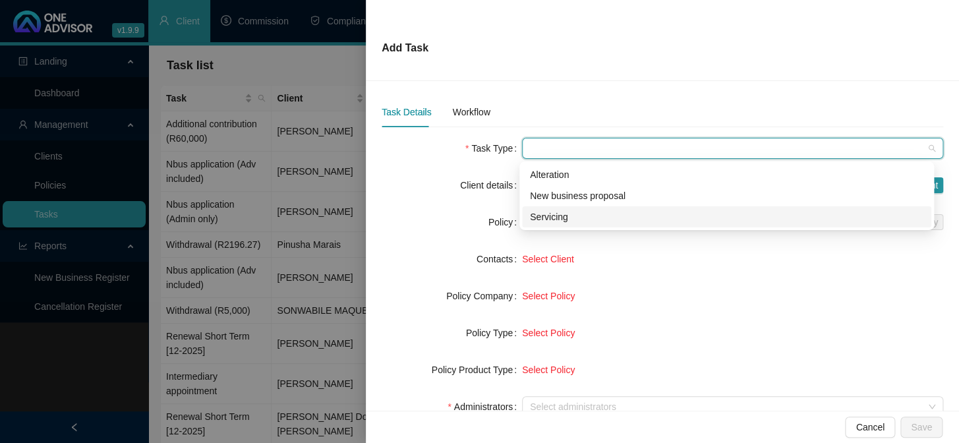
click at [553, 213] on div "Servicing" at bounding box center [727, 217] width 394 height 15
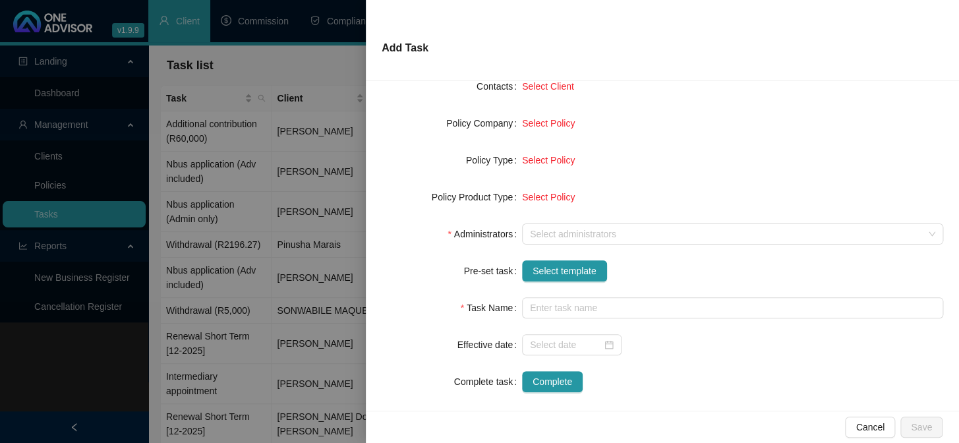
scroll to position [179, 0]
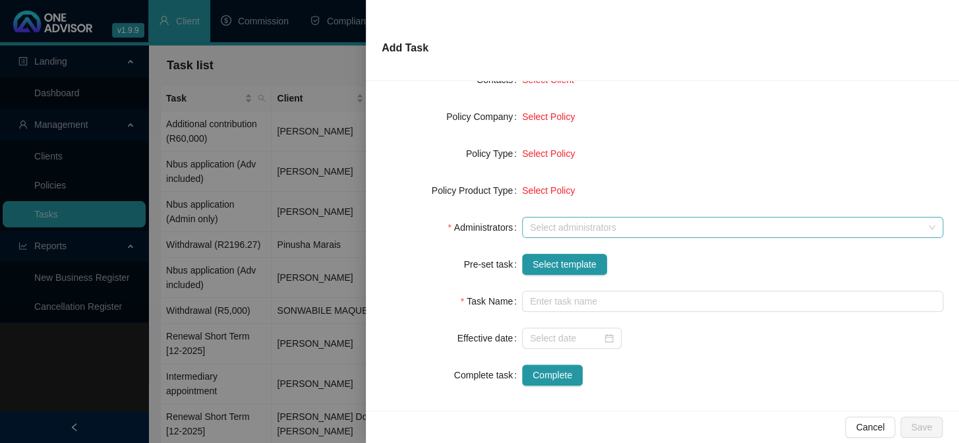
click at [554, 223] on div at bounding box center [726, 228] width 402 height 10
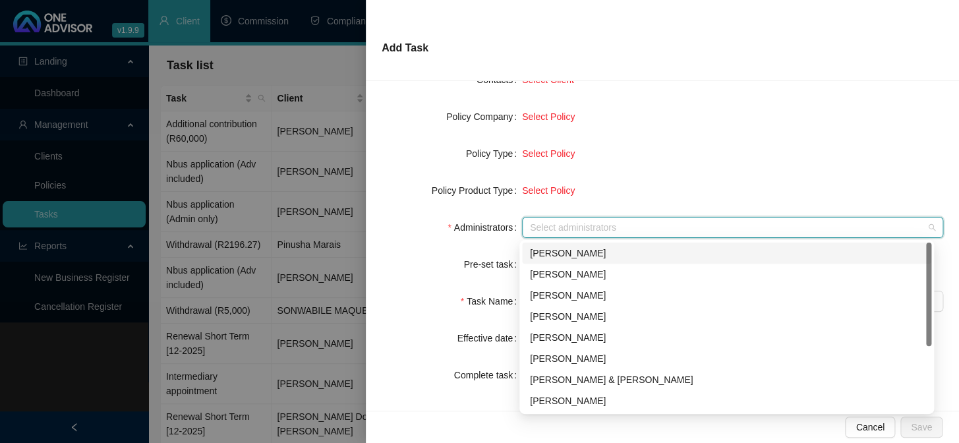
scroll to position [106, 0]
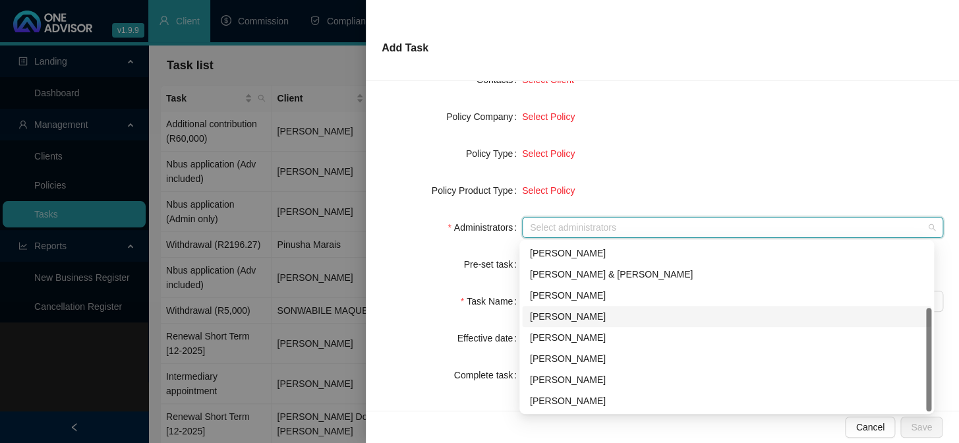
click at [565, 313] on div "[PERSON_NAME]" at bounding box center [727, 316] width 394 height 15
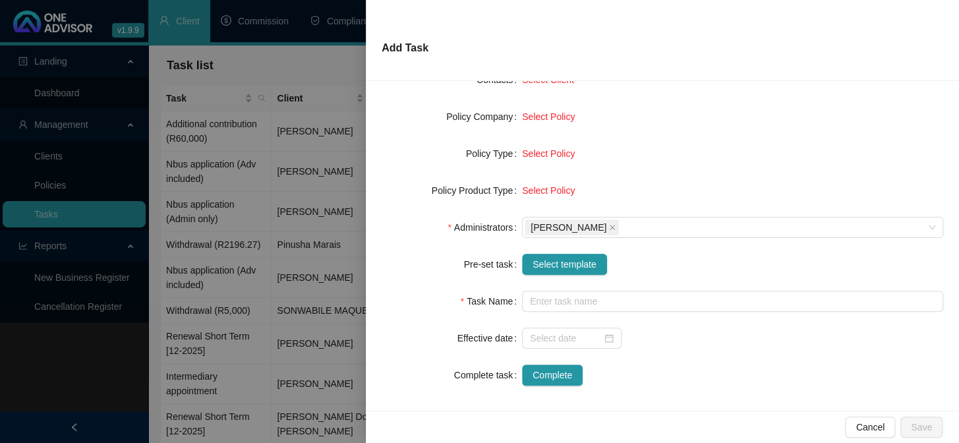
click at [735, 146] on div "Select Policy" at bounding box center [732, 153] width 421 height 15
click at [563, 268] on span "Select template" at bounding box center [565, 264] width 64 height 15
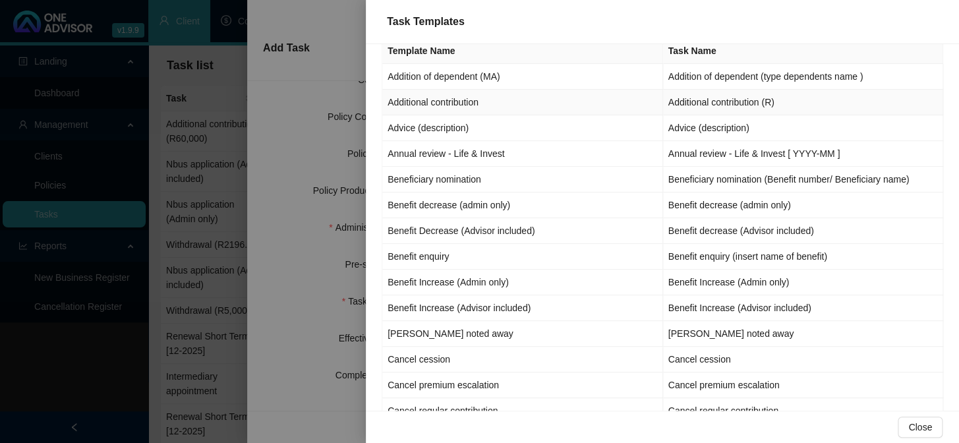
scroll to position [0, 0]
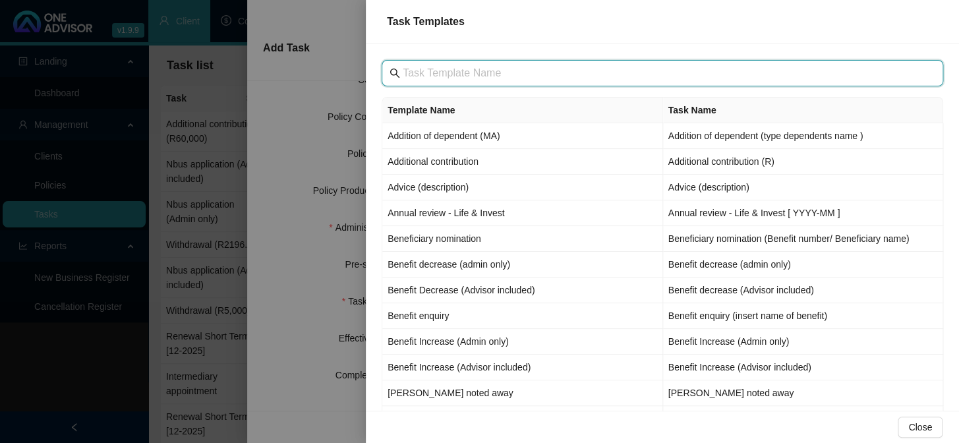
click at [460, 71] on input "text" at bounding box center [664, 73] width 522 height 16
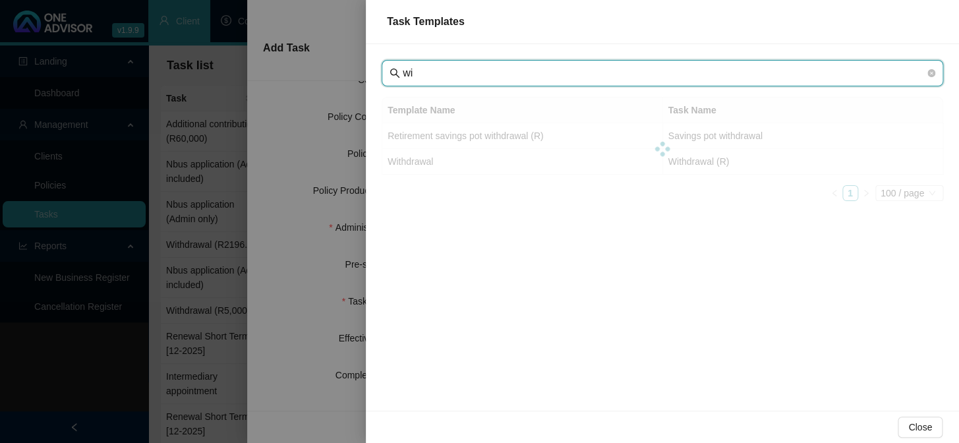
type input "w"
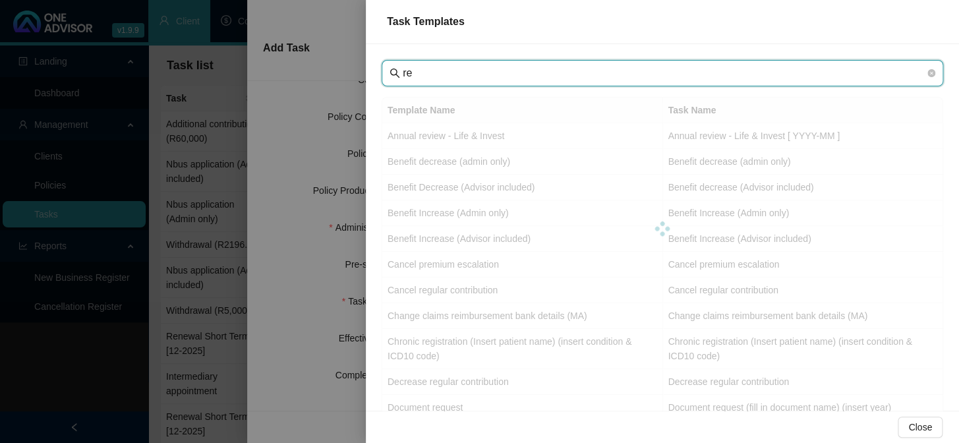
type input "r"
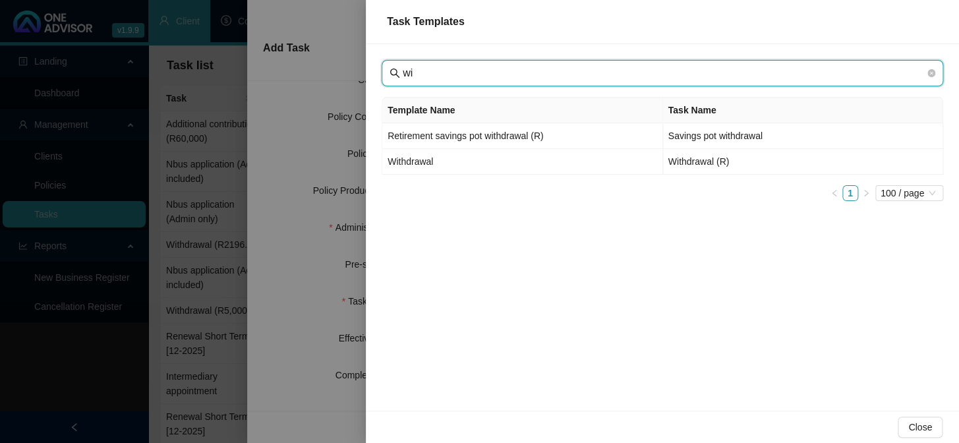
type input "w"
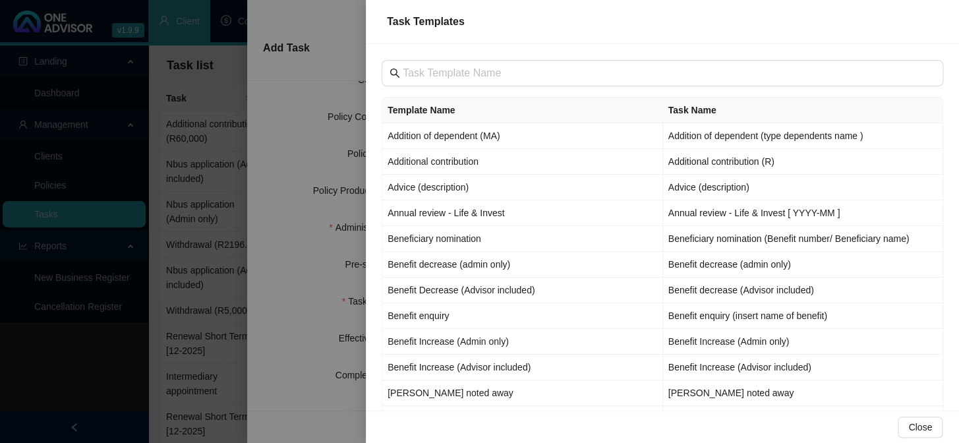
click at [286, 308] on div at bounding box center [479, 221] width 959 height 443
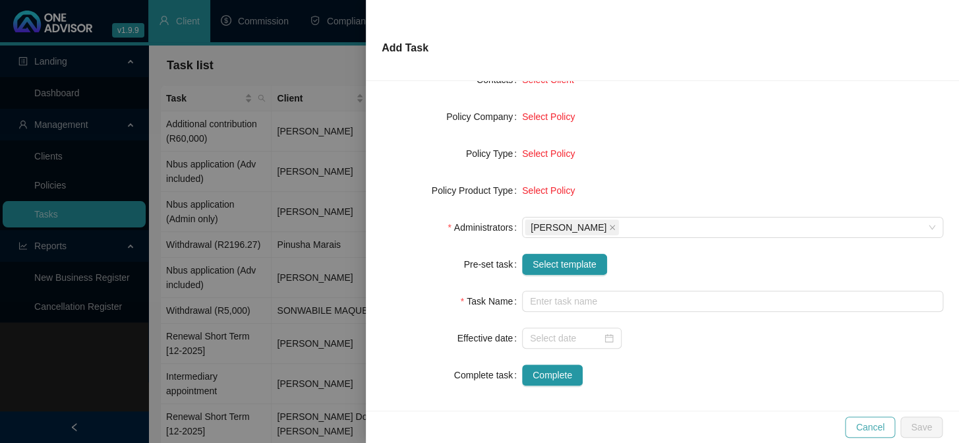
click at [878, 429] on span "Cancel" at bounding box center [870, 427] width 29 height 15
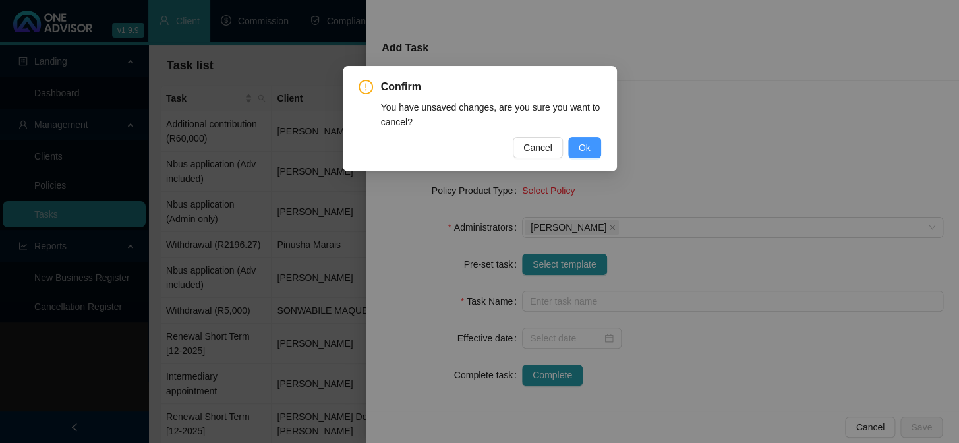
click at [582, 144] on span "Ok" at bounding box center [585, 147] width 12 height 15
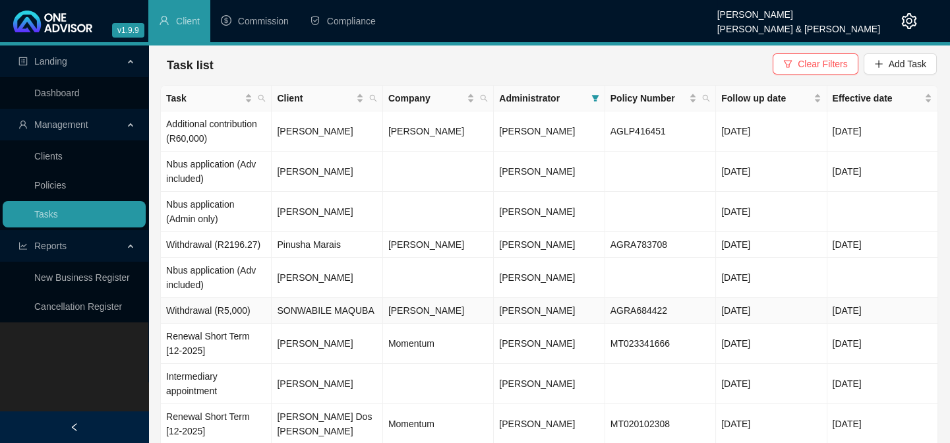
click at [330, 311] on td "SONWABILE MAQUBA" at bounding box center [327, 311] width 111 height 26
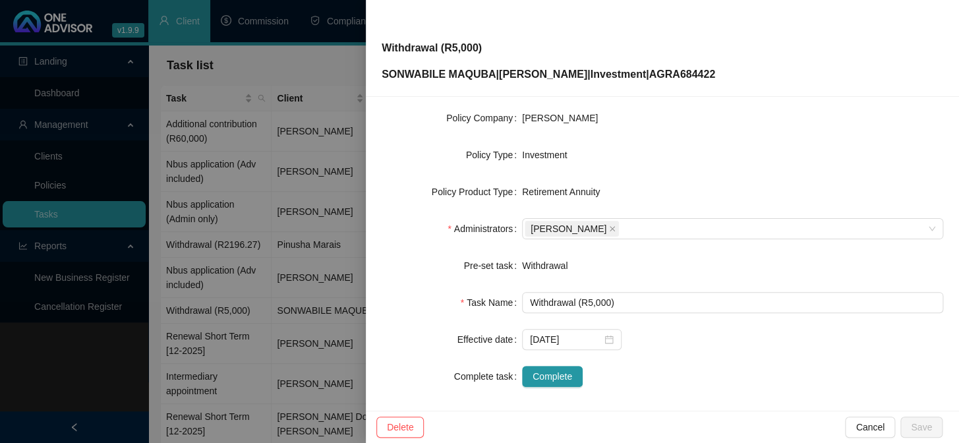
scroll to position [201, 0]
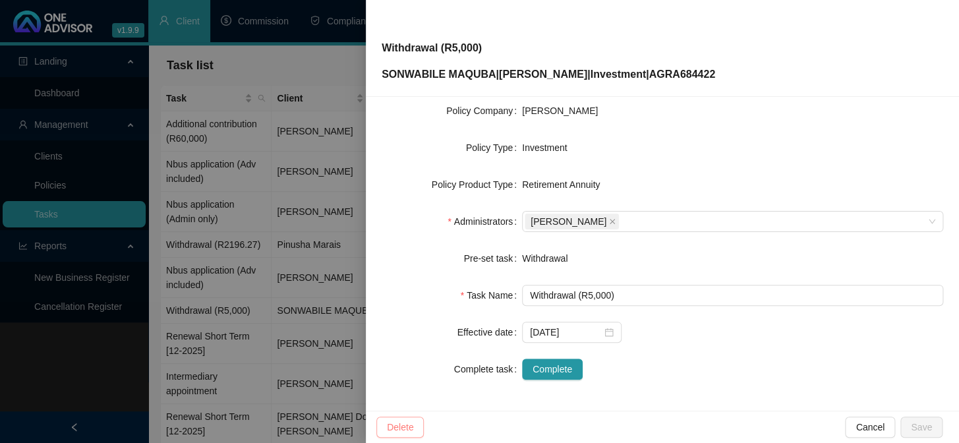
click at [402, 425] on span "Delete" at bounding box center [400, 427] width 26 height 15
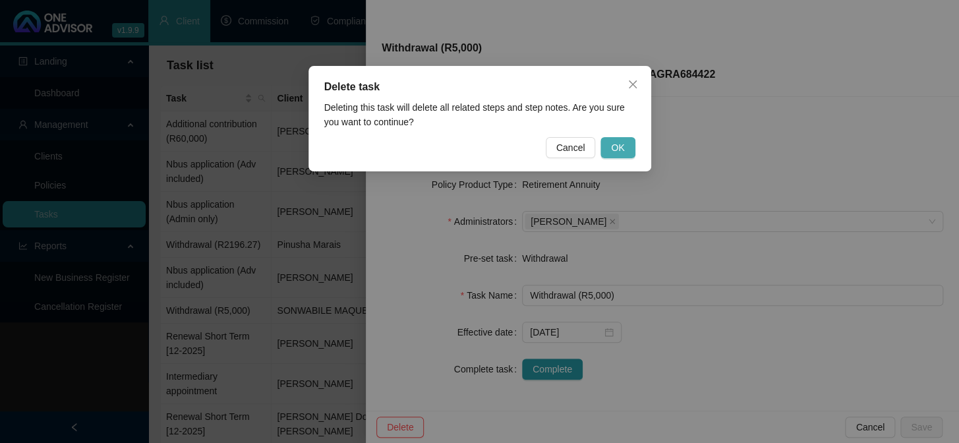
click at [613, 146] on span "OK" at bounding box center [617, 147] width 13 height 15
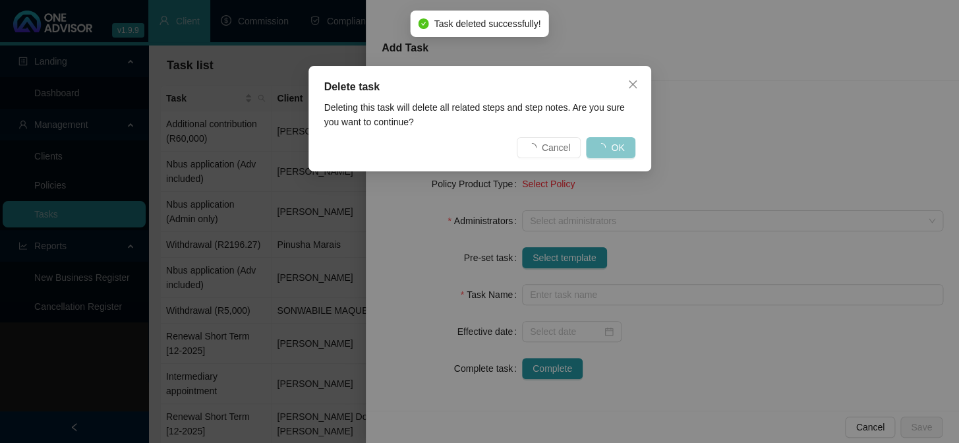
scroll to position [185, 0]
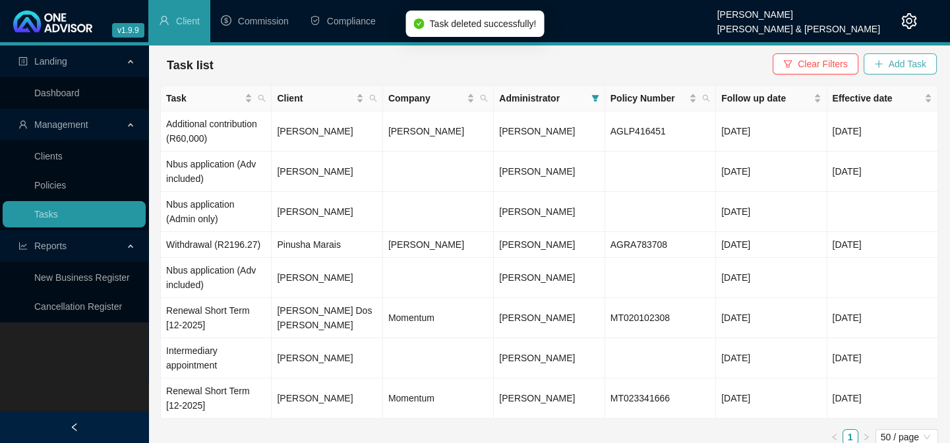
click at [890, 68] on span "Add Task" at bounding box center [908, 64] width 38 height 15
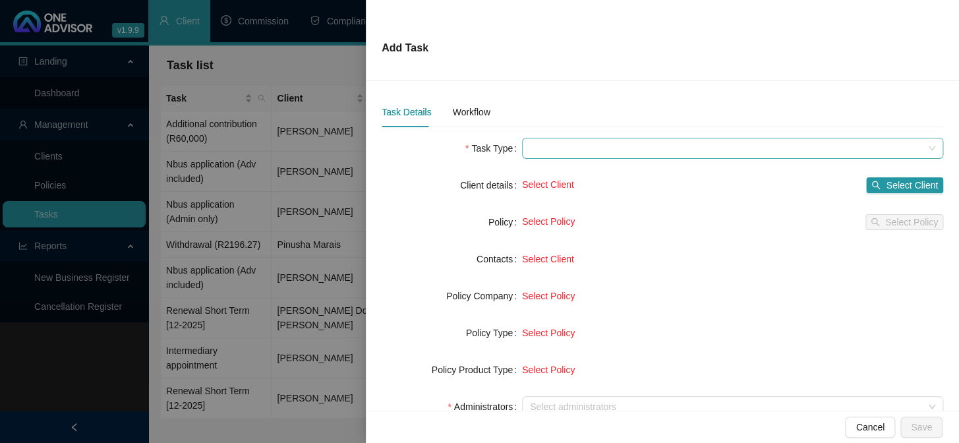
click at [597, 150] on span at bounding box center [733, 148] width 406 height 20
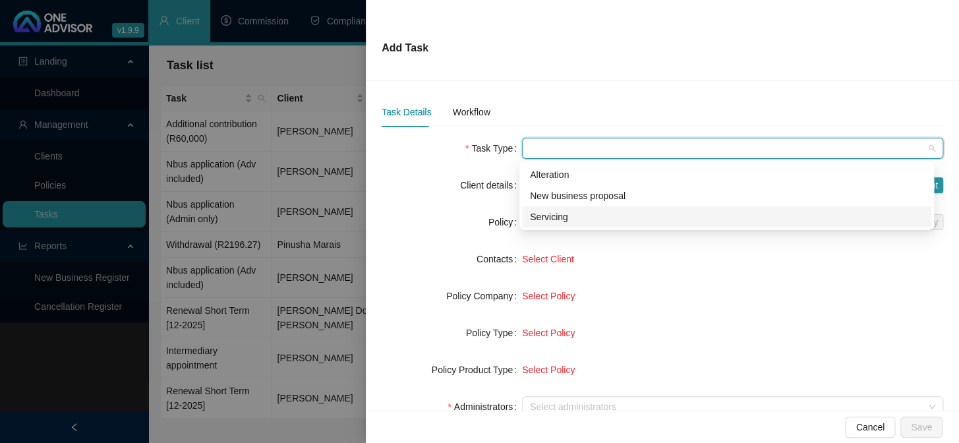
click at [549, 217] on div "Servicing" at bounding box center [727, 217] width 394 height 15
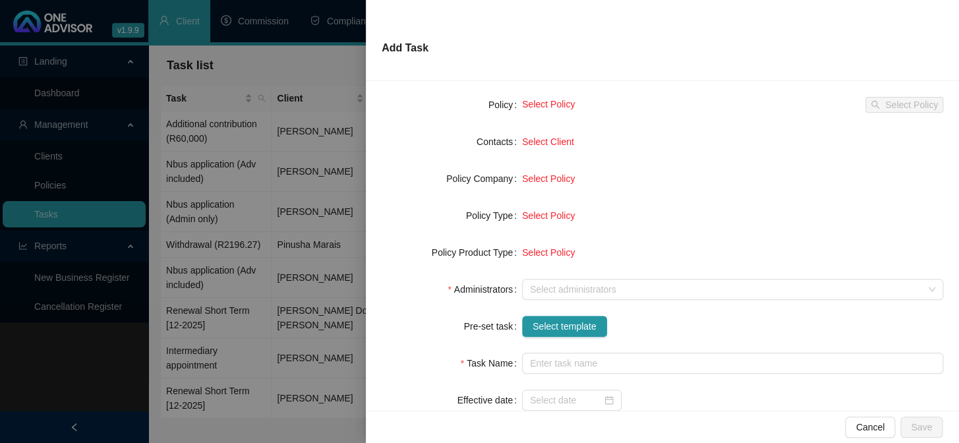
scroll to position [119, 0]
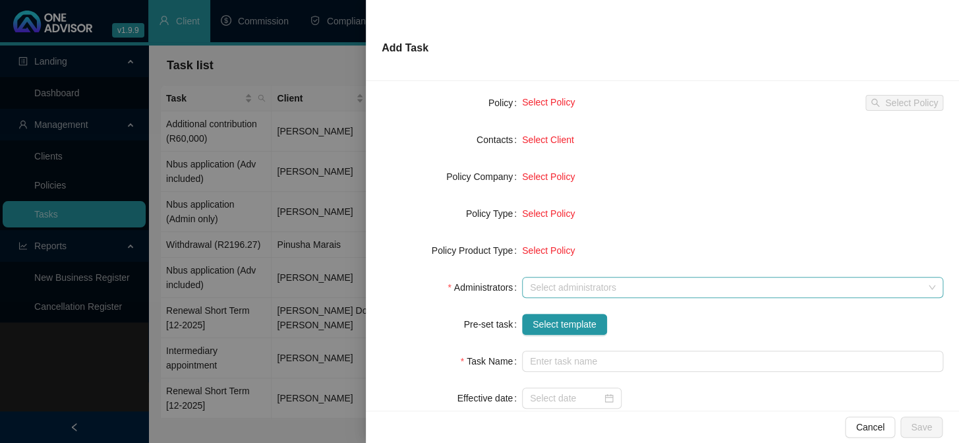
click at [528, 280] on div "Select administrators" at bounding box center [732, 287] width 421 height 21
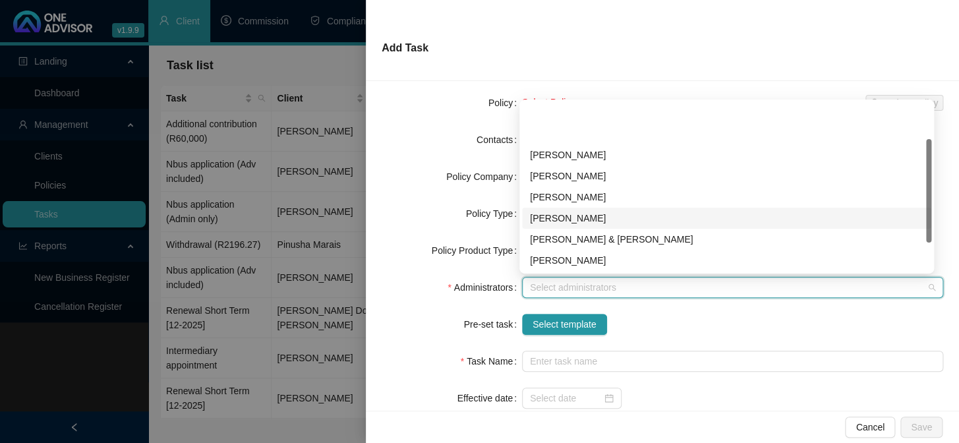
scroll to position [106, 0]
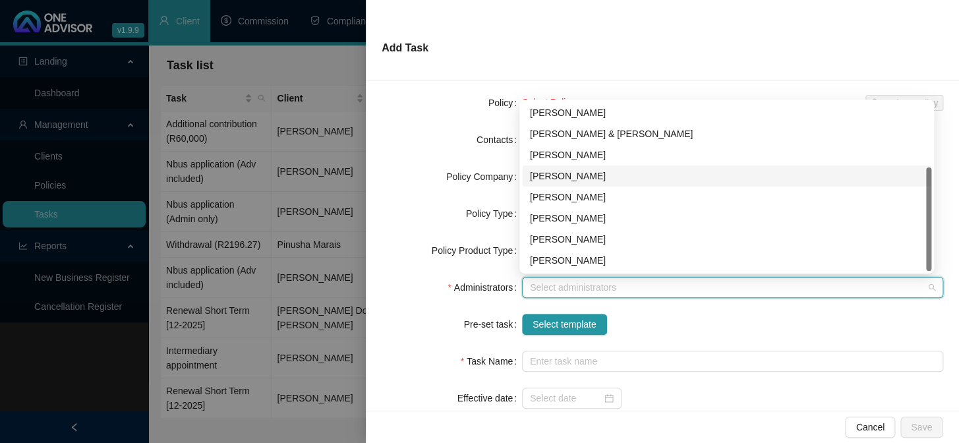
click at [554, 172] on div "[PERSON_NAME]" at bounding box center [727, 176] width 394 height 15
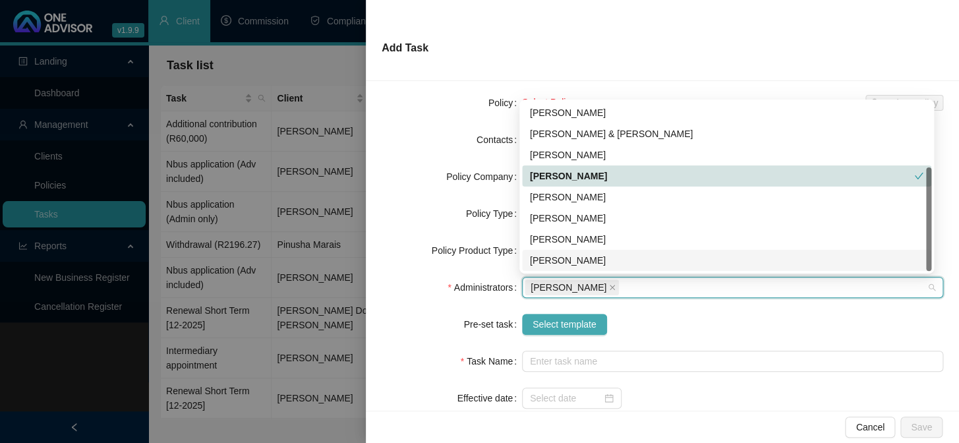
click at [541, 325] on span "Select template" at bounding box center [565, 324] width 64 height 15
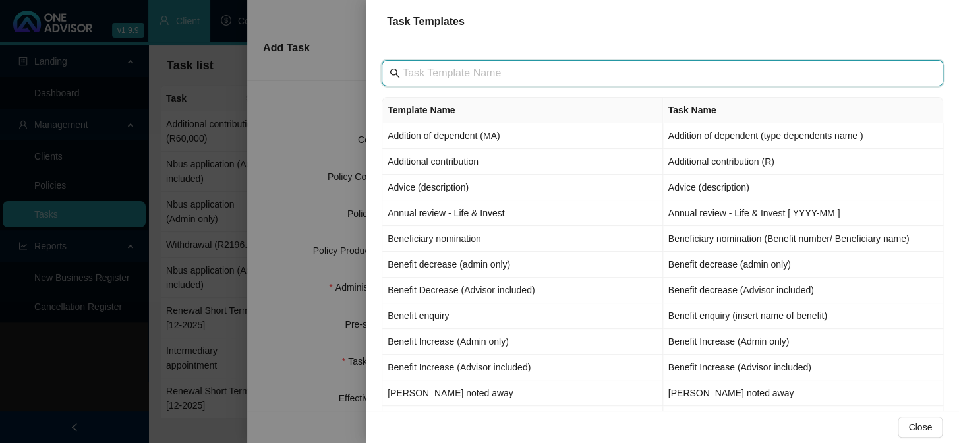
click at [462, 76] on input "text" at bounding box center [664, 73] width 522 height 16
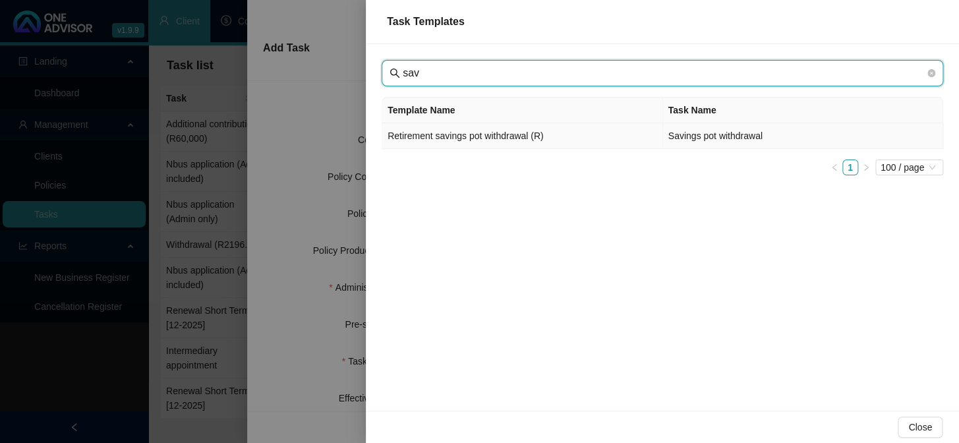
type input "sav"
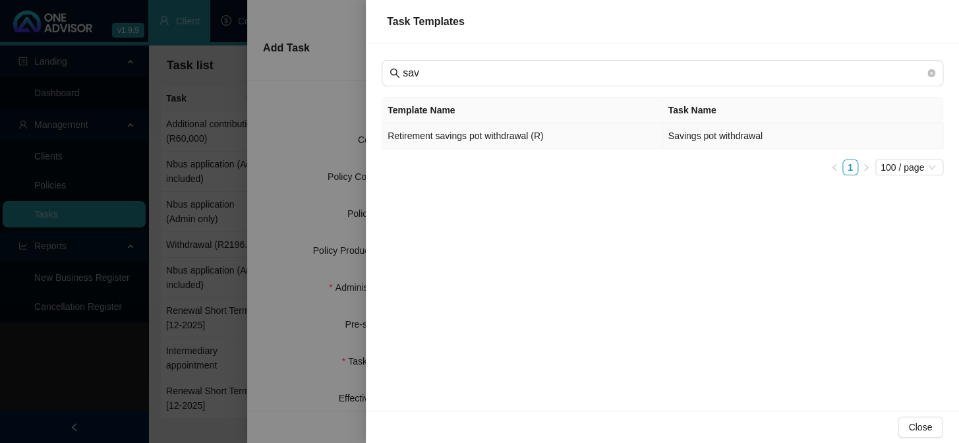
click at [456, 133] on td "Retirement savings pot withdrawal (R)" at bounding box center [522, 136] width 281 height 26
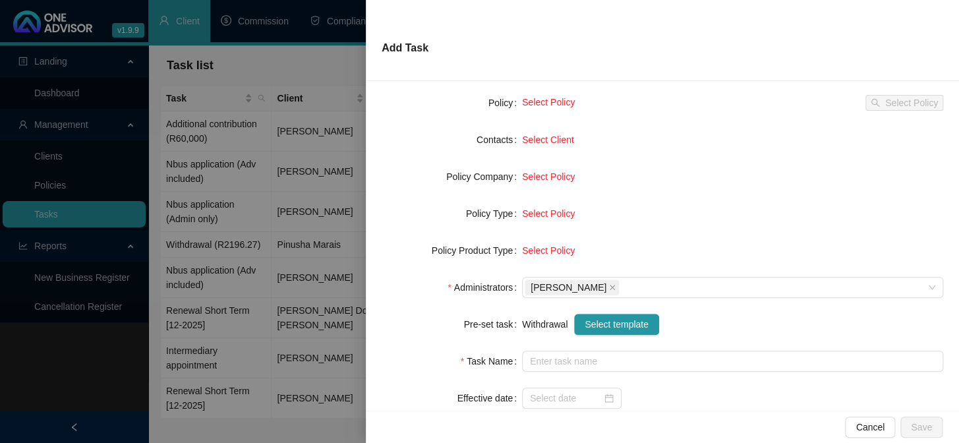
type input "Savings pot withdrawal"
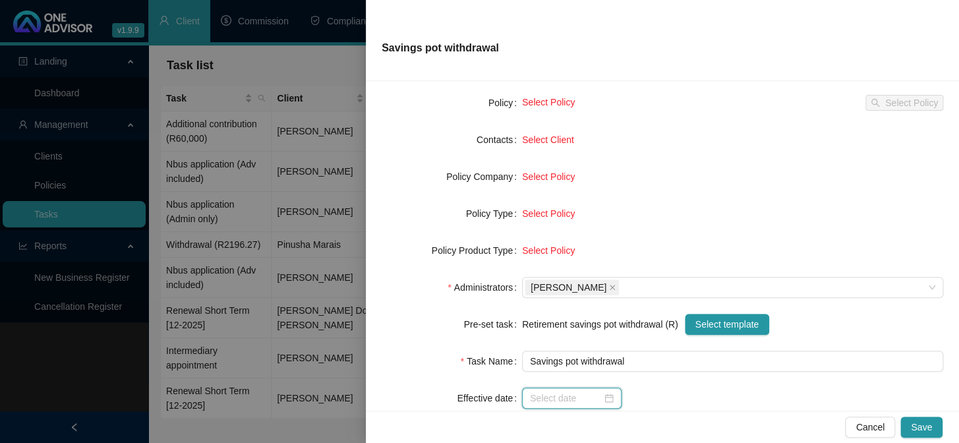
click at [549, 398] on input at bounding box center [566, 398] width 72 height 15
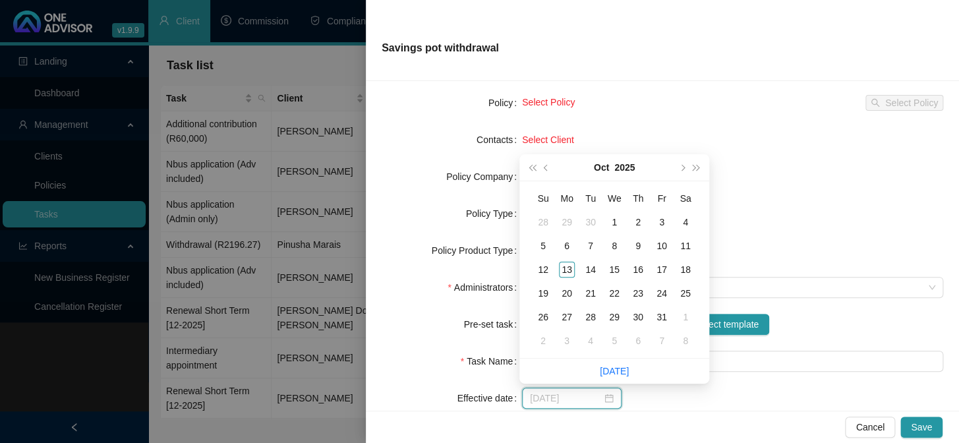
type input "[DATE]"
click at [564, 268] on div "13" at bounding box center [567, 270] width 16 height 16
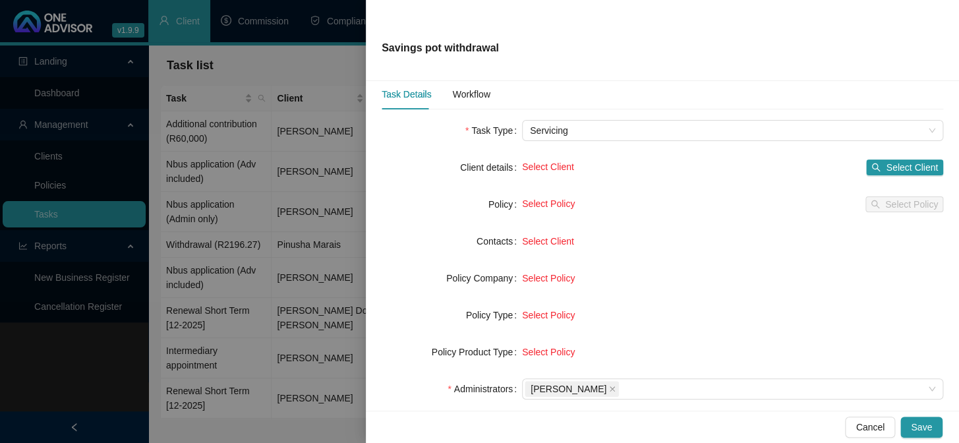
scroll to position [0, 0]
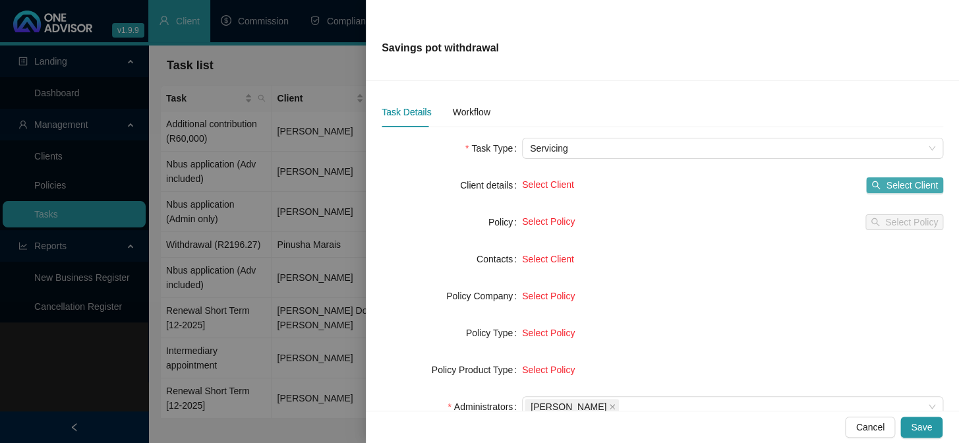
click at [898, 179] on span "Select Client" at bounding box center [912, 185] width 52 height 15
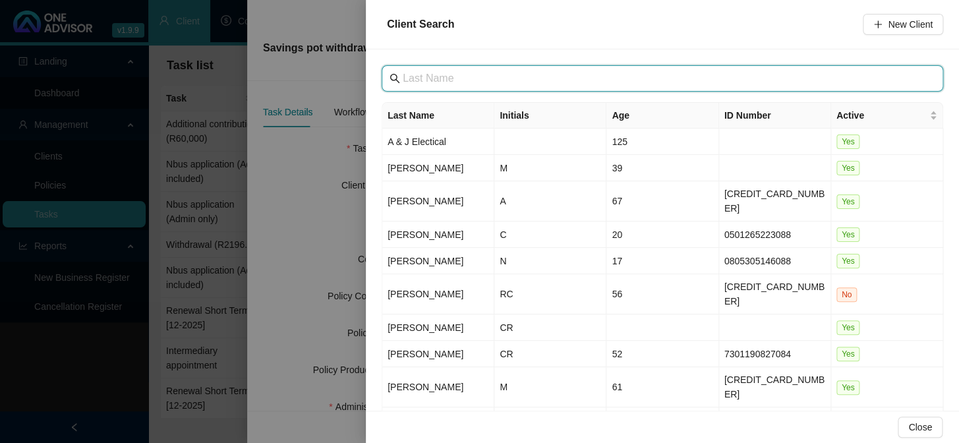
click at [479, 76] on input "text" at bounding box center [664, 79] width 522 height 16
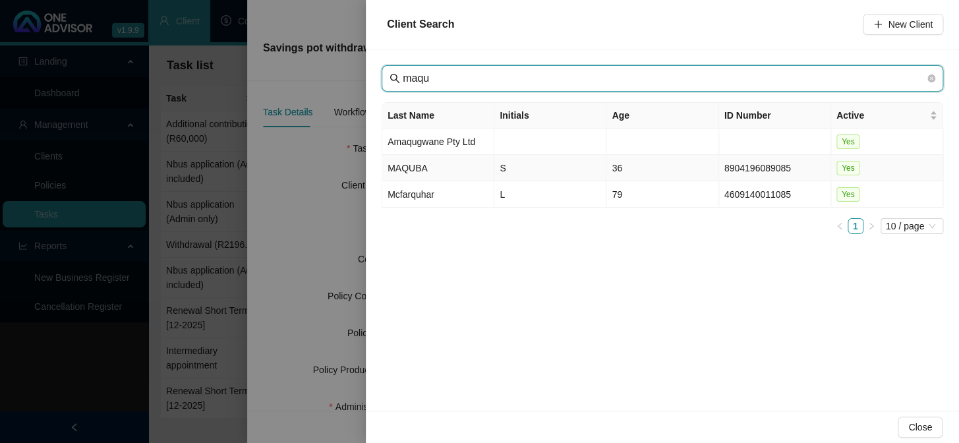
type input "maqu"
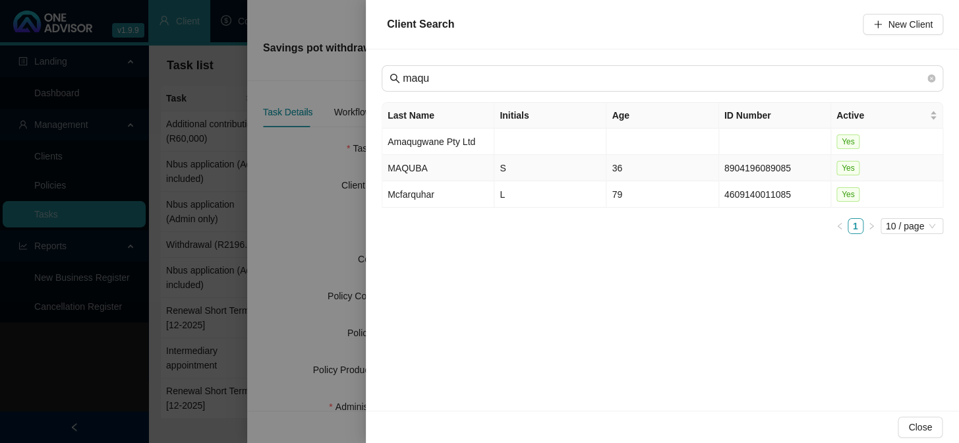
click at [422, 171] on td "MAQUBA" at bounding box center [438, 168] width 112 height 26
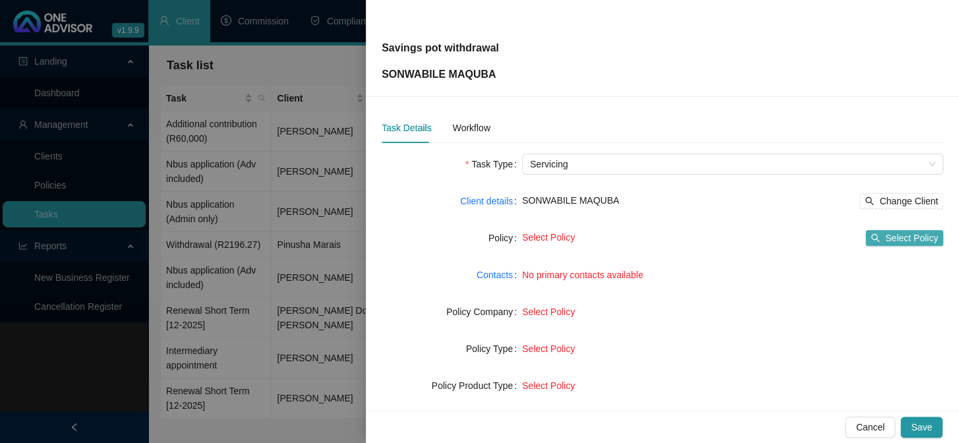
click at [903, 235] on span "Select Policy" at bounding box center [912, 238] width 53 height 15
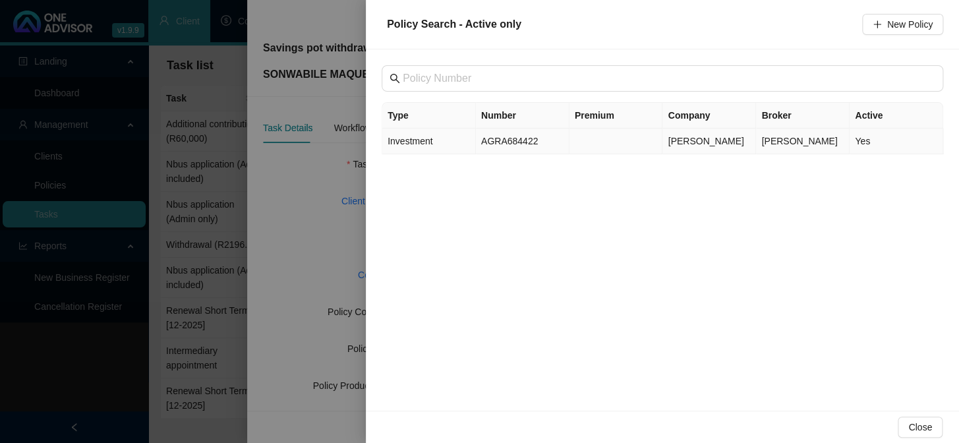
click at [506, 139] on td "AGRA684422" at bounding box center [523, 142] width 94 height 26
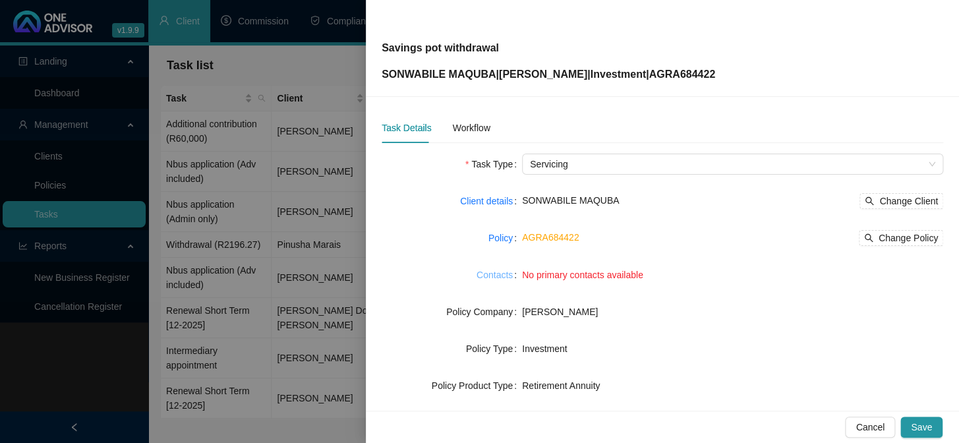
click at [502, 278] on link "Contacts" at bounding box center [495, 275] width 36 height 15
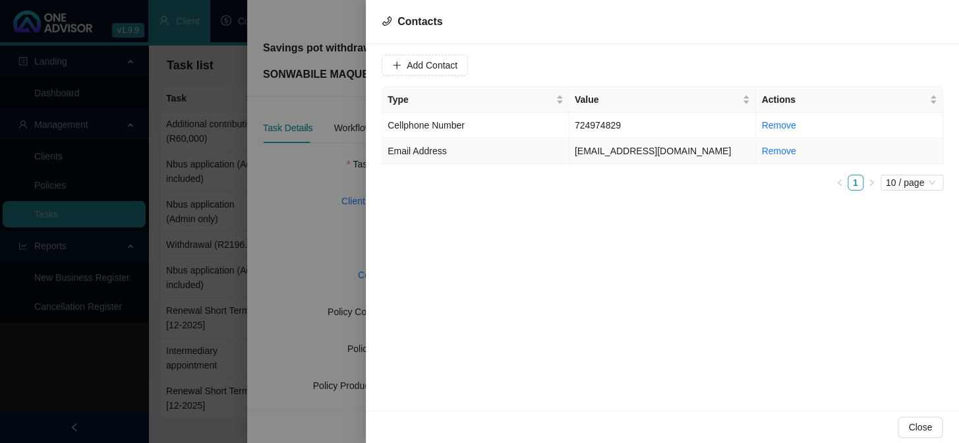
click at [436, 147] on span "Email Address" at bounding box center [417, 151] width 59 height 11
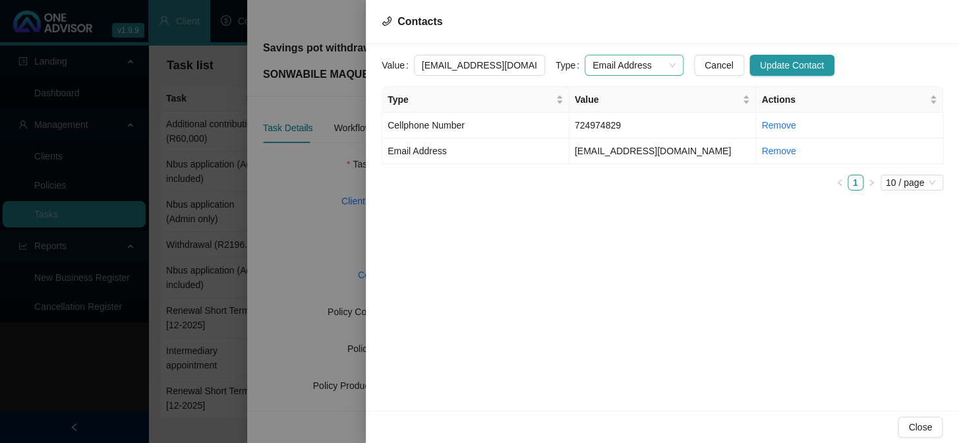
click at [655, 64] on span "Email Address" at bounding box center [634, 65] width 83 height 20
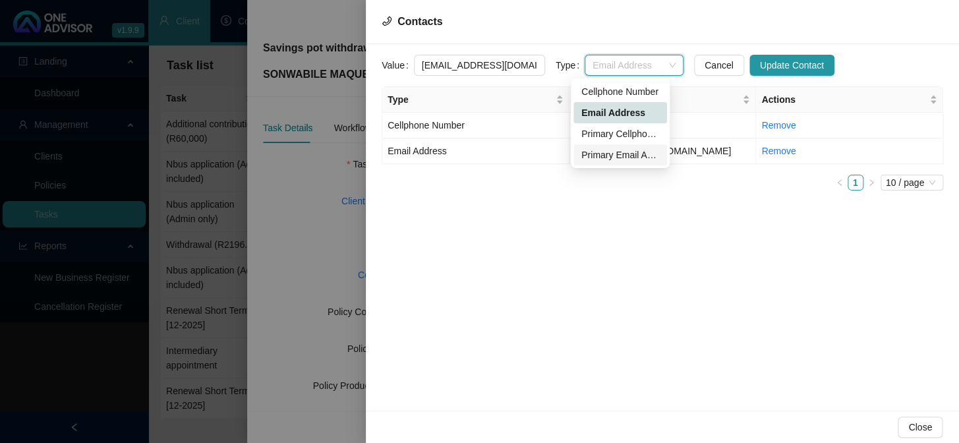
click at [600, 154] on div "Primary Email Address" at bounding box center [621, 155] width 78 height 15
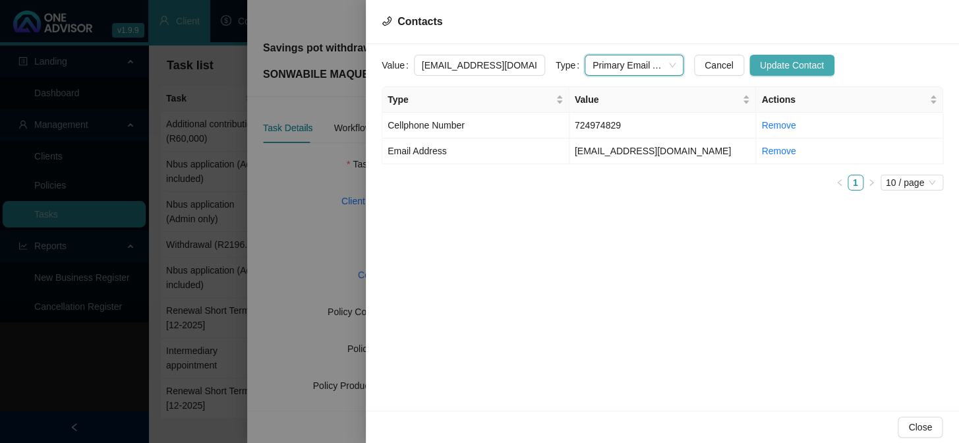
click at [768, 61] on span "Update Contact" at bounding box center [792, 65] width 64 height 15
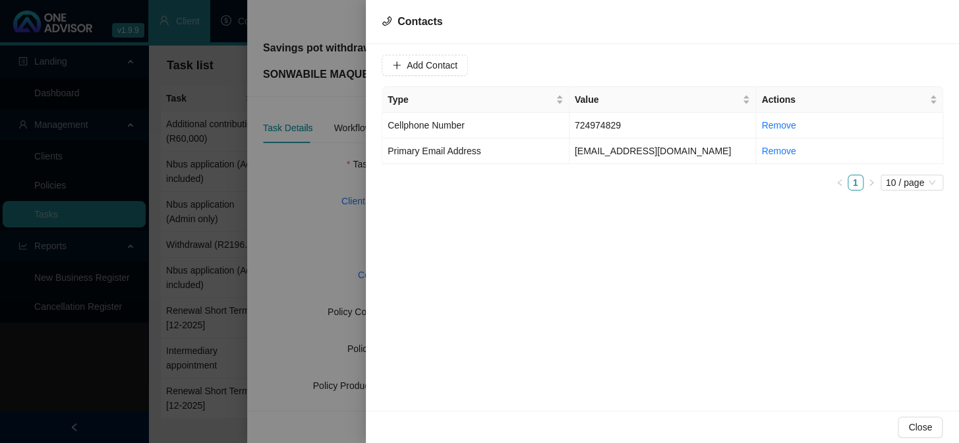
click at [302, 270] on div at bounding box center [479, 221] width 959 height 443
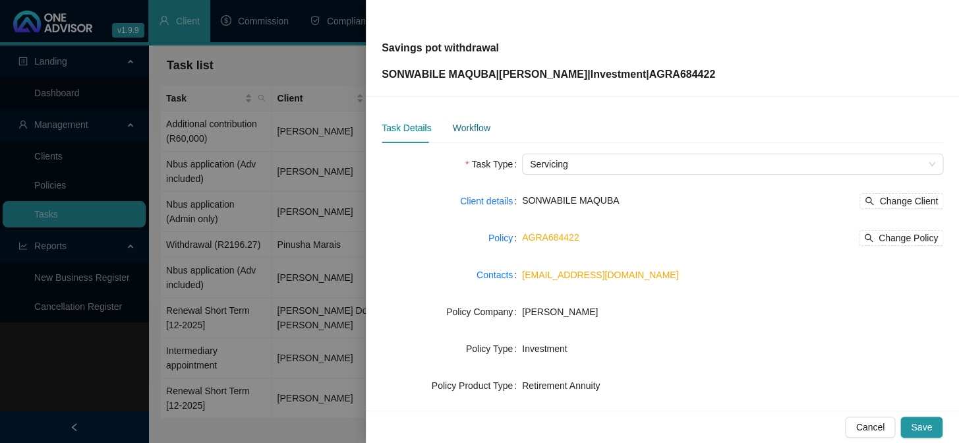
click at [475, 132] on div "Workflow" at bounding box center [471, 128] width 38 height 15
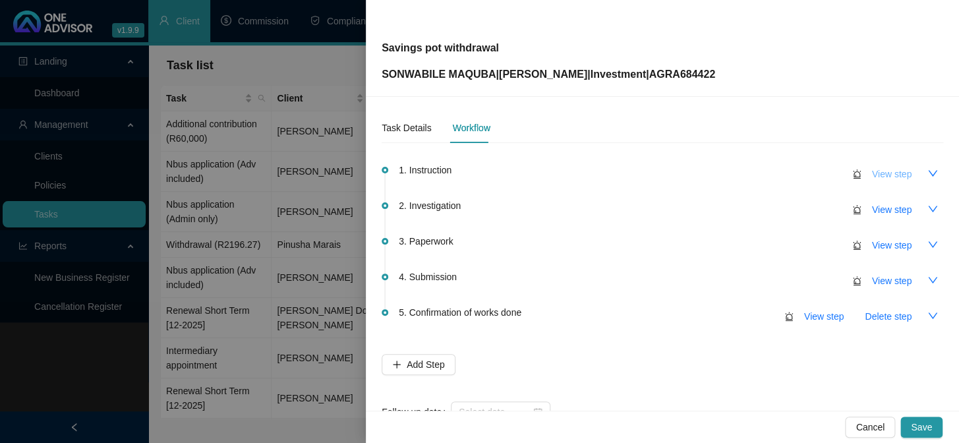
click at [890, 175] on span "View step" at bounding box center [892, 174] width 40 height 15
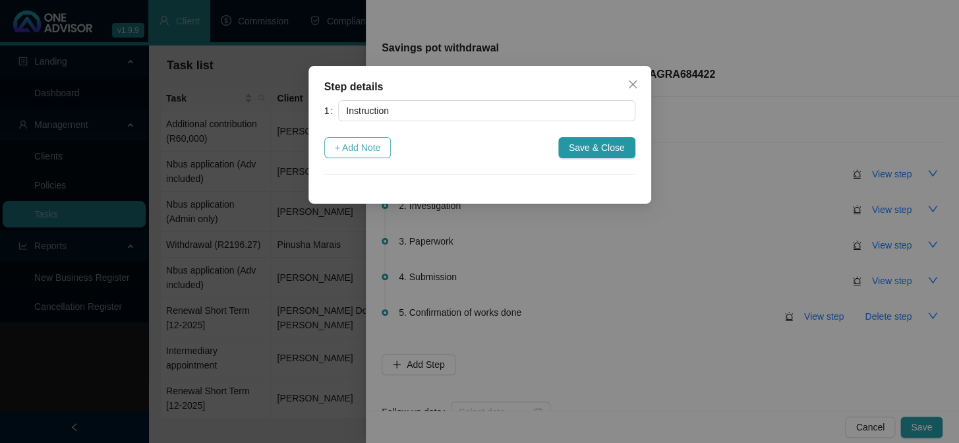
click at [380, 144] on span "+ Add Note" at bounding box center [358, 147] width 46 height 15
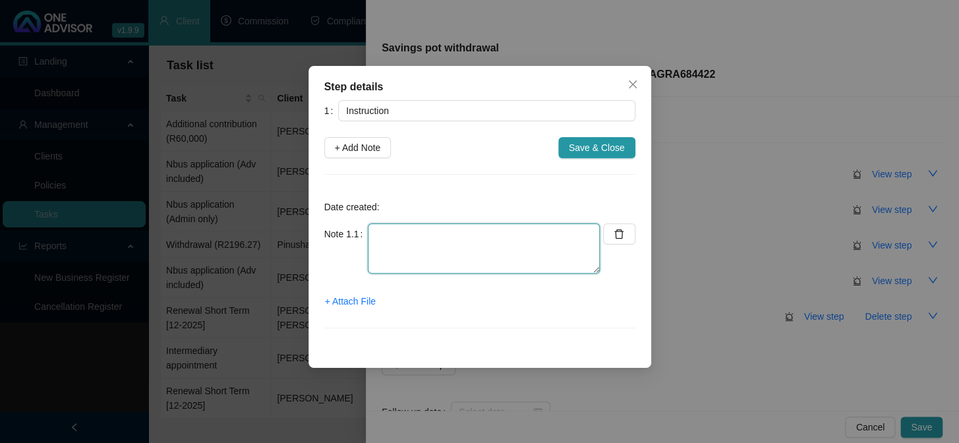
click at [408, 245] on textarea at bounding box center [484, 249] width 232 height 50
type textarea "Notification from [PERSON_NAME] - client self"
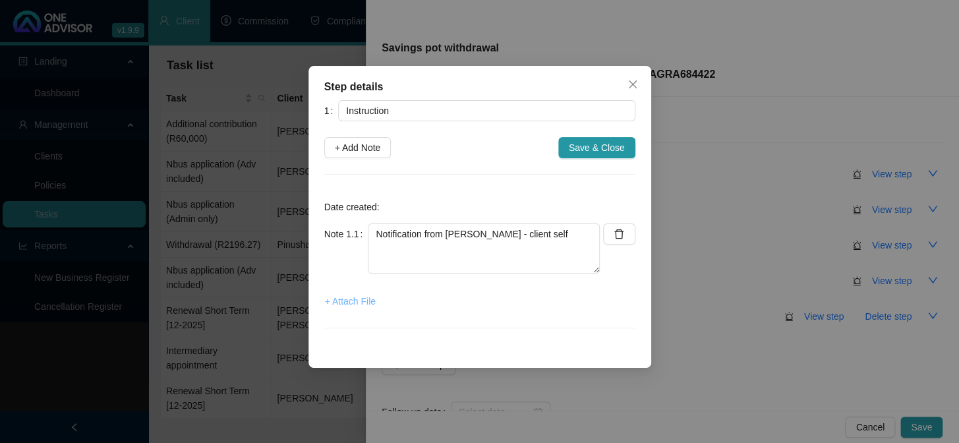
click at [367, 304] on span "+ Attach File" at bounding box center [350, 301] width 51 height 15
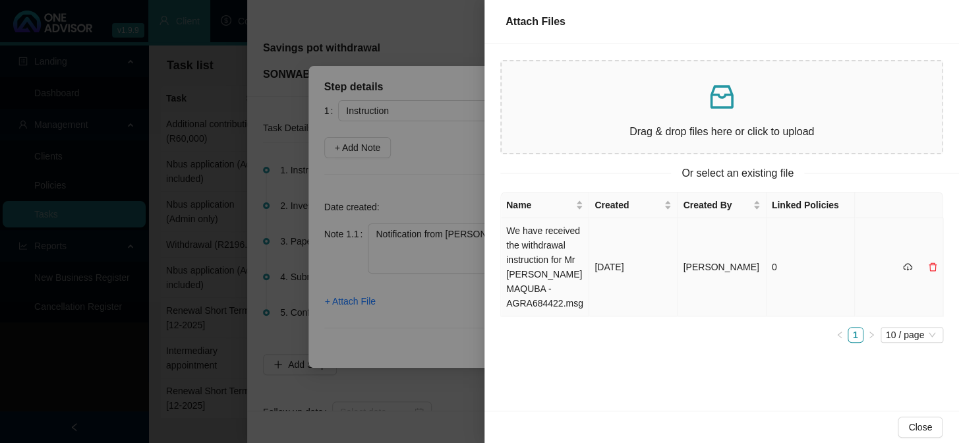
click at [544, 260] on td "We have received the withdrawal instruction for Mr [PERSON_NAME] MAQUBA - AGRA6…" at bounding box center [545, 267] width 88 height 98
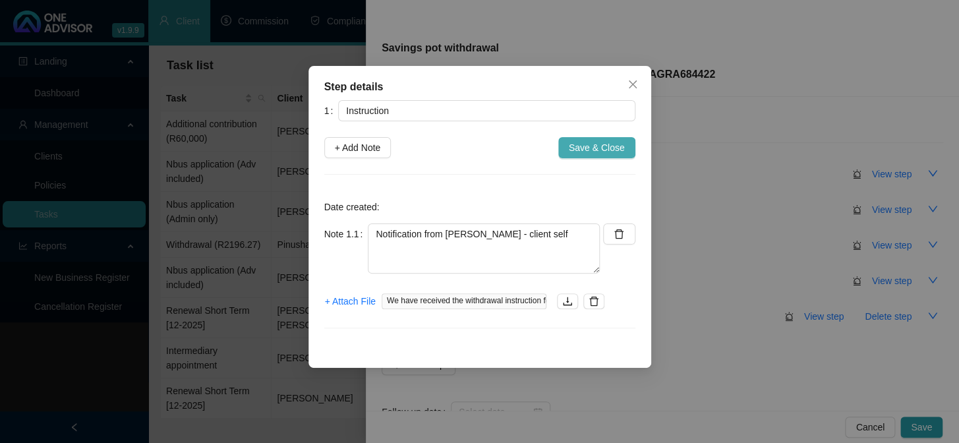
click at [603, 150] on span "Save & Close" at bounding box center [597, 147] width 56 height 15
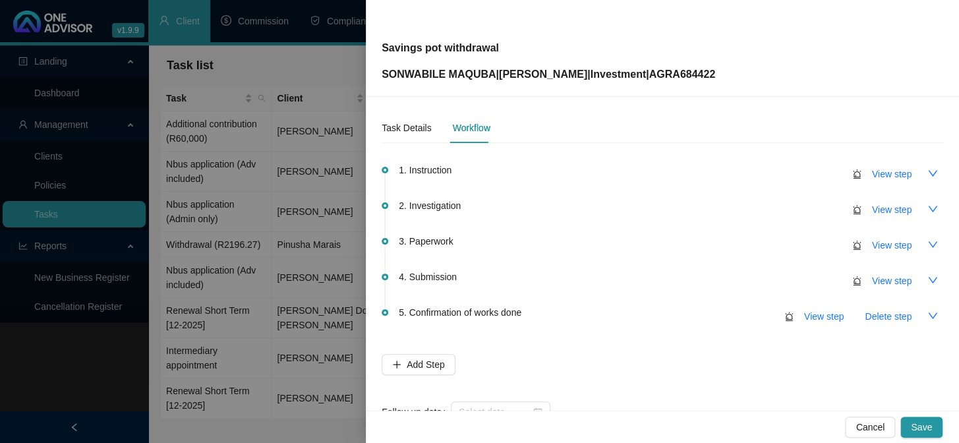
scroll to position [42, 0]
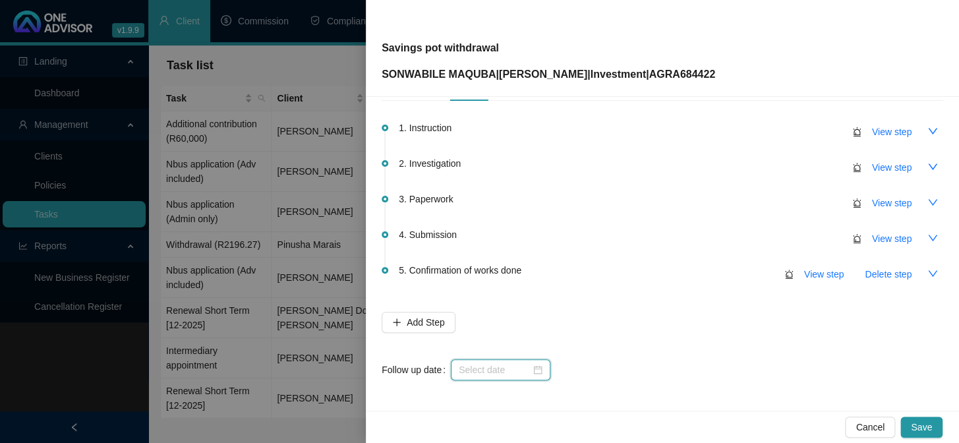
click at [501, 369] on input at bounding box center [495, 370] width 72 height 15
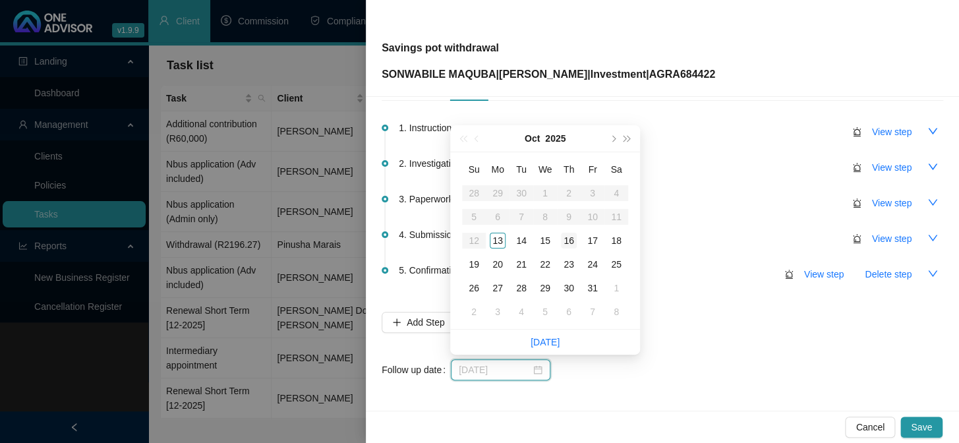
type input "[DATE]"
click at [567, 239] on div "16" at bounding box center [569, 241] width 16 height 16
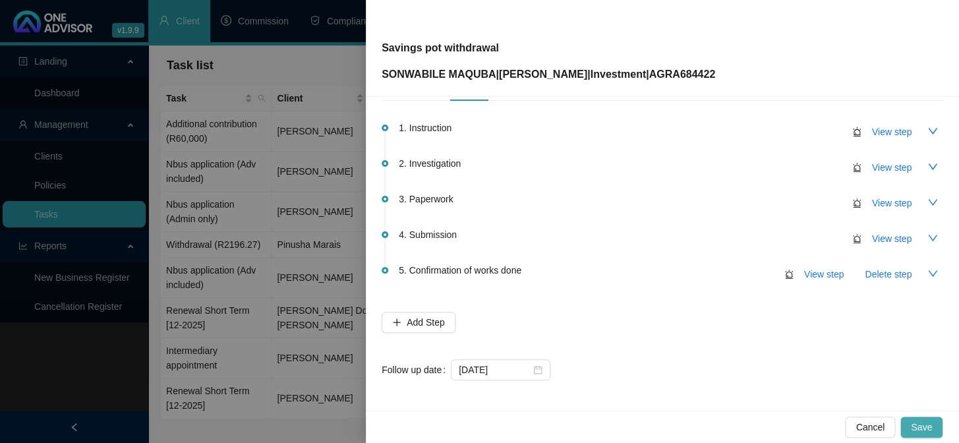
click at [934, 431] on button "Save" at bounding box center [922, 427] width 42 height 21
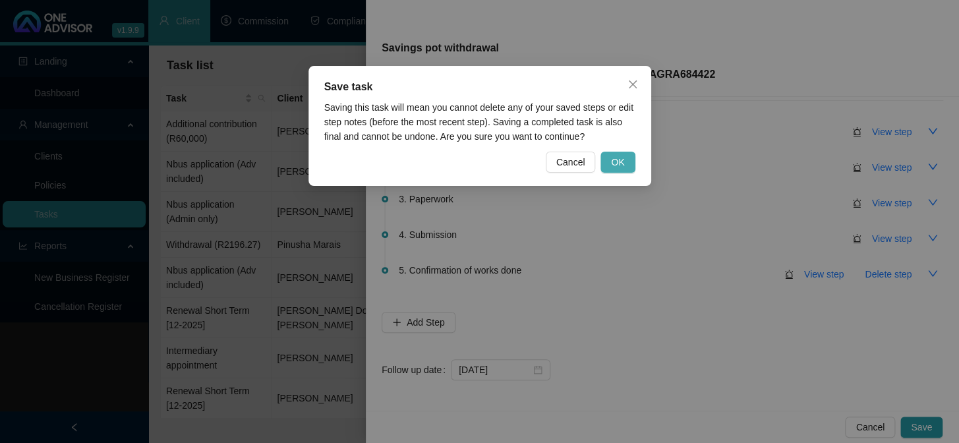
click at [612, 159] on span "OK" at bounding box center [617, 162] width 13 height 15
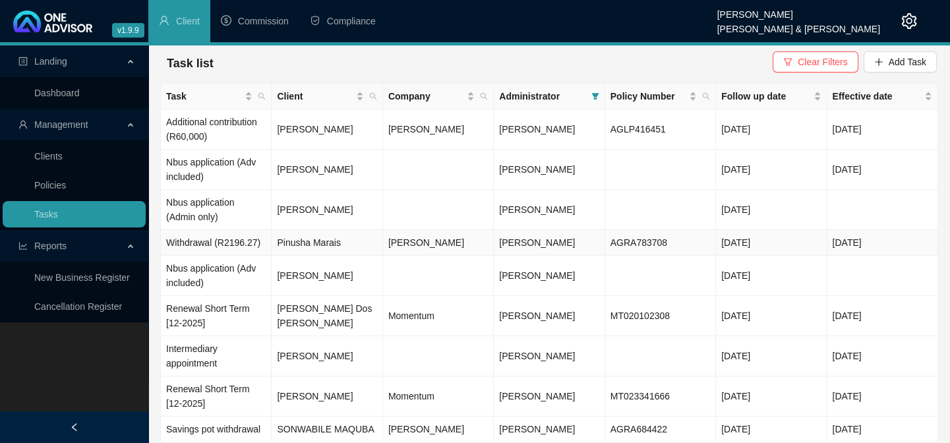
scroll to position [38, 0]
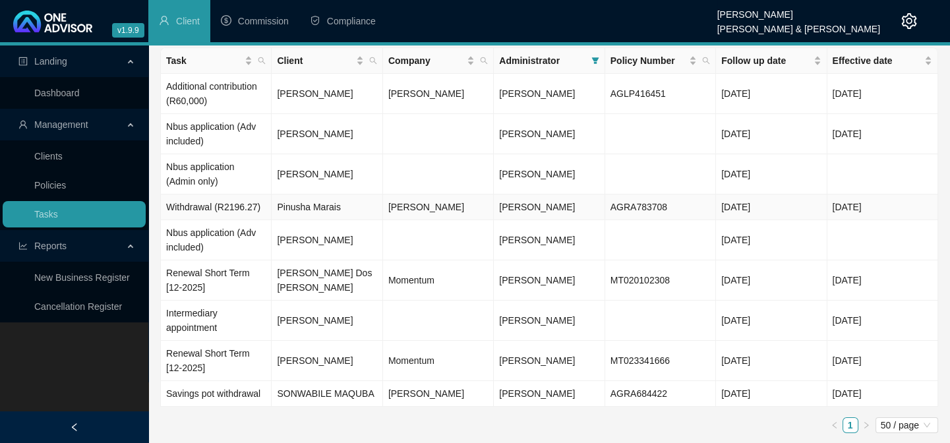
click at [336, 204] on td "Pinusha Marais" at bounding box center [327, 208] width 111 height 26
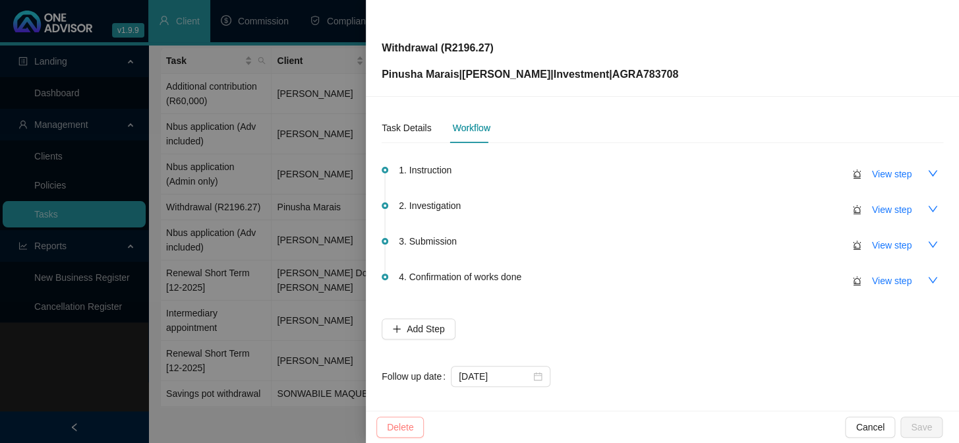
click at [391, 429] on span "Delete" at bounding box center [400, 427] width 26 height 15
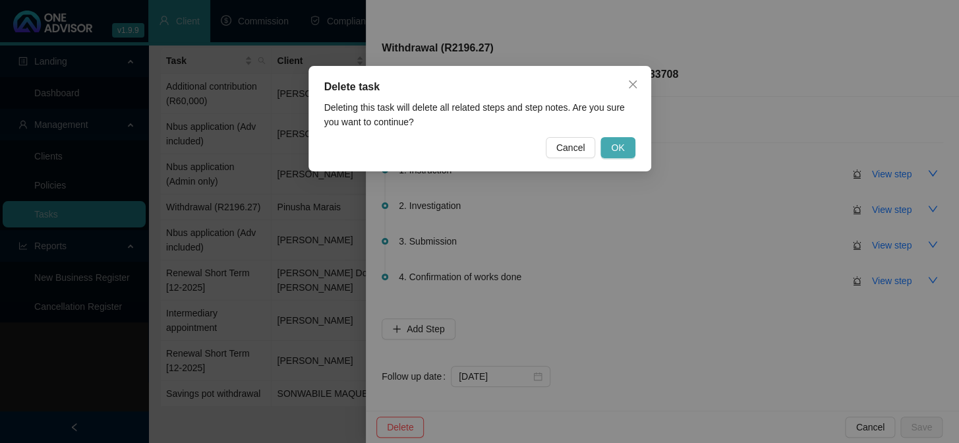
click at [628, 146] on button "OK" at bounding box center [618, 147] width 34 height 21
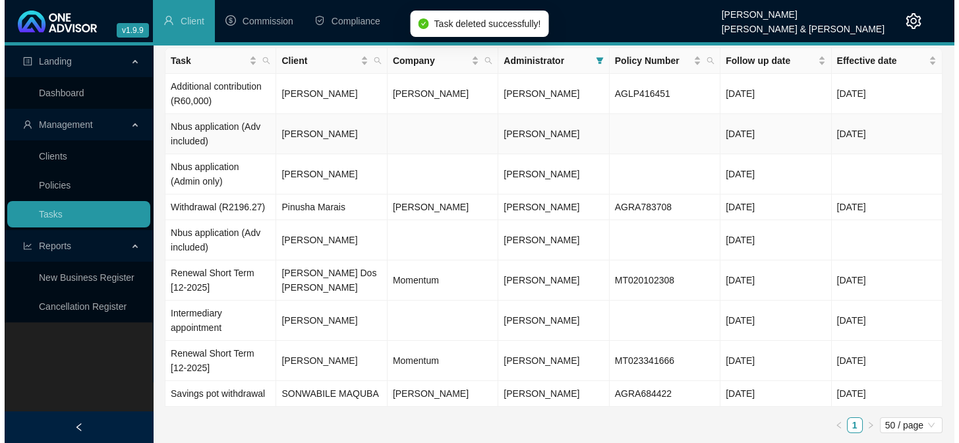
scroll to position [12, 0]
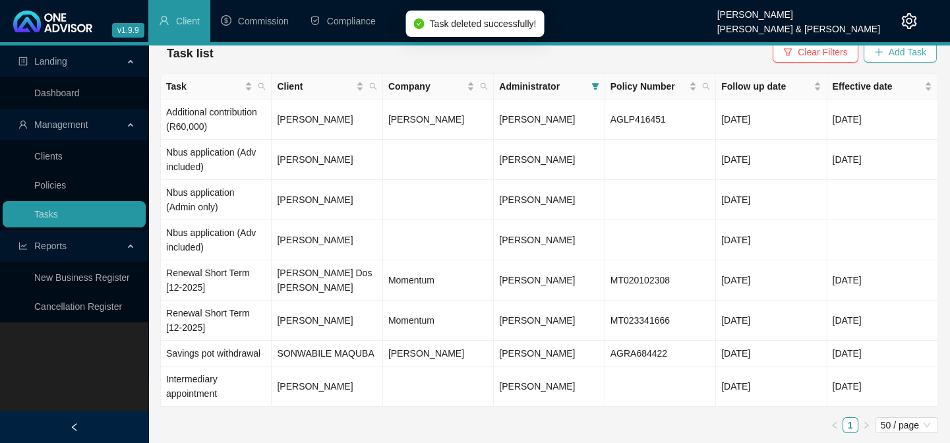
click at [903, 51] on span "Add Task" at bounding box center [908, 52] width 38 height 15
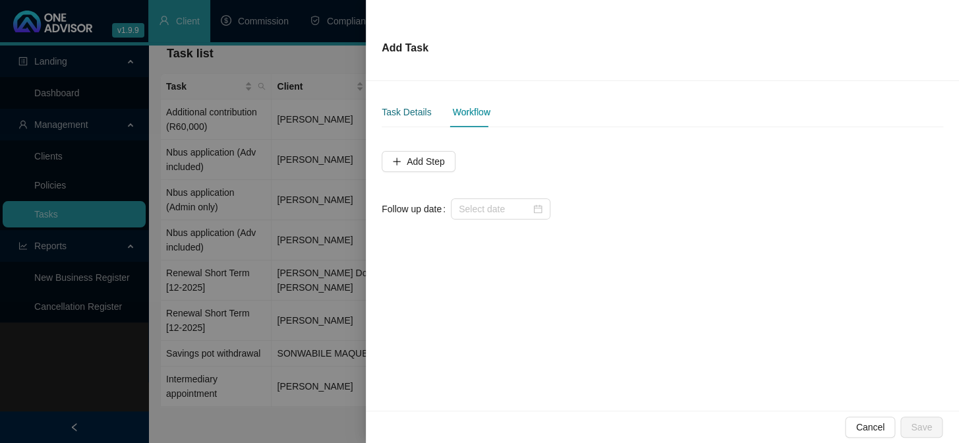
click at [406, 108] on div "Task Details" at bounding box center [406, 112] width 49 height 15
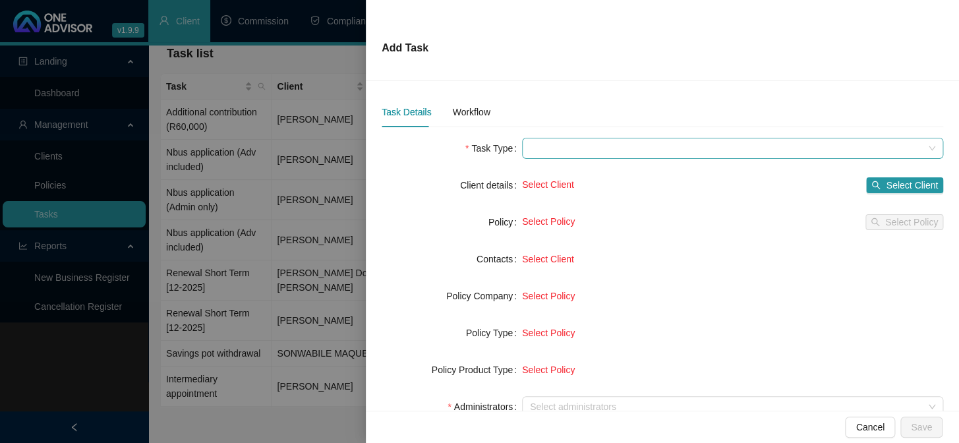
click at [561, 152] on span at bounding box center [733, 148] width 406 height 20
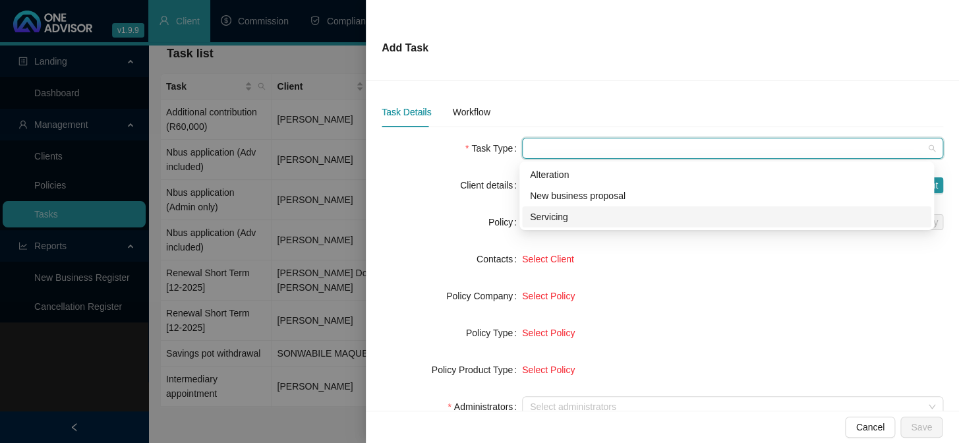
click at [555, 218] on div "Servicing" at bounding box center [727, 217] width 394 height 15
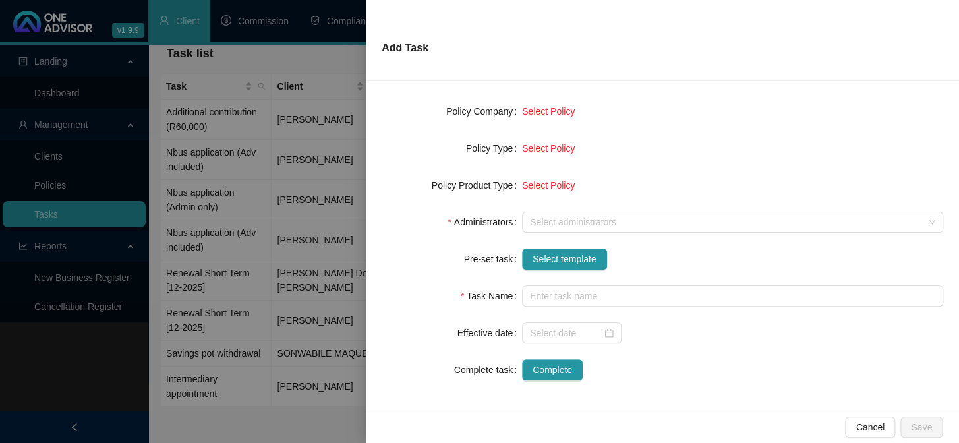
scroll to position [185, 0]
click at [554, 224] on div at bounding box center [726, 222] width 402 height 10
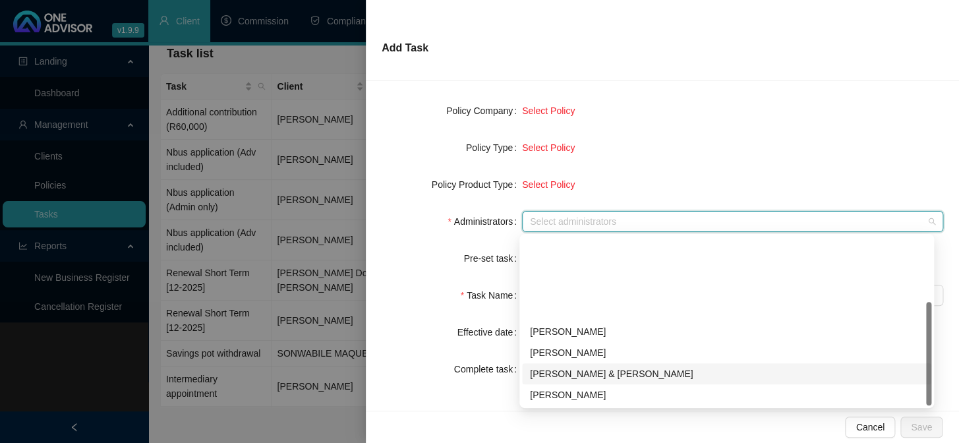
scroll to position [106, 0]
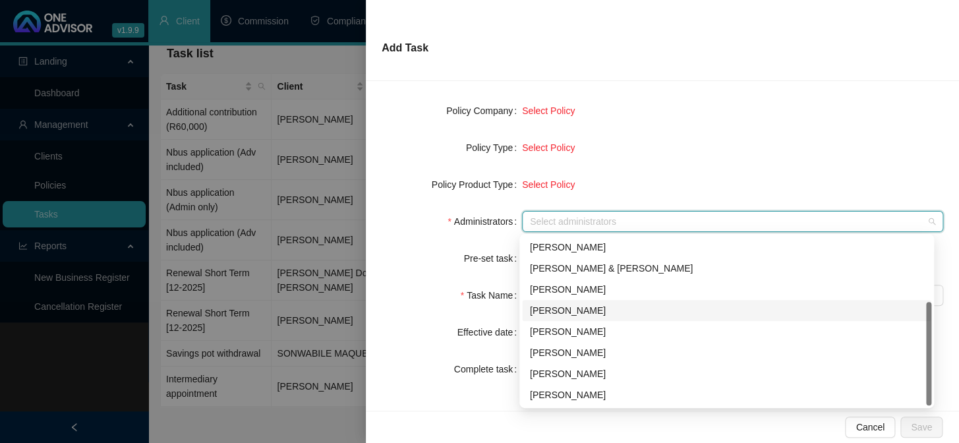
click at [558, 309] on div "[PERSON_NAME]" at bounding box center [727, 310] width 394 height 15
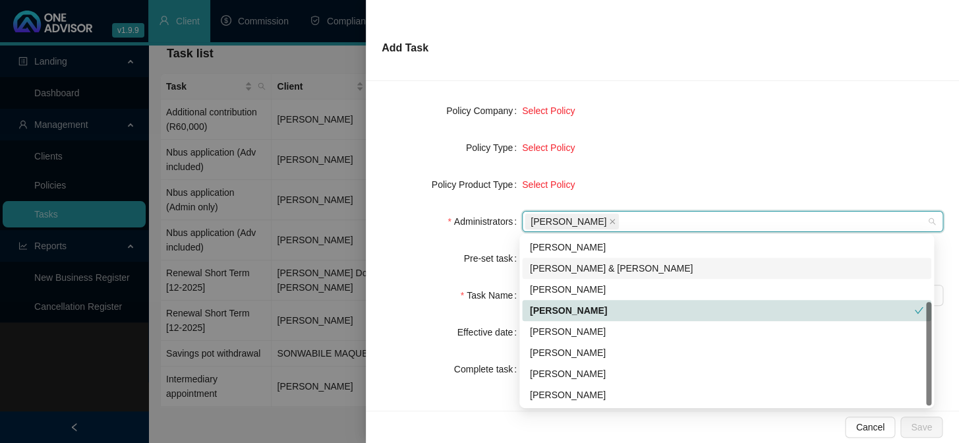
click at [399, 255] on div "Pre-set task" at bounding box center [452, 258] width 140 height 21
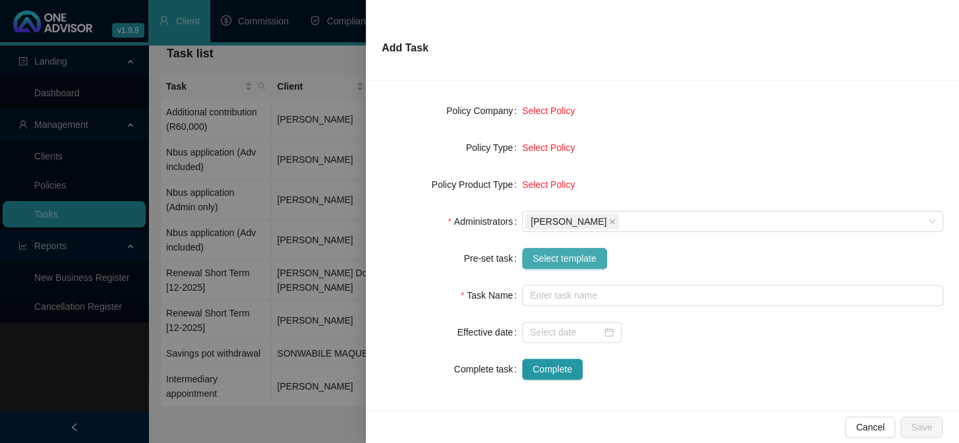
click at [568, 258] on span "Select template" at bounding box center [565, 258] width 64 height 15
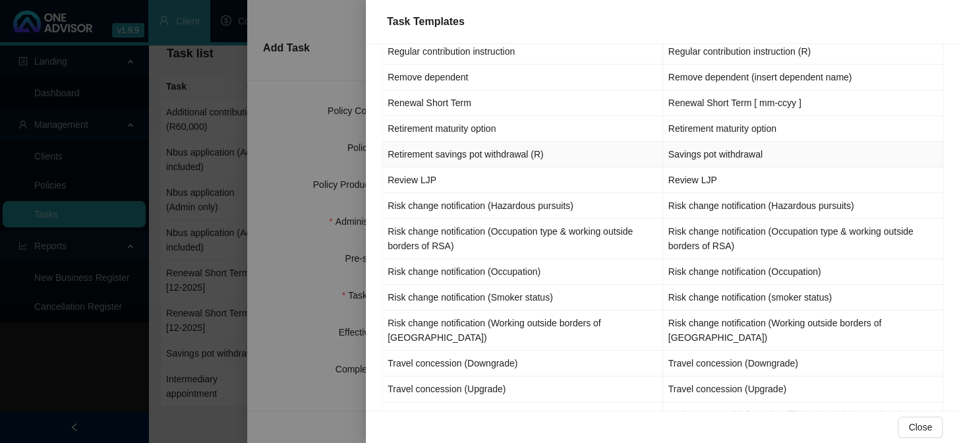
scroll to position [1556, 0]
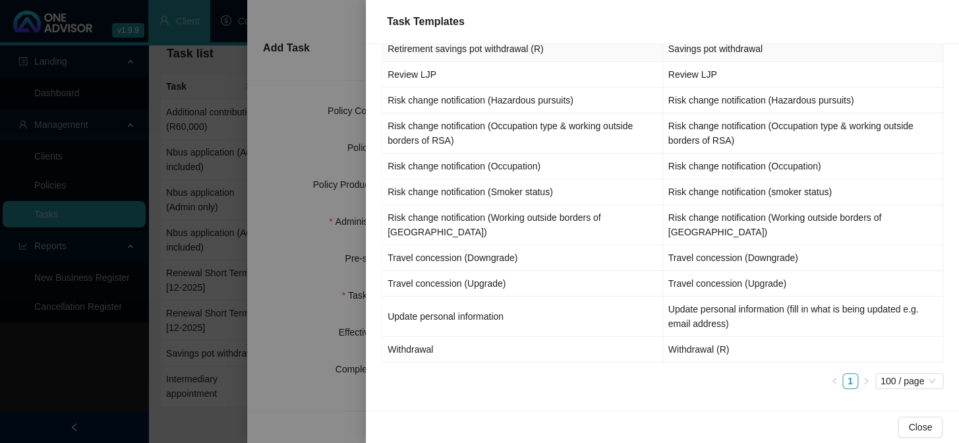
click at [430, 61] on td "Retirement savings pot withdrawal (R)" at bounding box center [522, 49] width 281 height 26
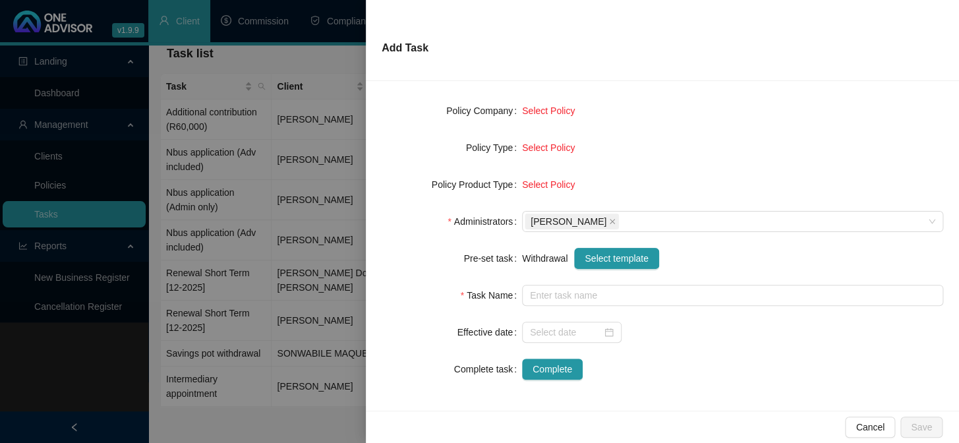
type input "Savings pot withdrawal"
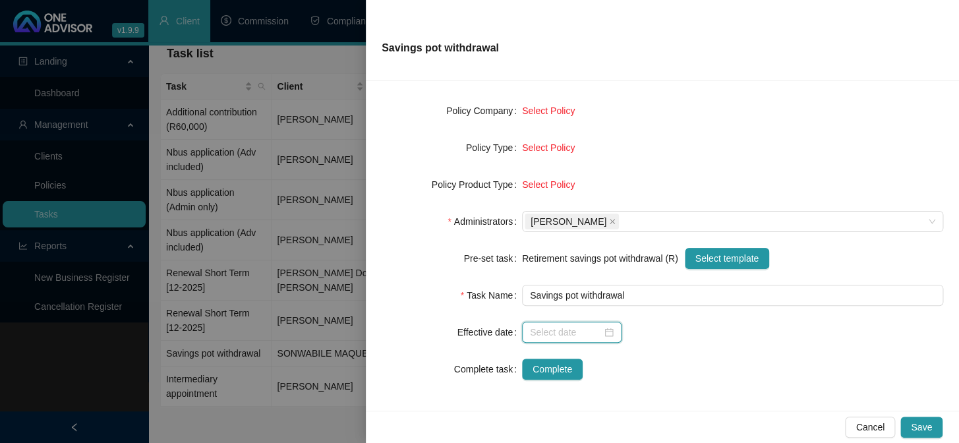
click at [559, 330] on input at bounding box center [566, 332] width 72 height 15
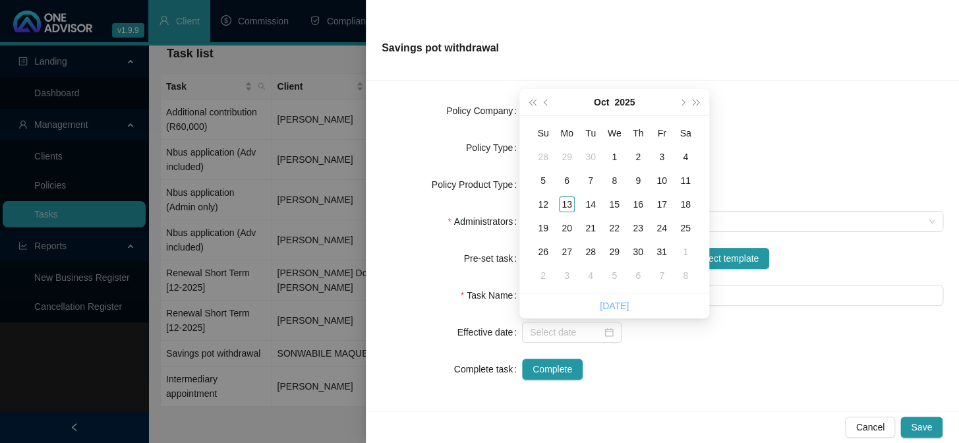
click at [620, 311] on link "[DATE]" at bounding box center [614, 306] width 29 height 11
type input "[DATE]"
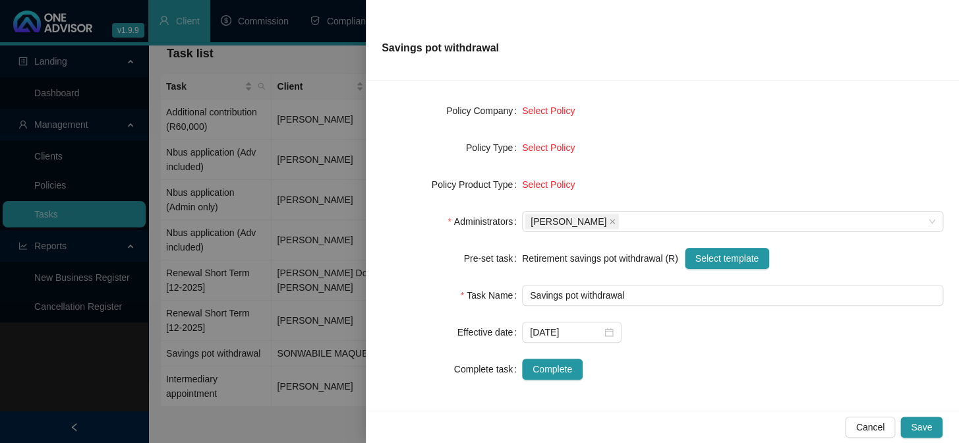
scroll to position [66, 0]
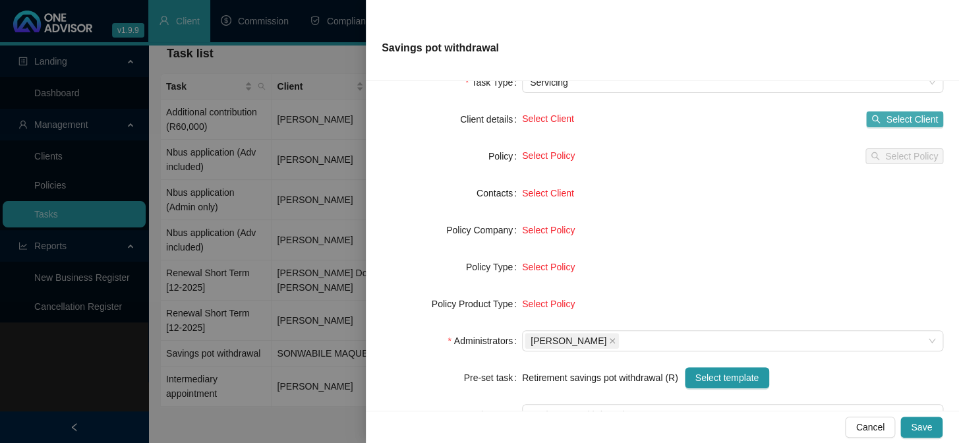
click at [872, 117] on icon "search" at bounding box center [876, 119] width 9 height 9
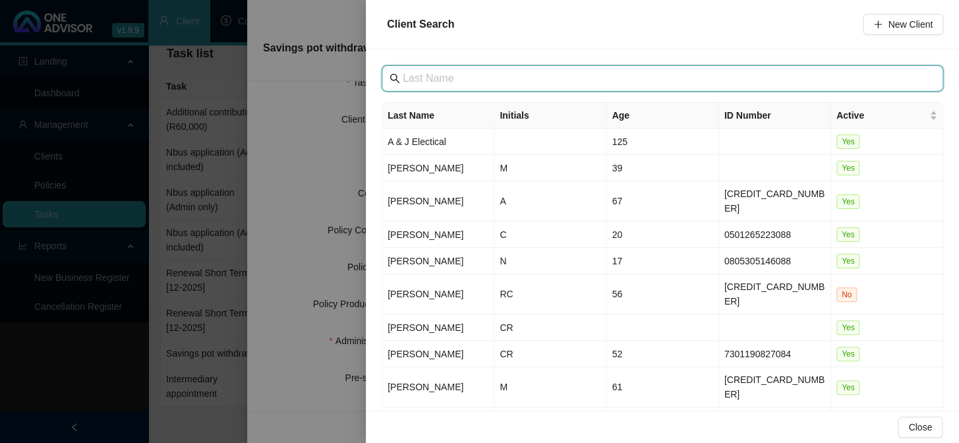
click at [491, 77] on input "text" at bounding box center [664, 79] width 522 height 16
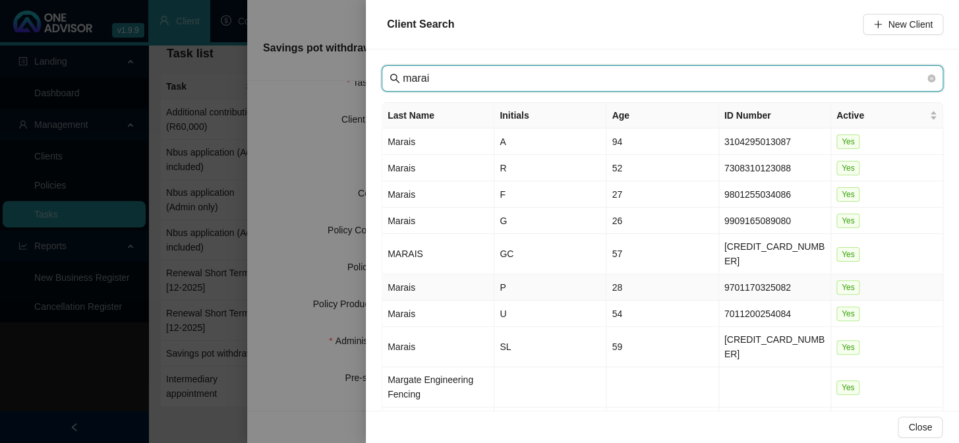
type input "marai"
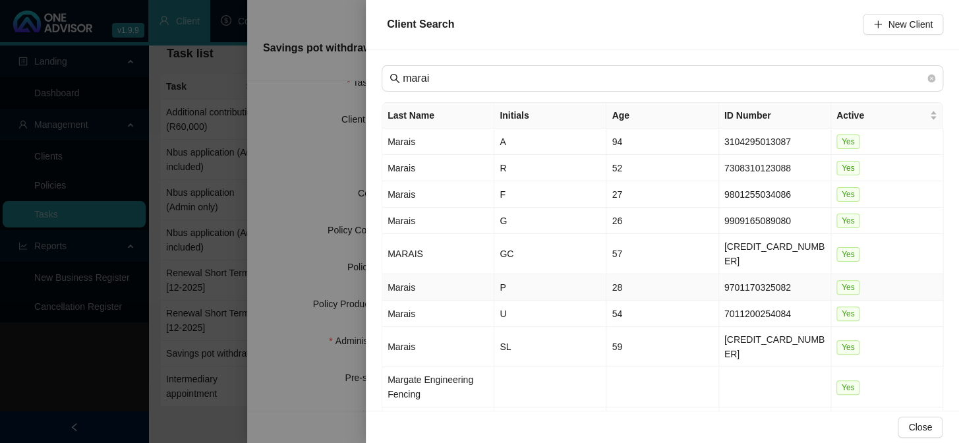
click at [396, 274] on td "Marais" at bounding box center [438, 287] width 112 height 26
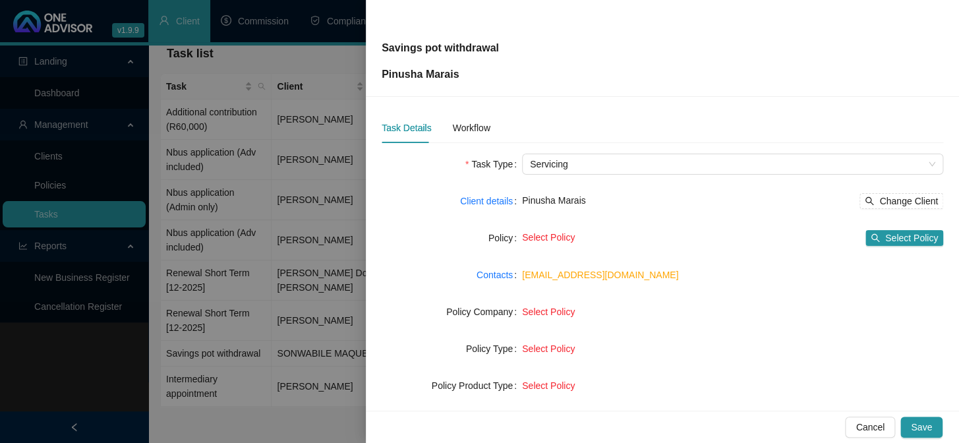
scroll to position [0, 0]
click at [497, 129] on div "Task Details Workflow" at bounding box center [663, 128] width 562 height 30
click at [483, 129] on div "Workflow" at bounding box center [471, 128] width 38 height 15
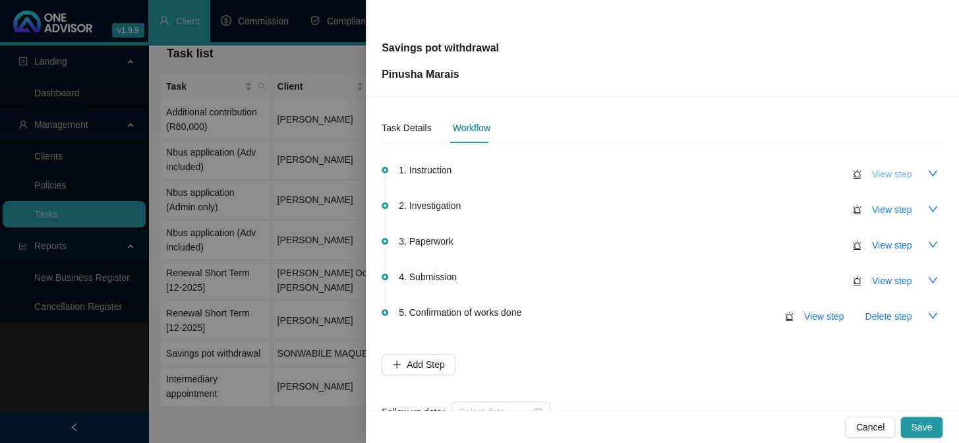
click at [877, 173] on span "View step" at bounding box center [892, 174] width 40 height 15
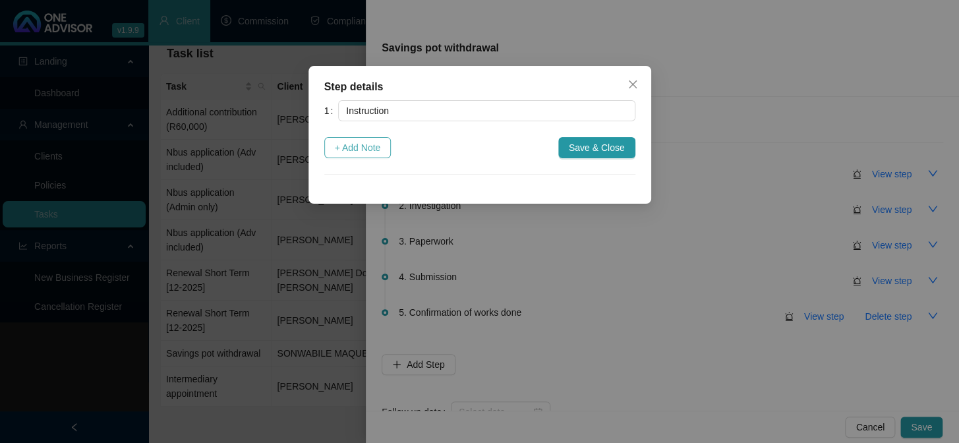
click at [351, 148] on span "+ Add Note" at bounding box center [358, 147] width 46 height 15
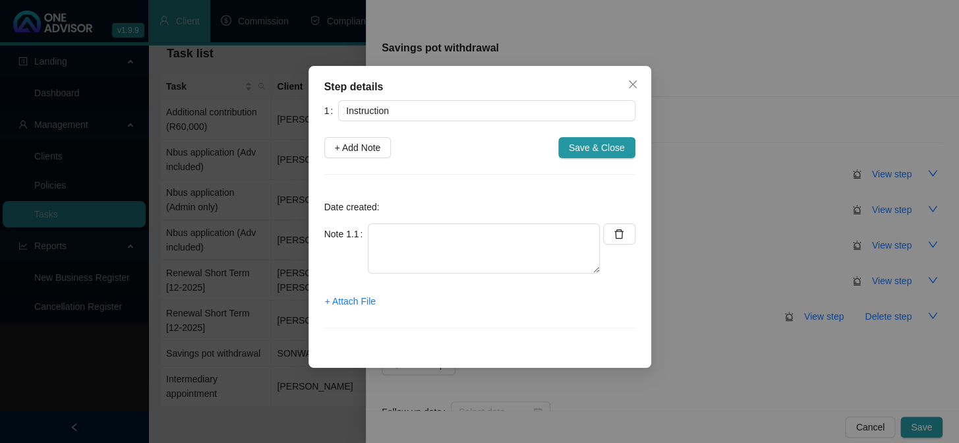
click at [418, 278] on div "Note 1.1" at bounding box center [462, 257] width 276 height 66
click at [437, 257] on textarea at bounding box center [484, 249] width 232 height 50
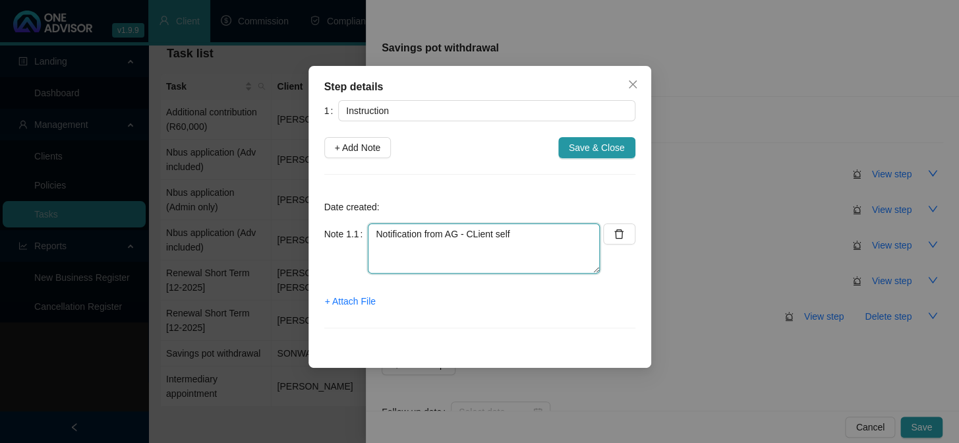
click at [475, 235] on textarea "Notification from AG - CLient self" at bounding box center [484, 249] width 232 height 50
type textarea "Notification from AG - Client self"
click at [352, 302] on span "+ Attach File" at bounding box center [350, 301] width 51 height 15
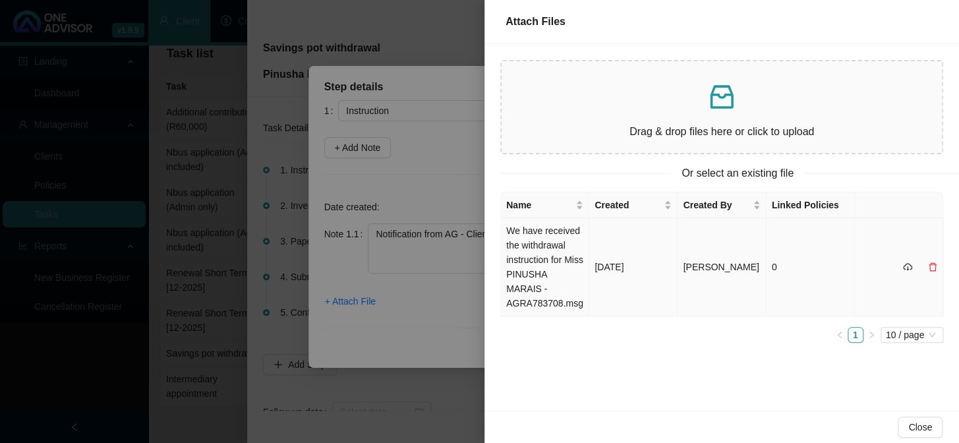
click at [539, 258] on td "We have received the withdrawal instruction for Miss PINUSHA MARAIS - AGRA78370…" at bounding box center [545, 267] width 88 height 98
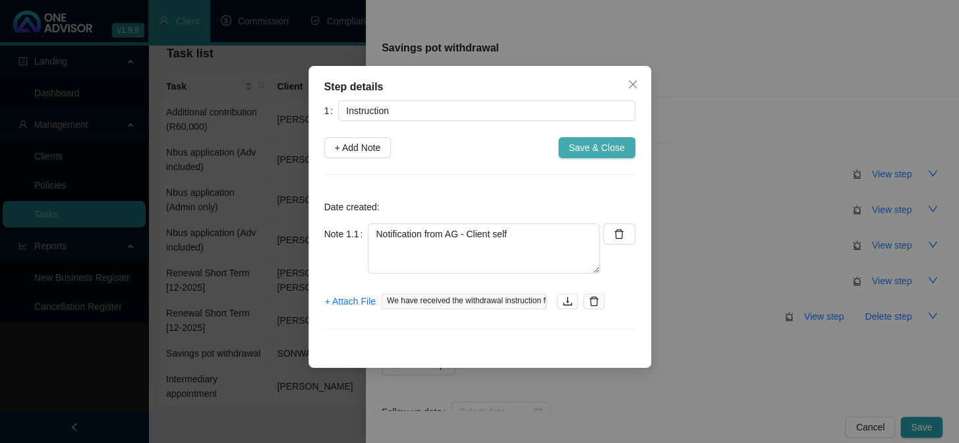
click at [606, 142] on span "Save & Close" at bounding box center [597, 147] width 56 height 15
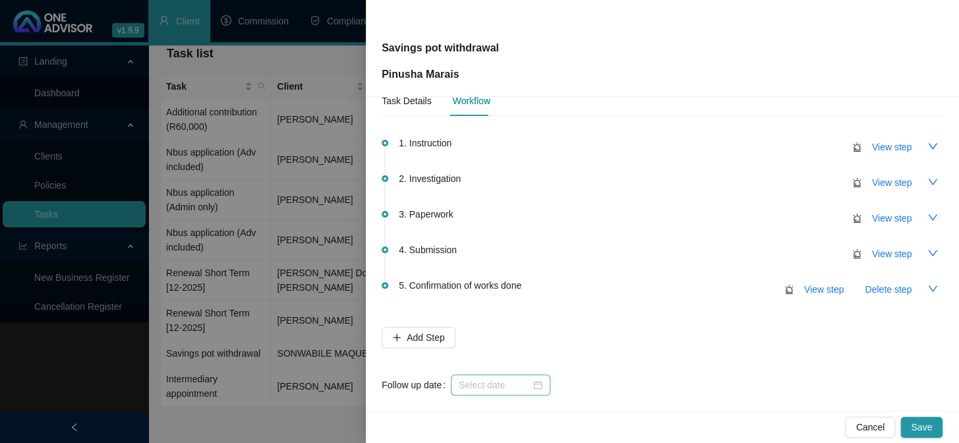
scroll to position [42, 0]
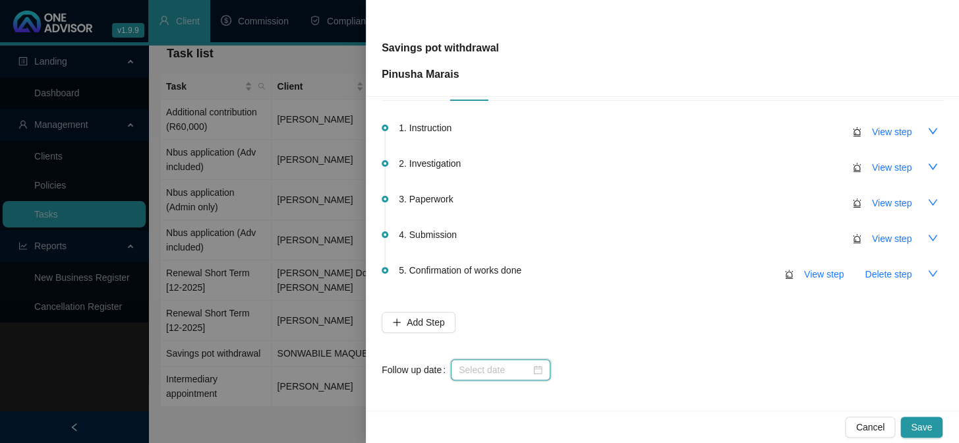
click at [478, 373] on input at bounding box center [495, 370] width 72 height 15
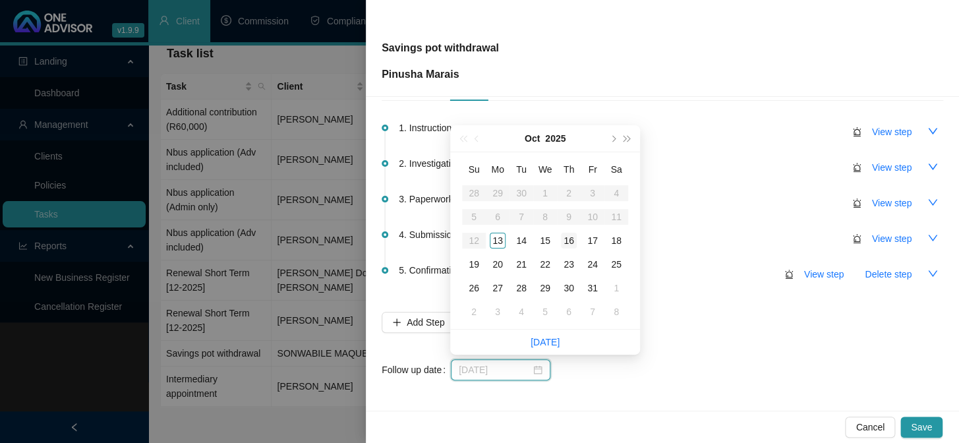
type input "[DATE]"
click at [572, 240] on div "16" at bounding box center [569, 241] width 16 height 16
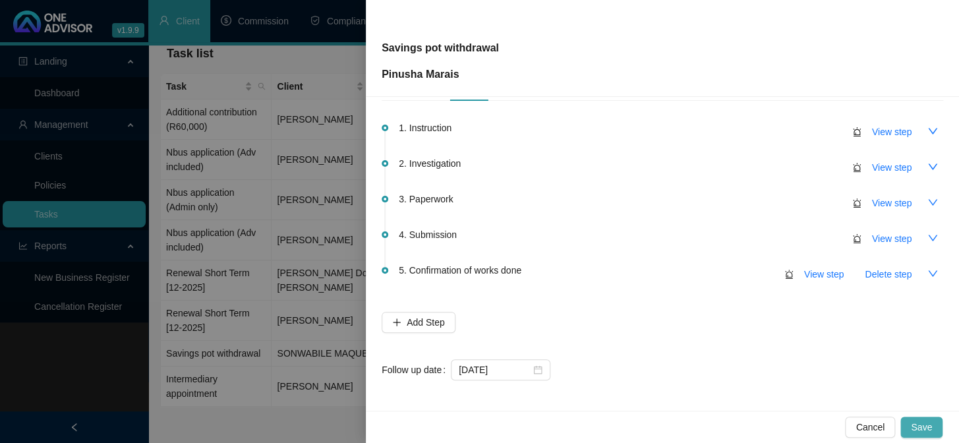
click at [923, 427] on span "Save" at bounding box center [921, 427] width 21 height 15
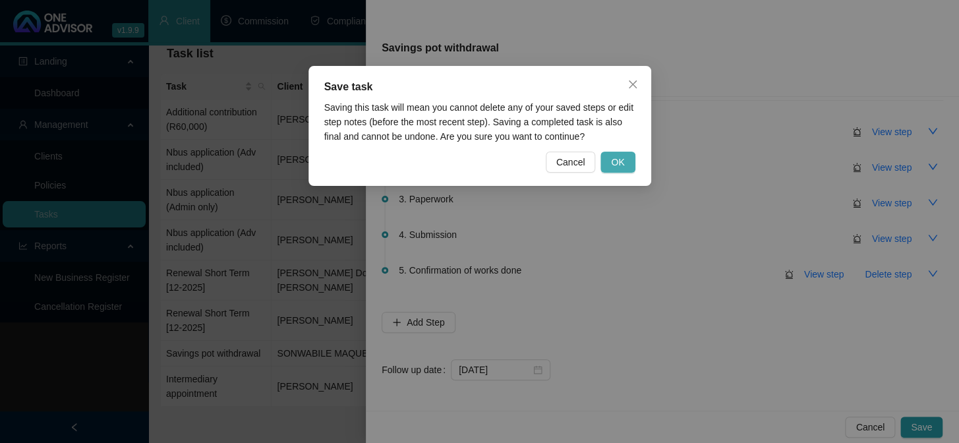
click at [609, 158] on button "OK" at bounding box center [618, 162] width 34 height 21
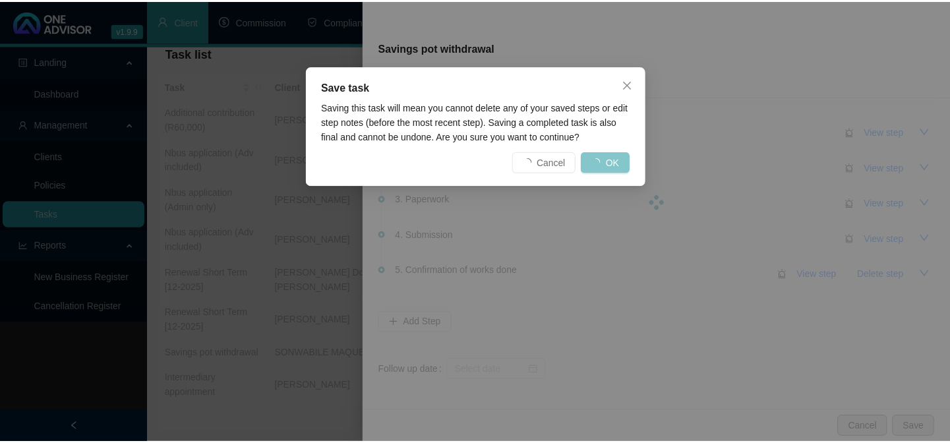
scroll to position [0, 0]
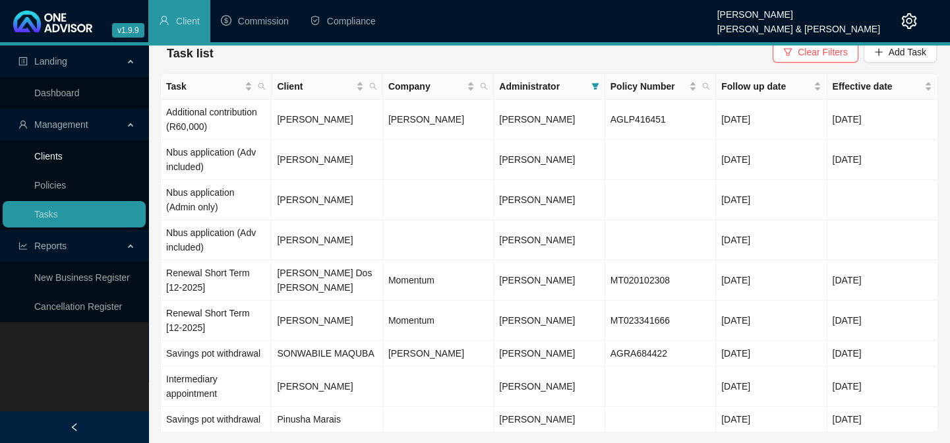
click at [51, 154] on link "Clients" at bounding box center [48, 156] width 28 height 11
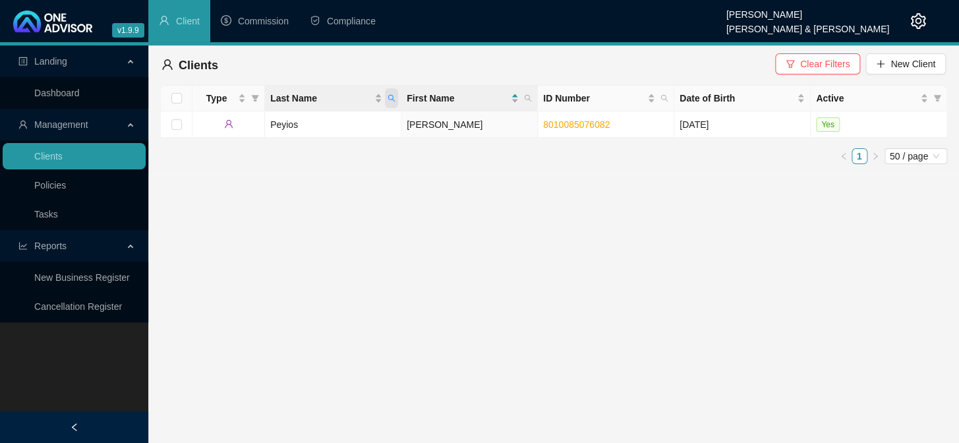
click at [390, 99] on icon "search" at bounding box center [391, 98] width 7 height 7
type input "bellars"
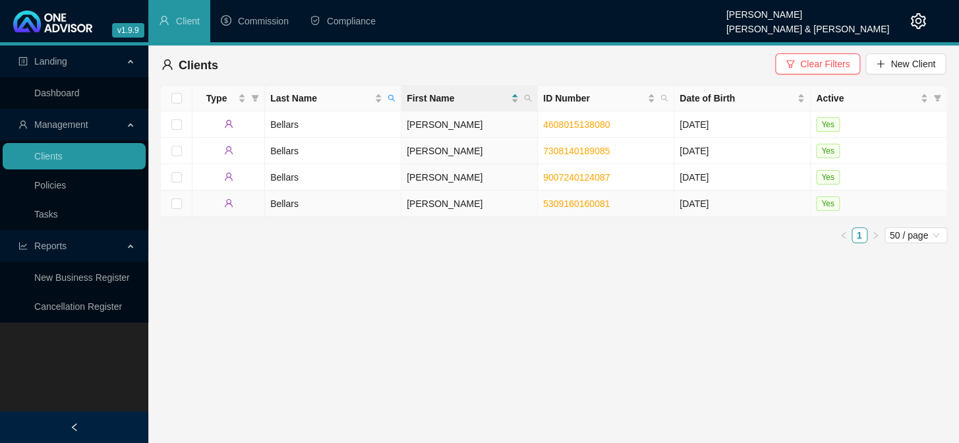
click at [277, 204] on td "Bellars" at bounding box center [333, 204] width 137 height 26
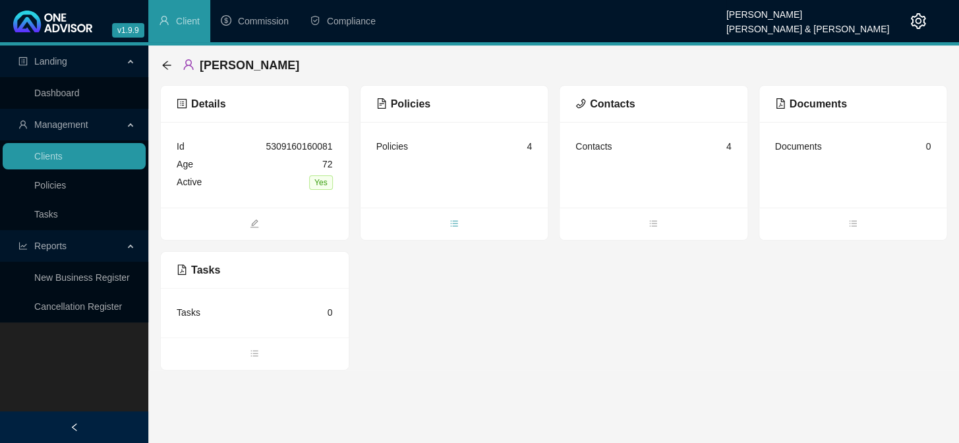
click at [456, 224] on icon "bars" at bounding box center [454, 223] width 9 height 9
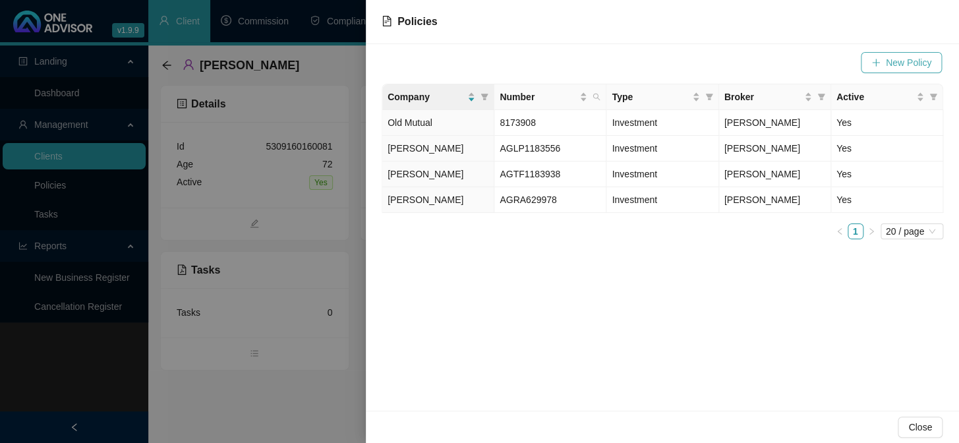
click at [912, 67] on span "New Policy" at bounding box center [909, 62] width 46 height 15
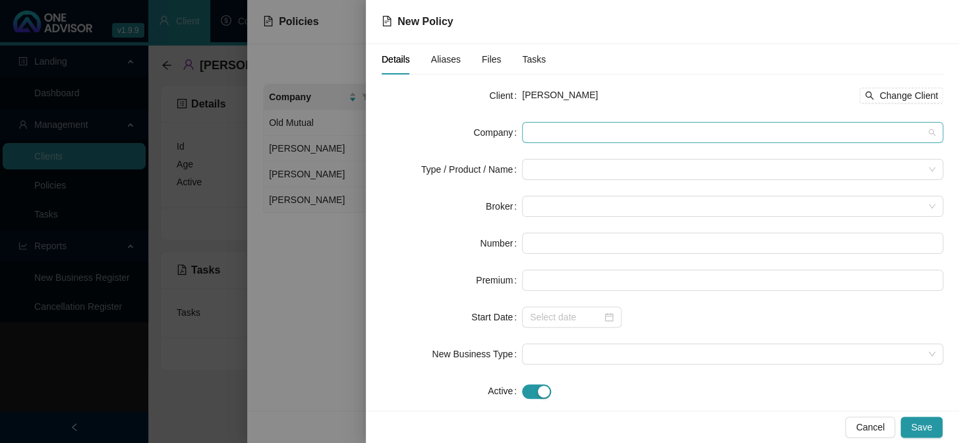
click at [549, 134] on span at bounding box center [733, 133] width 406 height 20
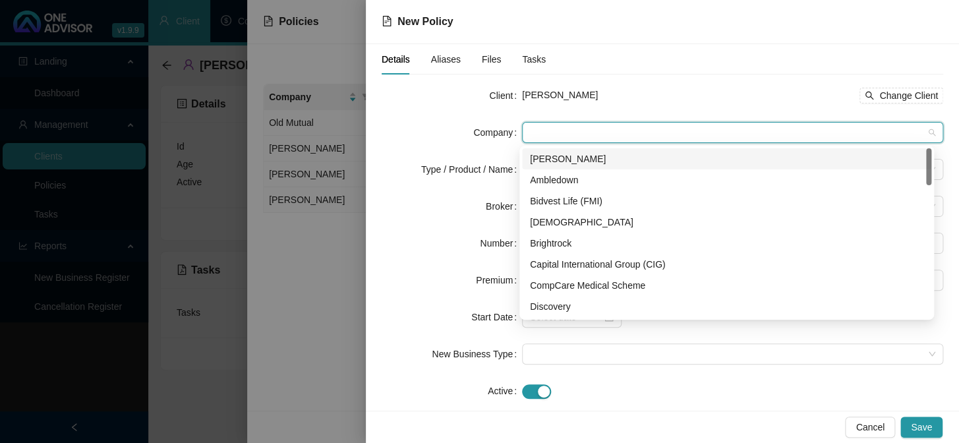
click at [553, 158] on div "[PERSON_NAME]" at bounding box center [727, 159] width 394 height 15
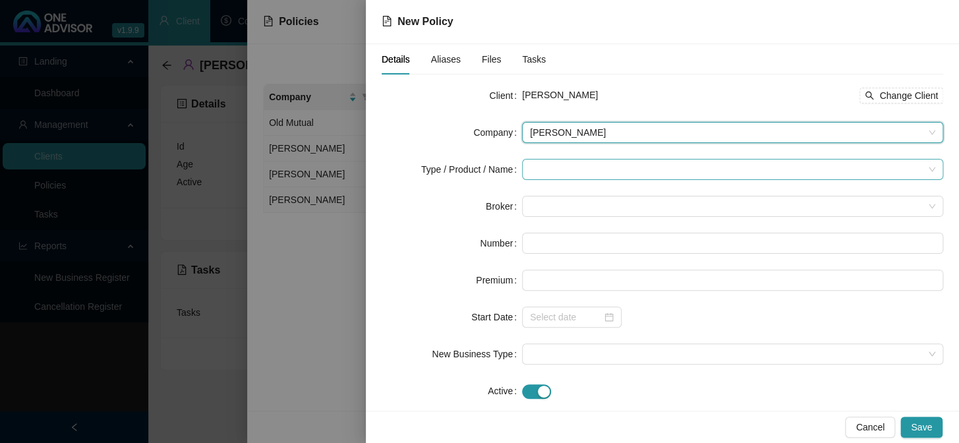
click at [549, 169] on input "search" at bounding box center [727, 170] width 394 height 20
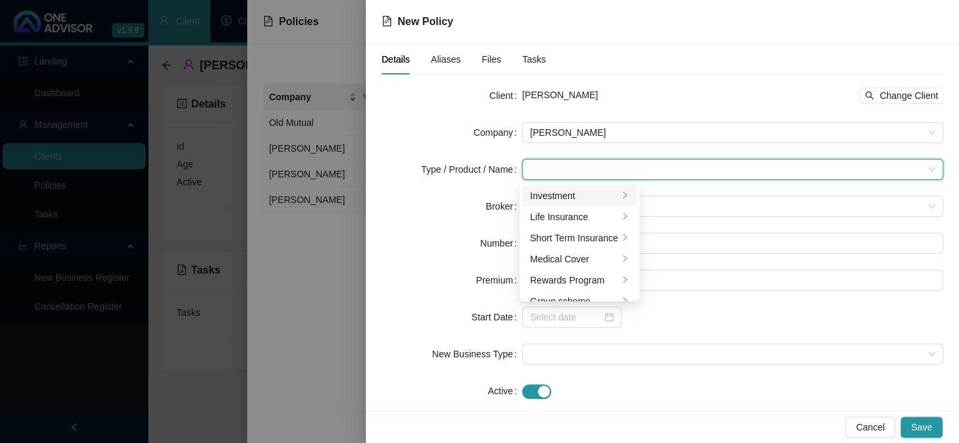
click at [549, 191] on div "Investment" at bounding box center [574, 196] width 88 height 15
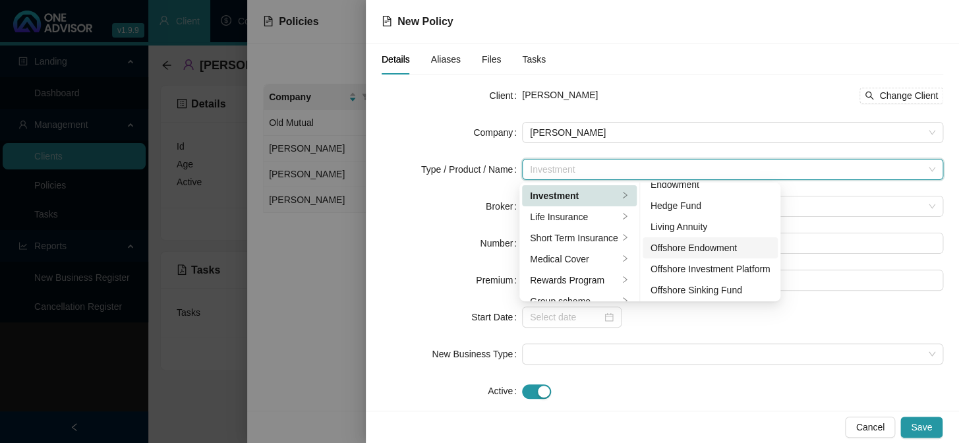
scroll to position [23, 0]
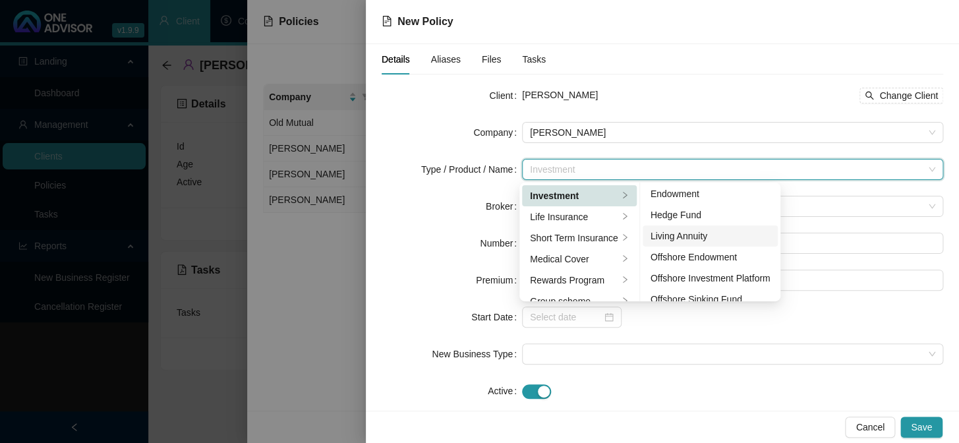
click at [690, 235] on div "Living Annuity" at bounding box center [711, 236] width 120 height 15
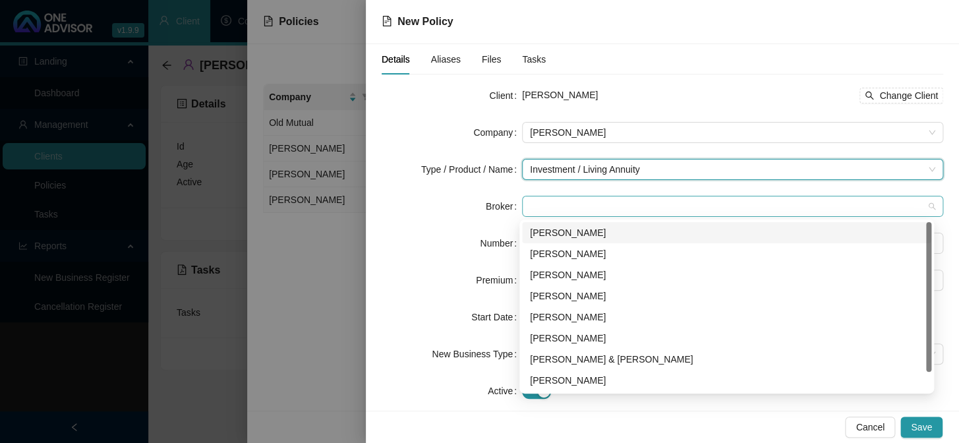
click at [555, 208] on span at bounding box center [733, 207] width 406 height 20
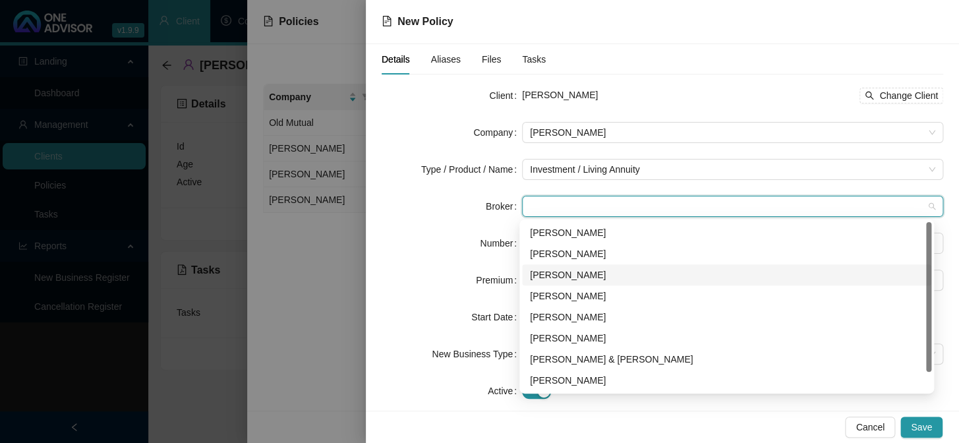
click at [554, 270] on div "[PERSON_NAME]" at bounding box center [727, 275] width 394 height 15
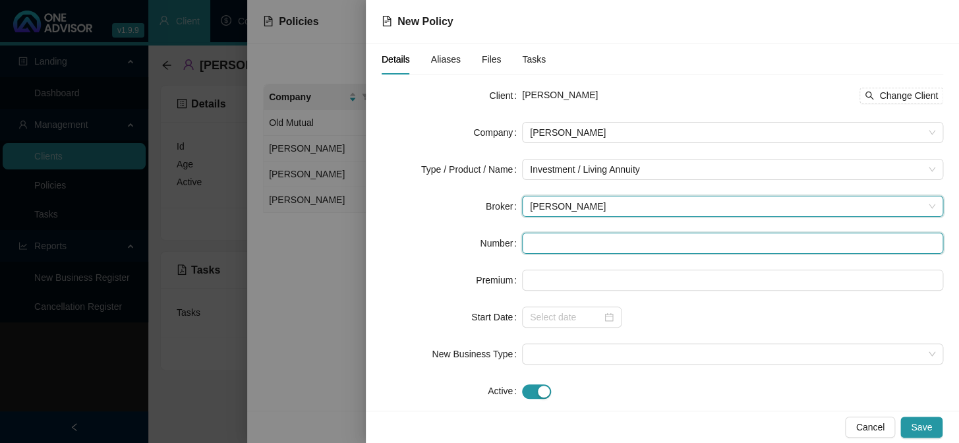
click at [533, 247] on input "text" at bounding box center [732, 243] width 421 height 21
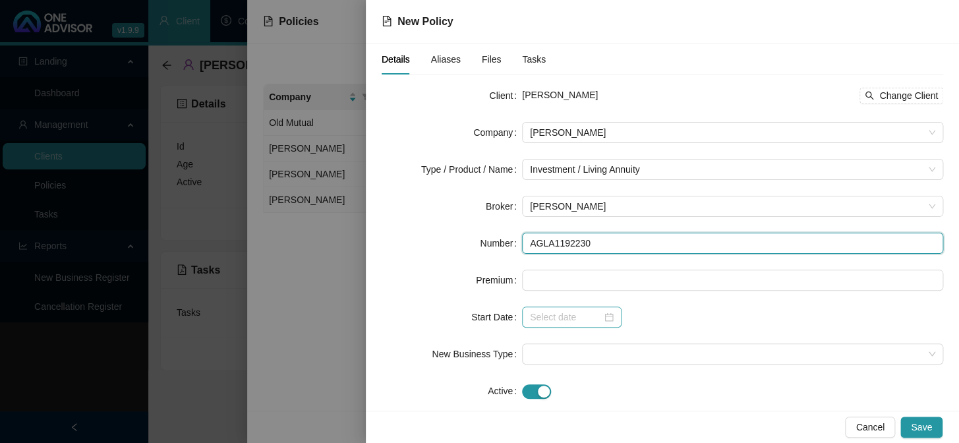
type input "AGLA1192230"
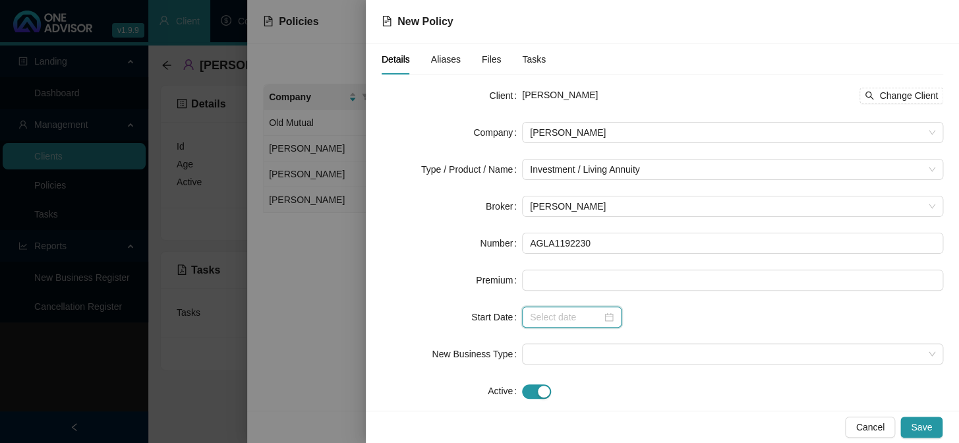
click at [542, 319] on input at bounding box center [566, 317] width 72 height 15
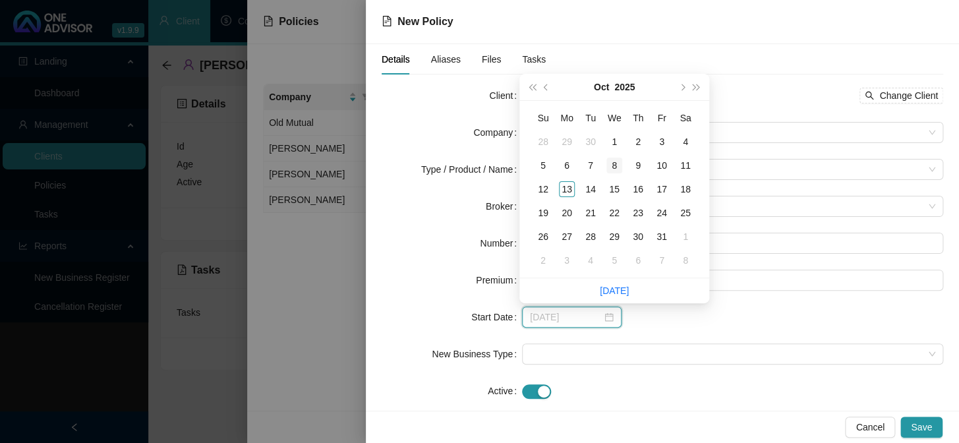
type input "[DATE]"
click at [619, 165] on div "8" at bounding box center [615, 166] width 16 height 16
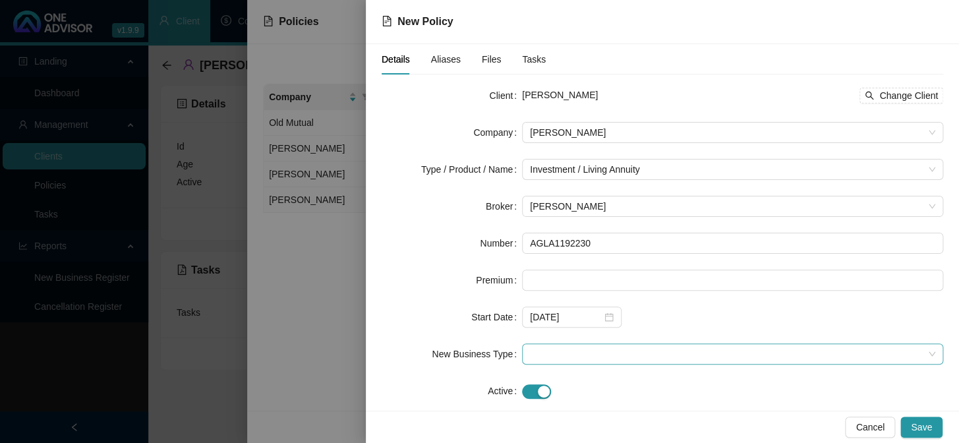
click at [559, 349] on span at bounding box center [733, 354] width 406 height 20
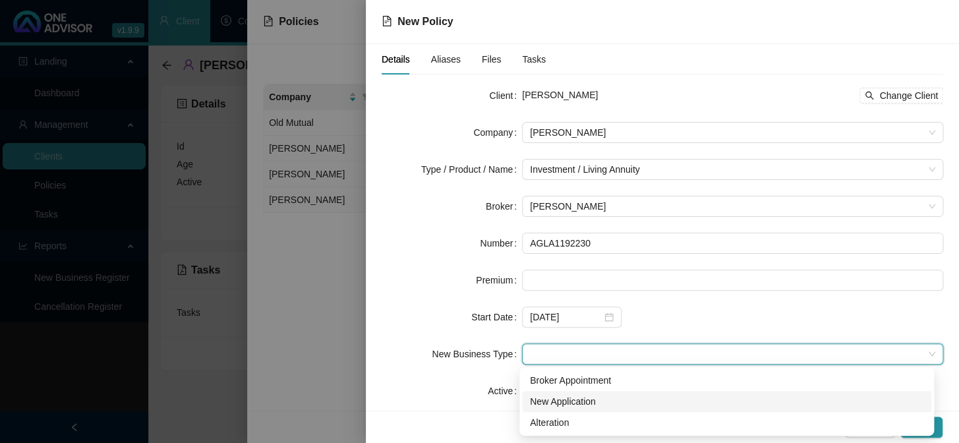
click at [555, 402] on div "New Application" at bounding box center [727, 401] width 394 height 15
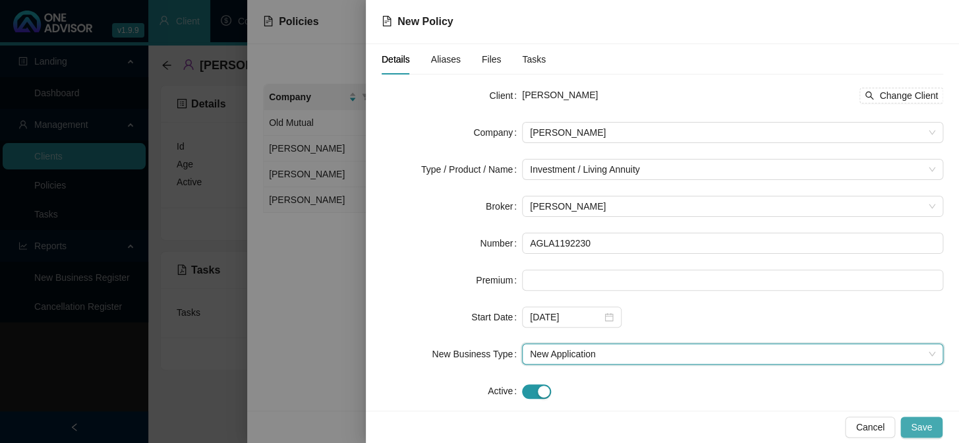
click at [912, 422] on button "Save" at bounding box center [922, 427] width 42 height 21
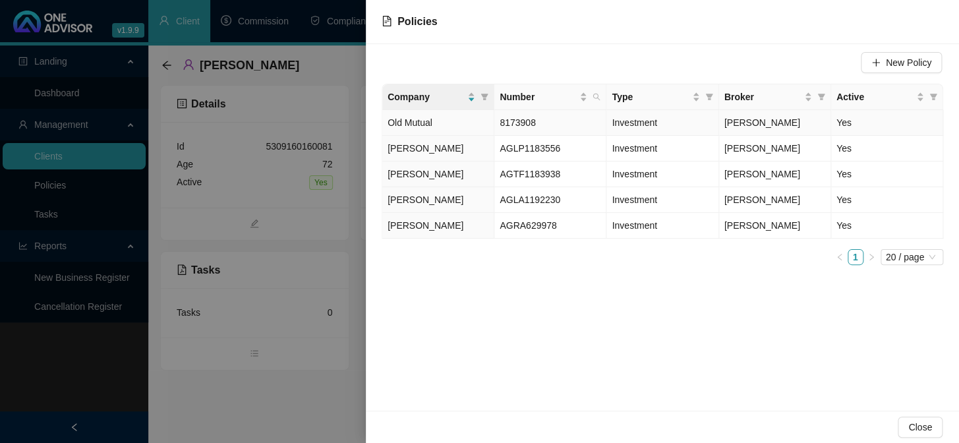
click at [432, 120] on span "Old Mutual" at bounding box center [410, 122] width 45 height 11
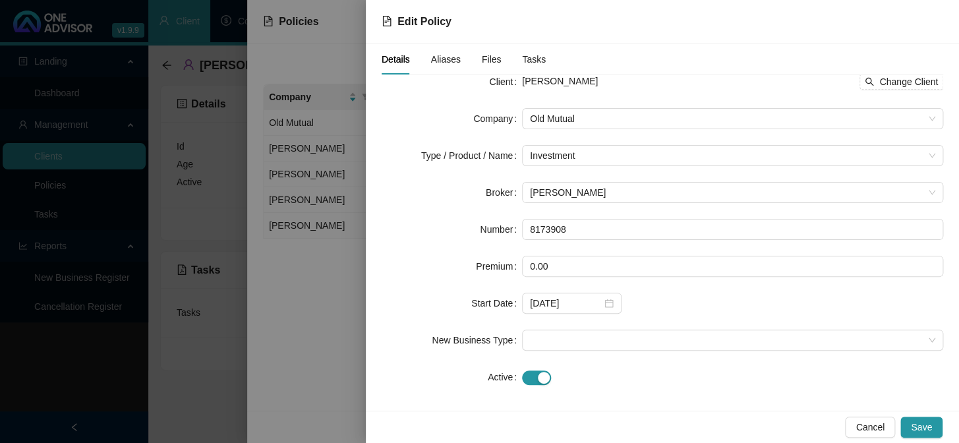
scroll to position [22, 0]
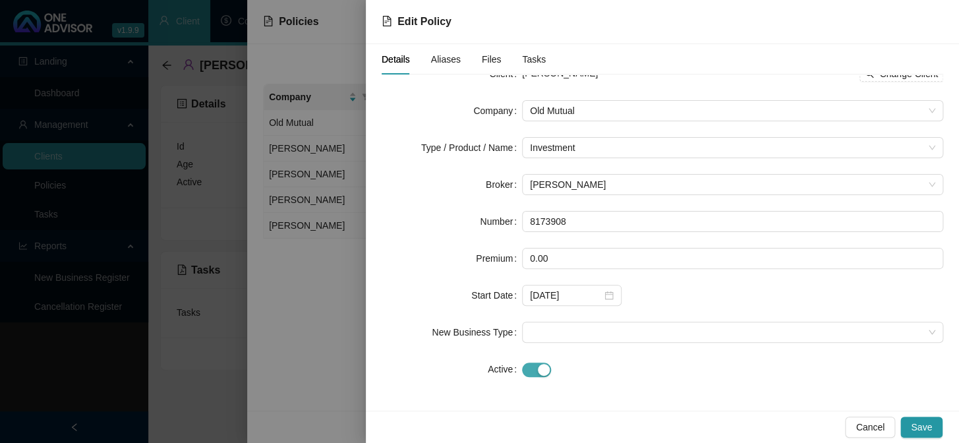
click at [543, 365] on div "button" at bounding box center [544, 370] width 12 height 12
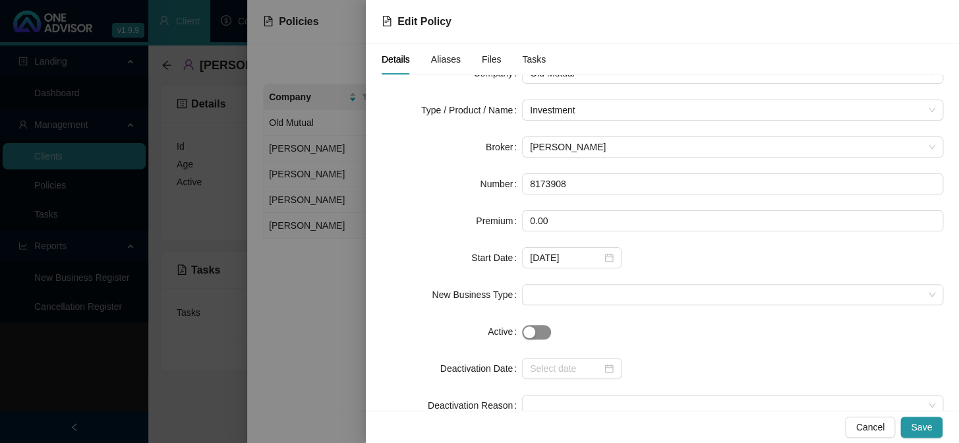
scroll to position [96, 0]
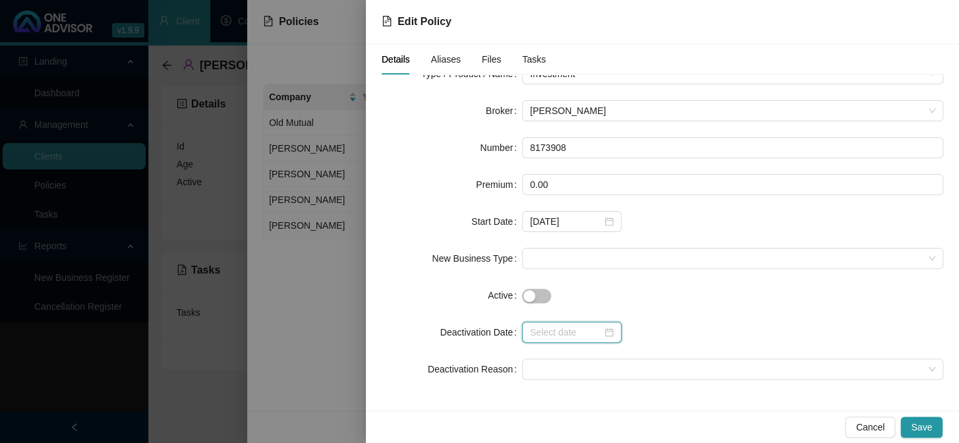
click at [535, 328] on input at bounding box center [566, 332] width 72 height 15
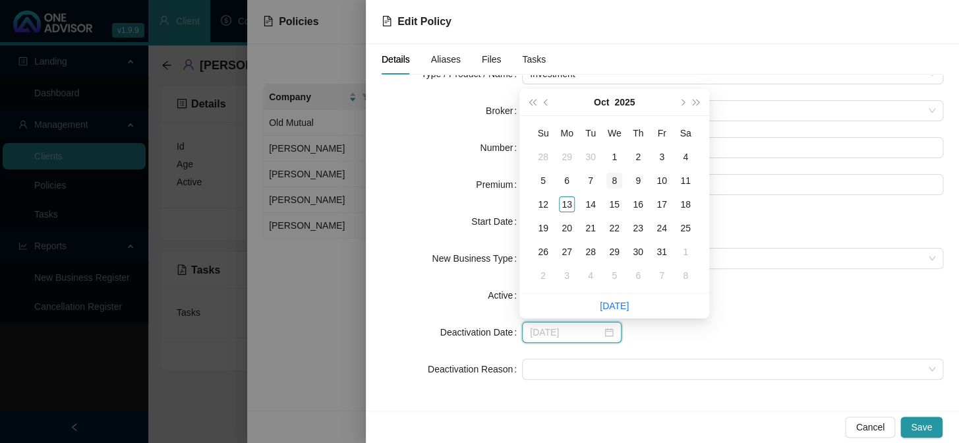
type input "[DATE]"
click at [616, 180] on div "8" at bounding box center [615, 181] width 16 height 16
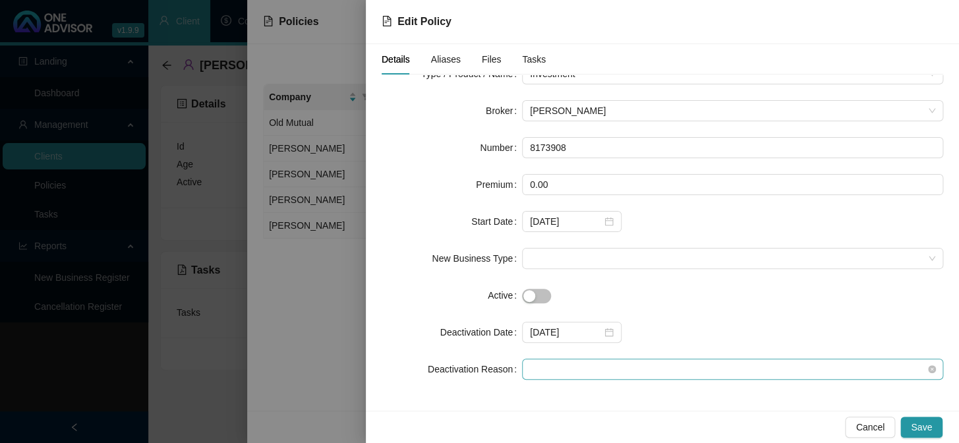
click at [555, 367] on span at bounding box center [733, 369] width 406 height 20
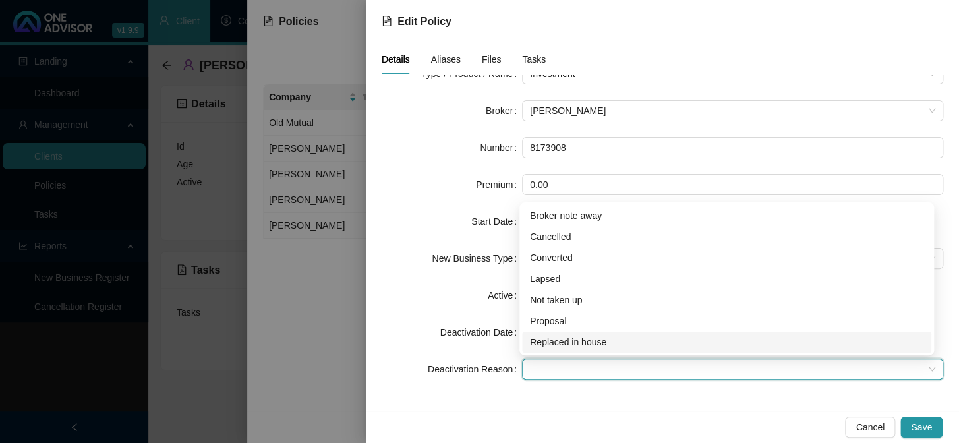
click at [546, 344] on div "Replaced in house" at bounding box center [727, 342] width 394 height 15
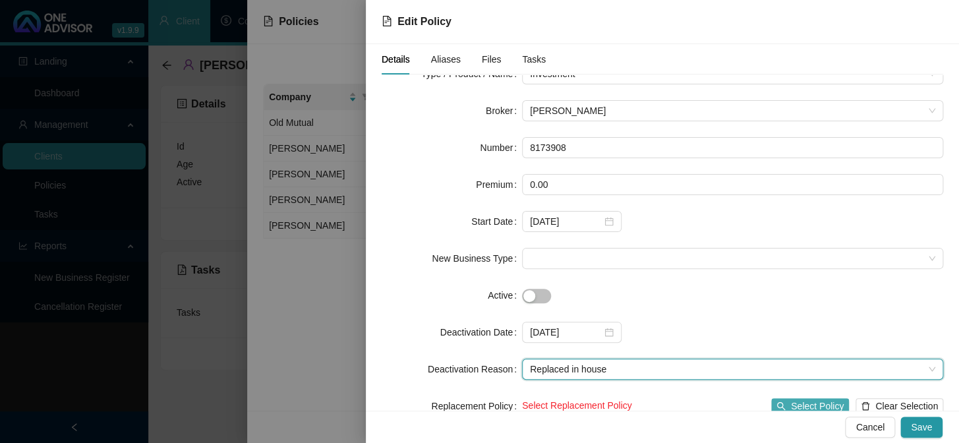
click at [799, 404] on span "Select Policy" at bounding box center [817, 406] width 53 height 15
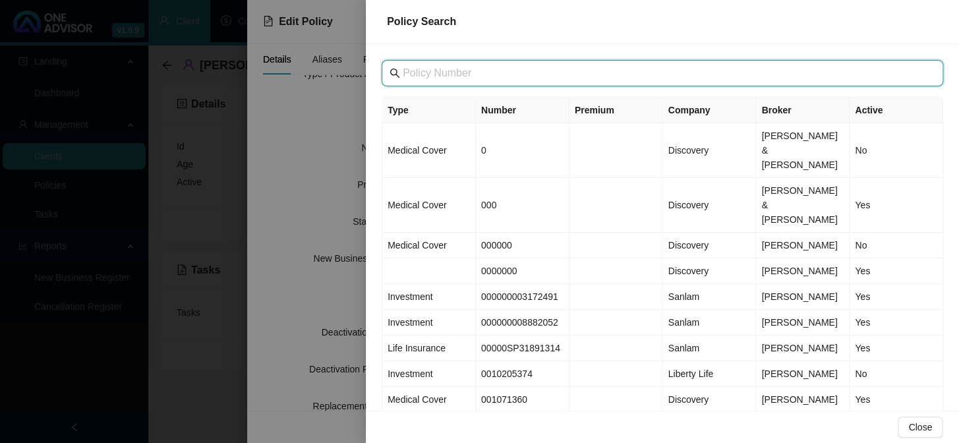
click at [431, 75] on input "text" at bounding box center [664, 73] width 522 height 16
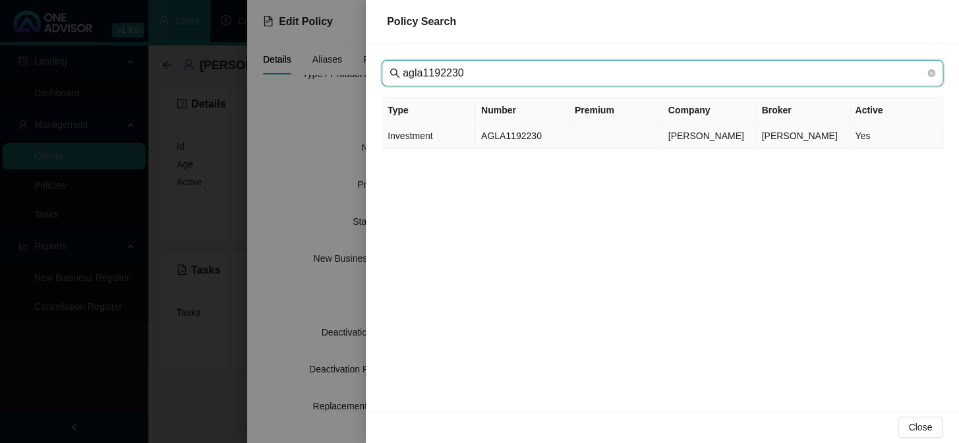
type input "agla1192230"
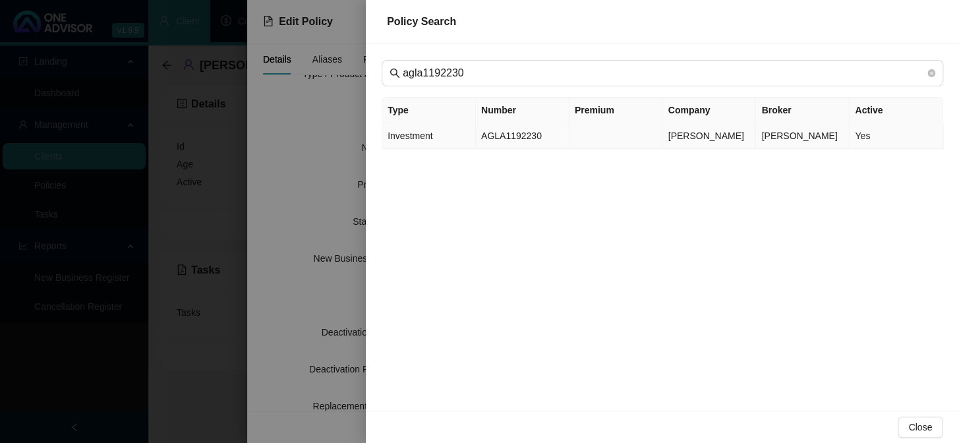
click at [404, 134] on span "Investment" at bounding box center [410, 136] width 45 height 11
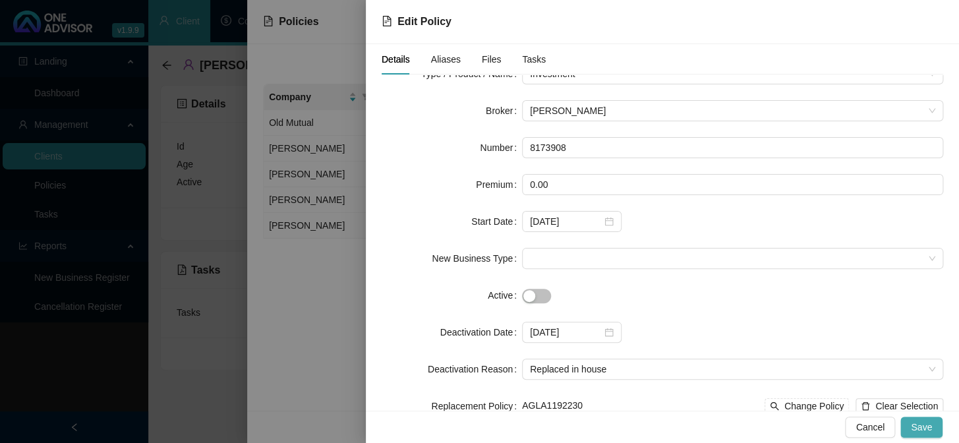
click at [921, 433] on span "Save" at bounding box center [921, 427] width 21 height 15
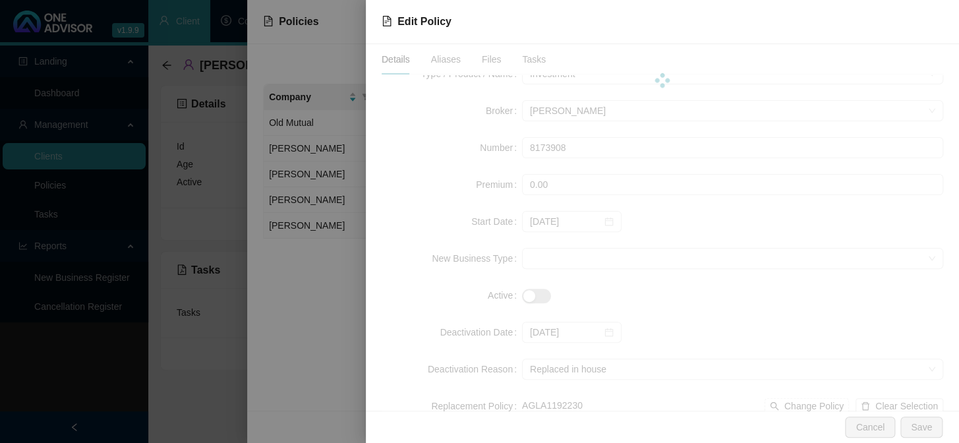
scroll to position [0, 0]
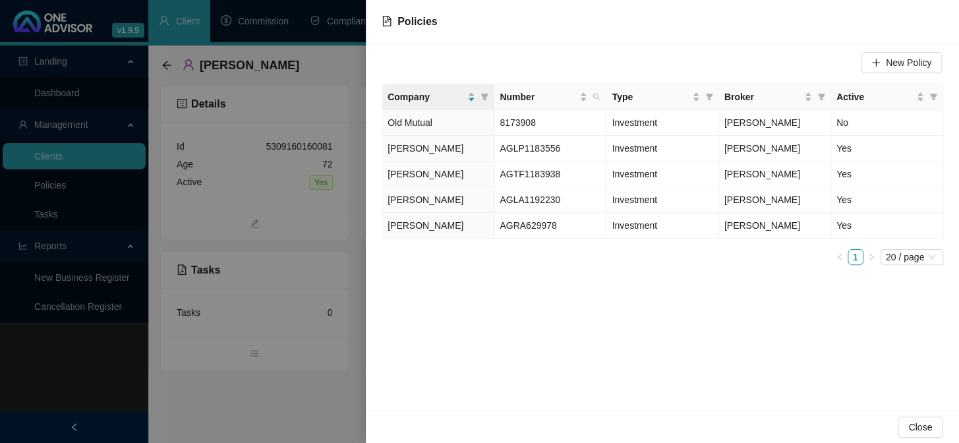
click at [295, 411] on div at bounding box center [479, 221] width 959 height 443
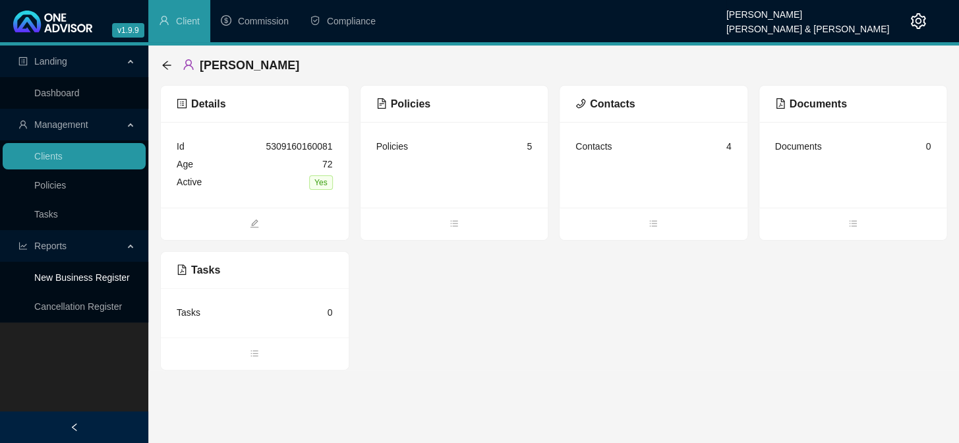
click at [109, 283] on link "New Business Register" at bounding box center [82, 277] width 96 height 11
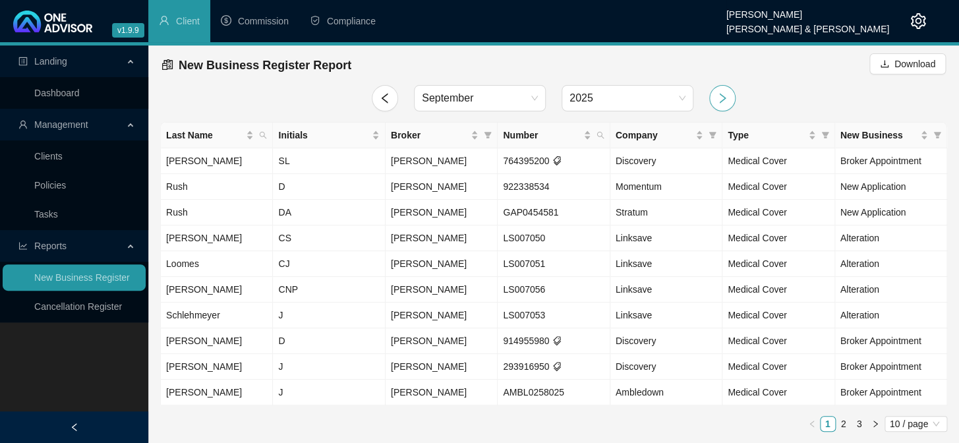
click at [719, 98] on icon "right" at bounding box center [723, 98] width 12 height 12
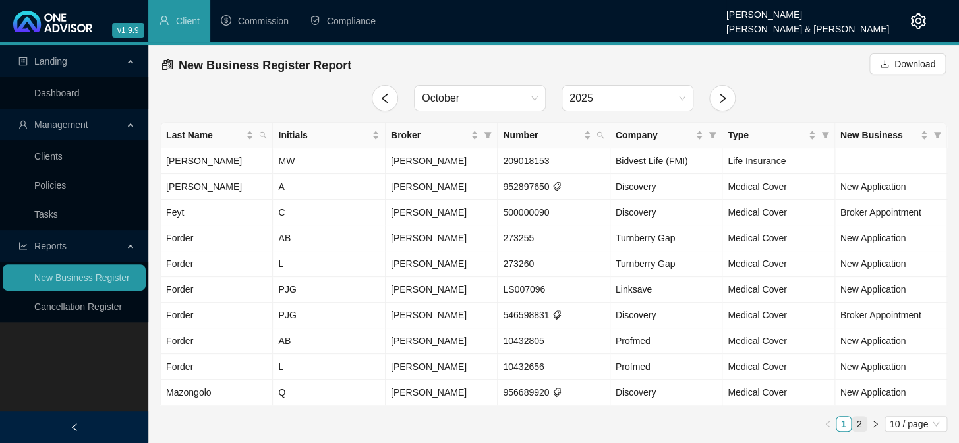
click at [861, 420] on link "2" at bounding box center [860, 424] width 15 height 15
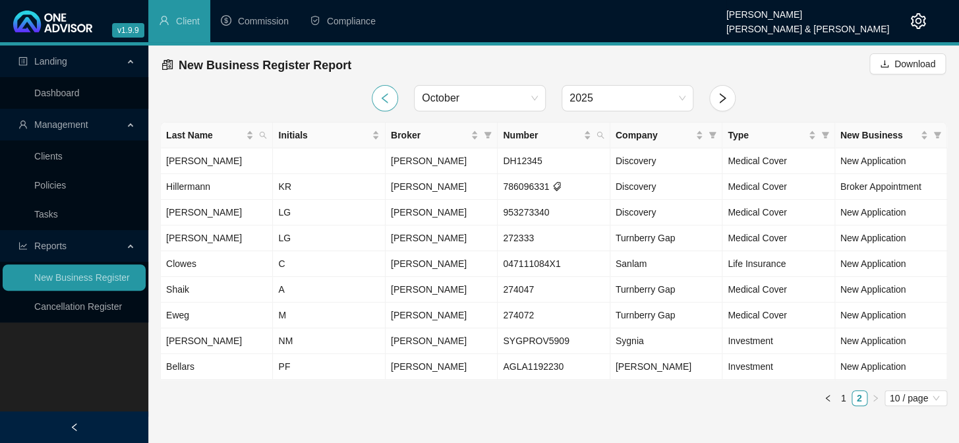
click at [388, 97] on icon "left" at bounding box center [385, 98] width 12 height 12
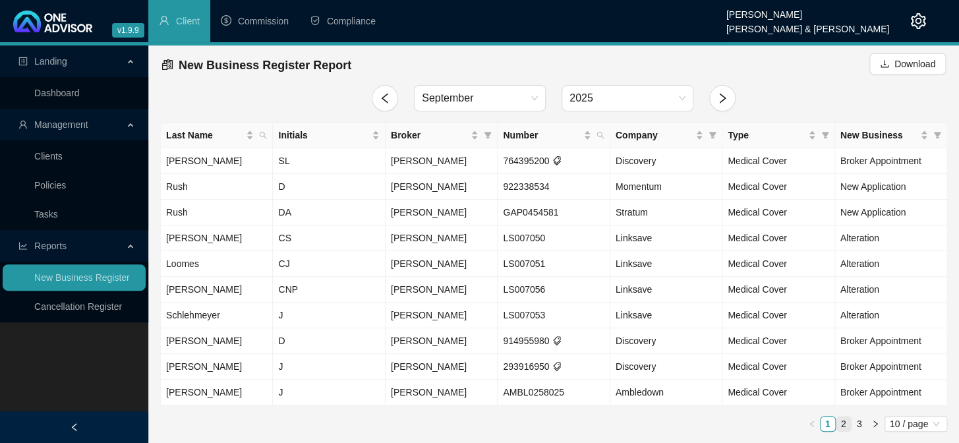
click at [843, 425] on link "2" at bounding box center [844, 424] width 15 height 15
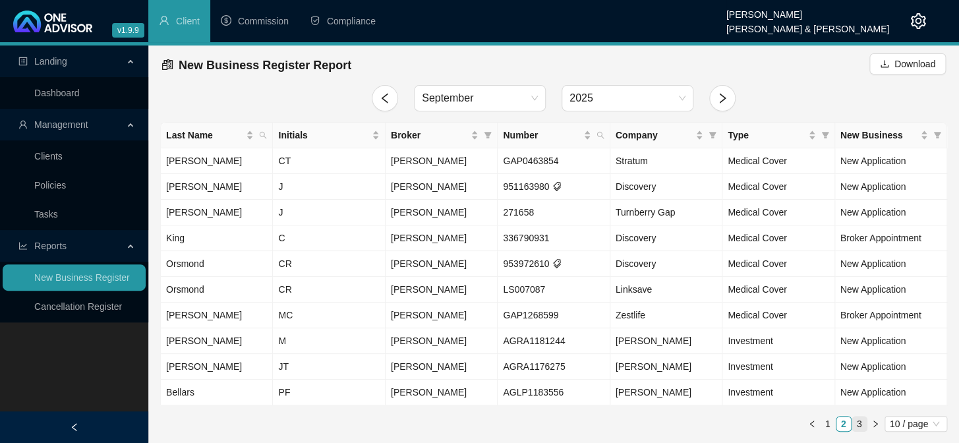
click at [858, 424] on link "3" at bounding box center [860, 424] width 15 height 15
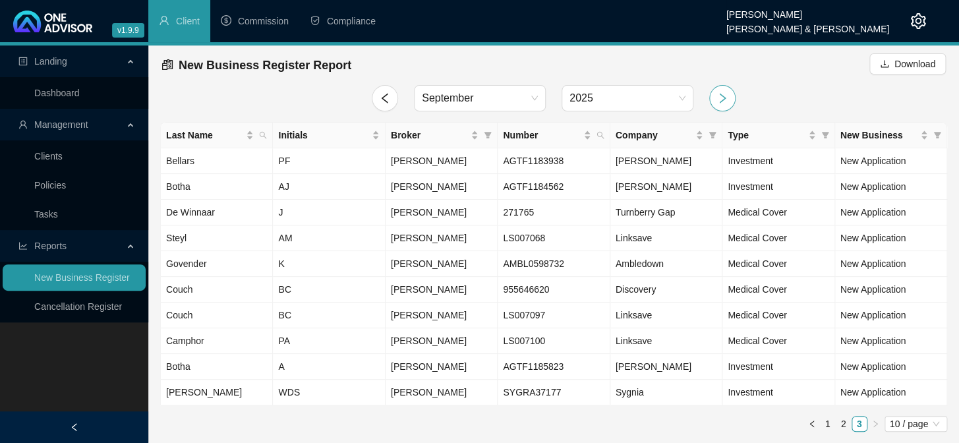
click at [717, 98] on icon "right" at bounding box center [723, 98] width 12 height 12
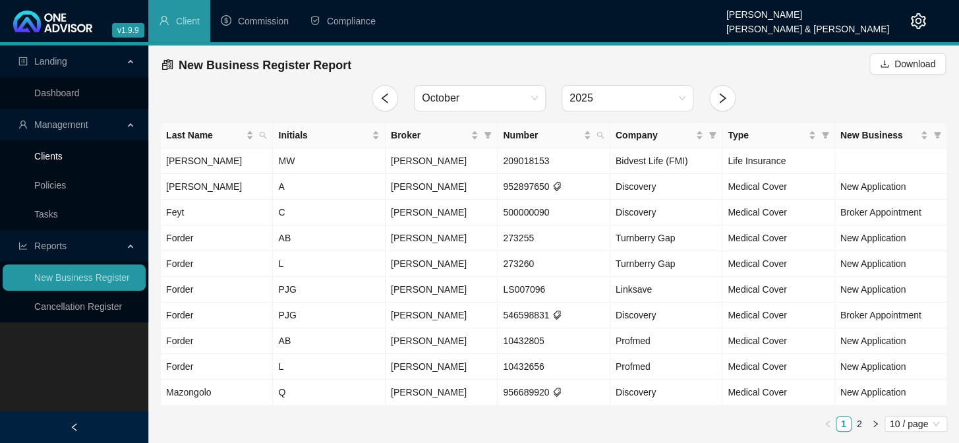
click at [59, 151] on link "Clients" at bounding box center [48, 156] width 28 height 11
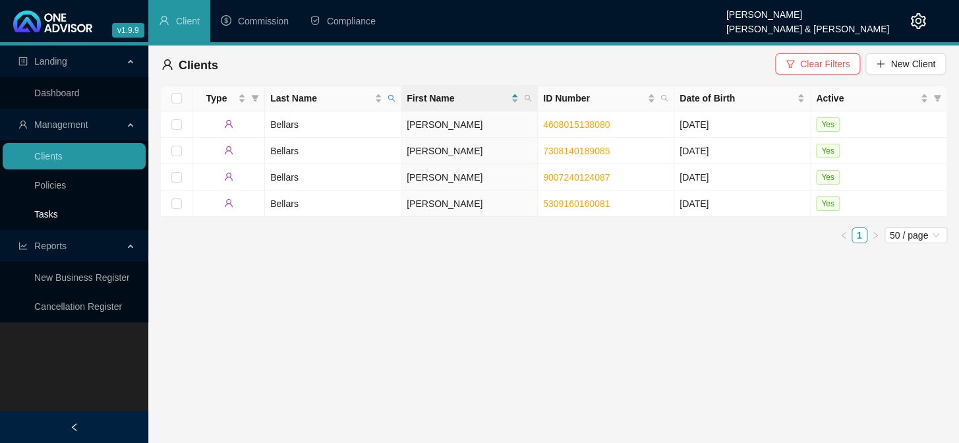
click at [46, 220] on link "Tasks" at bounding box center [46, 214] width 24 height 11
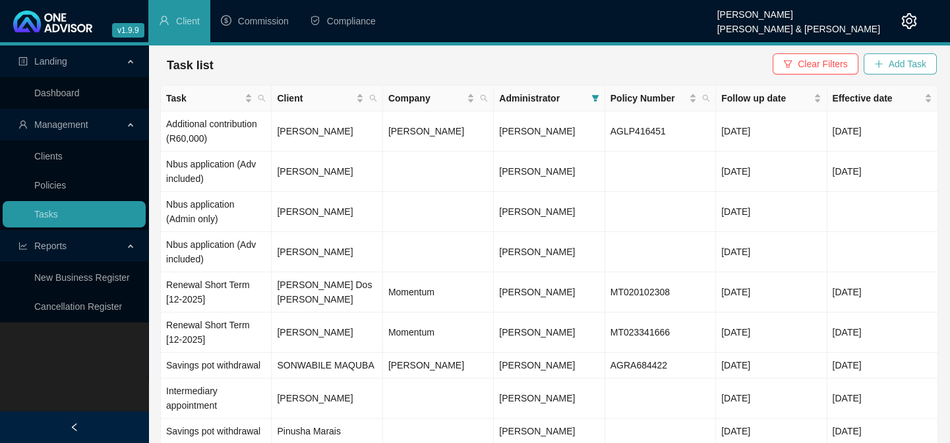
click at [917, 61] on span "Add Task" at bounding box center [908, 64] width 38 height 15
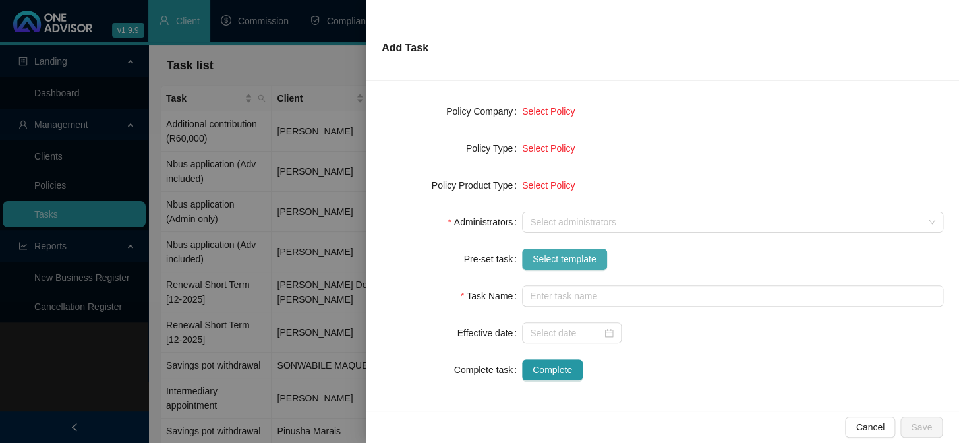
scroll to position [185, 0]
click at [561, 253] on span "Select template" at bounding box center [565, 258] width 64 height 15
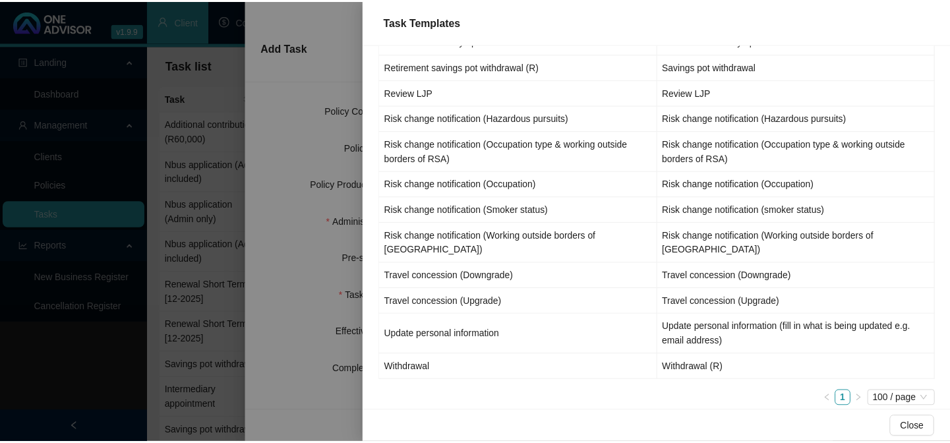
scroll to position [1556, 0]
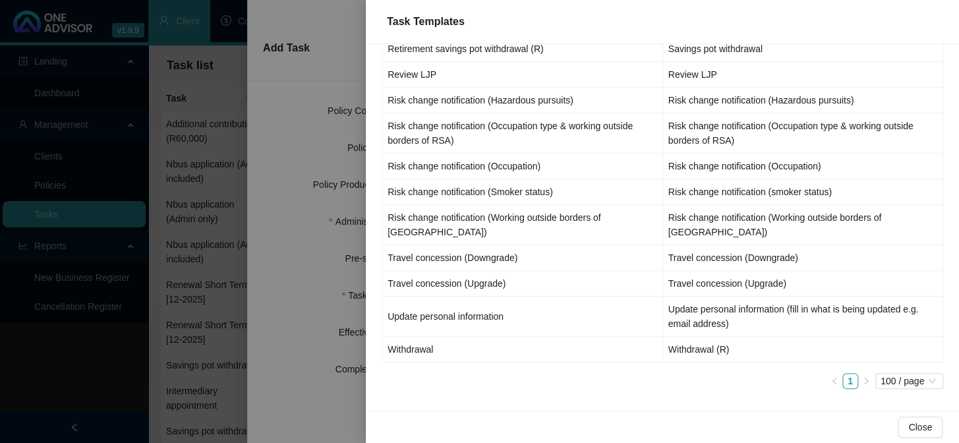
click at [255, 399] on div at bounding box center [479, 221] width 959 height 443
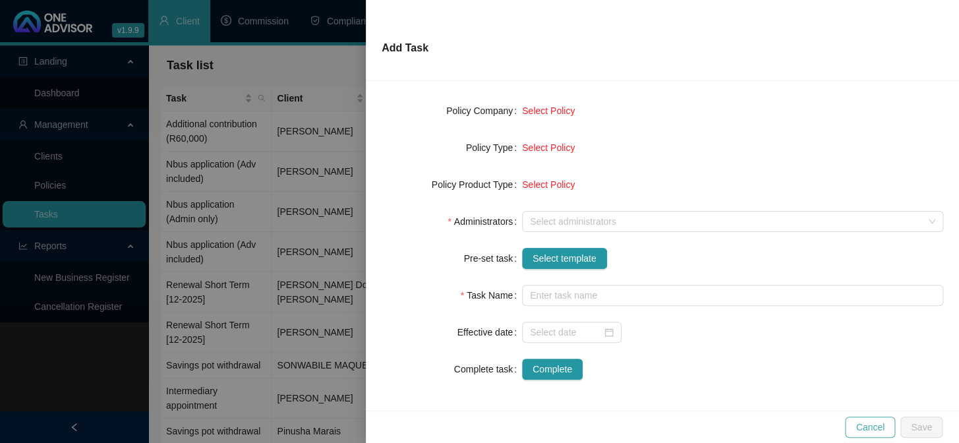
click at [877, 429] on span "Cancel" at bounding box center [870, 427] width 29 height 15
